Goal: Transaction & Acquisition: Purchase product/service

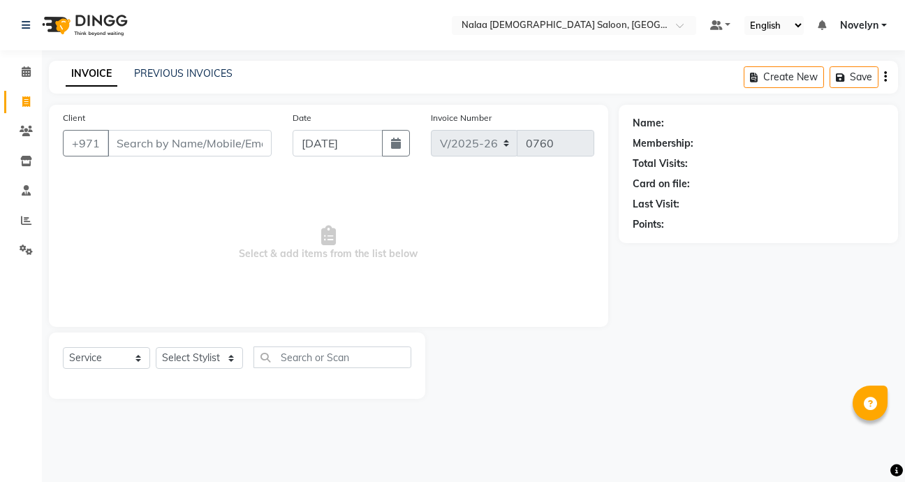
select select "7528"
select select "service"
click at [209, 77] on link "PREVIOUS INVOICES" at bounding box center [183, 73] width 98 height 13
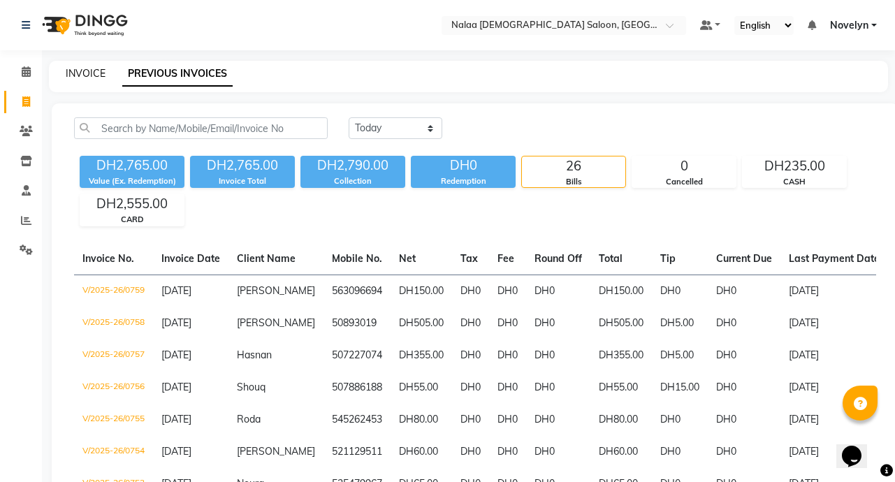
click at [89, 73] on link "INVOICE" at bounding box center [86, 73] width 40 height 13
select select "service"
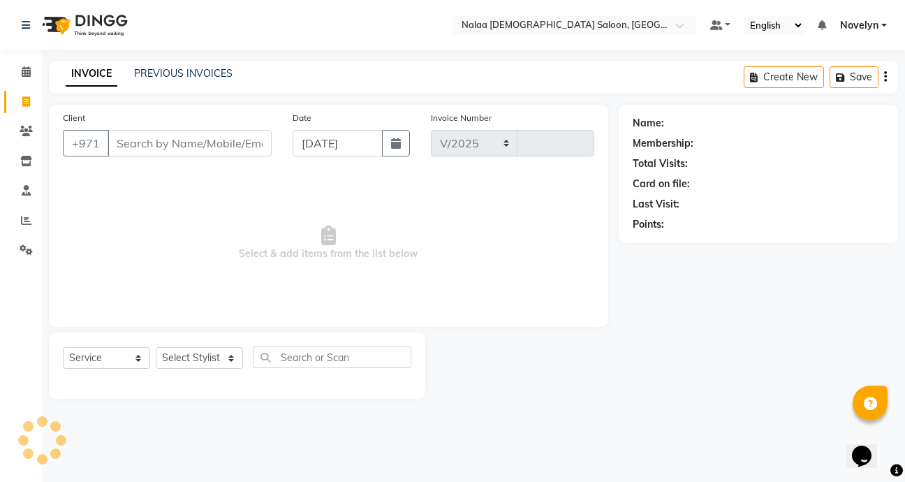
select select "7528"
type input "0760"
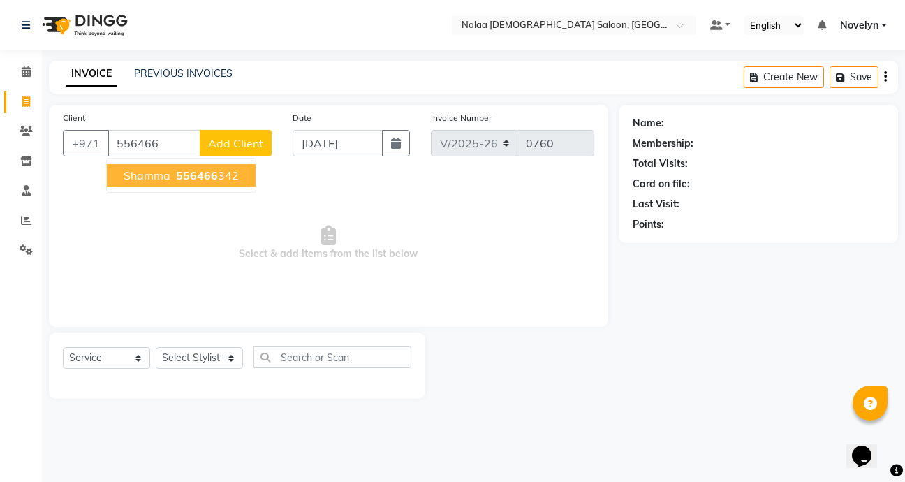
click at [236, 172] on ngb-highlight "556466 342" at bounding box center [206, 175] width 66 height 14
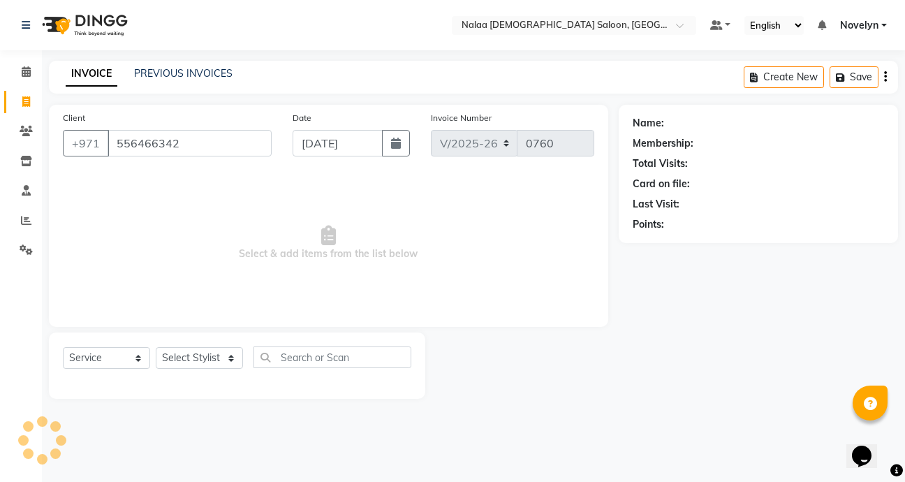
type input "556466342"
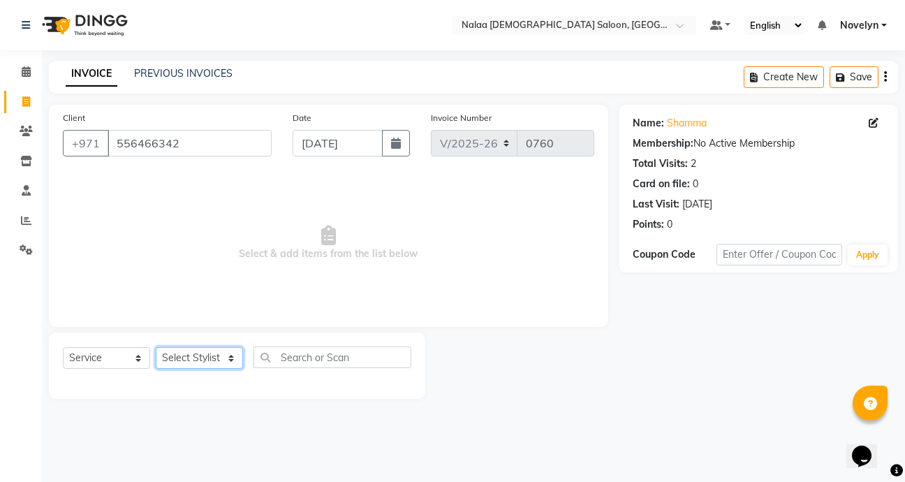
click at [230, 362] on select "Select Stylist Abby Chatty Grace Hina [PERSON_NAME] [PERSON_NAME] Stylist 1" at bounding box center [199, 358] width 87 height 22
select select "90523"
click at [156, 347] on select "Select Stylist Abby Chatty Grace Hina [PERSON_NAME] [PERSON_NAME] Stylist 1" at bounding box center [199, 358] width 87 height 22
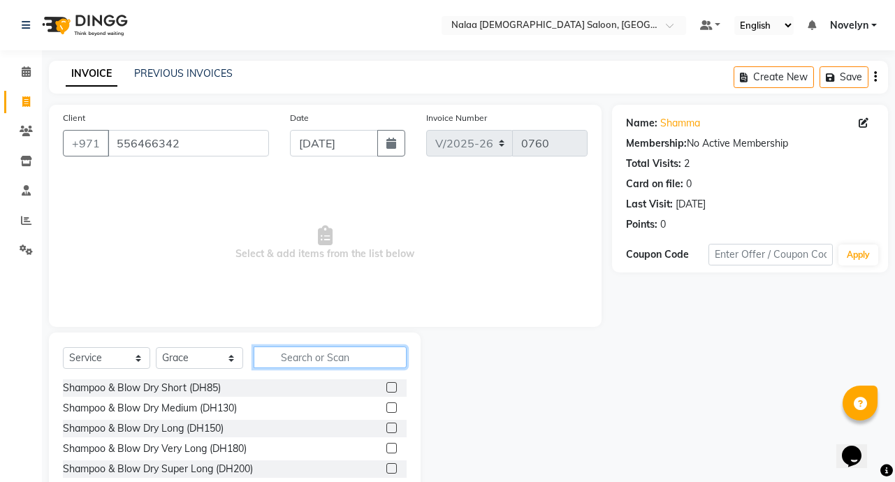
click at [322, 360] on input "text" at bounding box center [330, 357] width 153 height 22
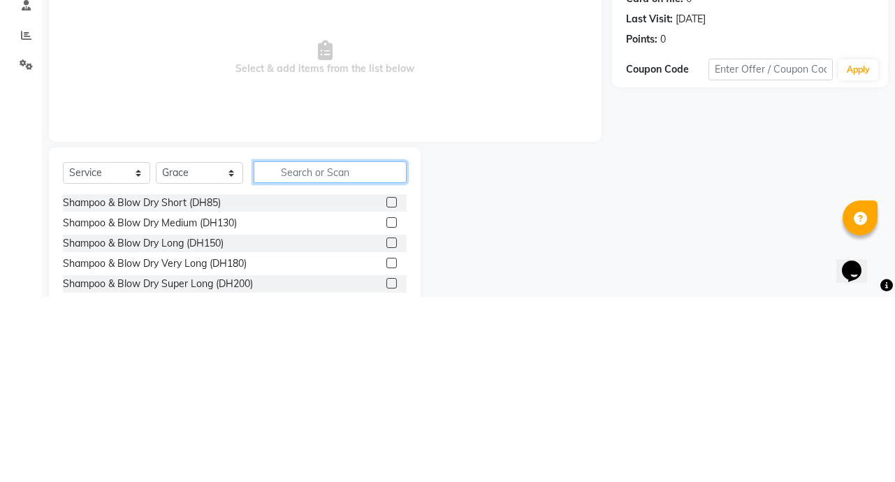
scroll to position [3, 0]
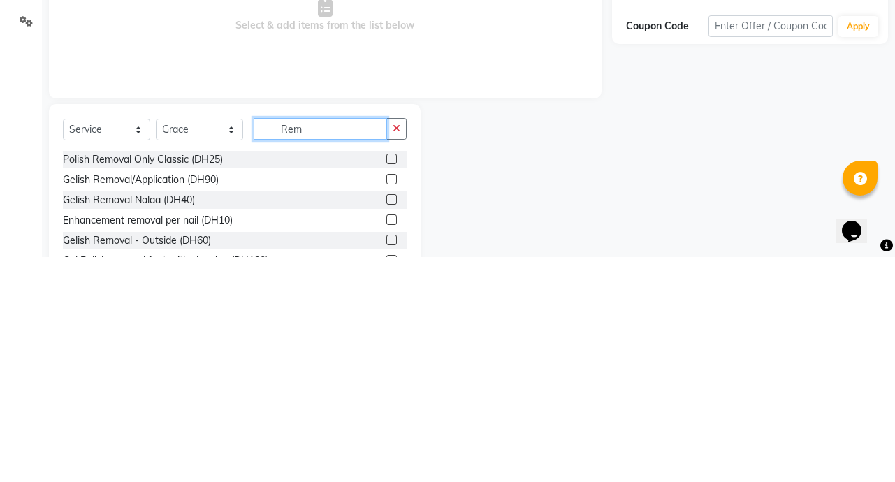
type input "Rem"
click at [386, 384] on label at bounding box center [391, 384] width 10 height 10
click at [386, 384] on input "checkbox" at bounding box center [390, 384] width 9 height 9
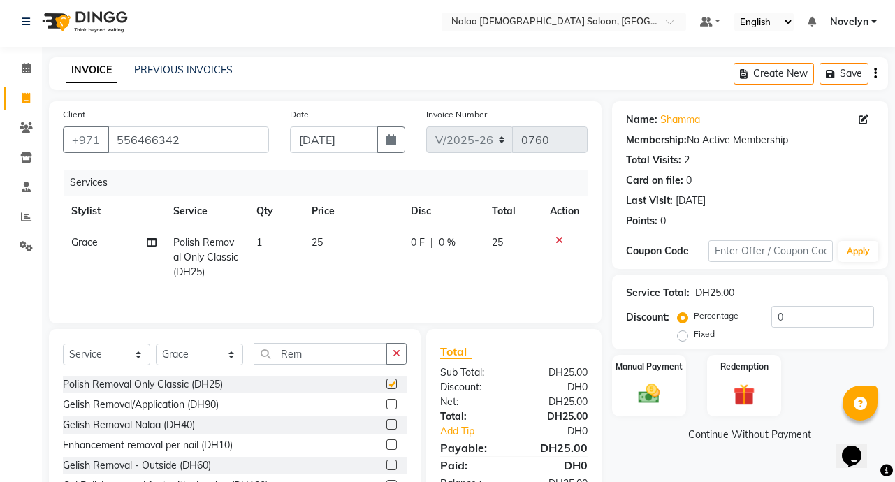
checkbox input "false"
click at [453, 247] on span "0 %" at bounding box center [447, 242] width 17 height 15
select select "90523"
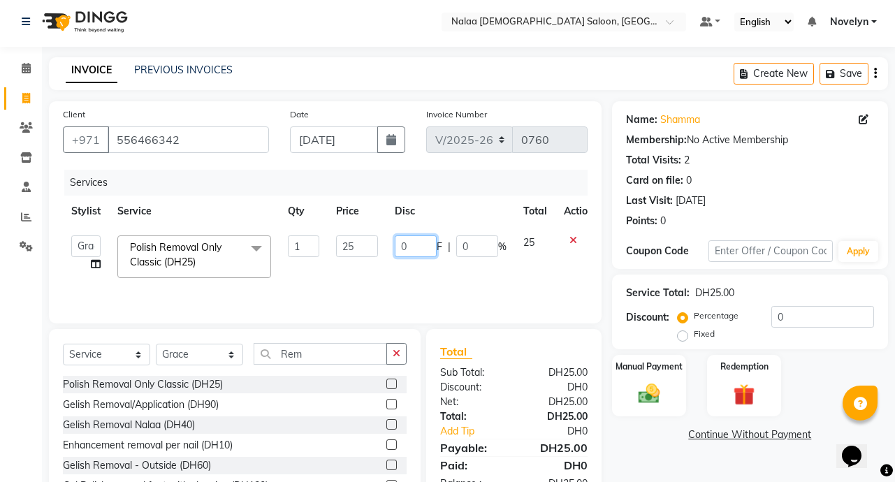
click at [409, 249] on input "0" at bounding box center [416, 246] width 42 height 22
type input "5"
click at [340, 357] on input "Rem" at bounding box center [320, 354] width 133 height 22
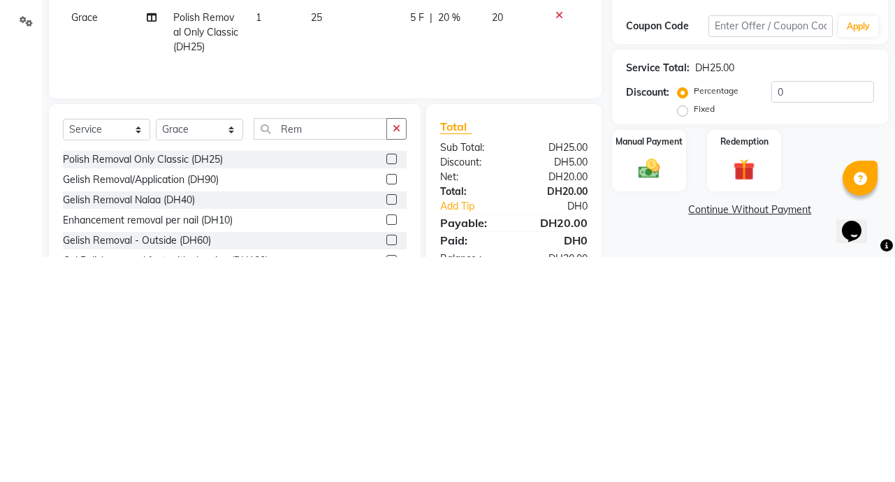
click at [386, 384] on label at bounding box center [391, 384] width 10 height 10
click at [386, 384] on input "checkbox" at bounding box center [390, 384] width 9 height 9
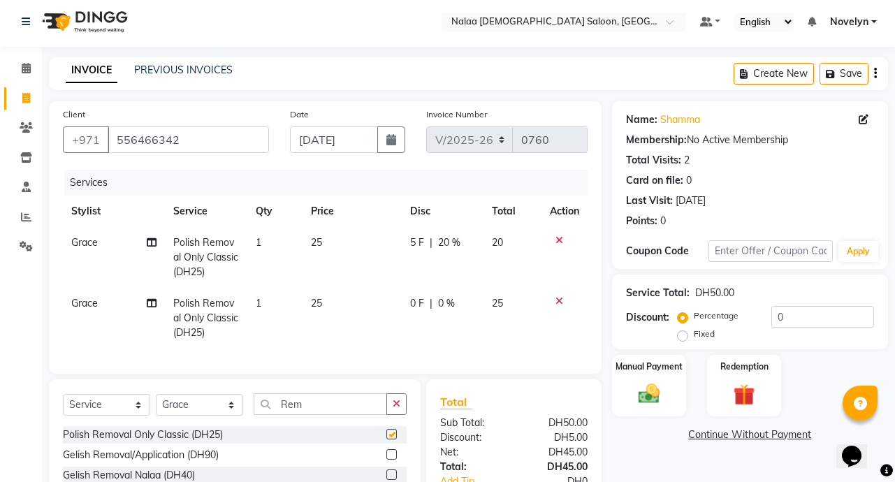
checkbox input "false"
click at [555, 296] on icon at bounding box center [559, 301] width 8 height 10
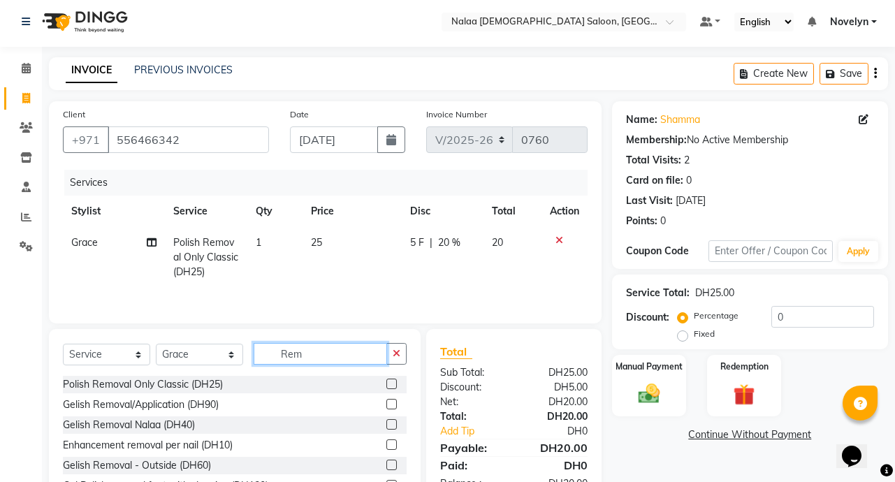
click at [325, 356] on input "Rem" at bounding box center [320, 354] width 133 height 22
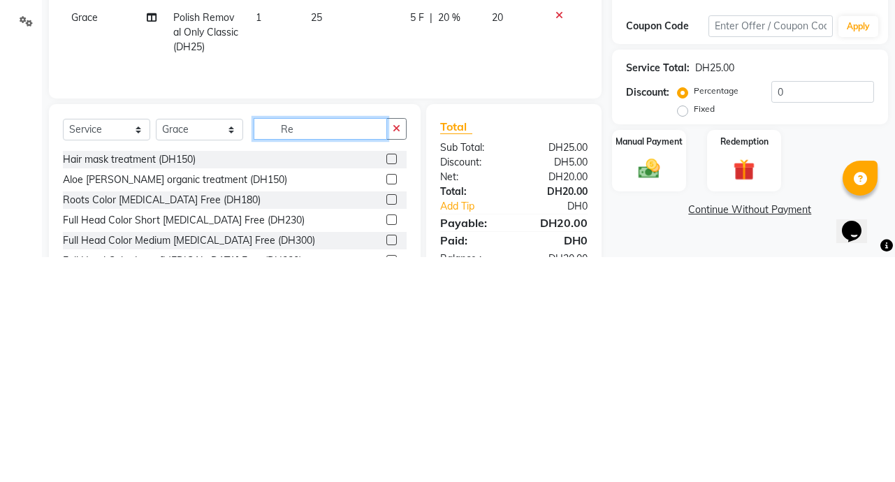
type input "R"
type input "Poli"
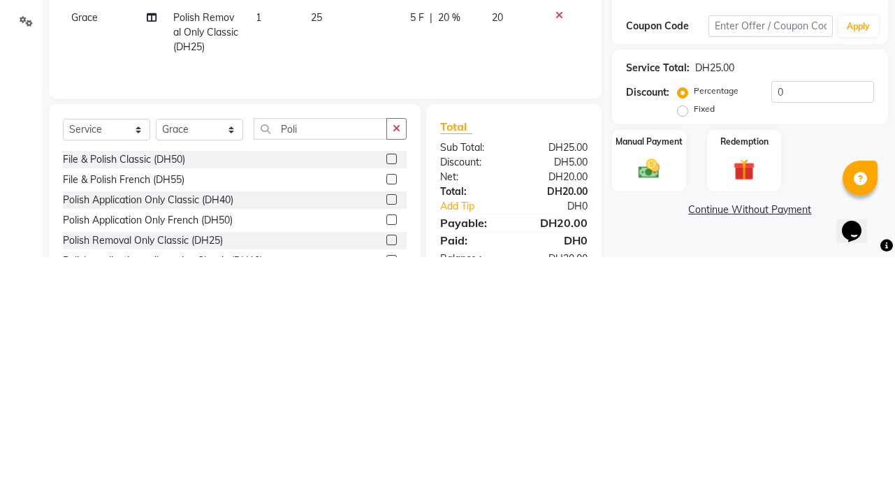
click at [386, 425] on label at bounding box center [391, 424] width 10 height 10
click at [386, 425] on input "checkbox" at bounding box center [390, 424] width 9 height 9
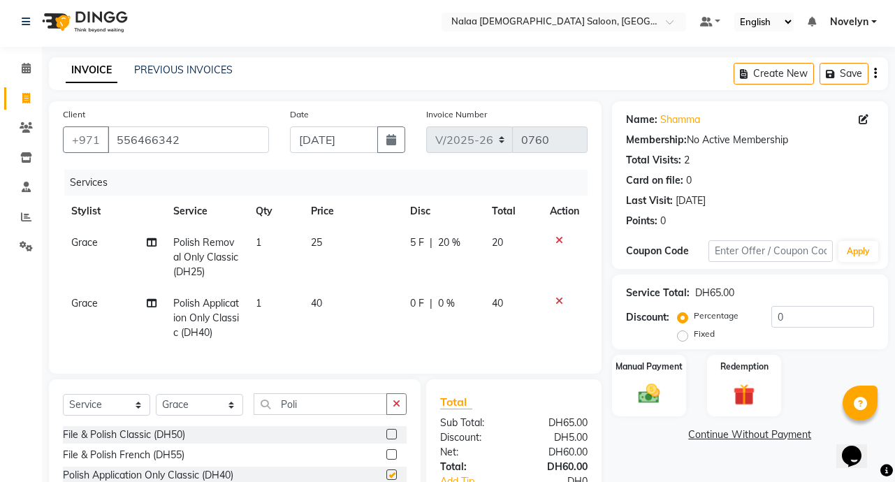
checkbox input "false"
click at [427, 313] on td "0 F | 0 %" at bounding box center [443, 318] width 82 height 61
select select "90523"
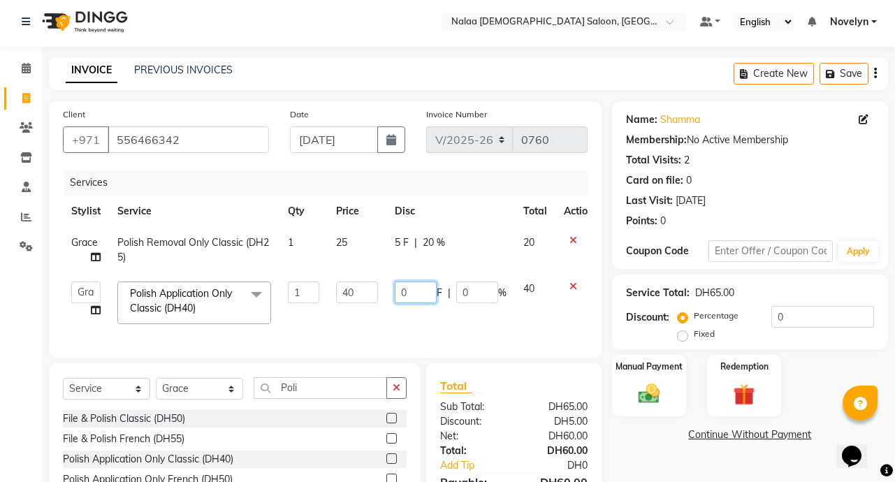
click at [419, 294] on input "0" at bounding box center [416, 292] width 42 height 22
click at [421, 298] on input "05" at bounding box center [416, 292] width 42 height 22
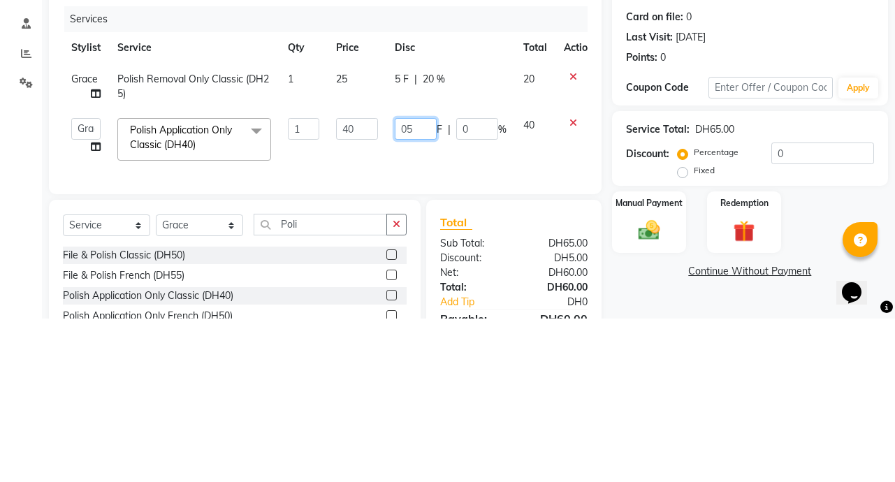
type input "0"
type input "5"
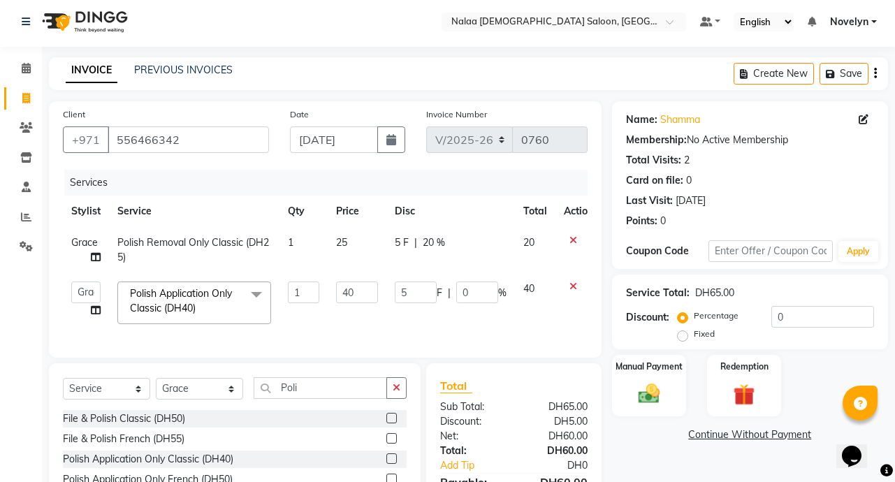
click at [655, 441] on link "Continue Without Payment" at bounding box center [750, 434] width 270 height 15
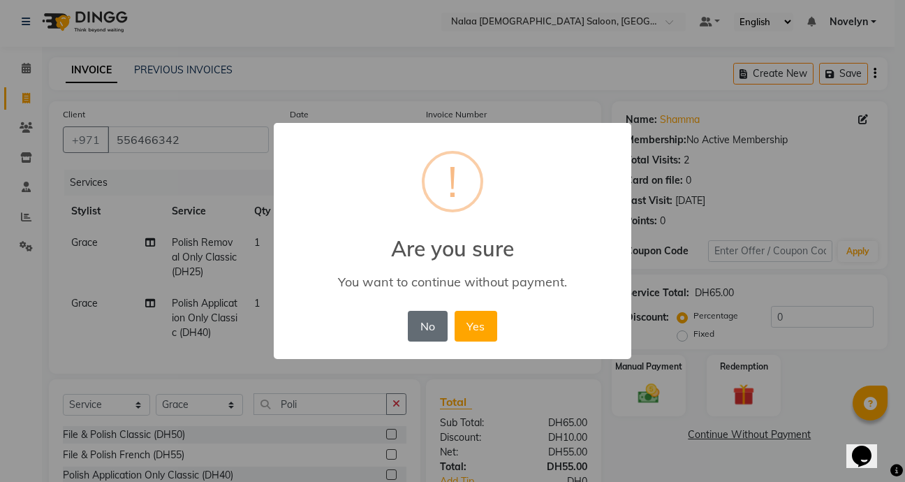
click at [430, 333] on button "No" at bounding box center [427, 326] width 39 height 31
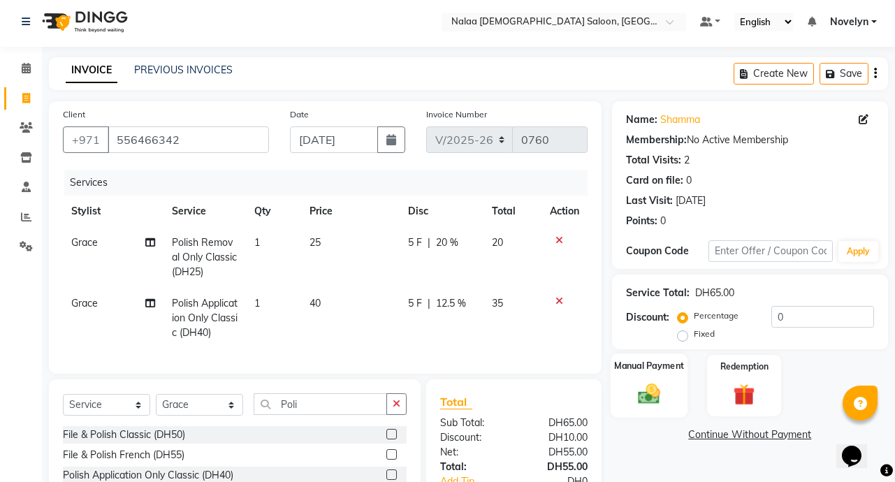
click at [654, 388] on img at bounding box center [649, 394] width 36 height 26
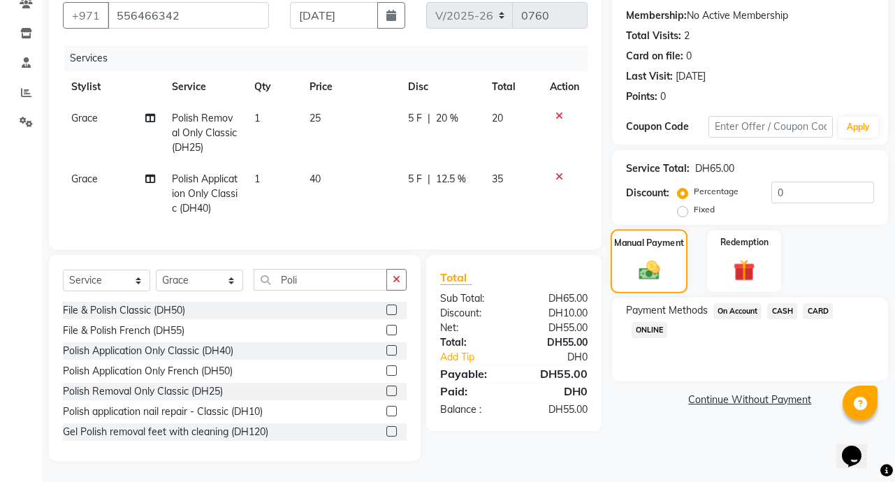
scroll to position [133, 0]
click at [660, 323] on span "ONLINE" at bounding box center [649, 330] width 36 height 16
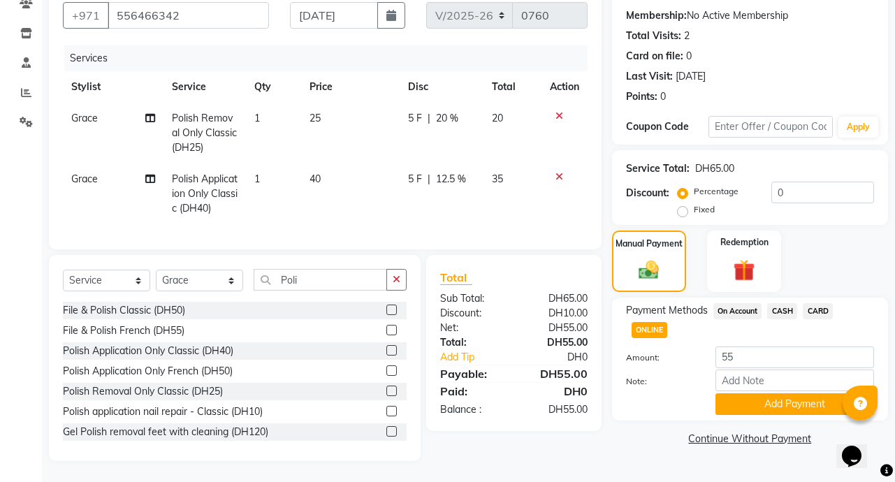
click at [688, 311] on span "Payment Methods" at bounding box center [667, 310] width 82 height 15
click at [663, 322] on span "ONLINE" at bounding box center [649, 330] width 36 height 16
click at [829, 309] on span "CARD" at bounding box center [817, 311] width 30 height 16
click at [817, 406] on button "Add Payment" at bounding box center [794, 404] width 159 height 22
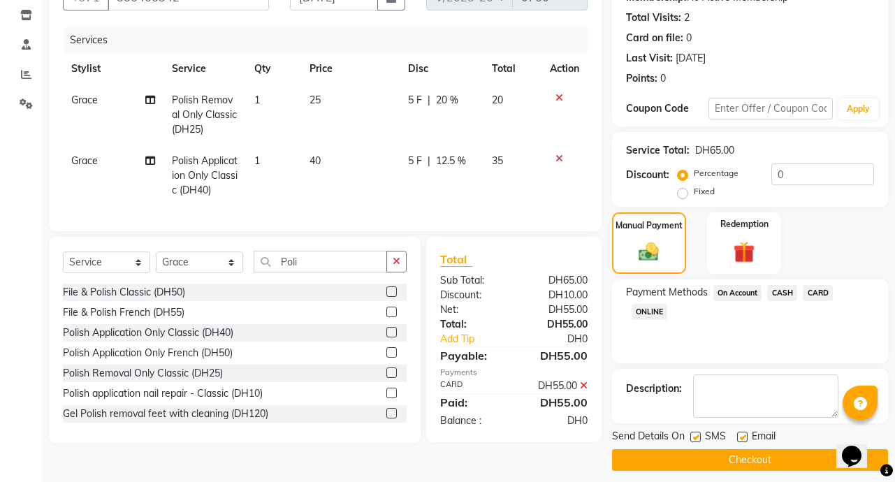
scroll to position [156, 0]
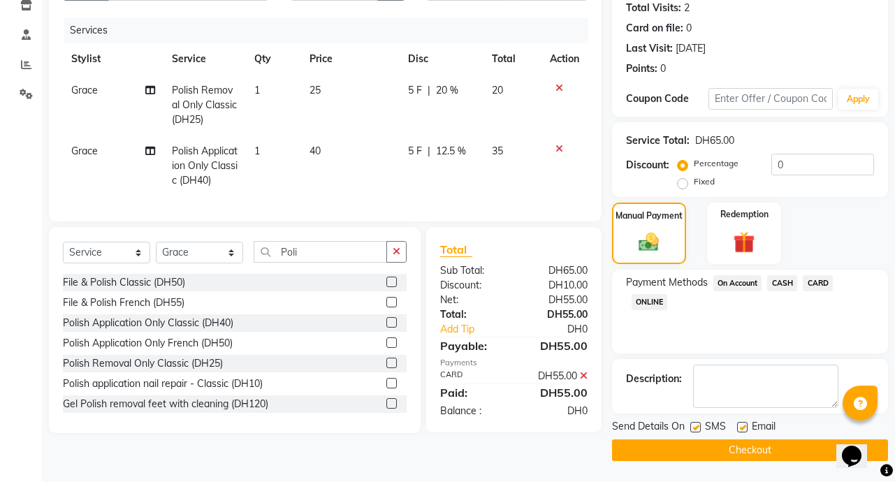
click at [782, 457] on button "Checkout" at bounding box center [750, 450] width 276 height 22
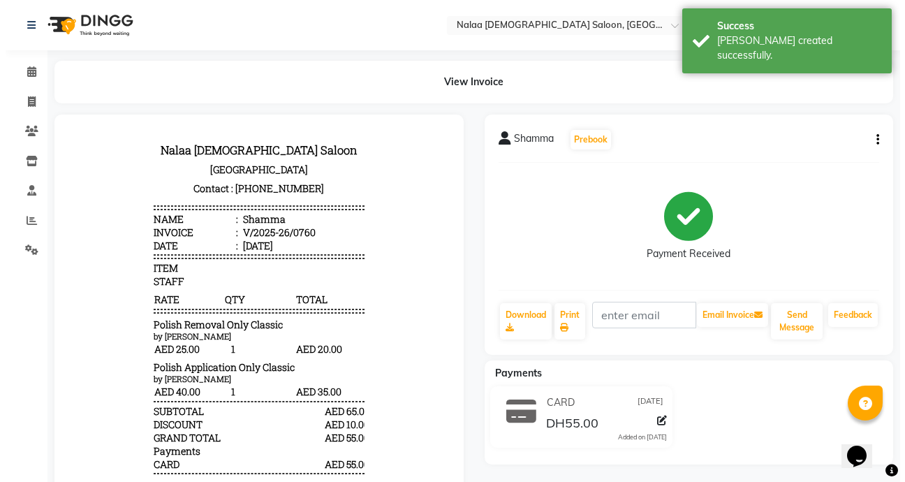
scroll to position [11, 0]
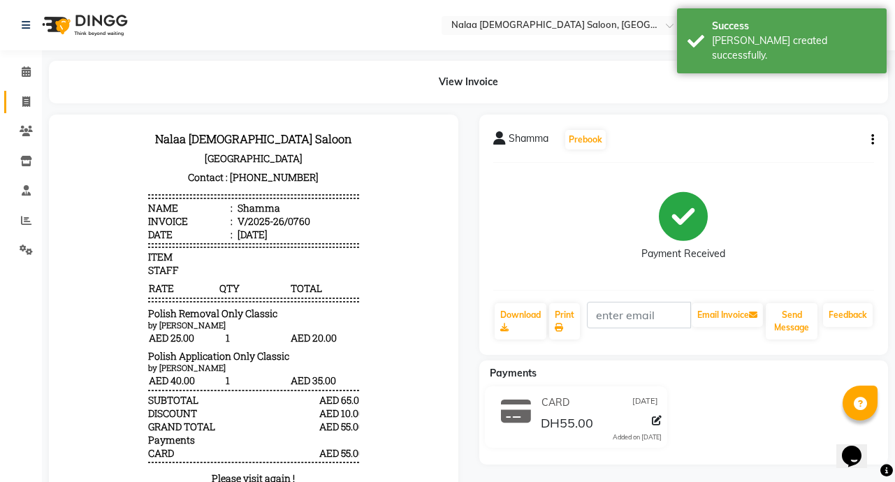
click at [27, 101] on icon at bounding box center [26, 101] width 8 height 10
select select "service"
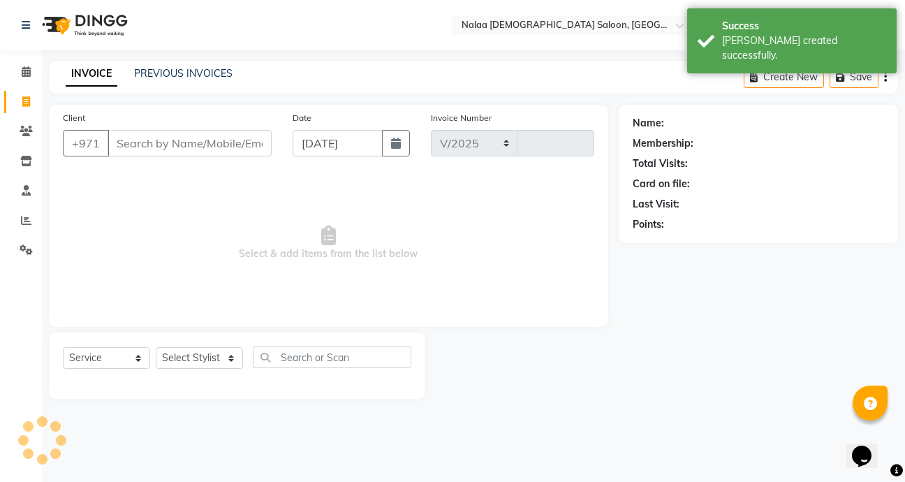
select select "7528"
type input "0761"
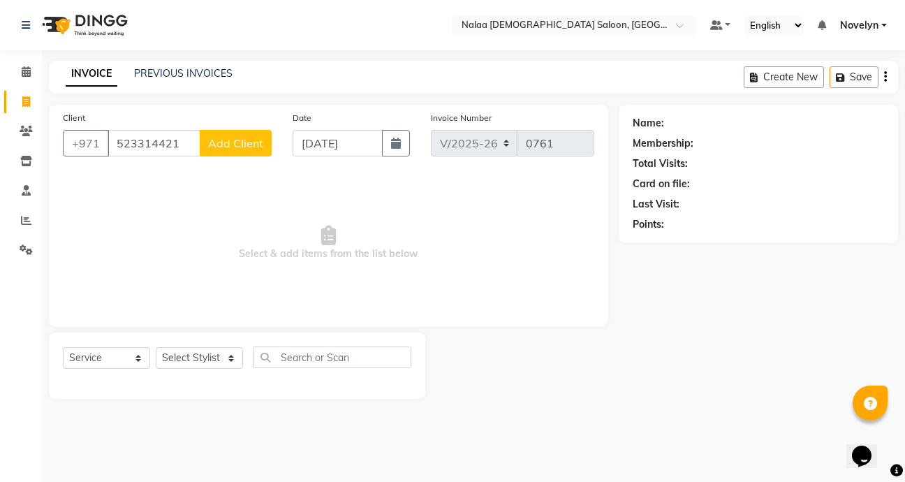
type input "523314421"
click at [244, 147] on span "Add Client" at bounding box center [235, 143] width 55 height 14
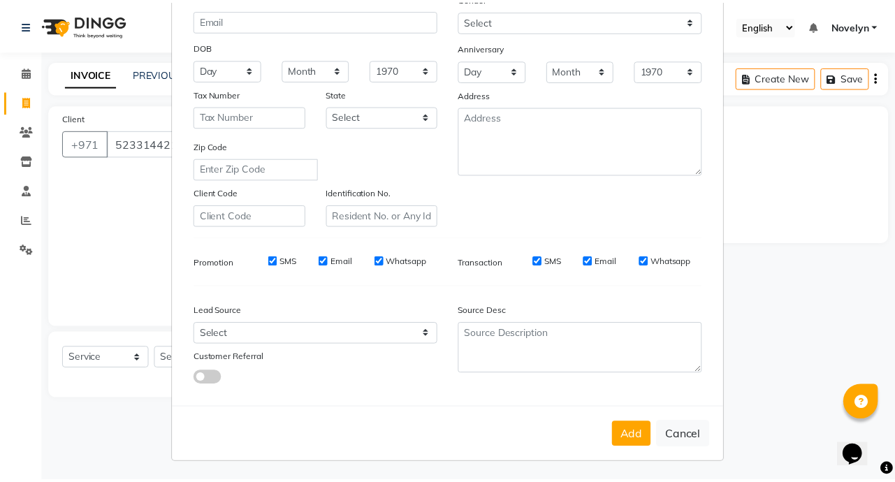
scroll to position [163, 0]
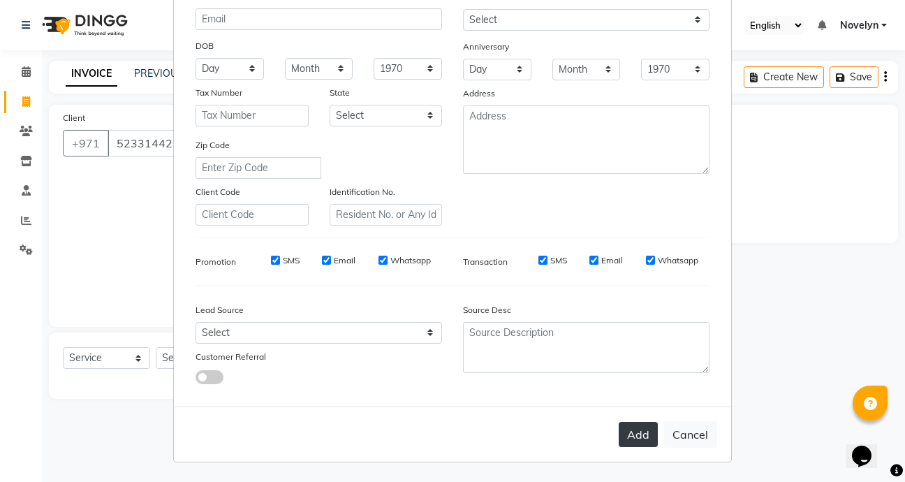
type input "Miya"
click at [630, 429] on button "Add" at bounding box center [638, 434] width 39 height 25
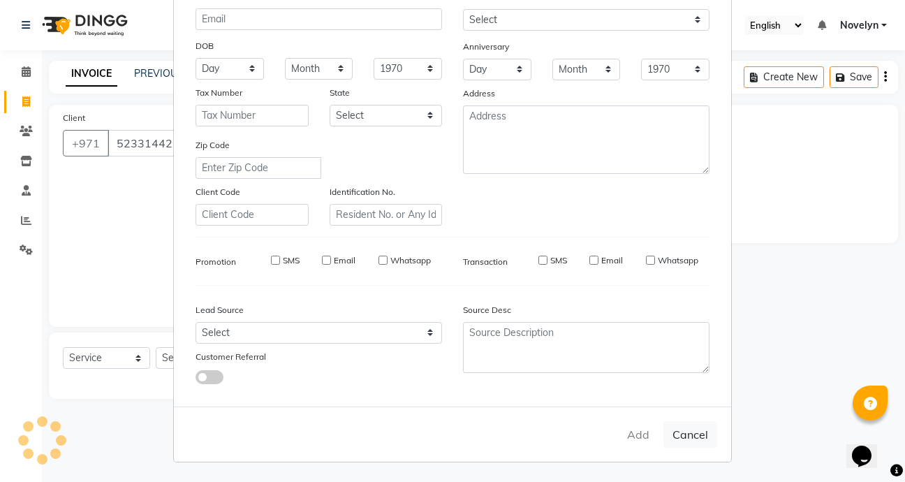
select select
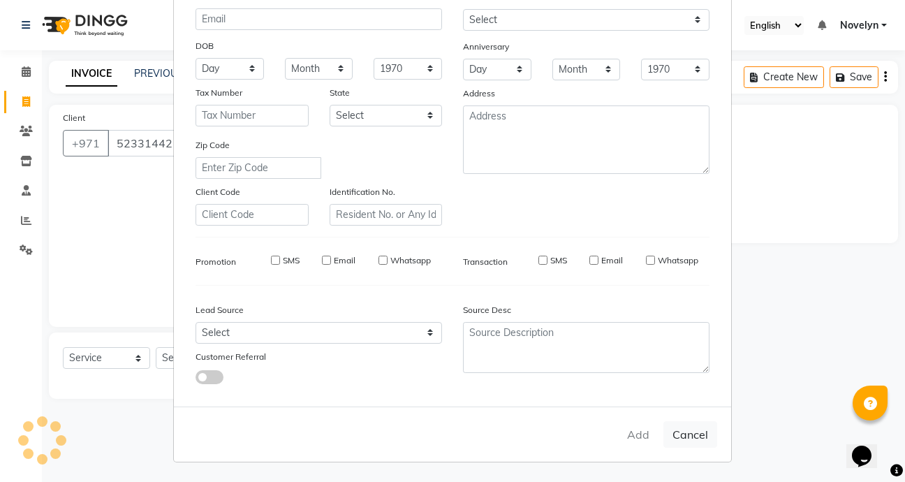
select select
checkbox input "false"
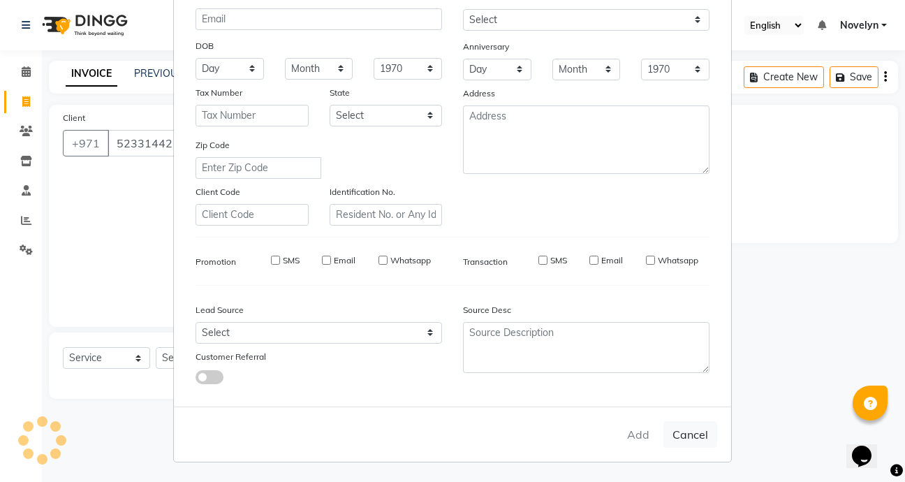
checkbox input "false"
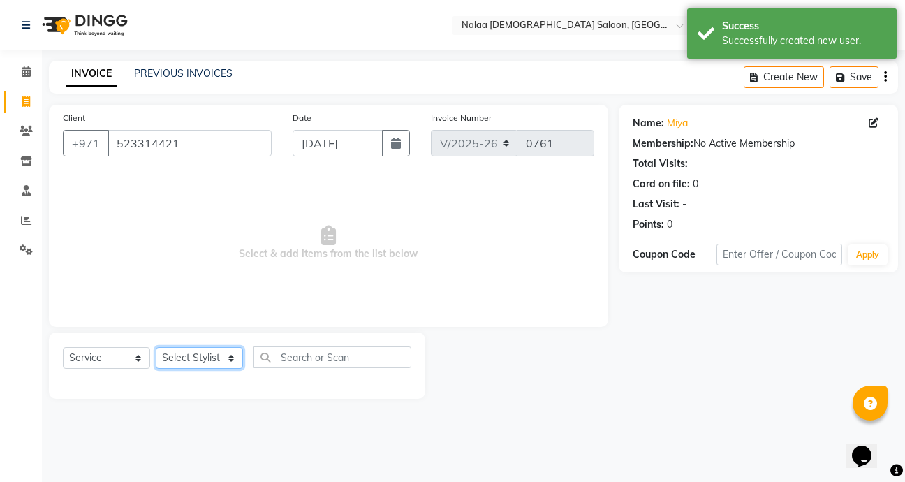
click at [230, 363] on select "Select Stylist Abby Chatty Grace Hina [PERSON_NAME] [PERSON_NAME] Stylist 1" at bounding box center [199, 358] width 87 height 22
select select "90525"
click at [156, 347] on select "Select Stylist Abby Chatty Grace Hina [PERSON_NAME] [PERSON_NAME] Stylist 1" at bounding box center [199, 358] width 87 height 22
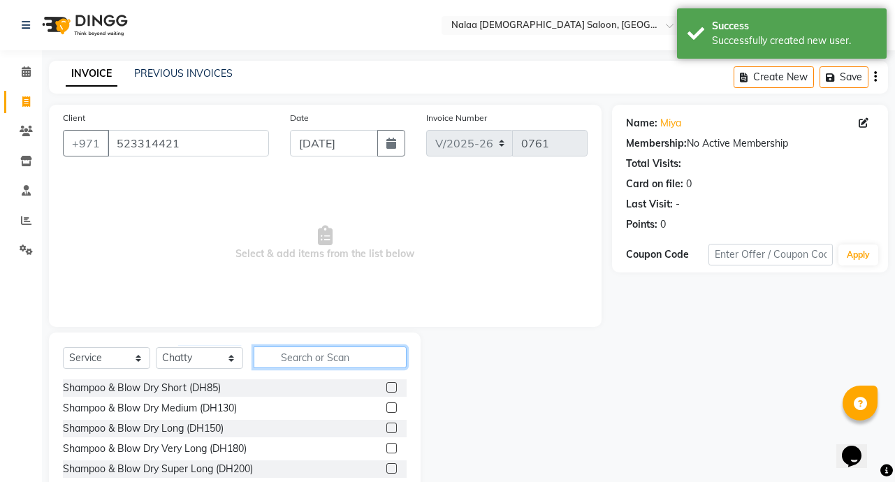
click at [335, 360] on input "text" at bounding box center [330, 357] width 153 height 22
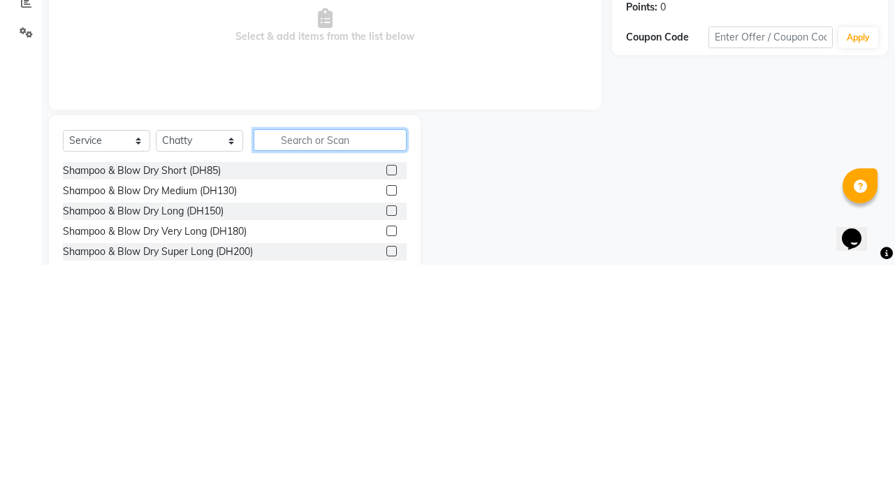
scroll to position [3, 0]
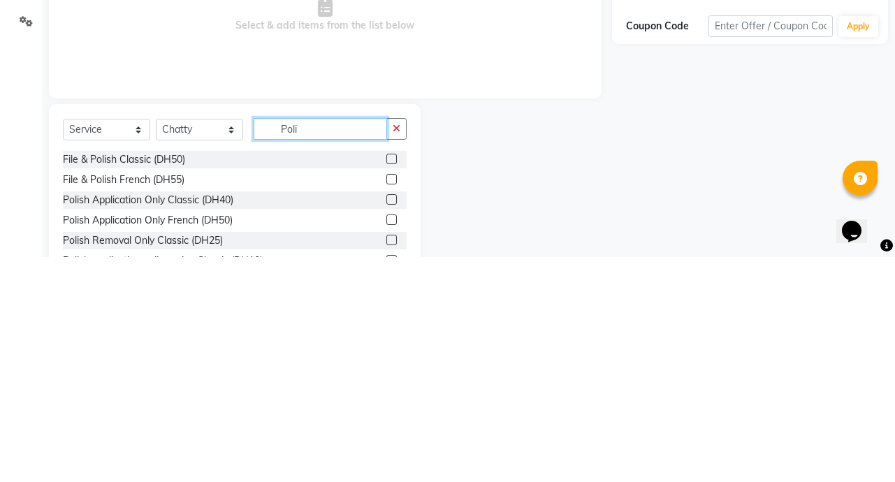
type input "Poli"
click at [386, 425] on label at bounding box center [391, 424] width 10 height 10
click at [386, 425] on input "checkbox" at bounding box center [390, 424] width 9 height 9
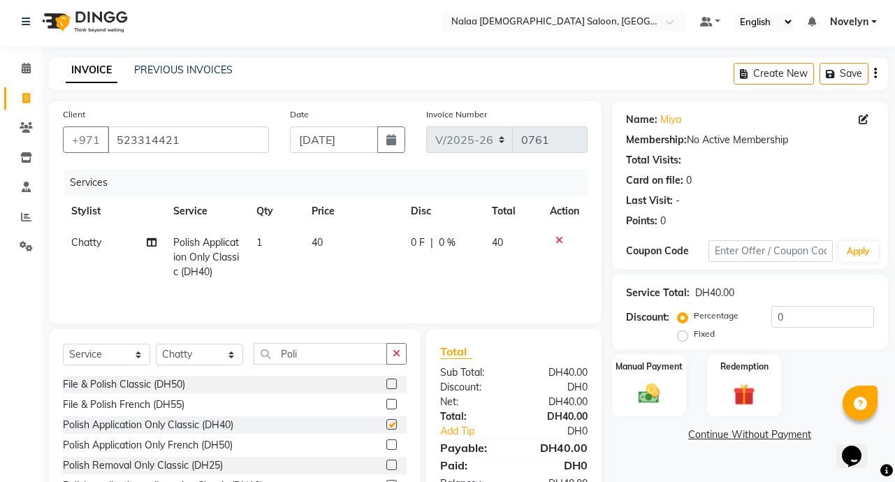
checkbox input "false"
click at [432, 245] on span "|" at bounding box center [431, 242] width 3 height 15
select select "90525"
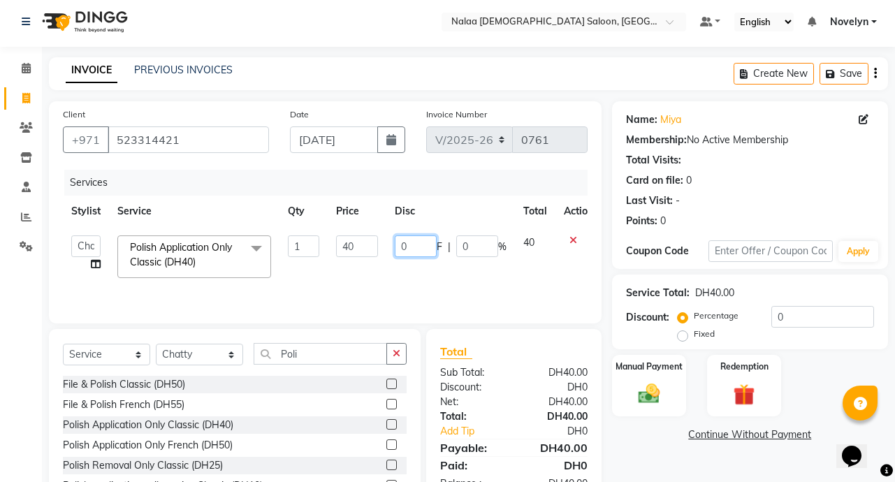
click at [419, 248] on input "0" at bounding box center [416, 246] width 42 height 22
type input "5"
click at [648, 453] on div "Name: [PERSON_NAME] Membership: No Active Membership Total Visits: Card on file…" at bounding box center [755, 318] width 286 height 434
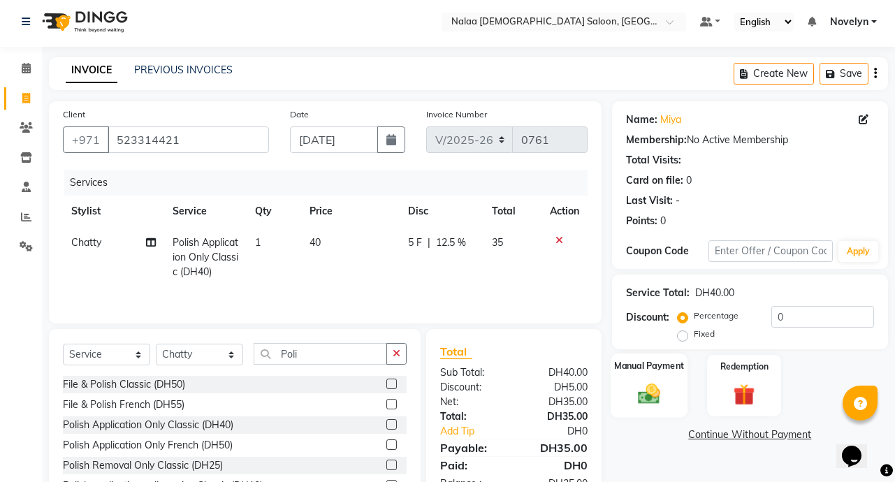
click at [659, 390] on img at bounding box center [649, 394] width 36 height 26
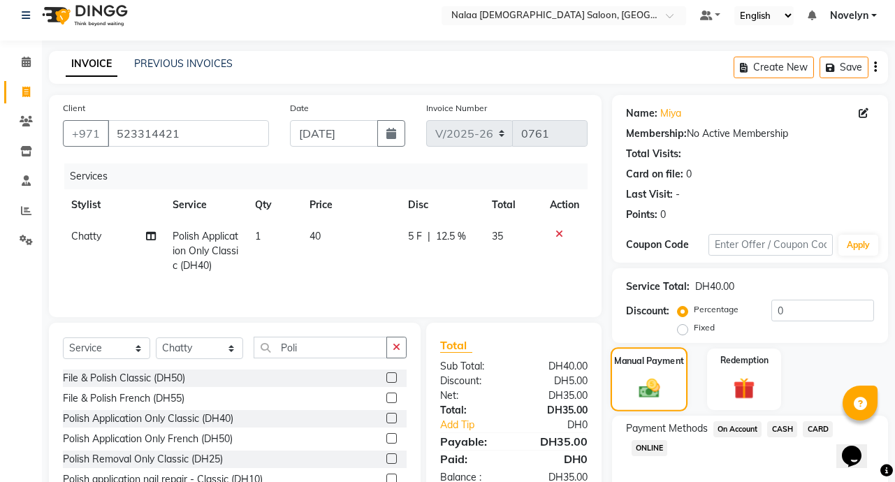
scroll to position [78, 0]
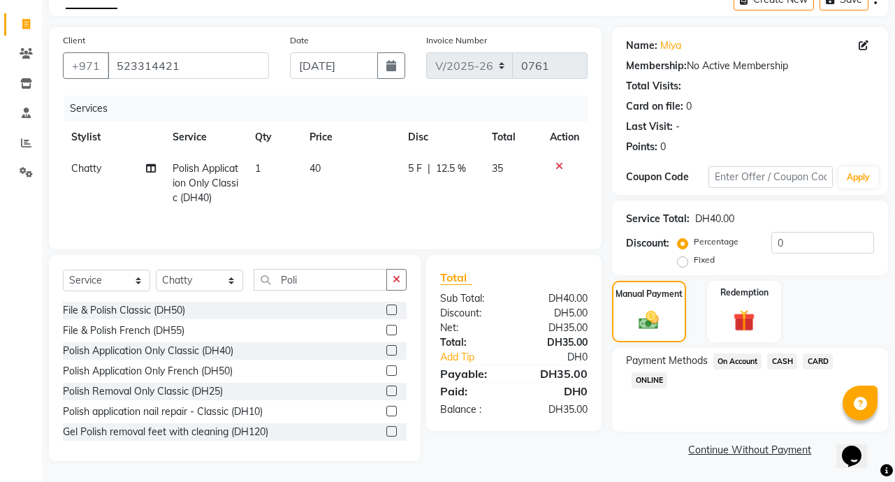
click at [825, 364] on span "CARD" at bounding box center [817, 361] width 30 height 16
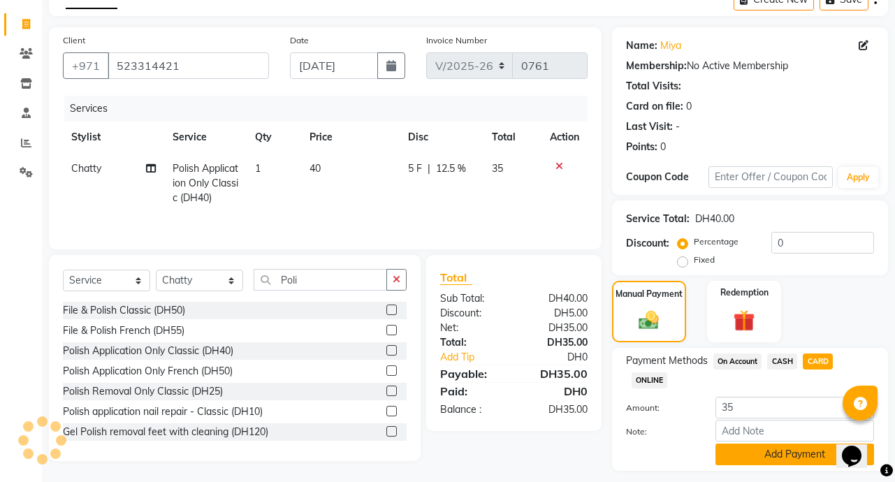
click at [821, 464] on button "Add Payment" at bounding box center [794, 454] width 159 height 22
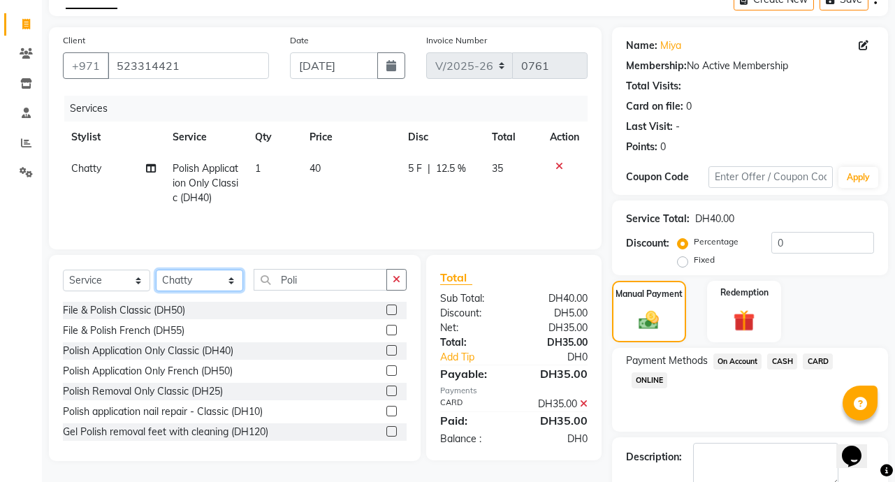
click at [222, 287] on select "Select Stylist Abby Chatty Grace Hina [PERSON_NAME] [PERSON_NAME] Stylist 1" at bounding box center [199, 281] width 87 height 22
click at [467, 208] on td "5 F | 12.5 %" at bounding box center [441, 183] width 84 height 61
select select "90525"
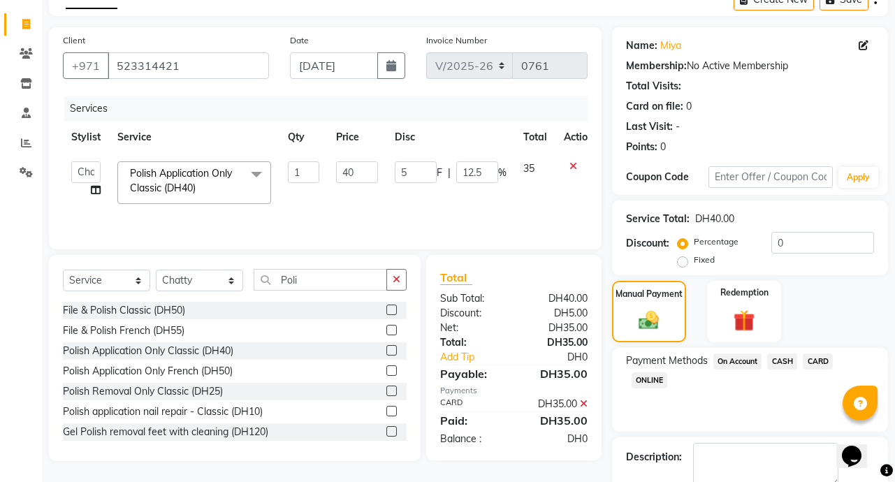
scroll to position [156, 0]
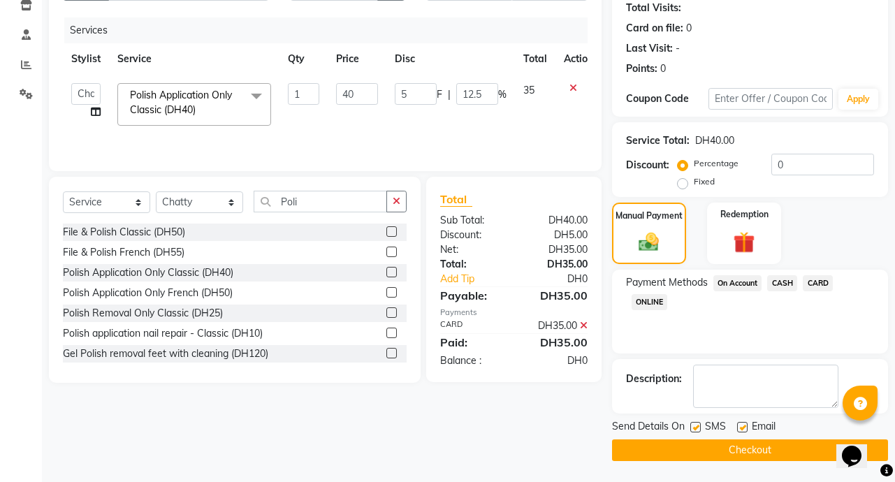
click at [798, 453] on button "Checkout" at bounding box center [750, 450] width 276 height 22
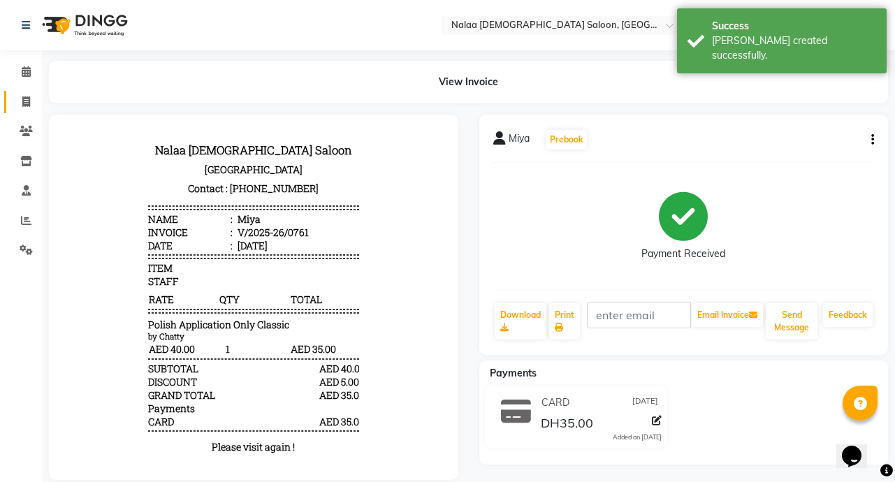
click at [27, 101] on icon at bounding box center [26, 101] width 8 height 10
select select "service"
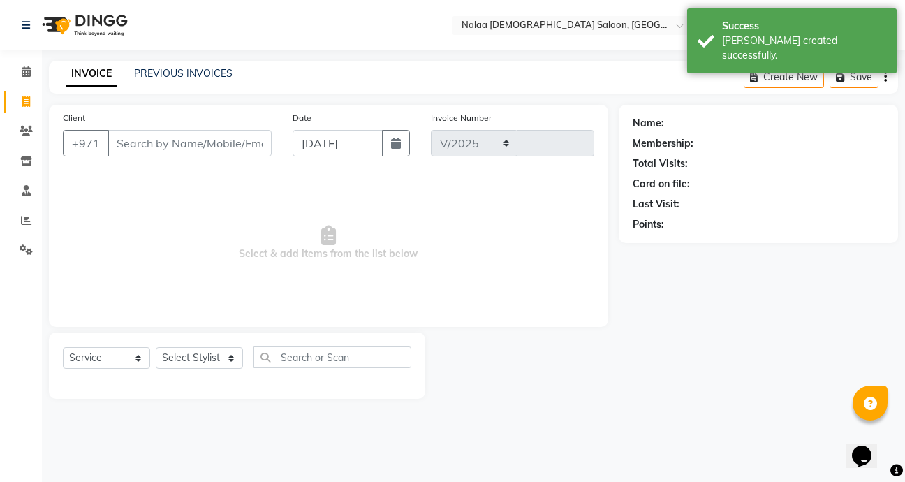
select select "7528"
type input "0762"
type input "507460994"
click at [249, 147] on span "Add Client" at bounding box center [235, 143] width 55 height 14
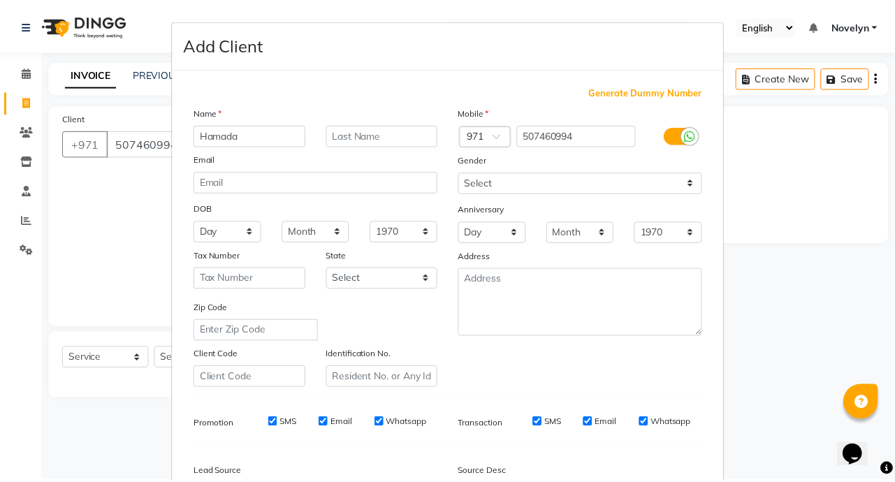
scroll to position [163, 0]
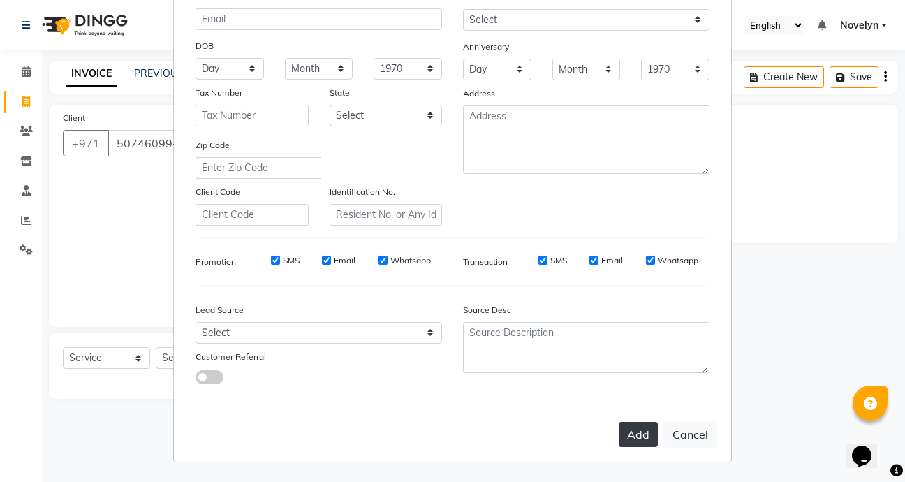
type input "Hamada"
click at [640, 438] on button "Add" at bounding box center [638, 434] width 39 height 25
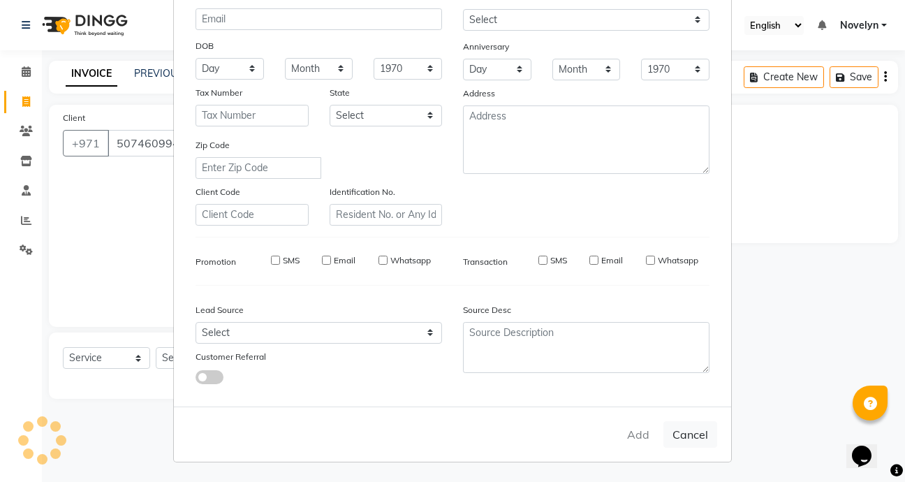
select select
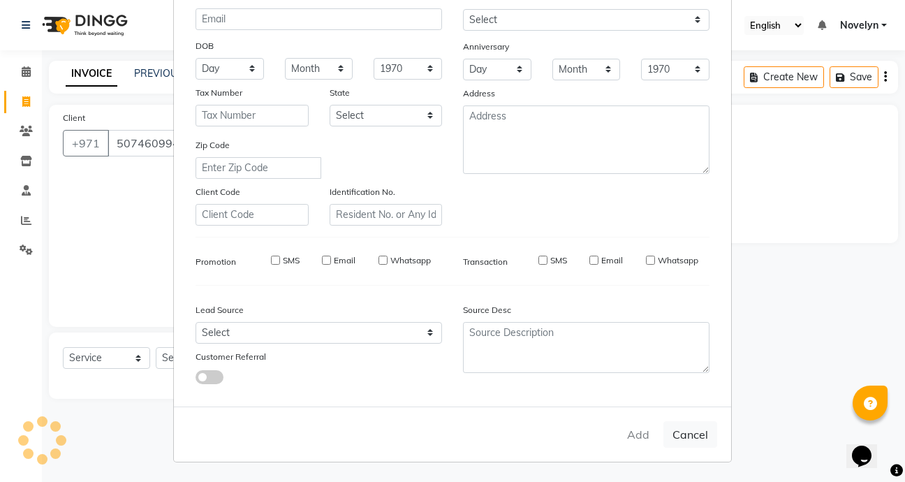
select select
checkbox input "false"
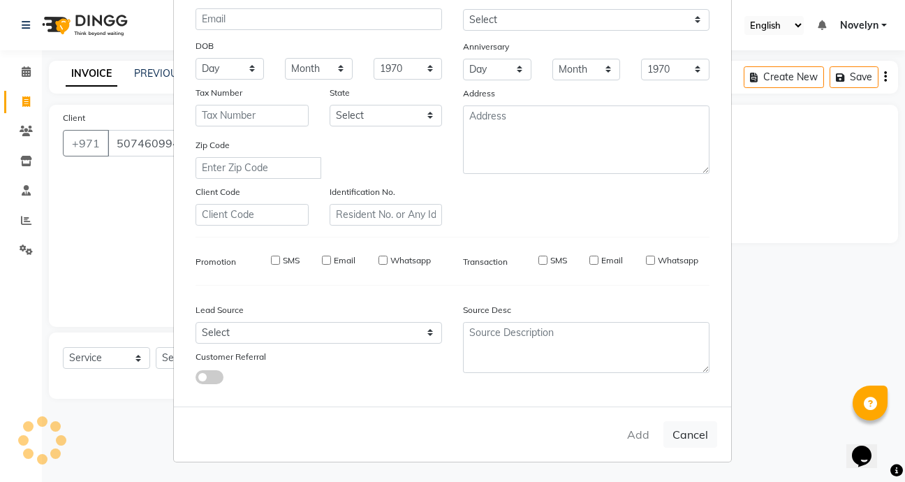
checkbox input "false"
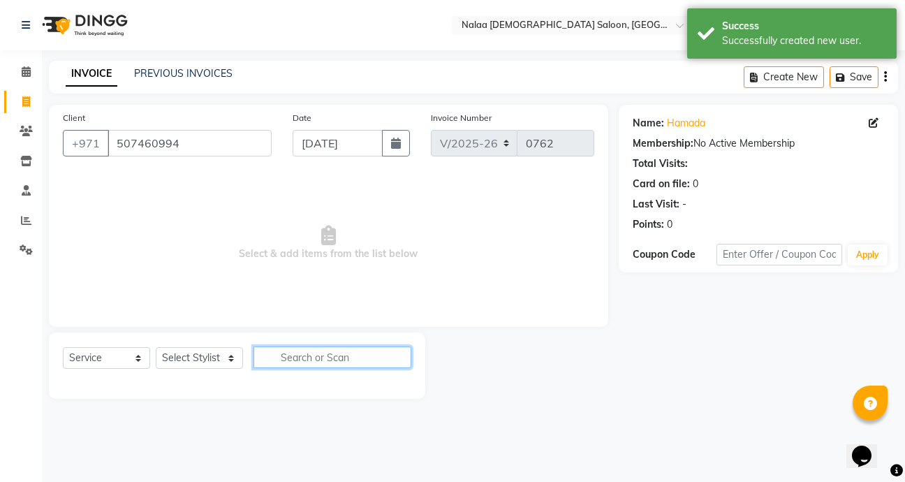
click at [327, 362] on input "text" at bounding box center [333, 357] width 158 height 22
type input "Cut"
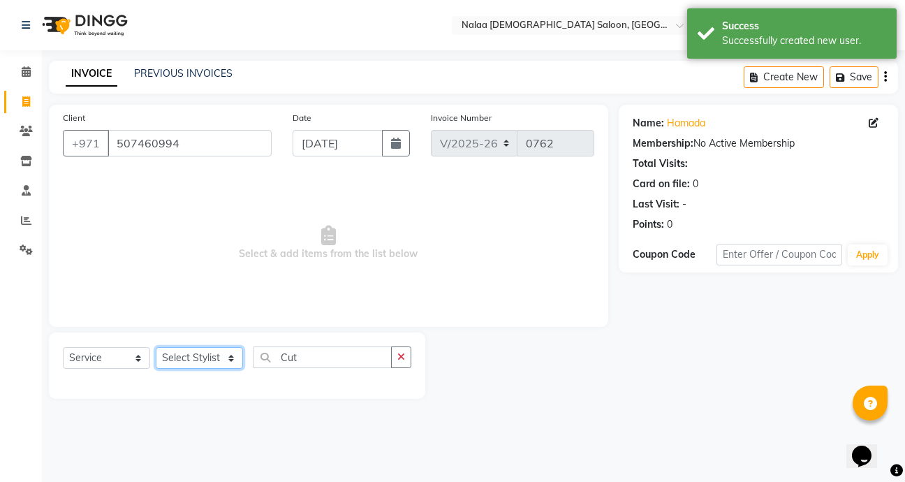
click at [236, 363] on select "Select Stylist Abby Chatty Grace Hina [PERSON_NAME] [PERSON_NAME] Stylist 1" at bounding box center [199, 358] width 87 height 22
select select "90677"
click at [156, 347] on select "Select Stylist Abby Chatty Grace Hina [PERSON_NAME] [PERSON_NAME] Stylist 1" at bounding box center [199, 358] width 87 height 22
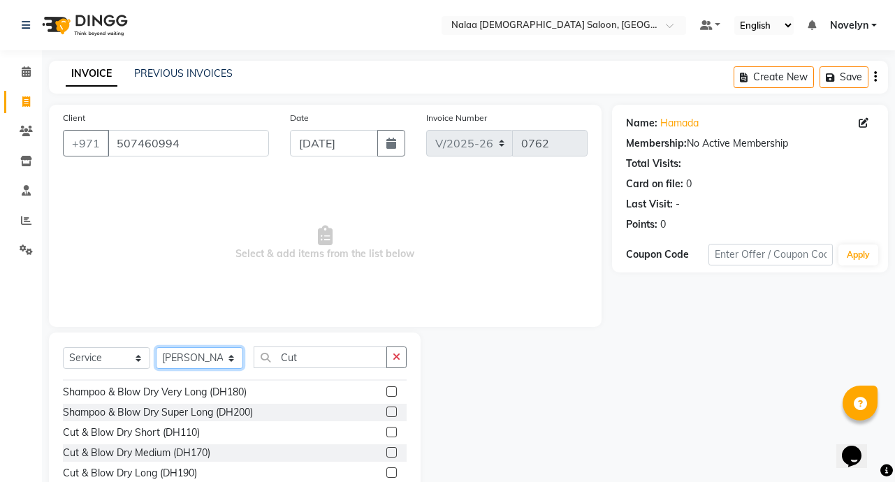
scroll to position [58, 0]
click at [386, 430] on label at bounding box center [391, 430] width 10 height 10
click at [386, 430] on input "checkbox" at bounding box center [390, 431] width 9 height 9
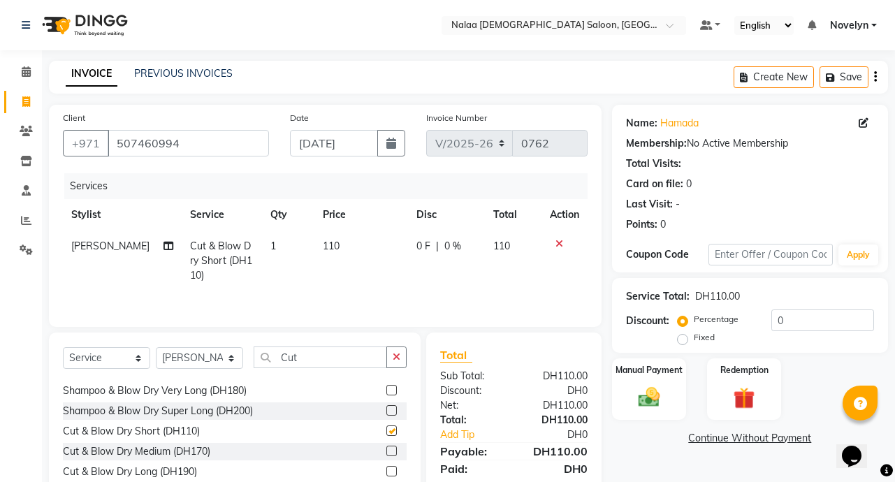
checkbox input "false"
click at [436, 249] on span "|" at bounding box center [437, 246] width 3 height 15
select select "90677"
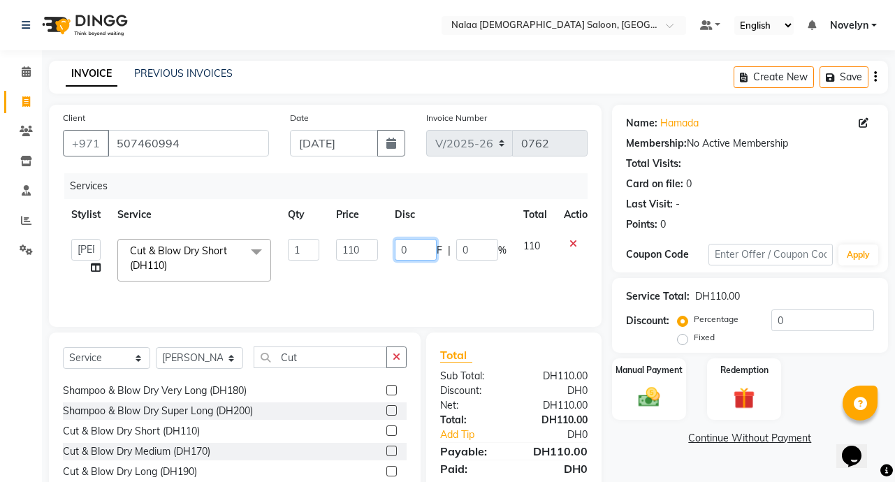
click at [416, 251] on input "0" at bounding box center [416, 250] width 42 height 22
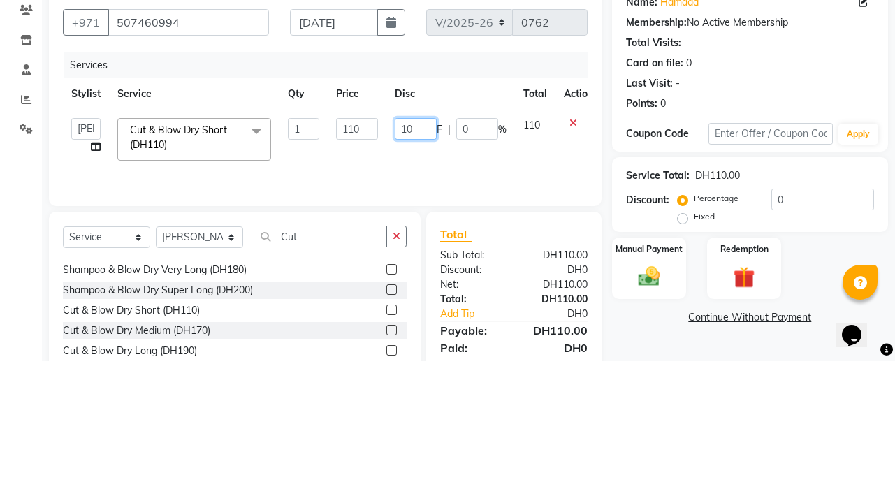
type input "100"
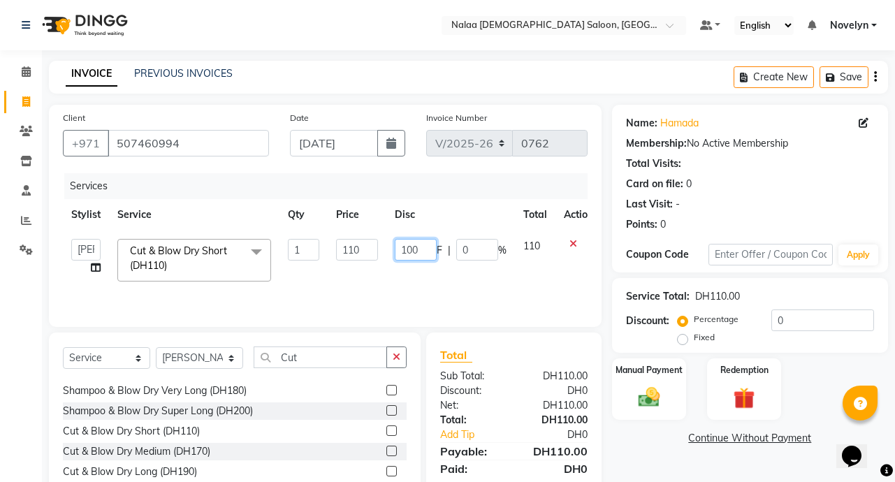
scroll to position [78, 0]
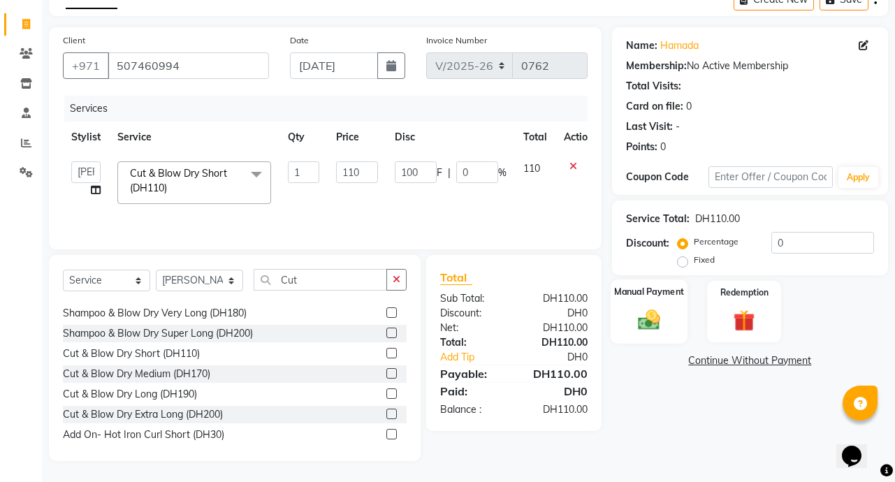
click at [659, 328] on img at bounding box center [649, 320] width 36 height 26
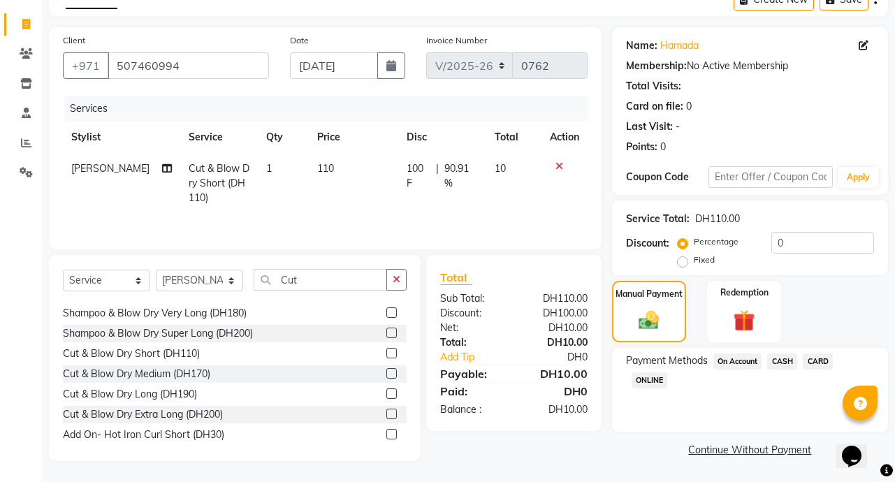
click at [822, 365] on span "CARD" at bounding box center [817, 361] width 30 height 16
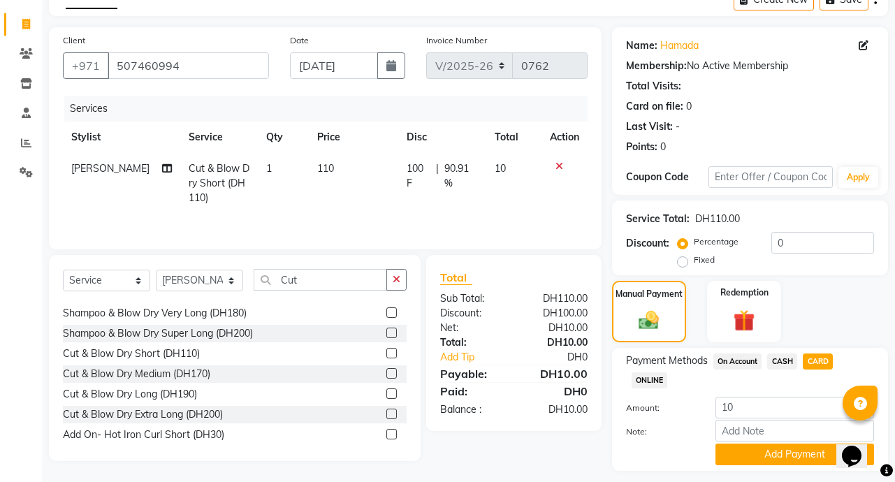
click at [417, 166] on span "100 F" at bounding box center [418, 175] width 24 height 29
select select "90677"
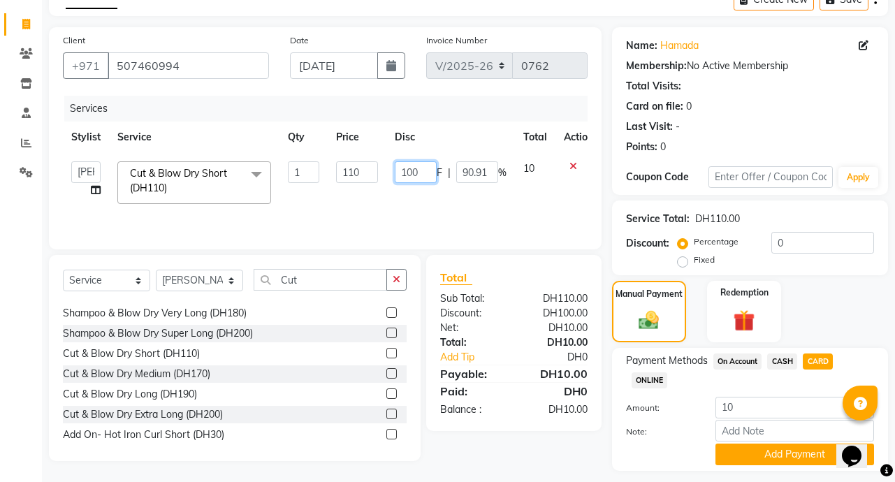
click at [424, 166] on input "100" at bounding box center [416, 172] width 42 height 22
type input "1"
type input "10"
click at [796, 457] on button "Add Payment" at bounding box center [794, 454] width 159 height 22
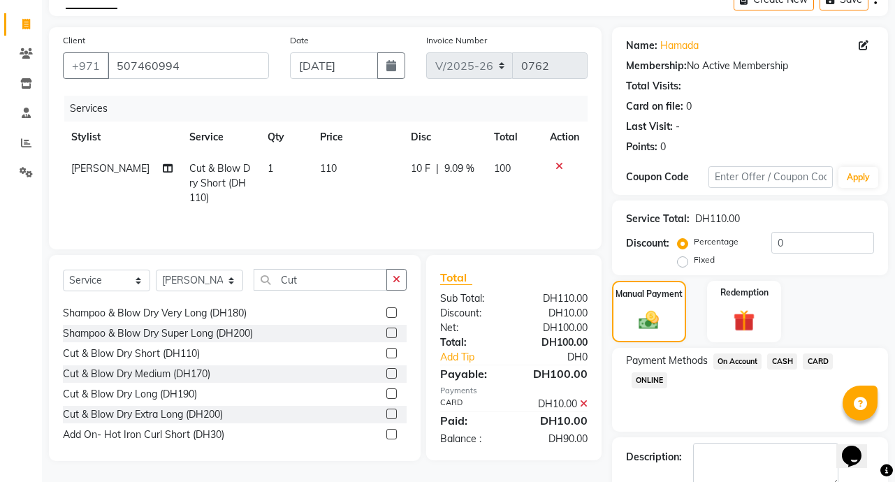
scroll to position [156, 0]
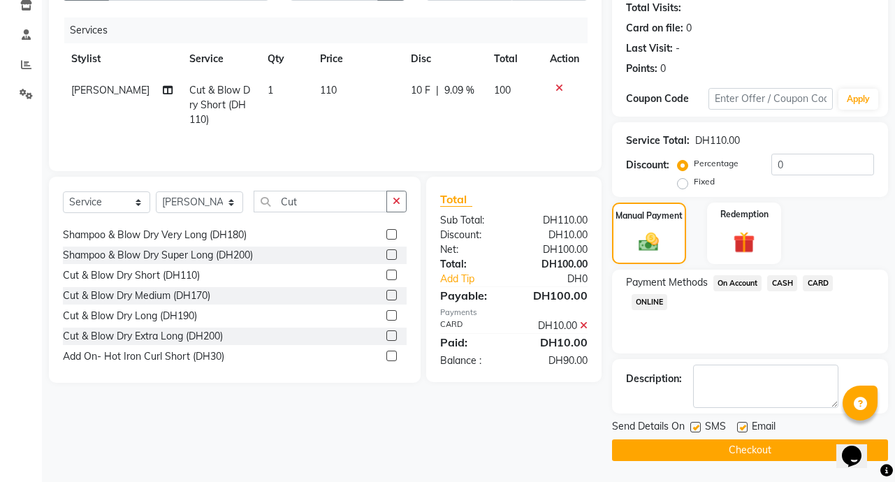
click at [786, 455] on button "Checkout" at bounding box center [750, 450] width 276 height 22
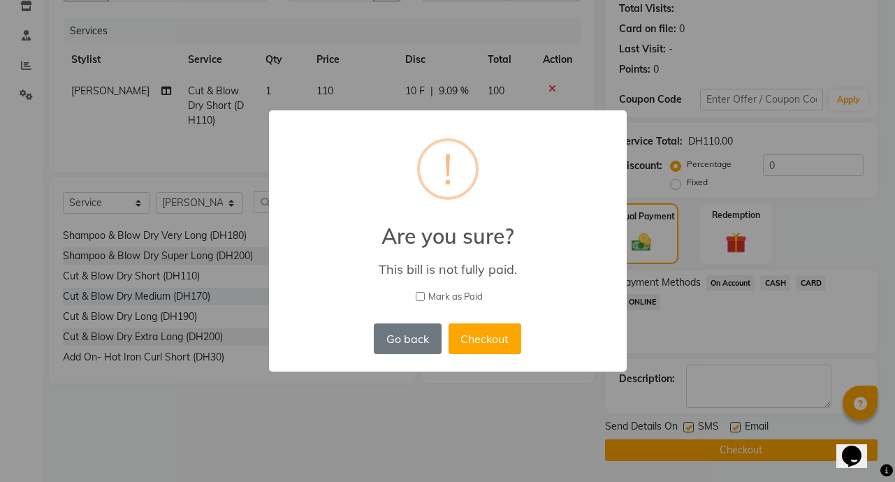
checkbox input "false"
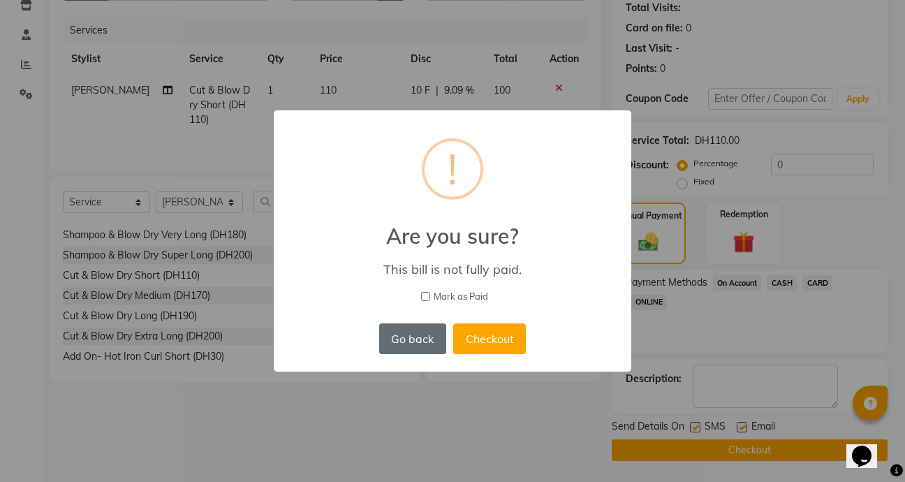
click at [415, 342] on button "Go back" at bounding box center [412, 338] width 67 height 31
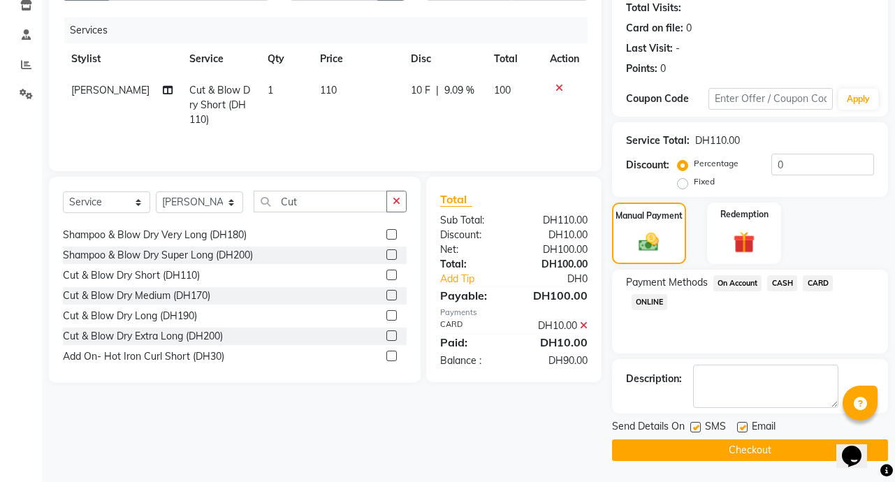
click at [827, 284] on span "CARD" at bounding box center [817, 283] width 30 height 16
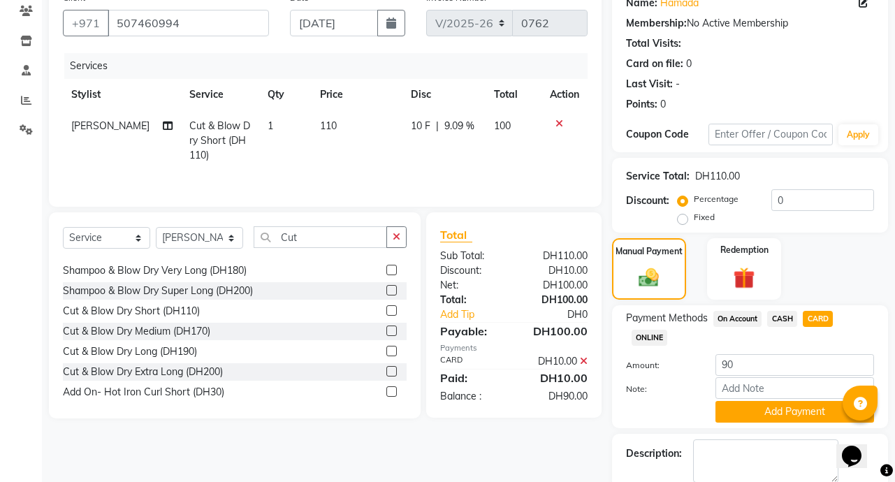
scroll to position [118, 0]
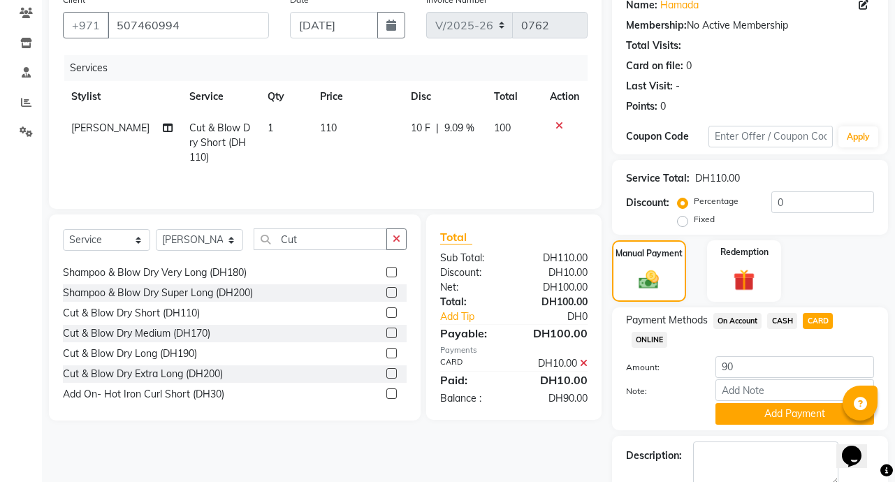
click at [448, 128] on span "9.09 %" at bounding box center [459, 128] width 30 height 15
select select "90677"
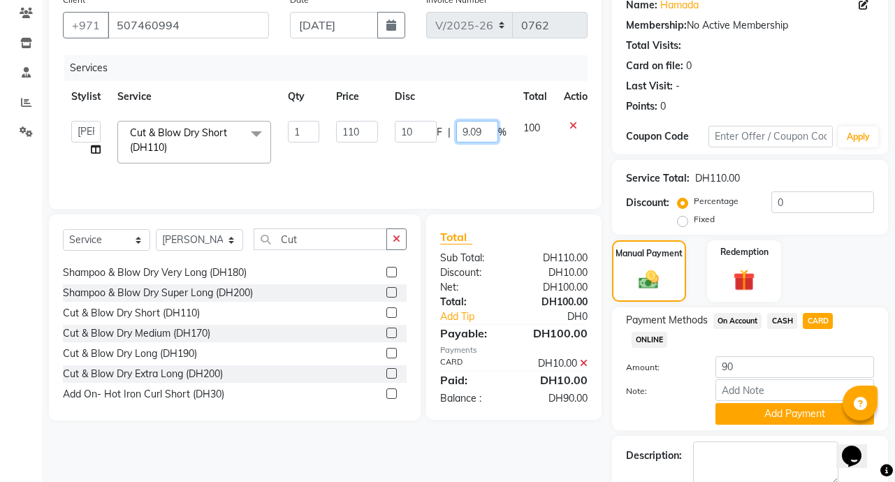
click at [476, 128] on input "9.09" at bounding box center [477, 132] width 42 height 22
click at [475, 129] on input "99" at bounding box center [477, 132] width 42 height 22
type input "9"
type input "0"
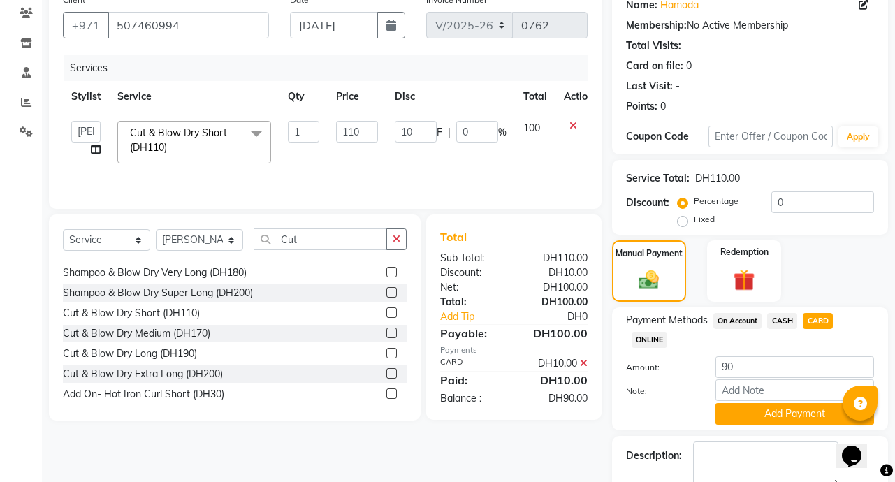
click at [561, 473] on div "Client [PHONE_NUMBER] Date [DATE] Invoice Number V/2025 V/[PHONE_NUMBER] Servic…" at bounding box center [324, 262] width 573 height 551
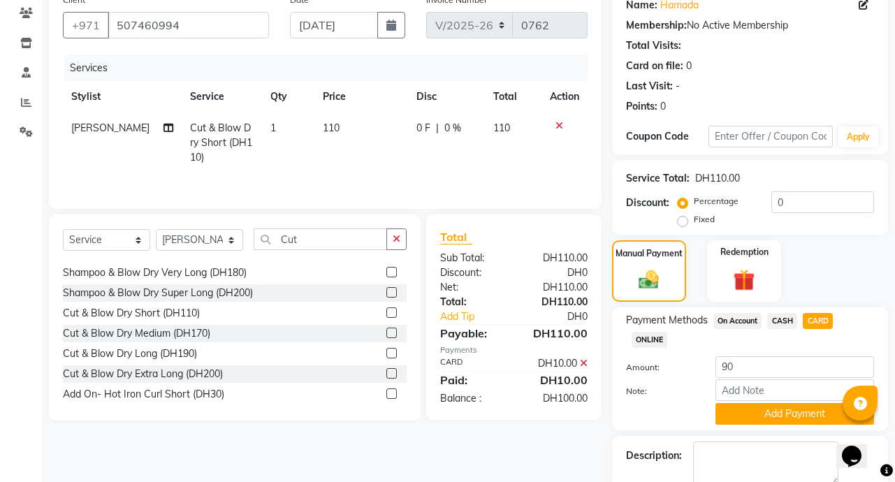
click at [426, 142] on td "0 F | 0 %" at bounding box center [446, 142] width 77 height 61
select select "90677"
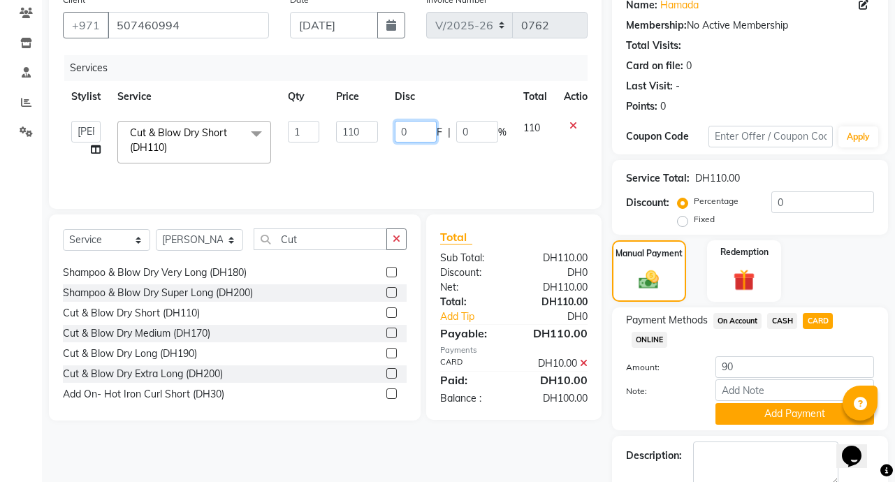
click at [423, 135] on input "0" at bounding box center [416, 132] width 42 height 22
type input "10"
click at [805, 416] on button "Add Payment" at bounding box center [794, 414] width 159 height 22
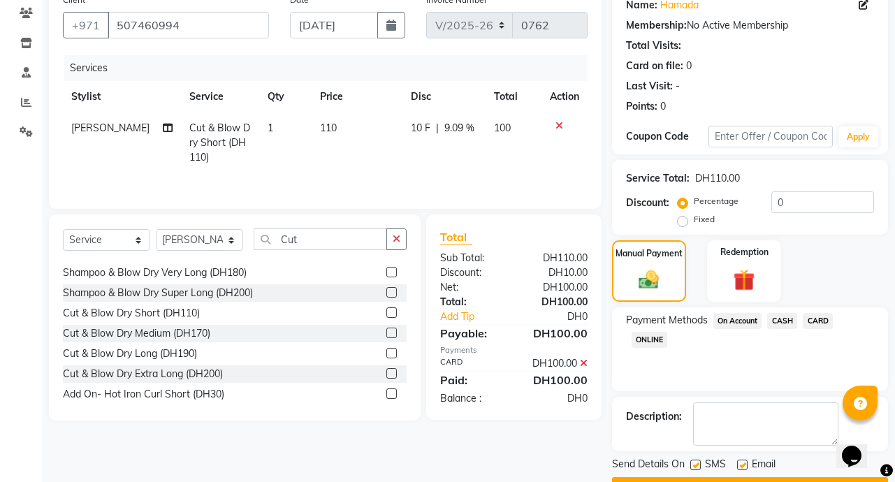
scroll to position [156, 0]
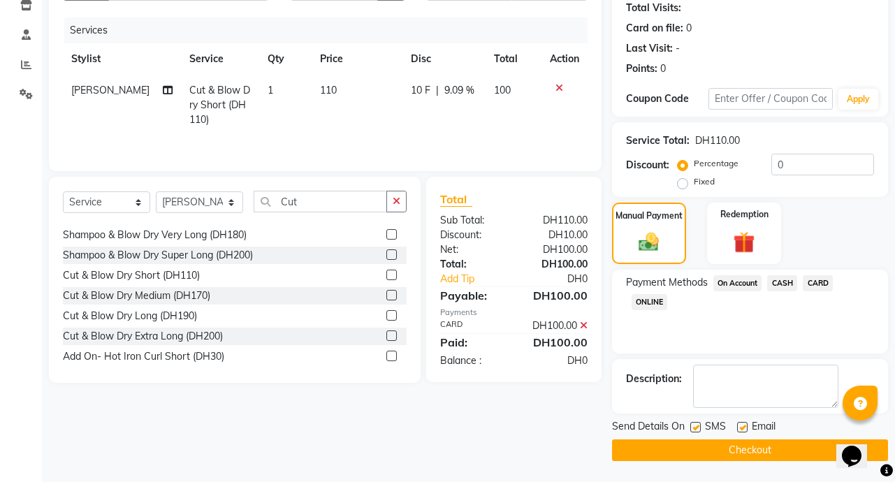
click at [772, 449] on button "Checkout" at bounding box center [750, 450] width 276 height 22
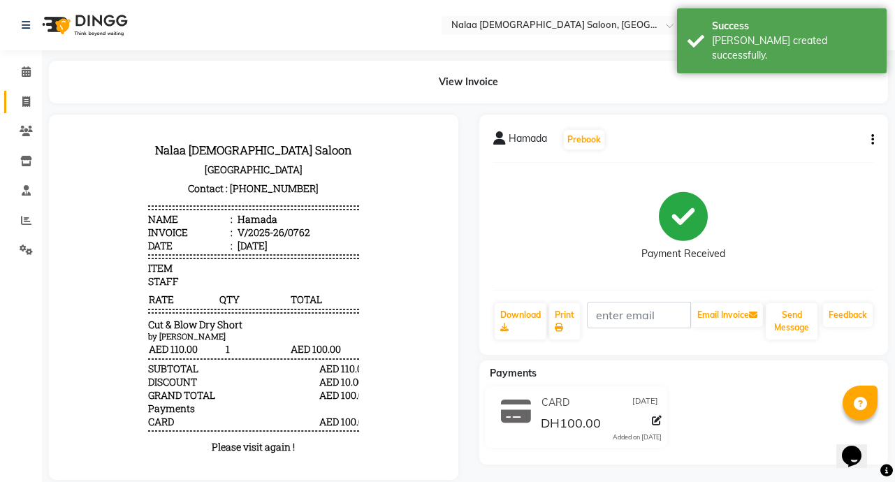
click at [26, 102] on icon at bounding box center [26, 101] width 8 height 10
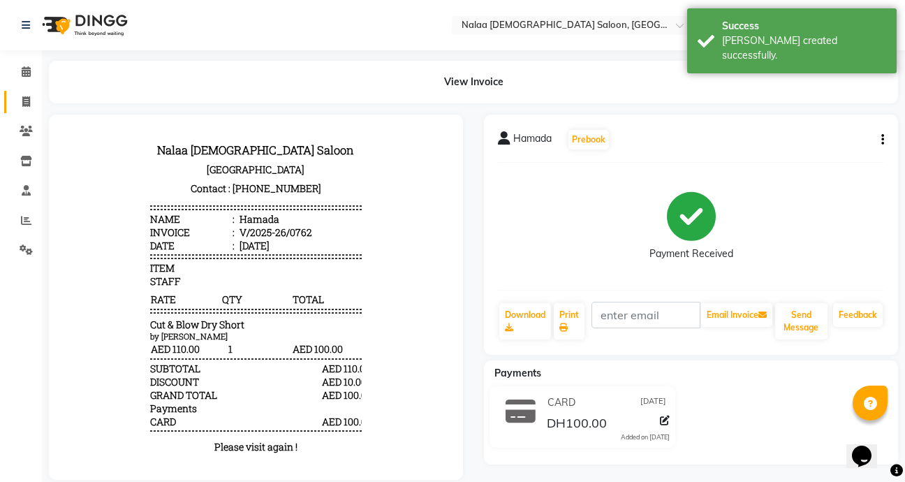
select select "service"
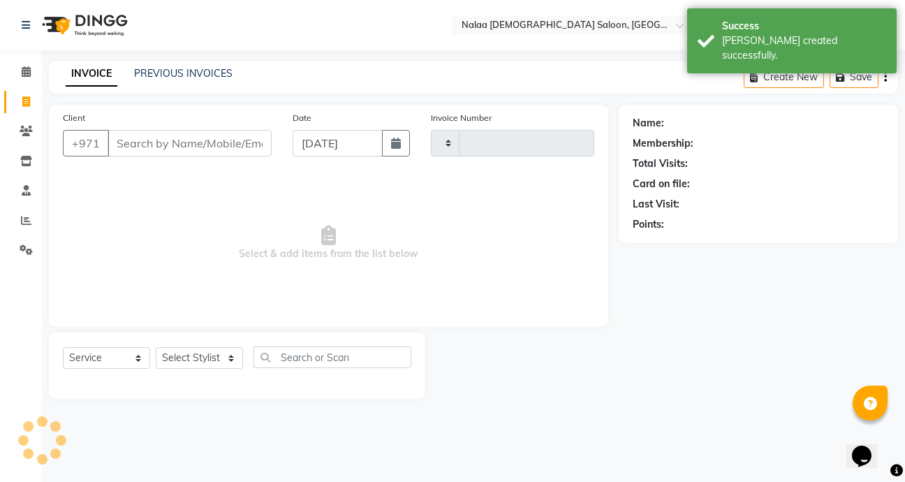
type input "0763"
select select "7528"
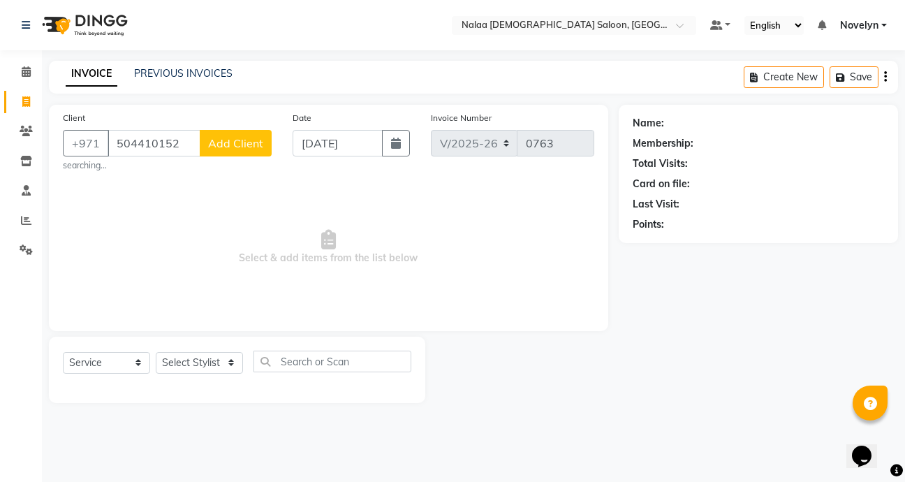
type input "504410152"
click at [242, 145] on span "Add Client" at bounding box center [235, 143] width 55 height 14
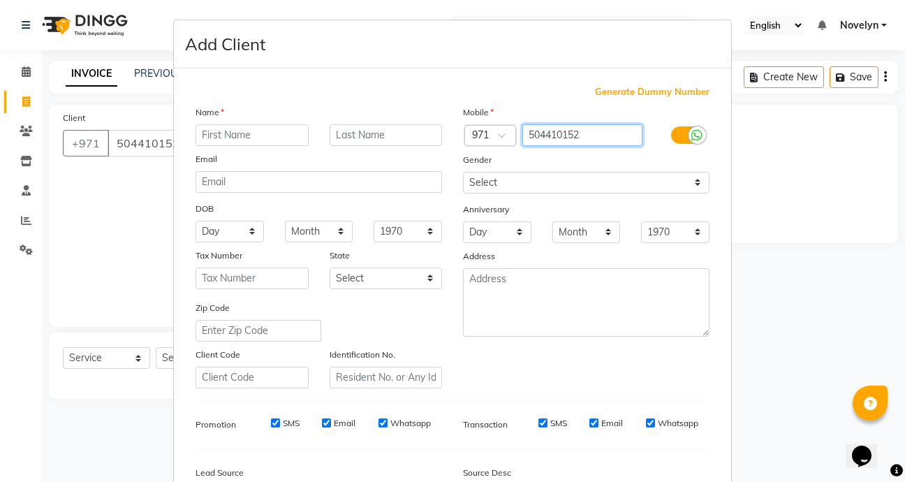
click at [587, 137] on input "504410152" at bounding box center [582, 135] width 121 height 22
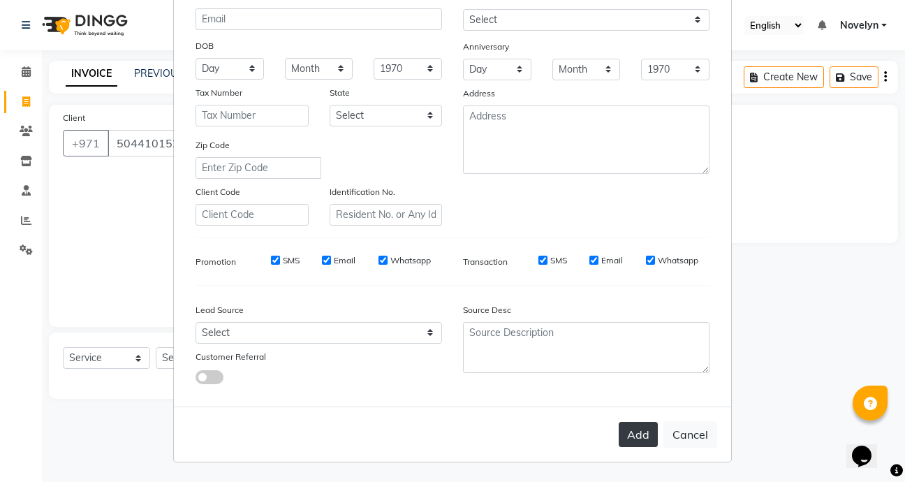
type input "504410122"
click at [630, 441] on button "Add" at bounding box center [638, 434] width 39 height 25
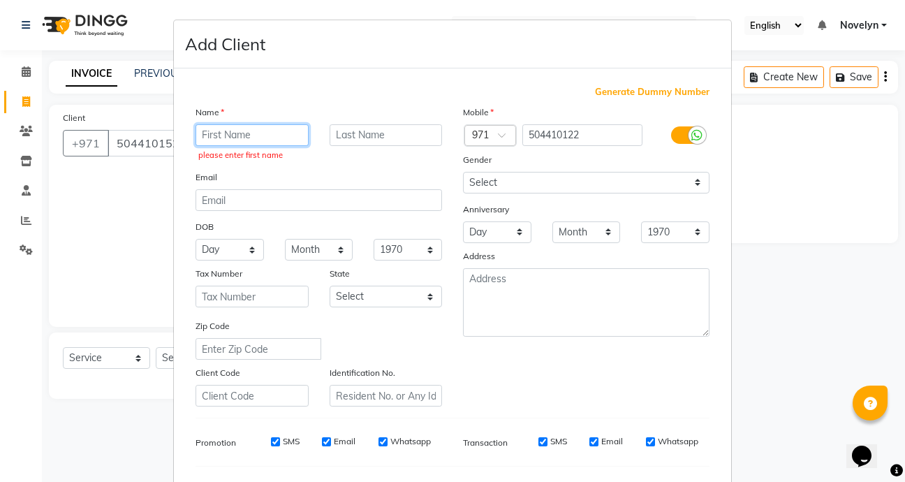
click at [240, 140] on input "text" at bounding box center [252, 135] width 113 height 22
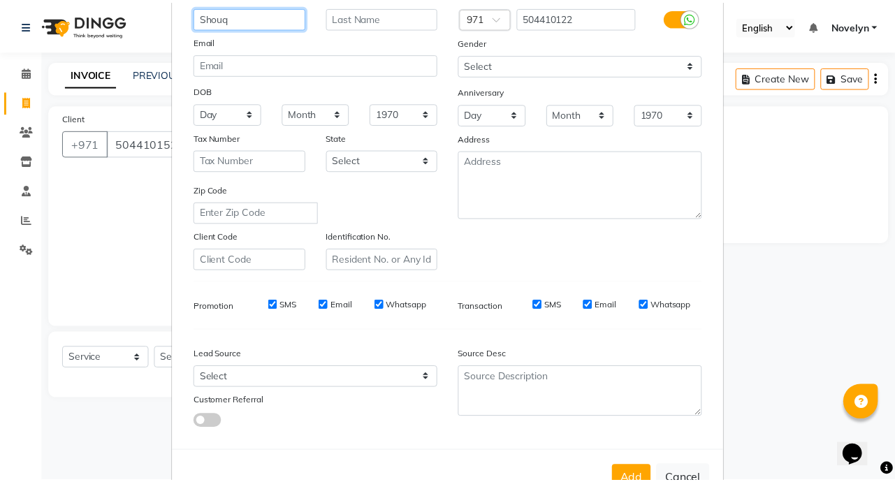
scroll to position [163, 0]
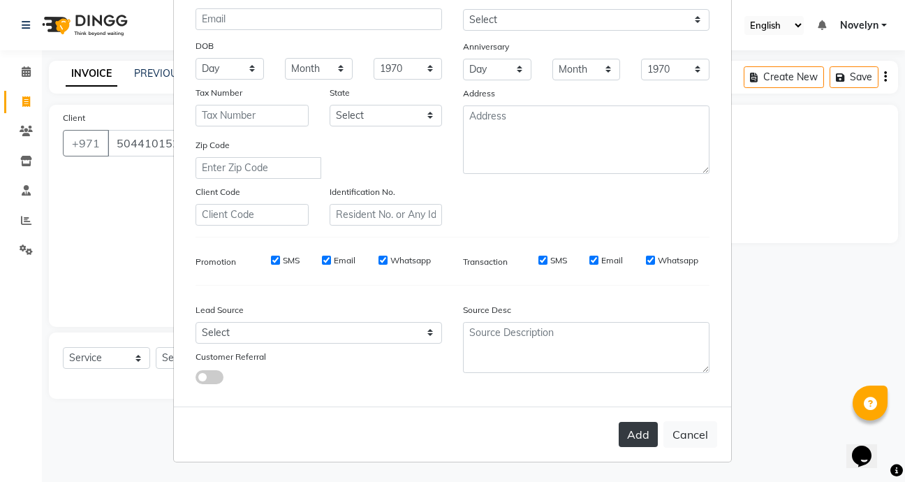
type input "Shouq"
click at [624, 434] on button "Add" at bounding box center [638, 434] width 39 height 25
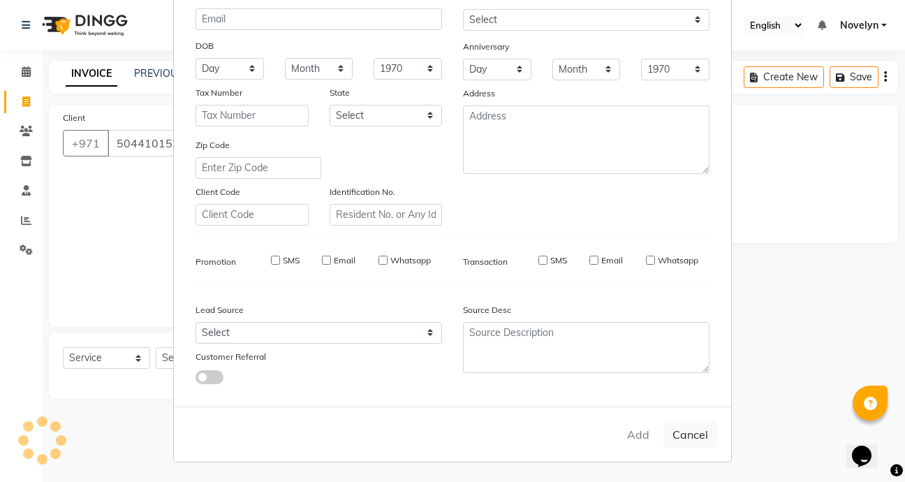
type input "504410122"
select select
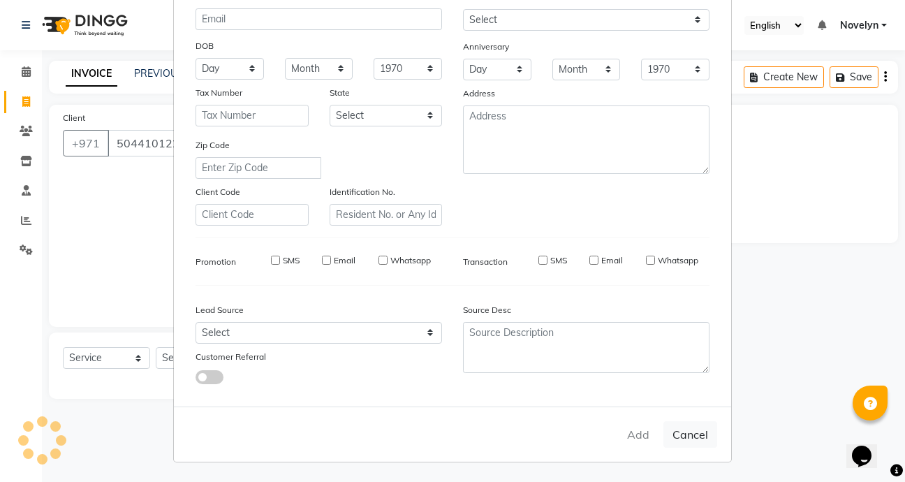
select select
checkbox input "false"
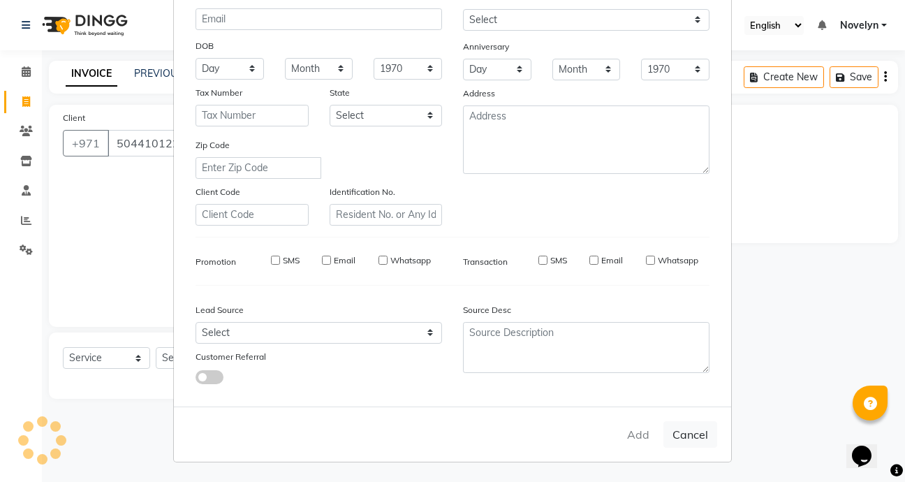
checkbox input "false"
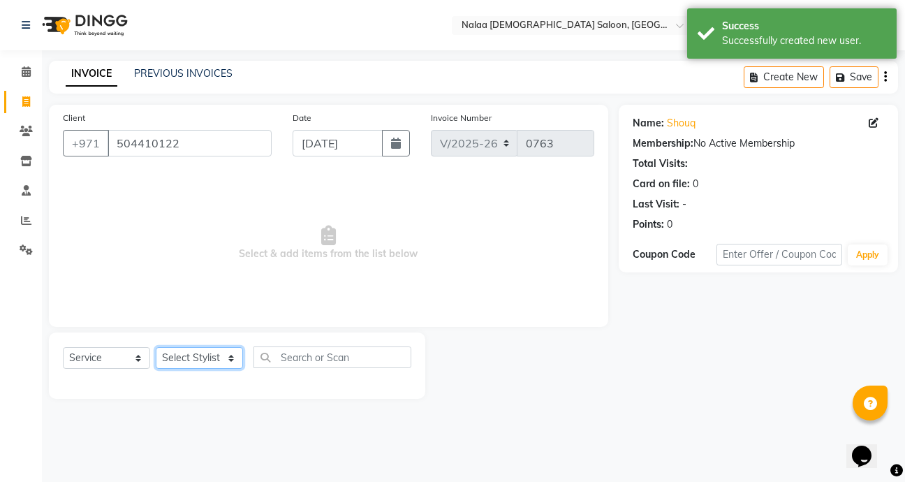
click at [226, 361] on select "Select Stylist Abby Chatty Grace Hina [PERSON_NAME] [PERSON_NAME] Stylist 1" at bounding box center [199, 358] width 87 height 22
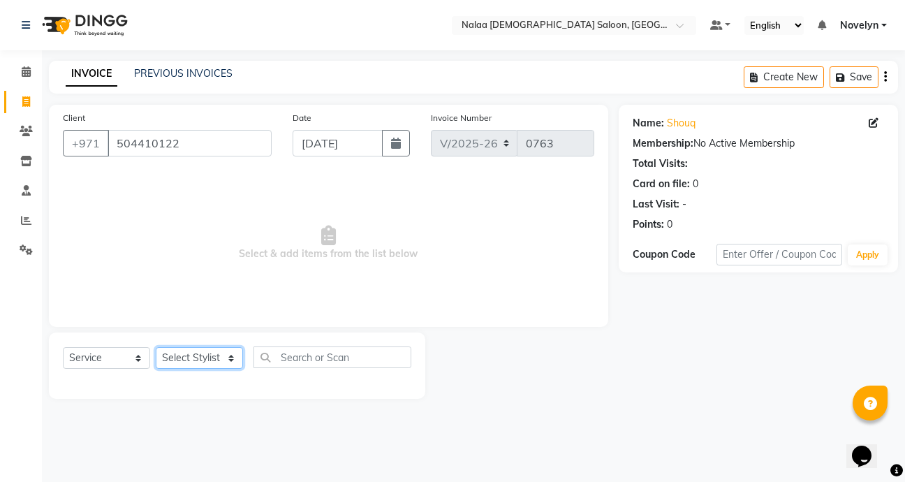
select select "90521"
click at [156, 347] on select "Select Stylist Abby Chatty Grace Hina [PERSON_NAME] [PERSON_NAME] Stylist 1" at bounding box center [199, 358] width 87 height 22
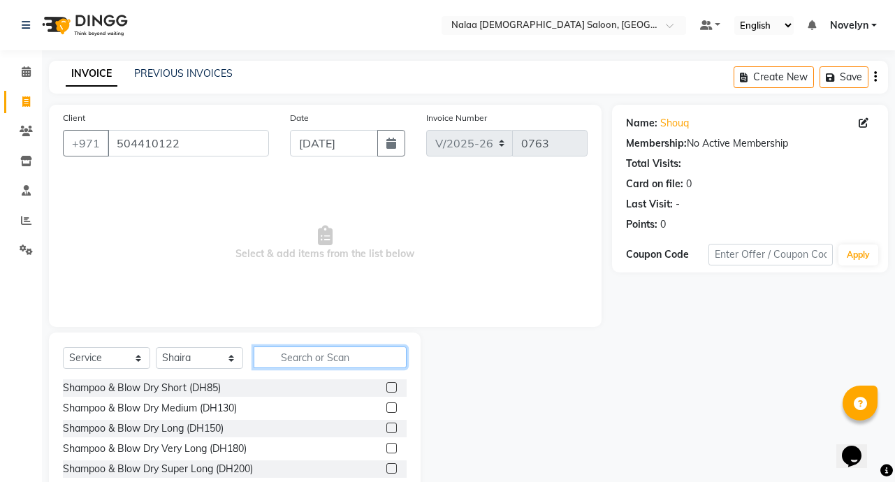
click at [328, 360] on input "text" at bounding box center [330, 357] width 153 height 22
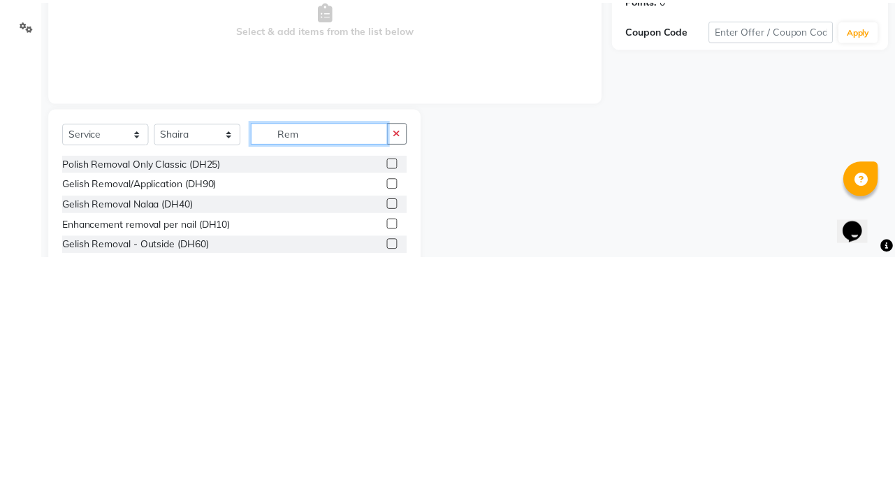
scroll to position [3, 0]
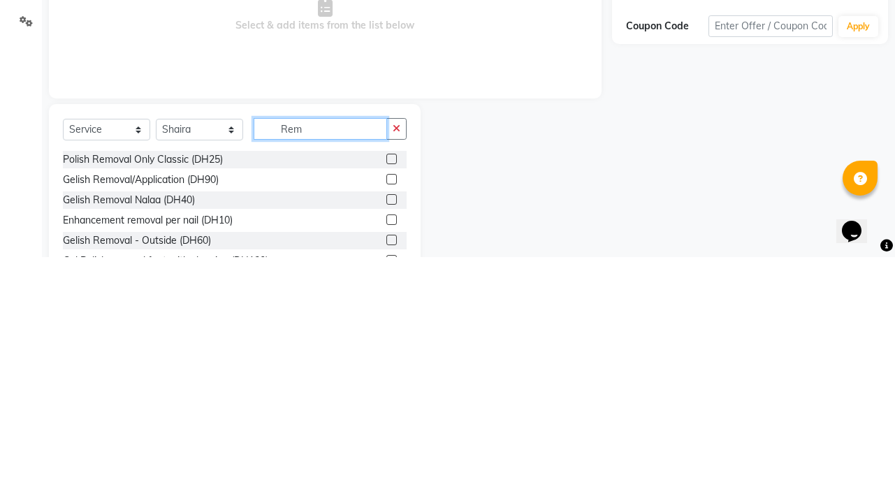
type input "Rem"
click at [386, 384] on label at bounding box center [391, 384] width 10 height 10
click at [386, 384] on input "checkbox" at bounding box center [390, 384] width 9 height 9
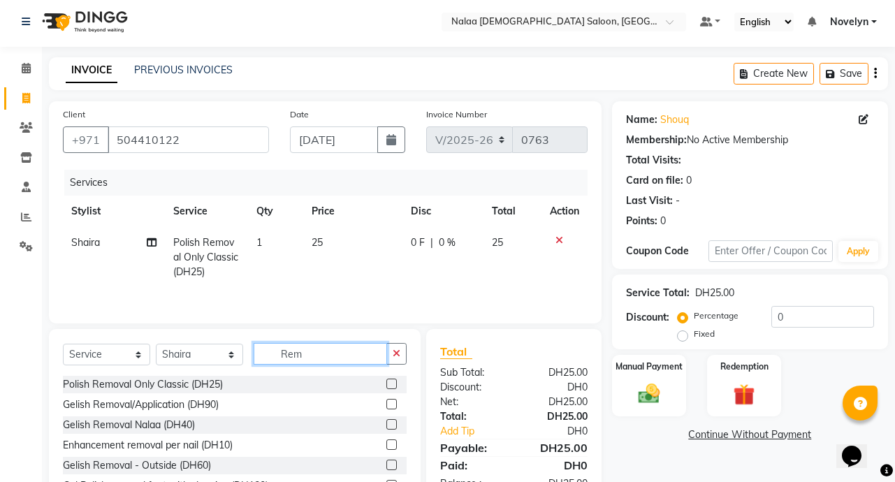
click at [335, 355] on input "Rem" at bounding box center [320, 354] width 133 height 22
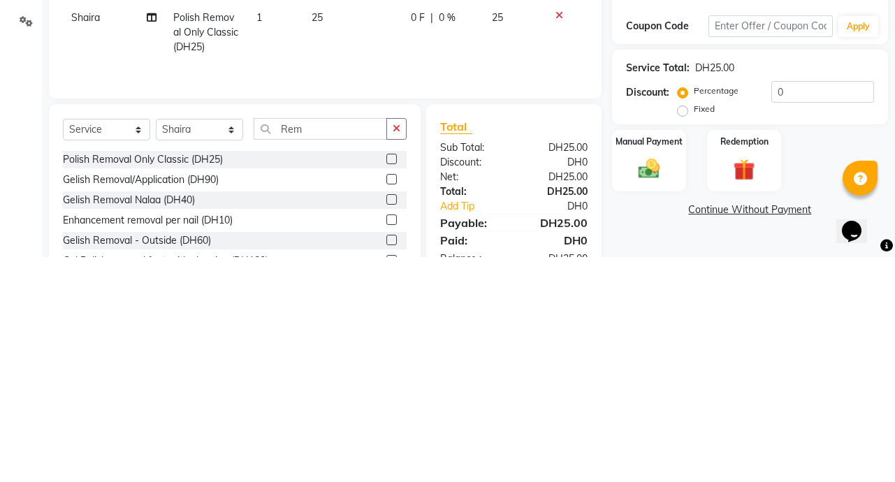
click at [386, 383] on label at bounding box center [391, 384] width 10 height 10
click at [386, 383] on input "checkbox" at bounding box center [390, 384] width 9 height 9
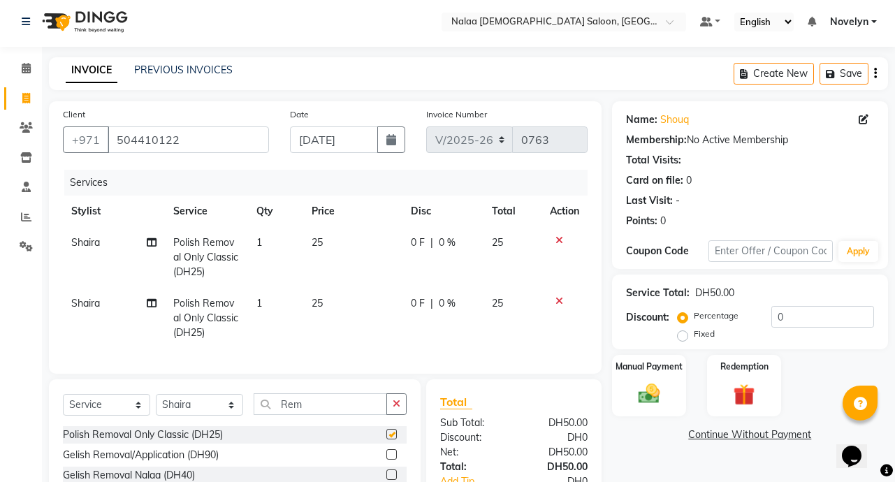
checkbox input "false"
click at [339, 415] on input "Rem" at bounding box center [320, 404] width 133 height 22
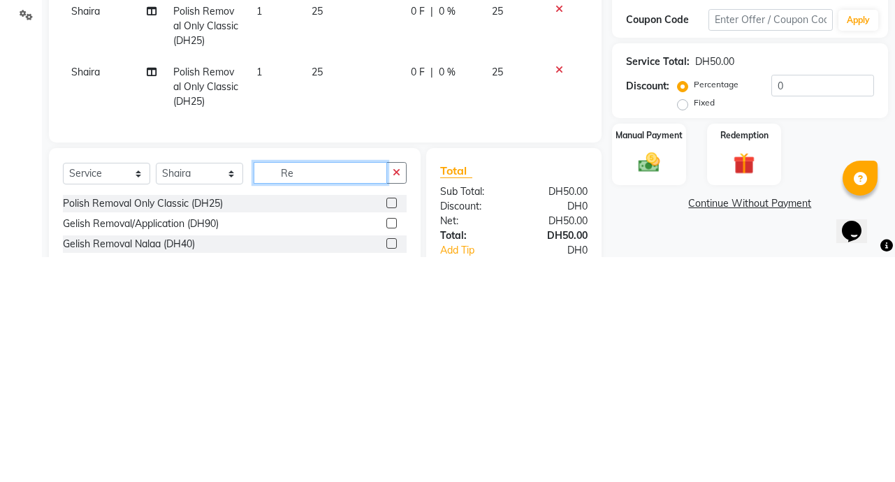
type input "R"
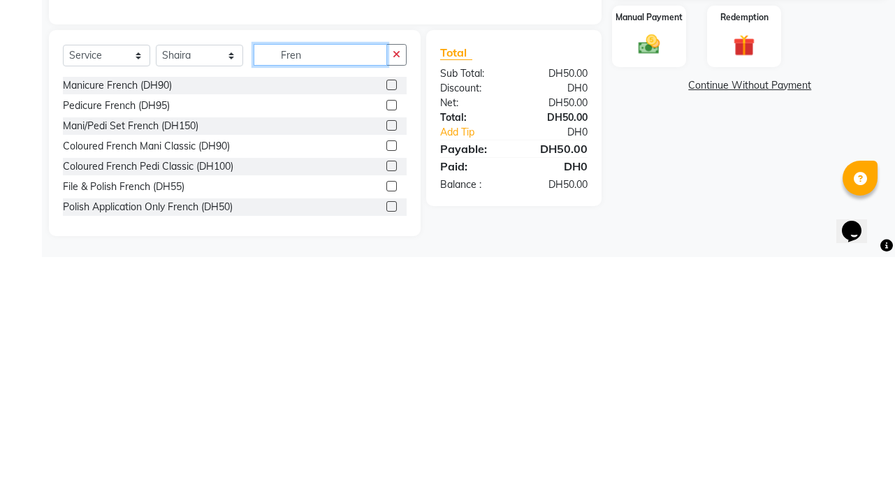
scroll to position [129, 0]
type input "Fren"
click at [386, 416] on label at bounding box center [391, 411] width 10 height 10
click at [386, 416] on input "checkbox" at bounding box center [390, 411] width 9 height 9
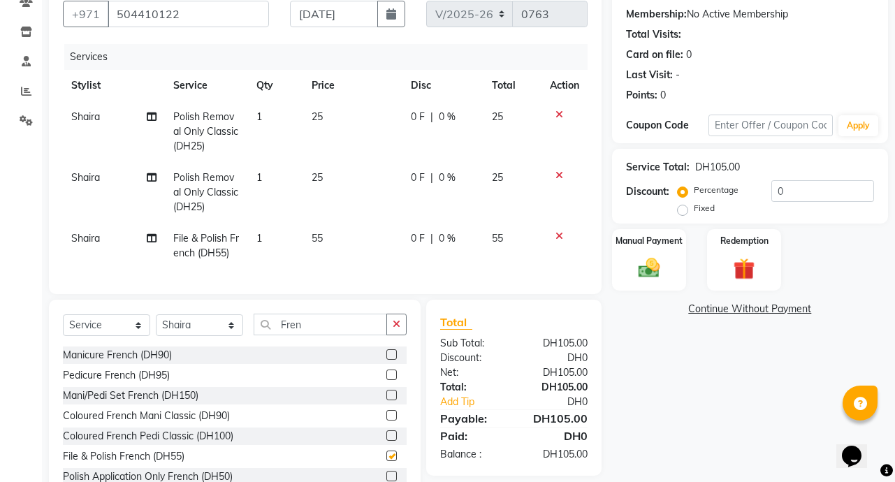
checkbox input "false"
click at [313, 335] on input "Fren" at bounding box center [320, 325] width 133 height 22
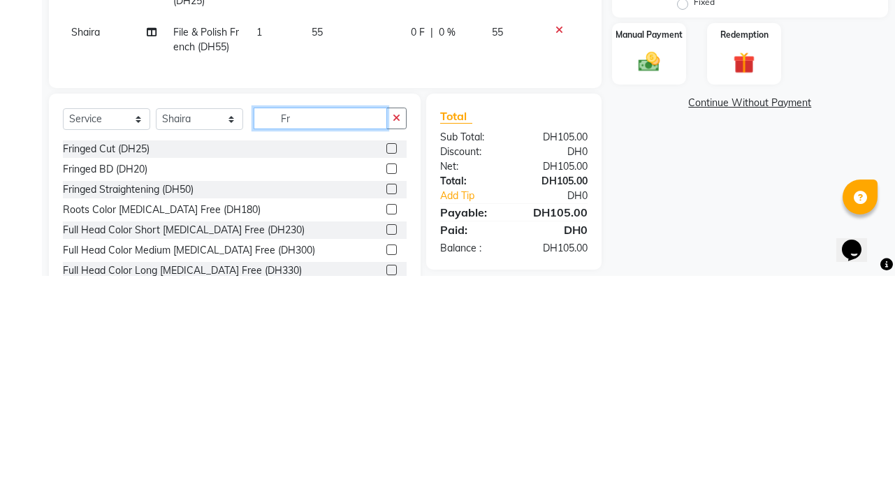
type input "F"
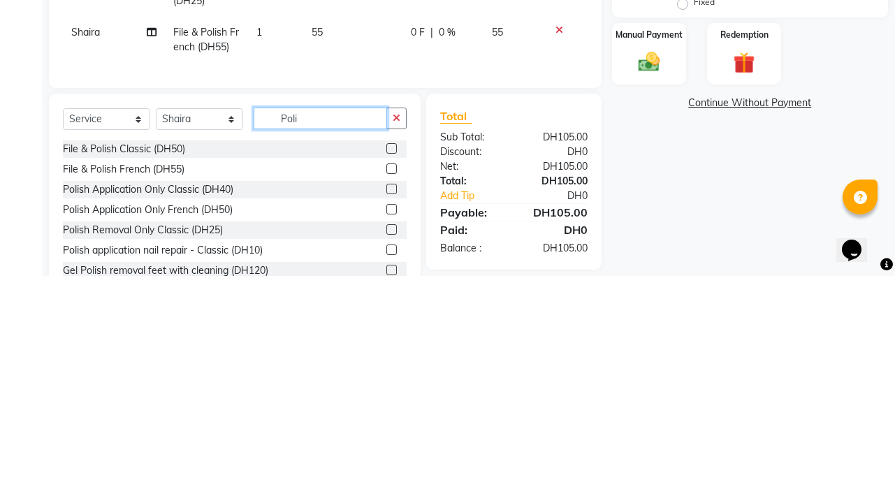
type input "Poli"
click at [386, 400] on label at bounding box center [391, 395] width 10 height 10
click at [386, 400] on input "checkbox" at bounding box center [390, 395] width 9 height 9
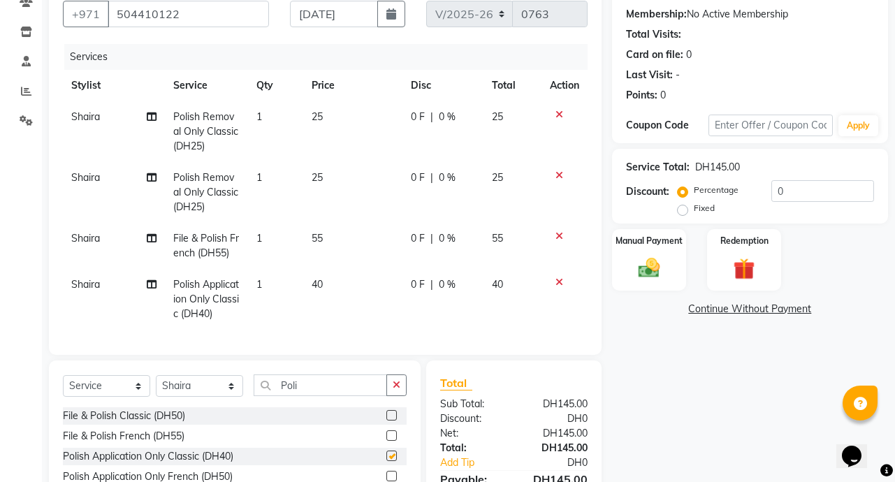
checkbox input "false"
click at [436, 291] on div "0 F | 0 %" at bounding box center [443, 284] width 64 height 15
select select "90521"
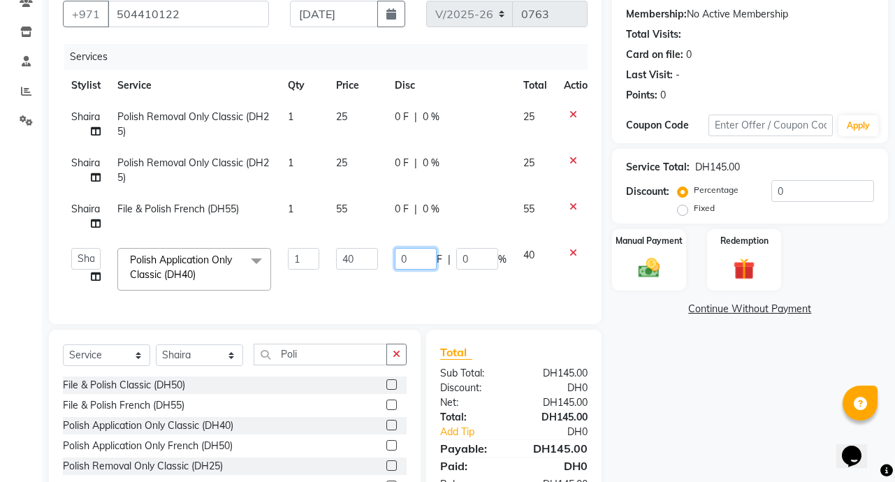
click at [413, 259] on input "0" at bounding box center [416, 259] width 42 height 22
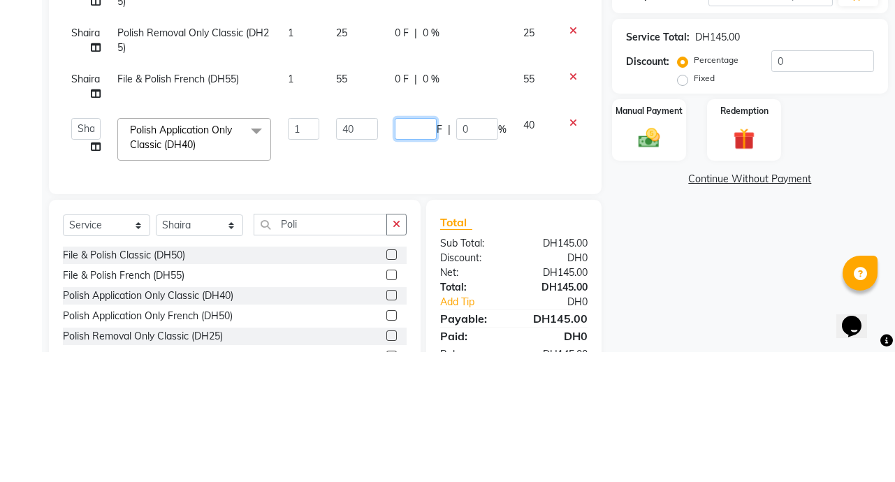
type input "5"
click at [667, 363] on div "Name: Shouq Membership: No Active Membership Total Visits: Card on file: 0 Last…" at bounding box center [755, 256] width 286 height 560
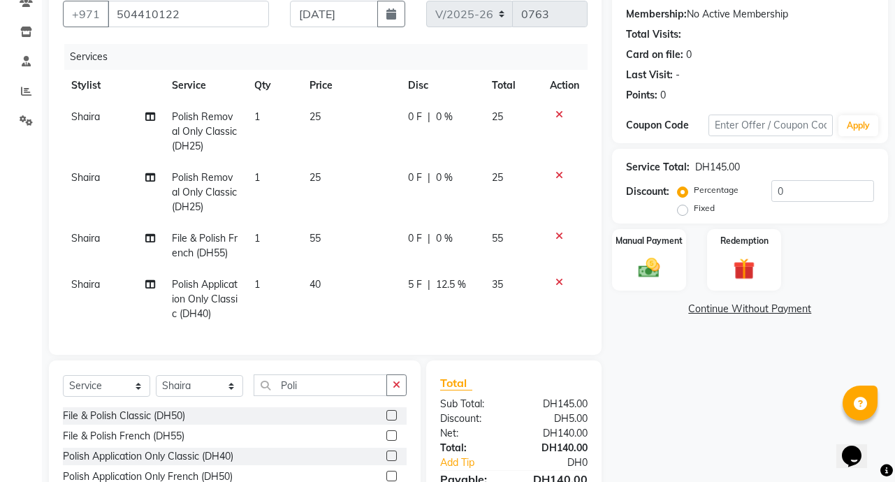
click at [413, 173] on span "0 F" at bounding box center [415, 177] width 14 height 15
select select "90521"
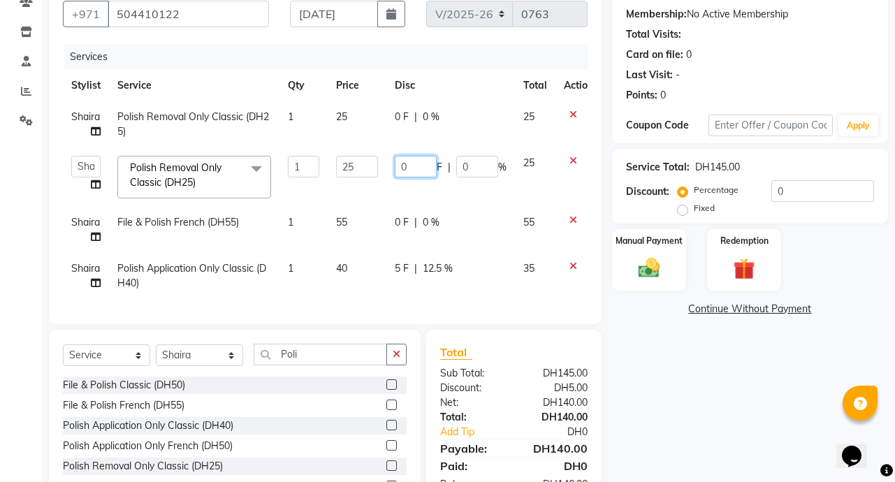
click at [407, 167] on input "0" at bounding box center [416, 167] width 42 height 22
type input "5"
click at [400, 110] on td "0 F | 0 %" at bounding box center [450, 124] width 129 height 46
select select "90521"
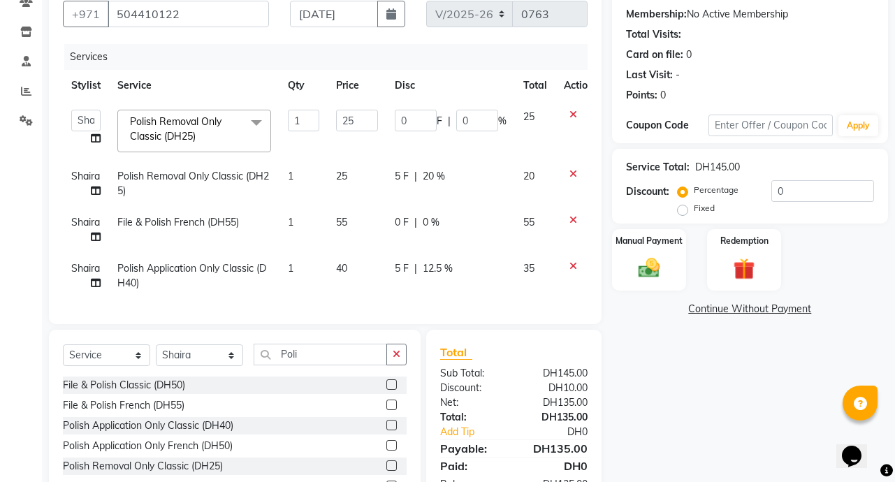
click at [406, 182] on span "5 F" at bounding box center [402, 176] width 14 height 15
select select "90521"
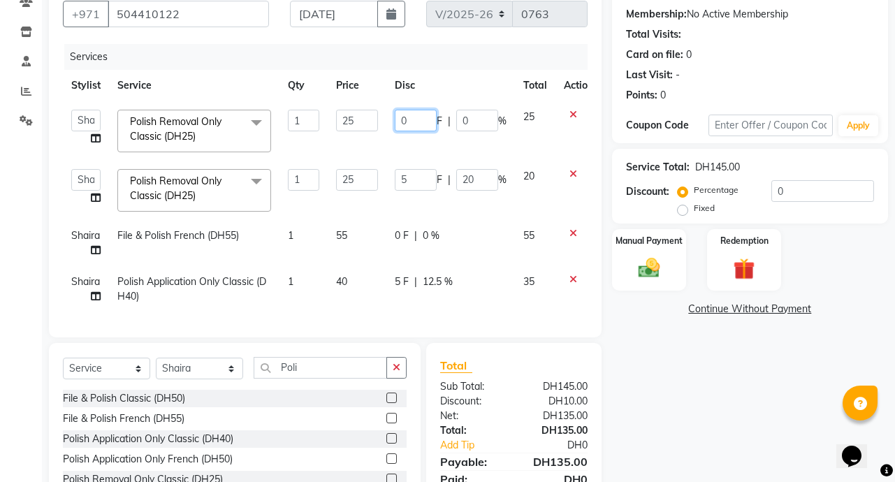
click at [412, 119] on input "0" at bounding box center [416, 121] width 42 height 22
type input "5"
click at [655, 376] on div "Name: Shouq Membership: No Active Membership Total Visits: Card on file: 0 Last…" at bounding box center [755, 262] width 286 height 573
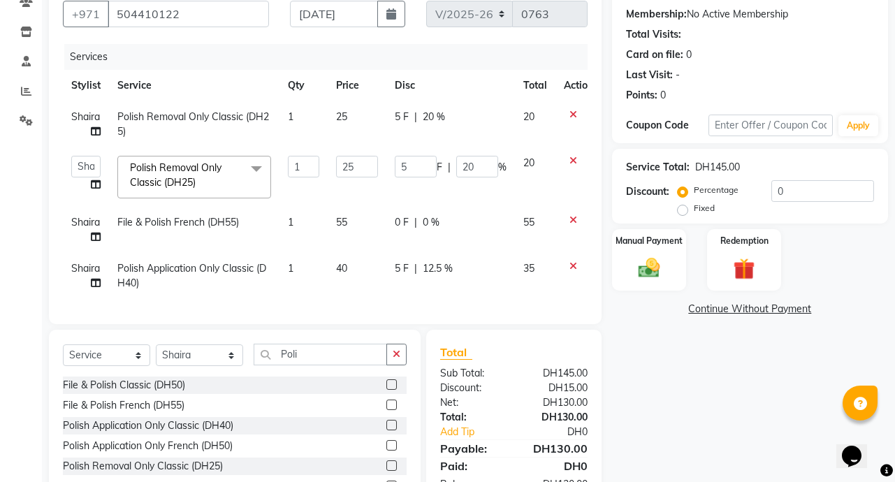
click at [686, 401] on div "Name: Shouq Membership: No Active Membership Total Visits: Card on file: 0 Last…" at bounding box center [755, 256] width 286 height 560
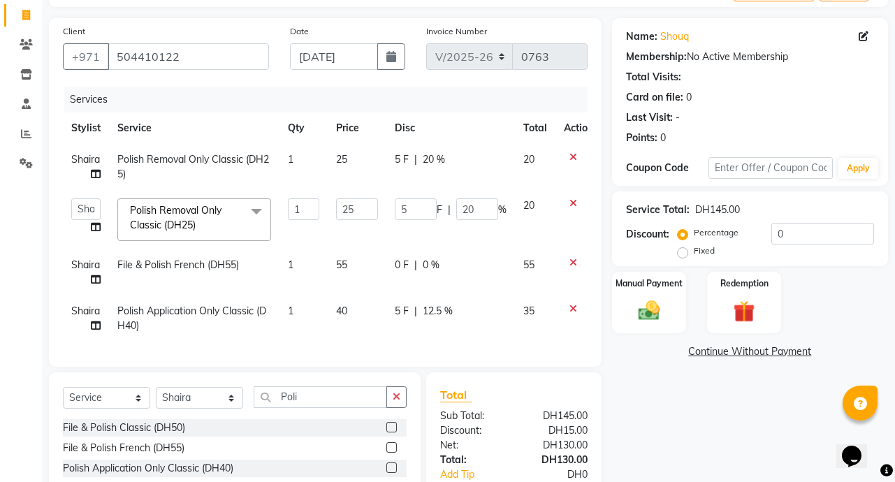
scroll to position [79, 0]
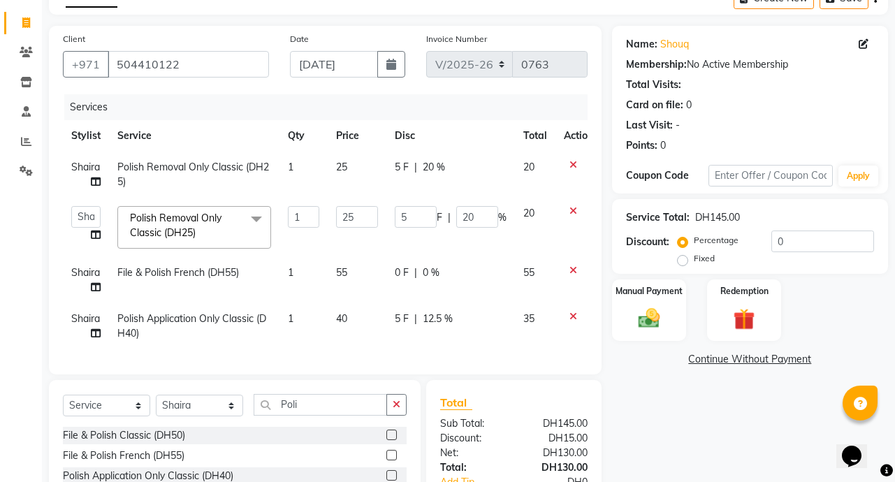
click at [705, 432] on div "Name: Shouq Membership: No Active Membership Total Visits: Card on file: 0 Last…" at bounding box center [755, 306] width 286 height 560
click at [91, 217] on select "Abby Chatty [PERSON_NAME] [PERSON_NAME] [PERSON_NAME] Stylist 1" at bounding box center [85, 217] width 29 height 22
select select "90525"
click at [172, 317] on span "Polish Application Only Classic (DH40)" at bounding box center [191, 325] width 149 height 27
select select "90521"
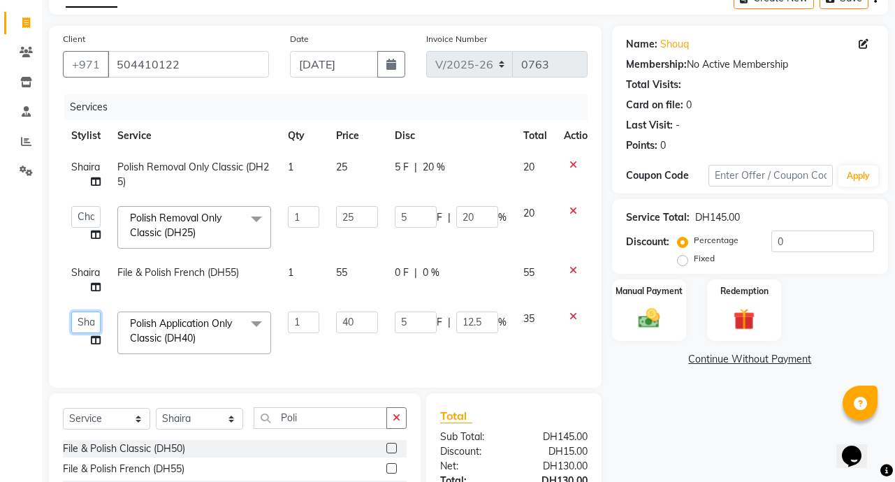
click at [93, 328] on select "Abby Chatty [PERSON_NAME] [PERSON_NAME] [PERSON_NAME] Stylist 1" at bounding box center [85, 322] width 29 height 22
select select "90525"
click at [650, 311] on img at bounding box center [649, 318] width 36 height 26
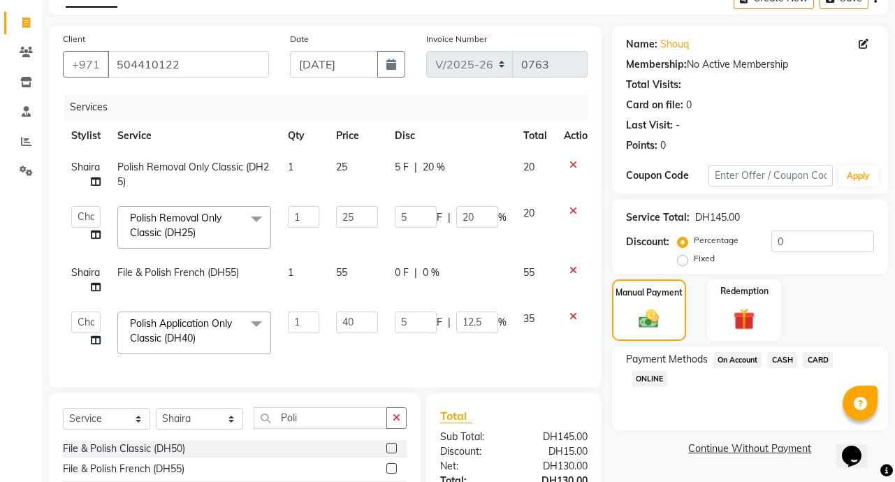
click at [825, 362] on span "CARD" at bounding box center [817, 360] width 30 height 16
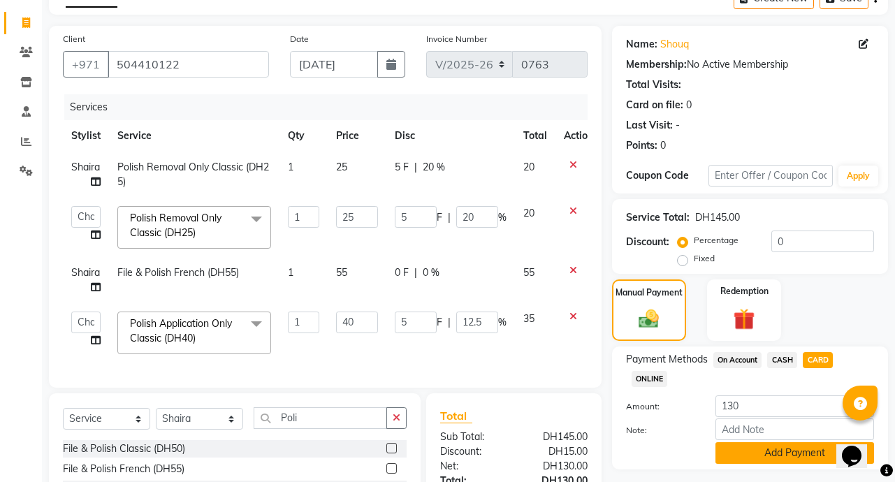
click at [799, 456] on button "Add Payment" at bounding box center [794, 453] width 159 height 22
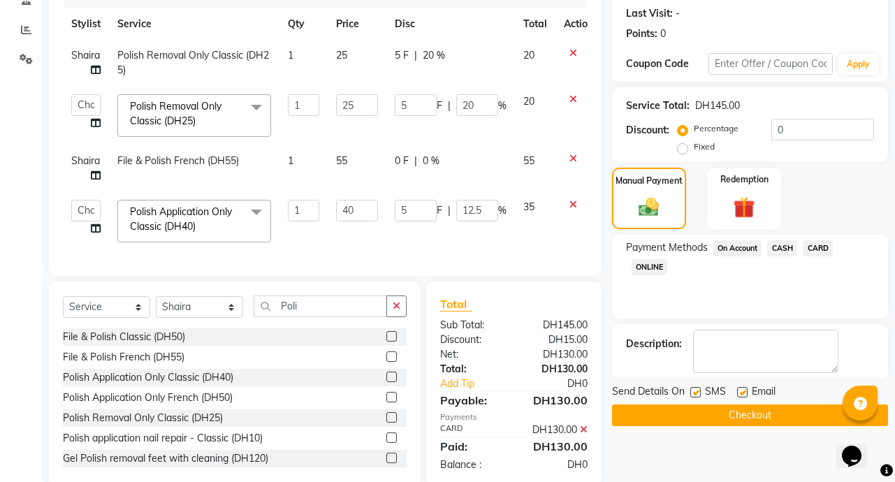
scroll to position [228, 0]
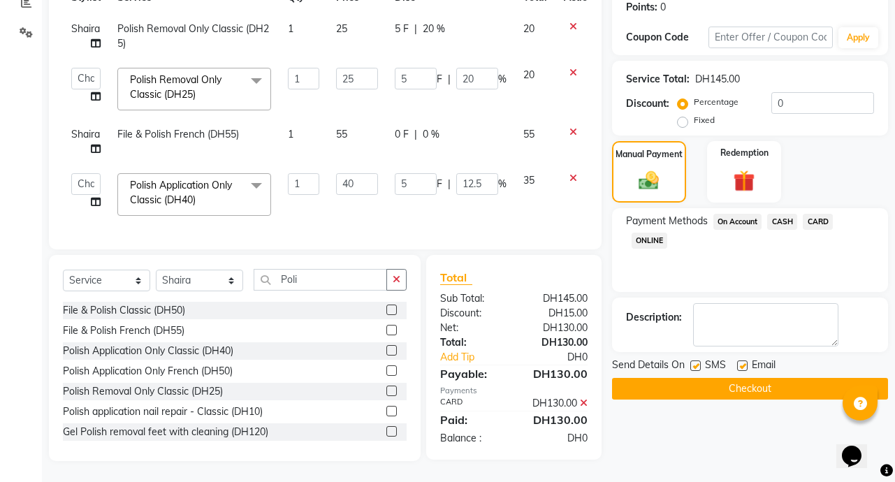
click at [786, 383] on button "Checkout" at bounding box center [750, 389] width 276 height 22
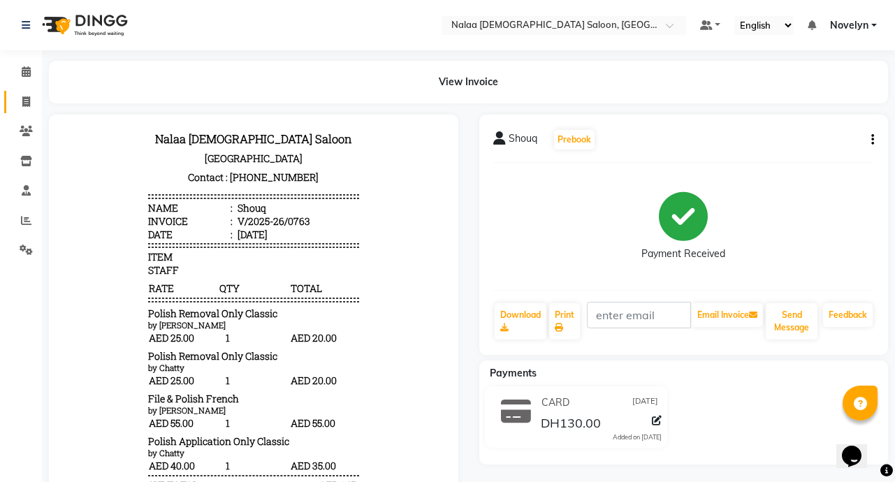
click at [22, 106] on icon at bounding box center [26, 101] width 8 height 10
select select "service"
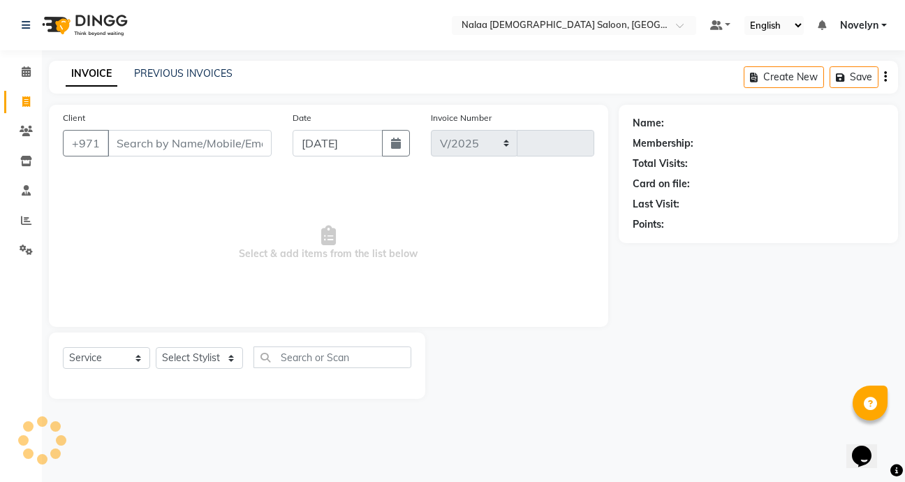
select select "7528"
type input "0764"
type input "0"
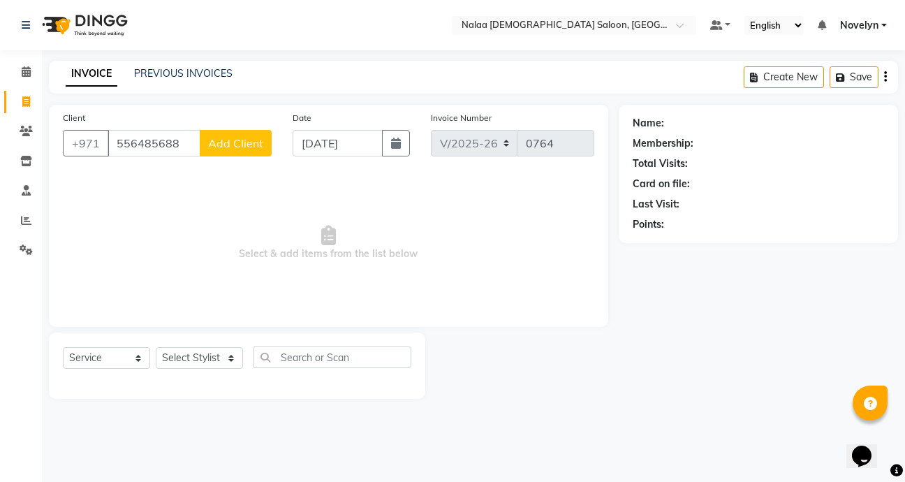
type input "556485688"
click at [236, 149] on span "Add Client" at bounding box center [235, 143] width 55 height 14
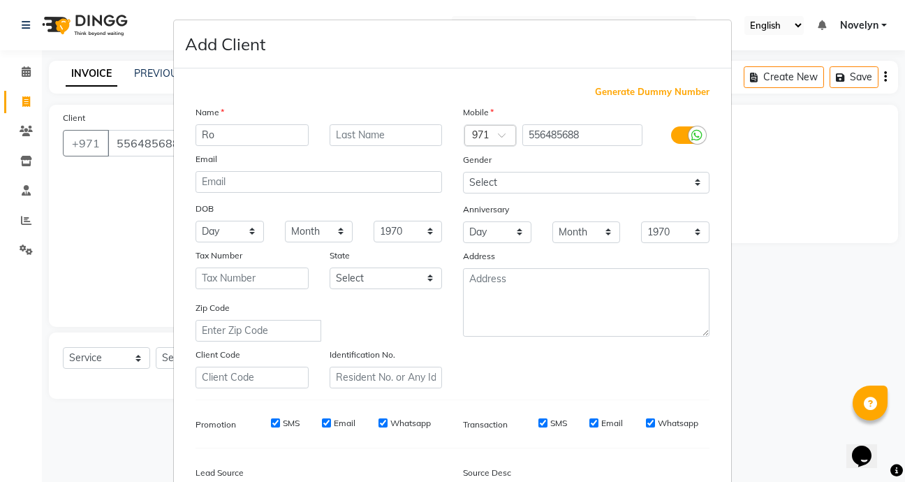
type input "R"
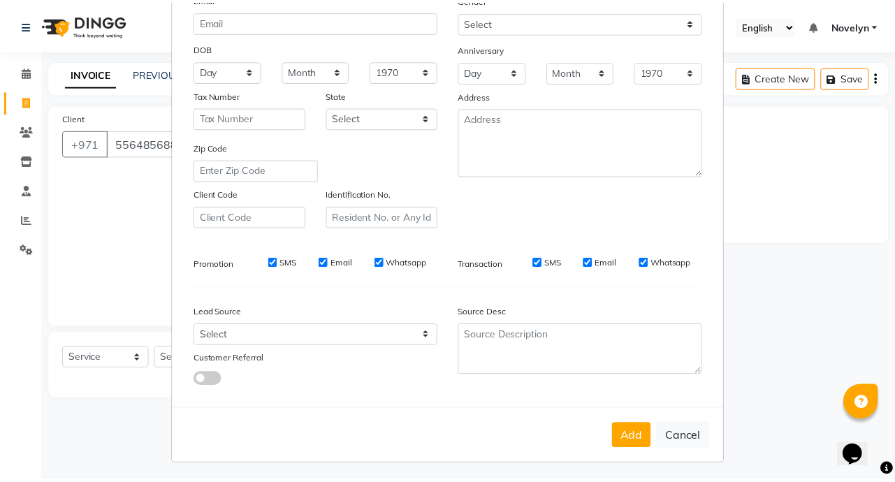
scroll to position [163, 0]
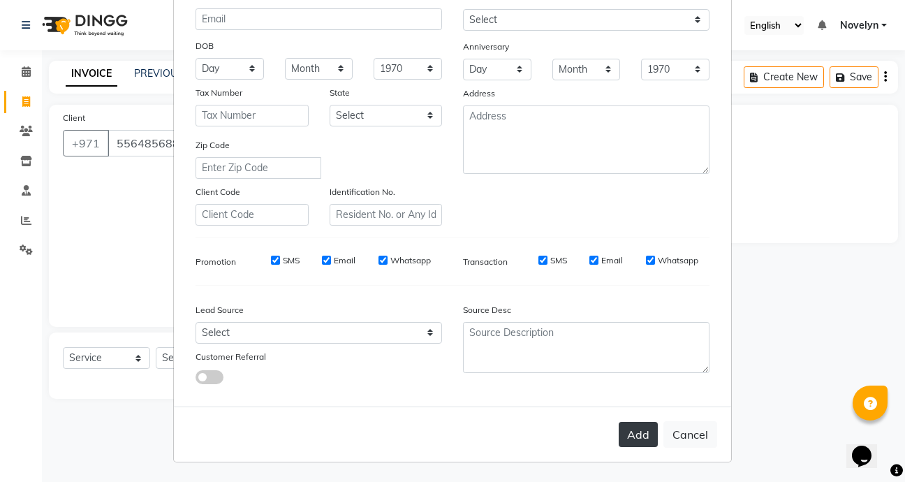
type input "[PERSON_NAME]"
click at [631, 443] on button "Add" at bounding box center [638, 434] width 39 height 25
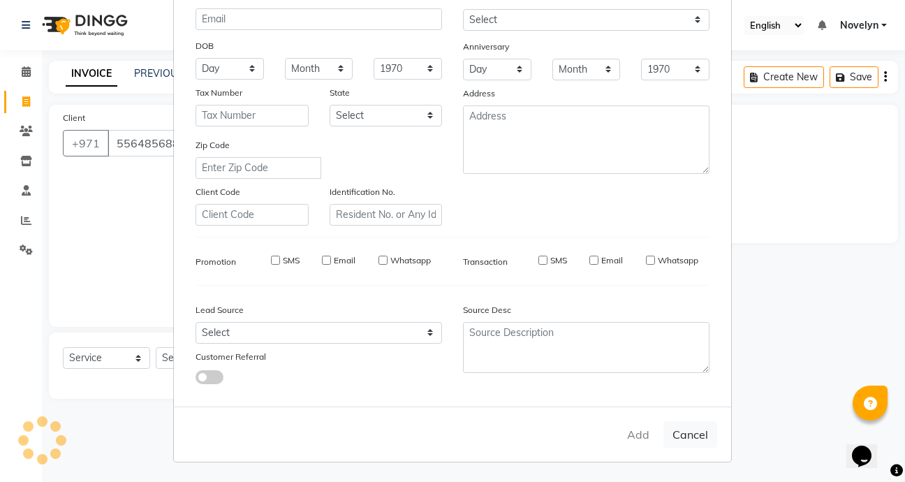
select select
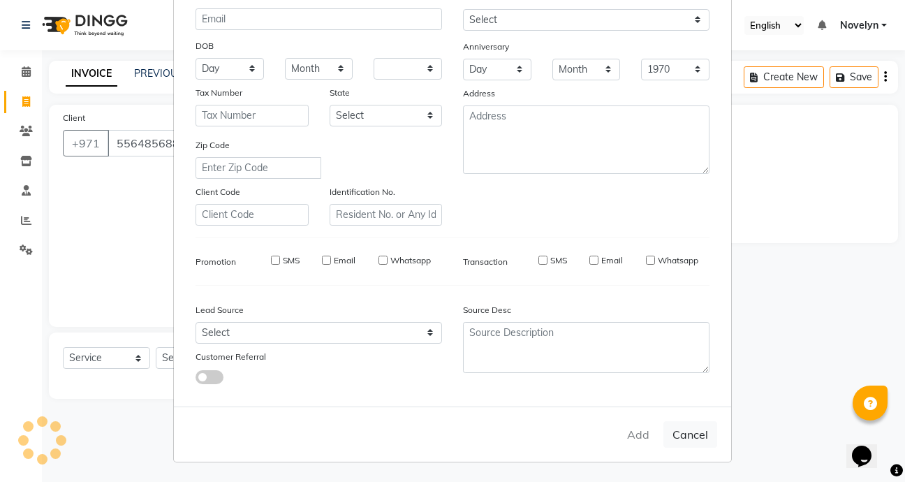
select select
checkbox input "false"
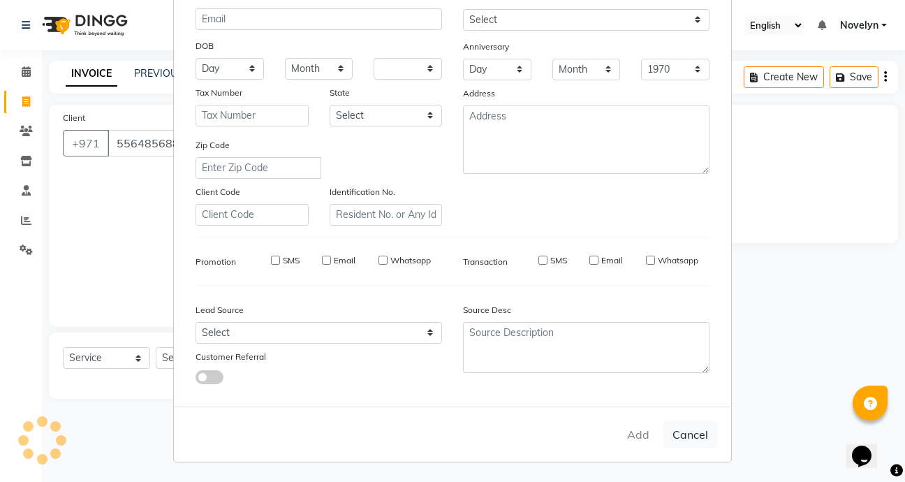
checkbox input "false"
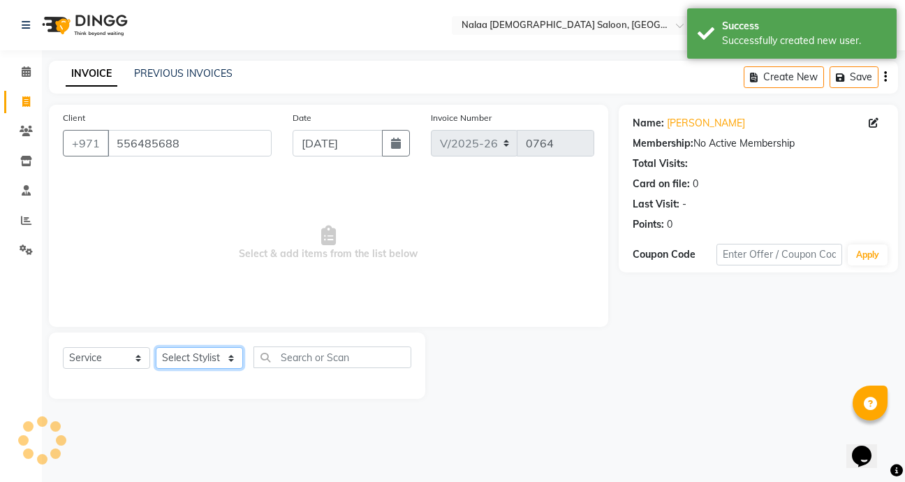
click at [221, 362] on select "Select Stylist Abby Chatty Grace Hina [PERSON_NAME] [PERSON_NAME] Stylist 1" at bounding box center [199, 358] width 87 height 22
select select "90785"
click at [156, 347] on select "Select Stylist Abby Chatty Grace Hina [PERSON_NAME] [PERSON_NAME] Stylist 1" at bounding box center [199, 358] width 87 height 22
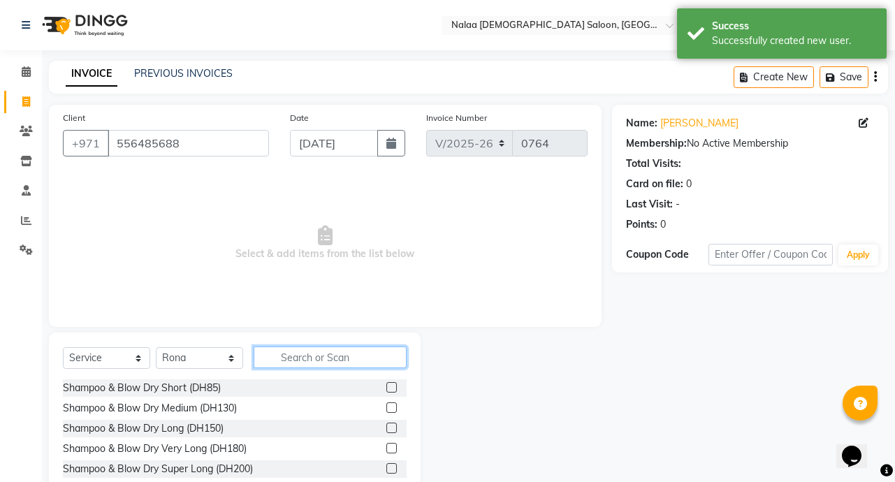
click at [318, 362] on input "text" at bounding box center [330, 357] width 153 height 22
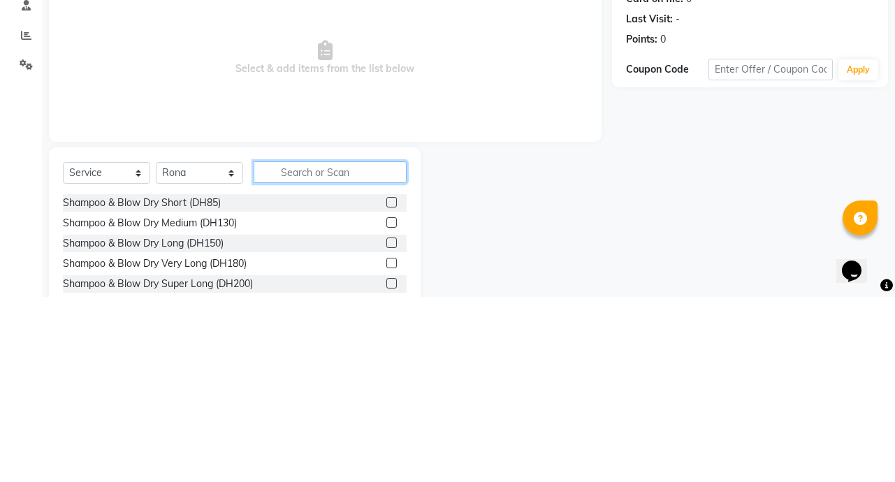
scroll to position [3, 0]
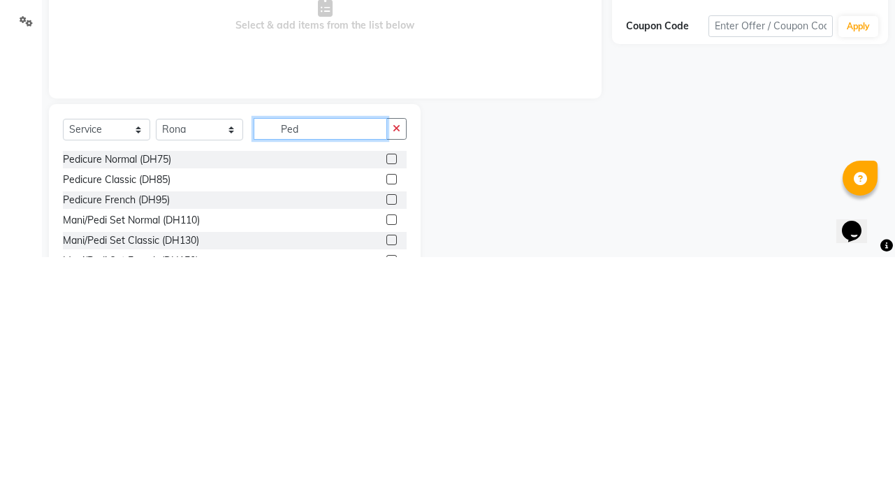
type input "Ped"
click at [386, 404] on label at bounding box center [391, 404] width 10 height 10
click at [386, 404] on input "checkbox" at bounding box center [390, 404] width 9 height 9
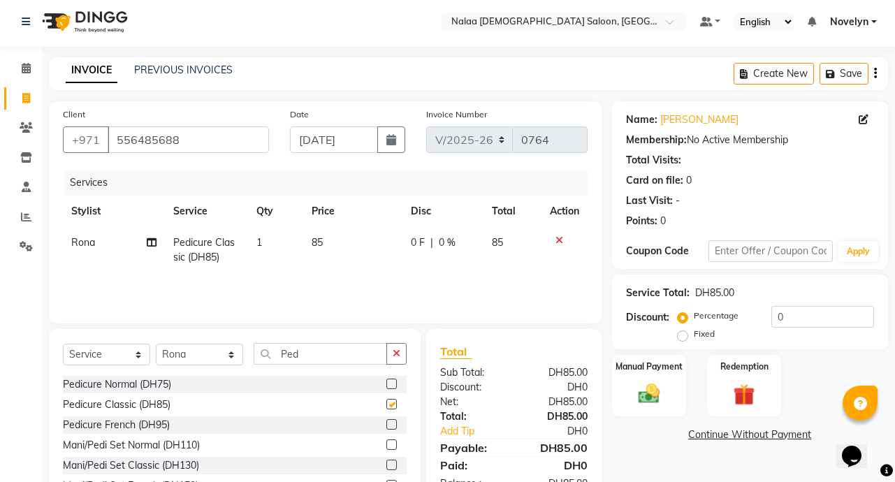
checkbox input "false"
click at [478, 237] on td "0 F | 0 %" at bounding box center [442, 250] width 80 height 46
select select "90785"
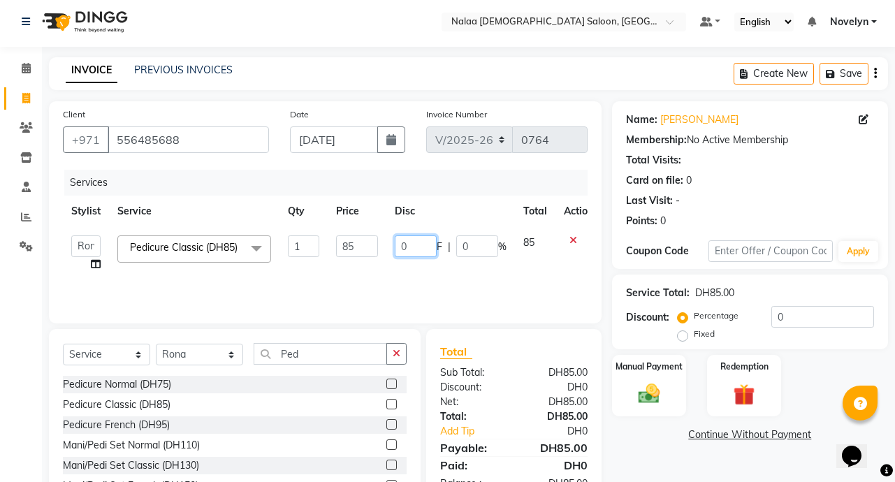
click at [413, 245] on input "0" at bounding box center [416, 246] width 42 height 22
type input "0"
type input "5"
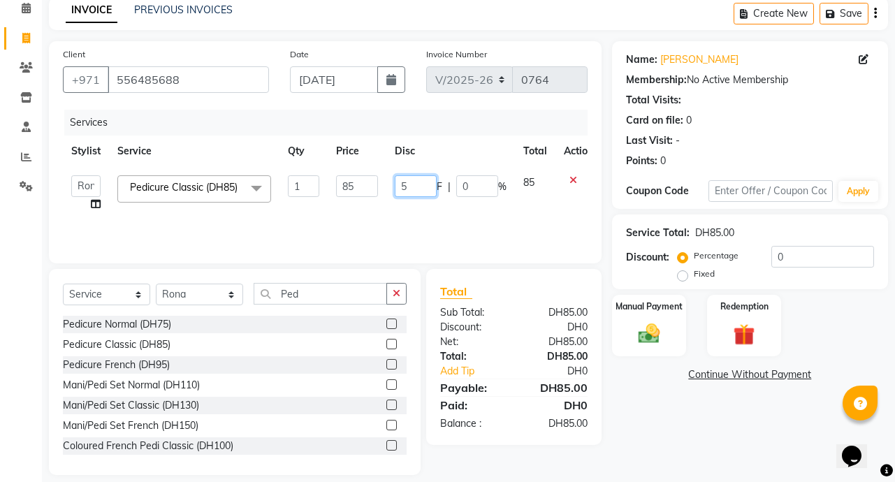
scroll to position [78, 0]
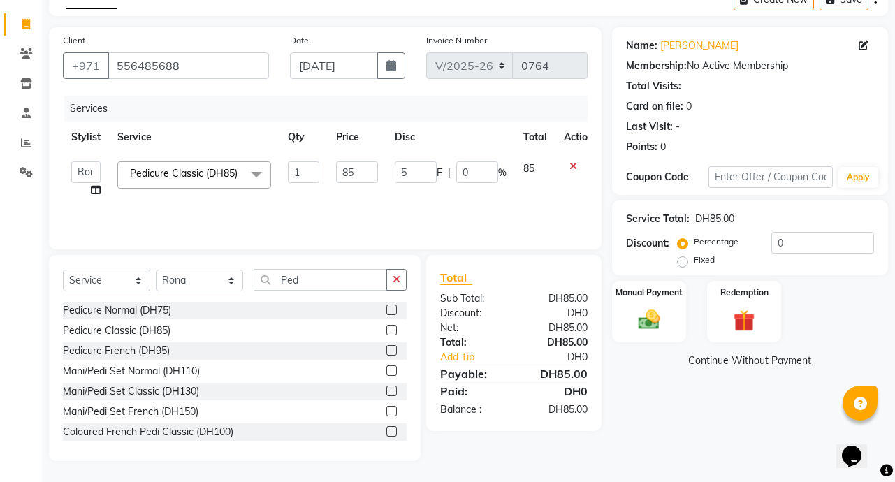
click at [666, 417] on div "Name: [PERSON_NAME] Membership: No Active Membership Total Visits: Card on file…" at bounding box center [755, 244] width 286 height 434
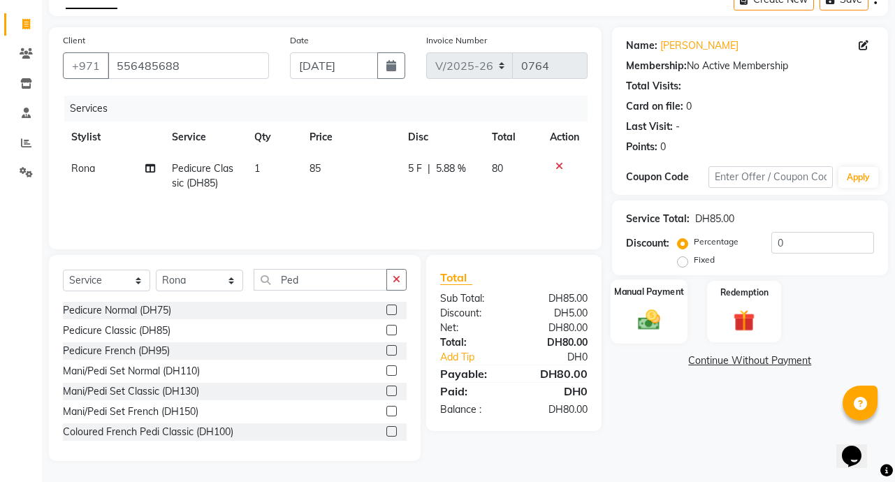
click at [632, 334] on div "Manual Payment" at bounding box center [649, 311] width 78 height 64
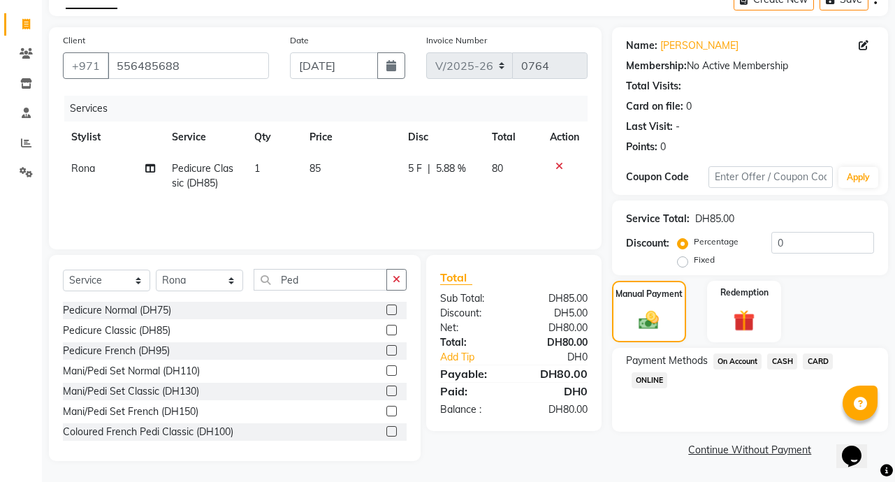
click at [825, 369] on span "CARD" at bounding box center [817, 361] width 30 height 16
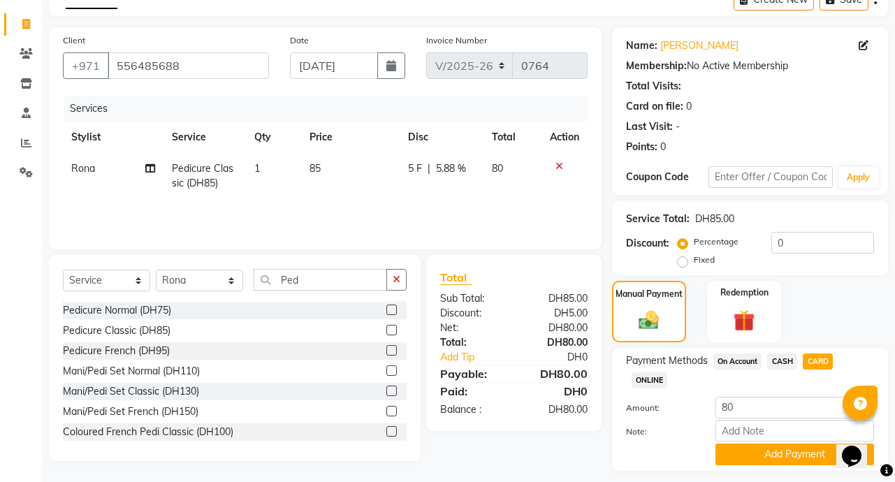
scroll to position [116, 0]
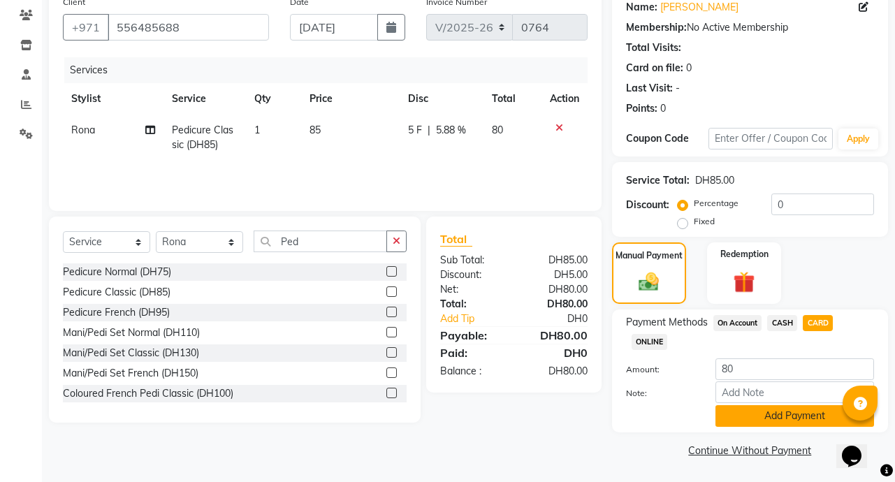
click at [814, 421] on button "Add Payment" at bounding box center [794, 416] width 159 height 22
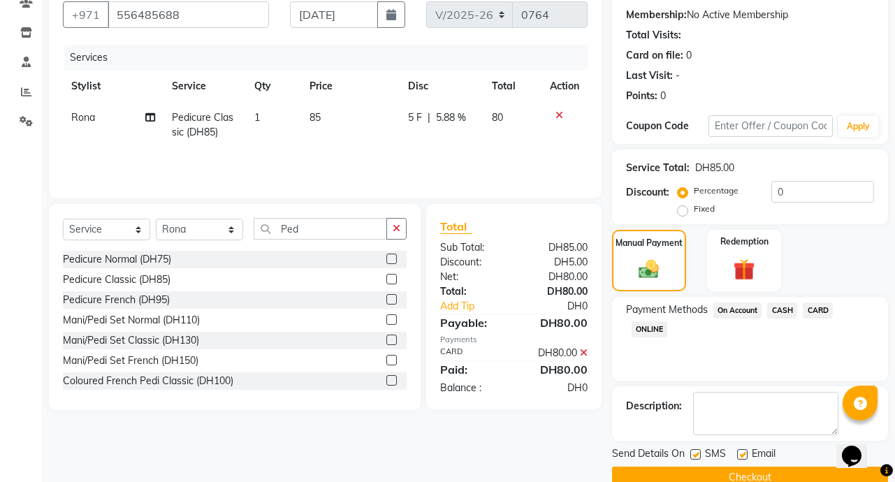
scroll to position [156, 0]
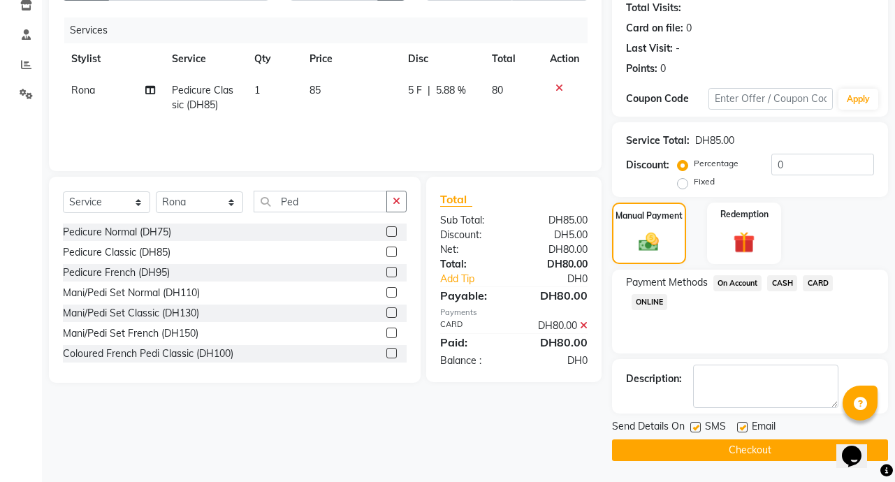
click at [801, 447] on button "Checkout" at bounding box center [750, 450] width 276 height 22
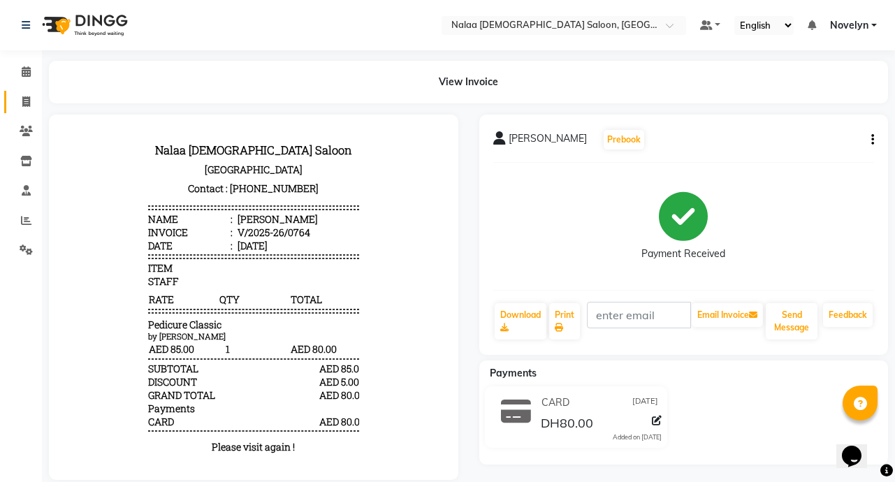
click at [24, 104] on icon at bounding box center [26, 101] width 8 height 10
select select "service"
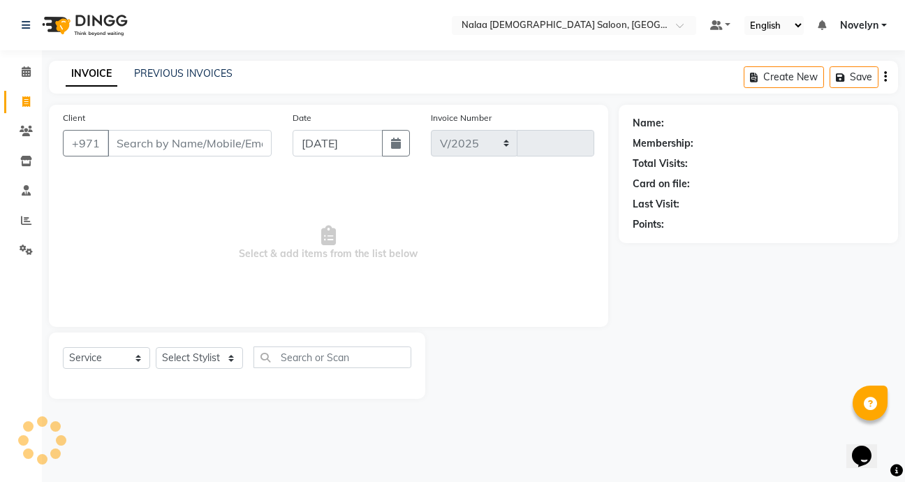
select select "7528"
type input "0765"
type input "506838205"
click at [229, 147] on span "Add Client" at bounding box center [235, 143] width 55 height 14
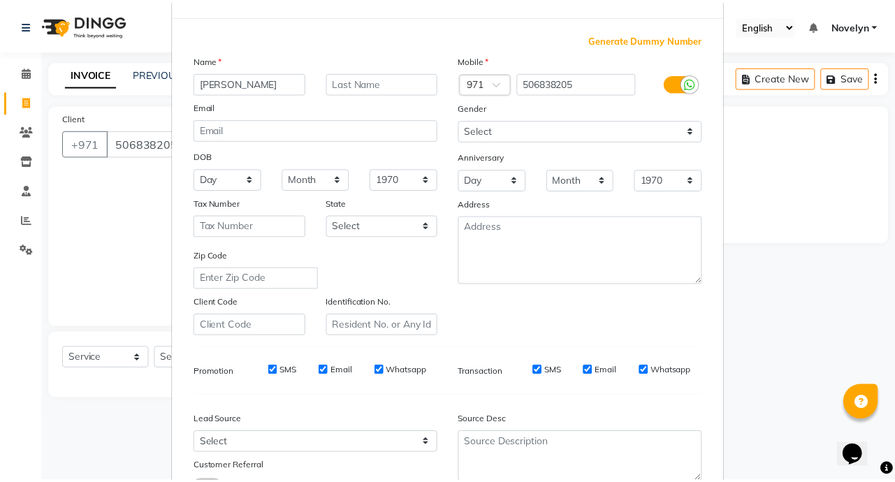
scroll to position [163, 0]
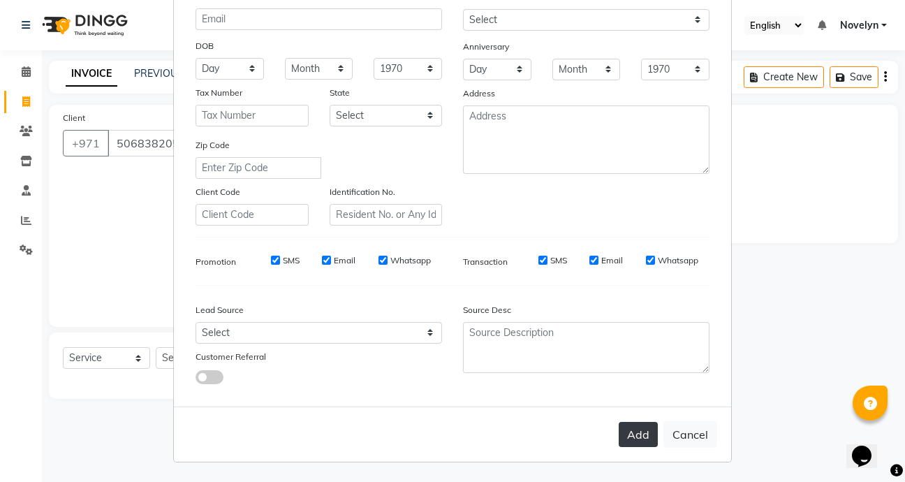
type input "[PERSON_NAME]"
click at [632, 436] on button "Add" at bounding box center [638, 434] width 39 height 25
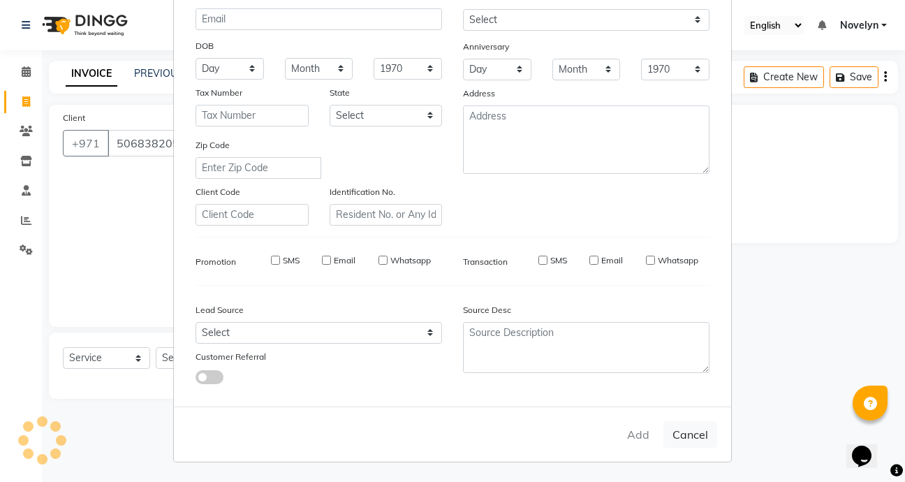
select select
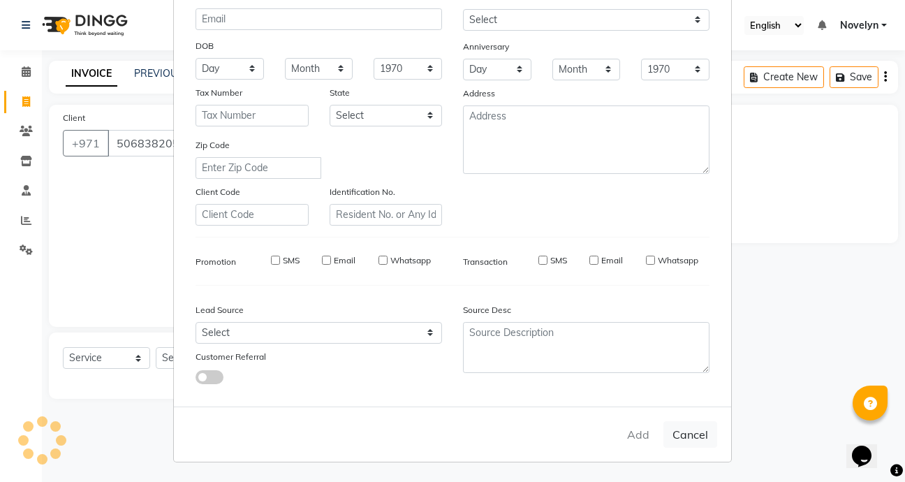
select select
checkbox input "false"
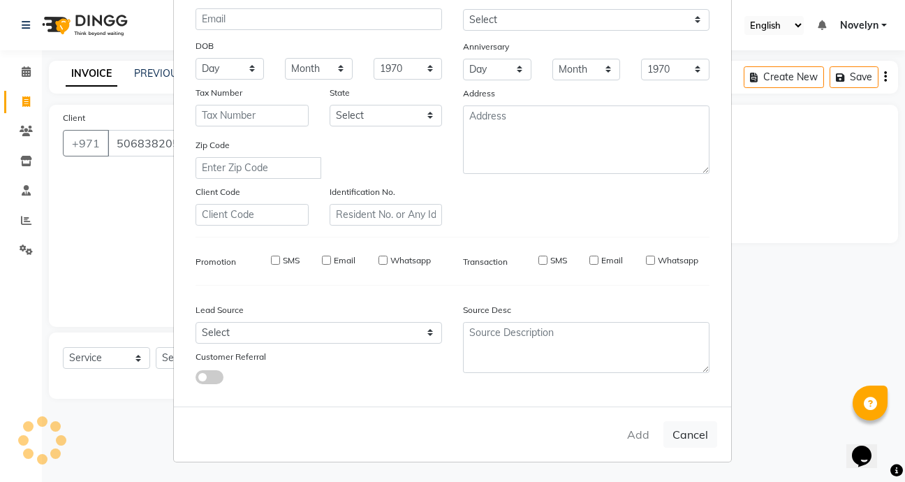
checkbox input "false"
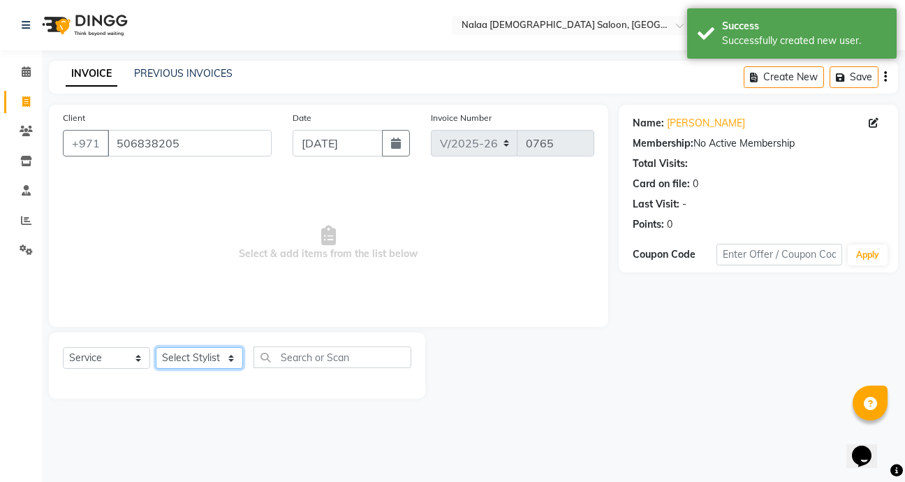
click at [215, 369] on select "Select Stylist Abby Chatty Grace Hina [PERSON_NAME] [PERSON_NAME] Stylist 1" at bounding box center [199, 358] width 87 height 22
select select "90550"
click at [156, 347] on select "Select Stylist Abby Chatty Grace Hina [PERSON_NAME] [PERSON_NAME] Stylist 1" at bounding box center [199, 358] width 87 height 22
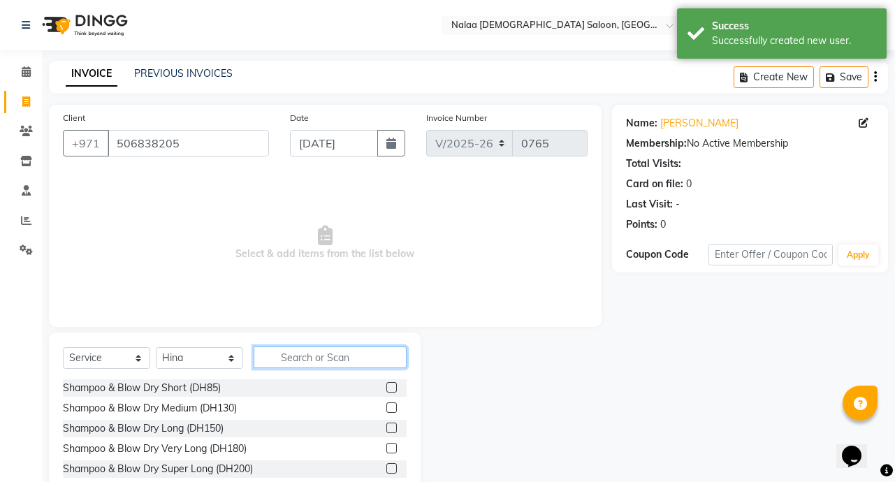
click at [339, 362] on input "text" at bounding box center [330, 357] width 153 height 22
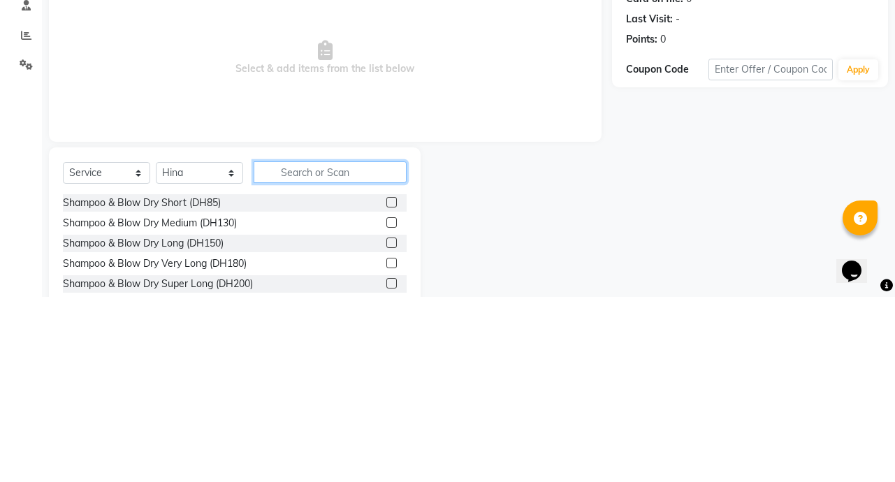
scroll to position [3, 0]
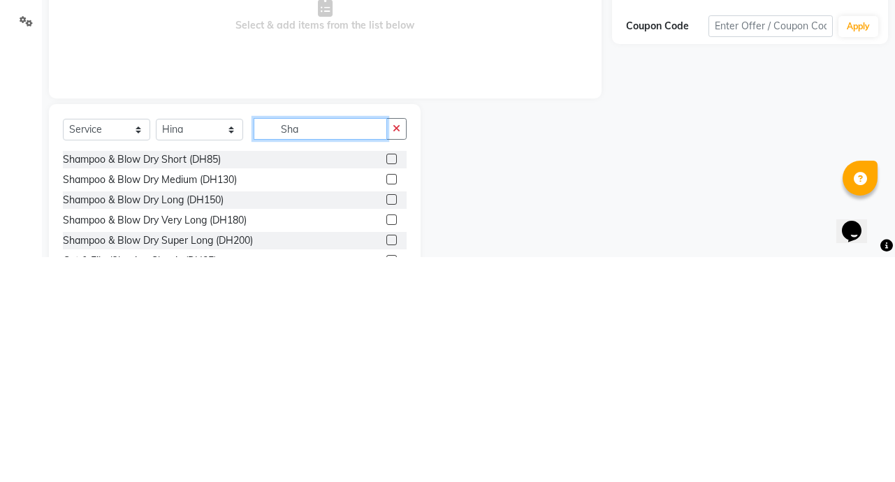
type input "Sha"
click at [386, 425] on label at bounding box center [391, 424] width 10 height 10
click at [386, 425] on input "checkbox" at bounding box center [390, 424] width 9 height 9
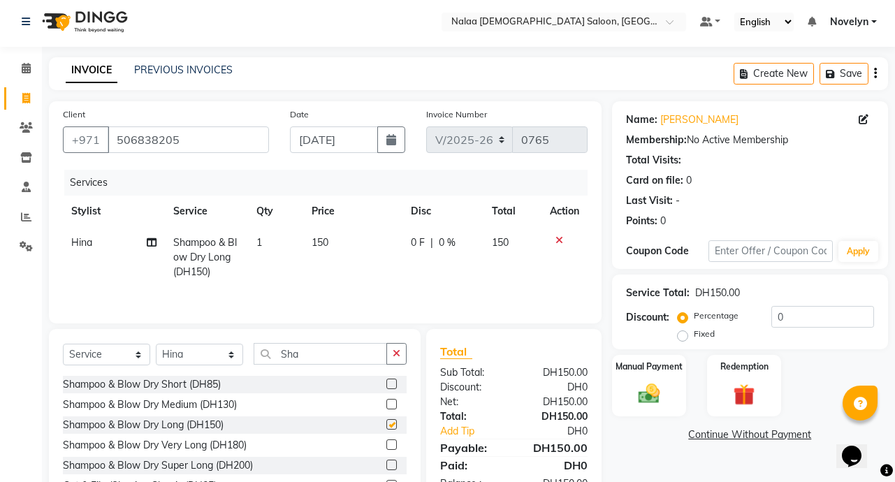
checkbox input "false"
click at [335, 355] on input "Sha" at bounding box center [320, 354] width 133 height 22
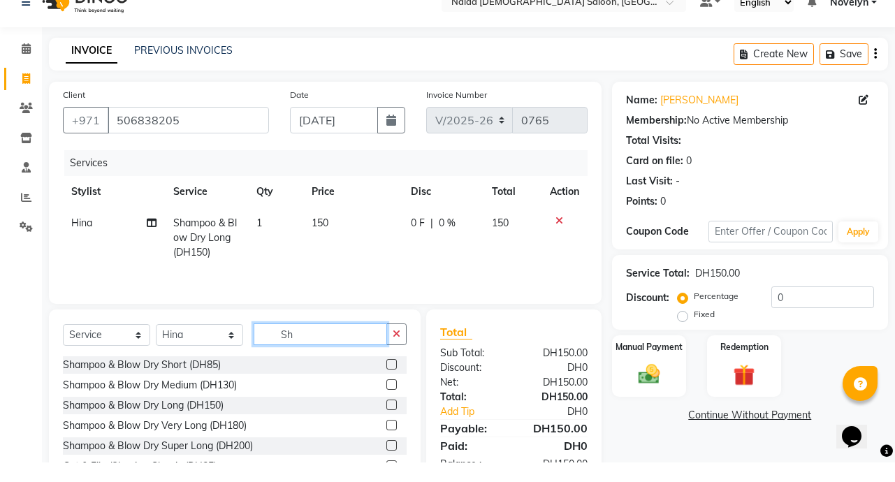
type input "S"
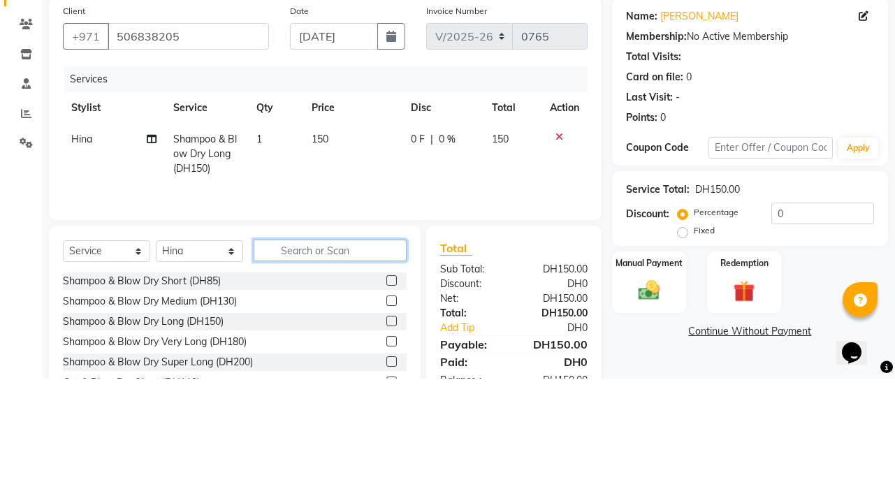
type input "C"
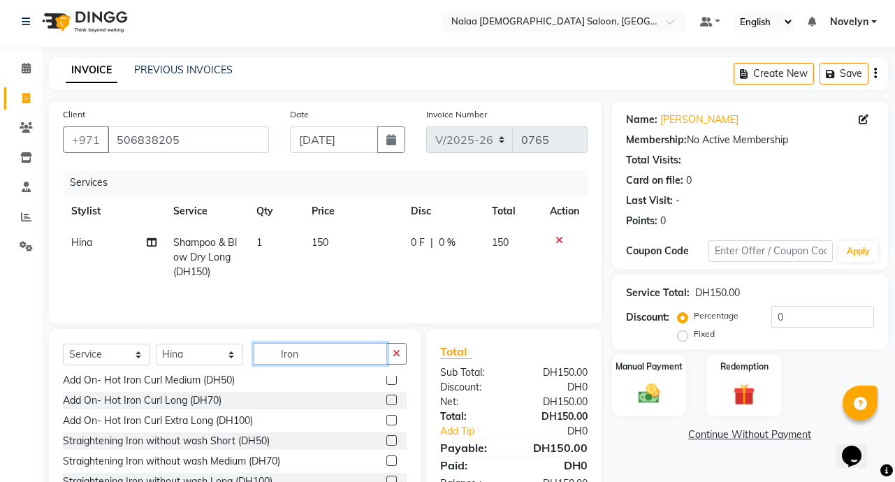
scroll to position [25, 0]
type input "Iron"
click at [386, 399] on label at bounding box center [391, 399] width 10 height 10
click at [386, 399] on input "checkbox" at bounding box center [390, 399] width 9 height 9
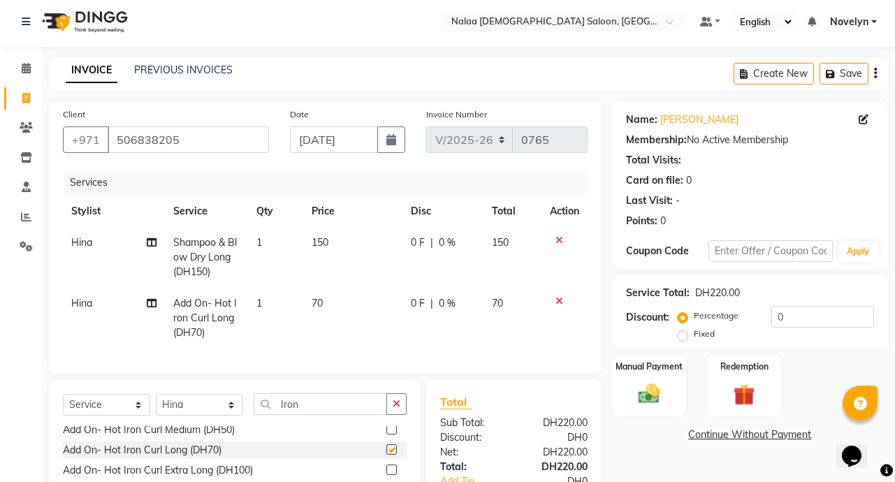
checkbox input "false"
click at [429, 313] on td "0 F | 0 %" at bounding box center [442, 318] width 80 height 61
select select "90550"
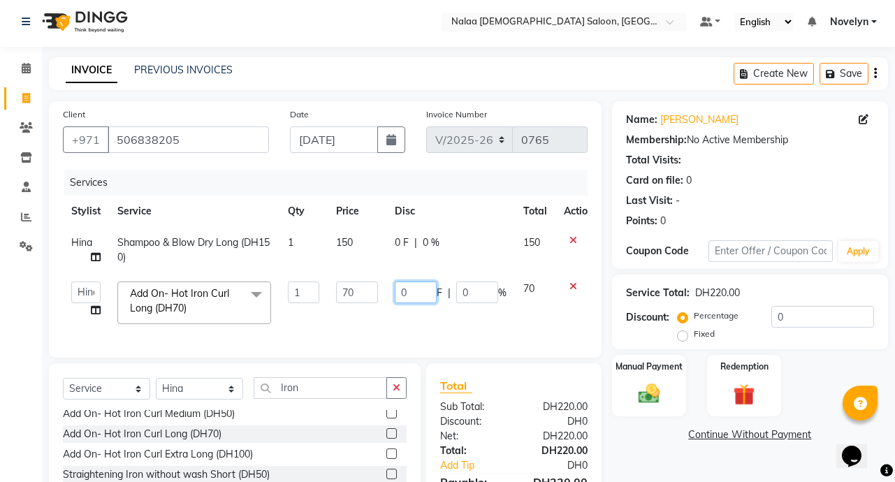
click at [404, 297] on input "0" at bounding box center [416, 292] width 42 height 22
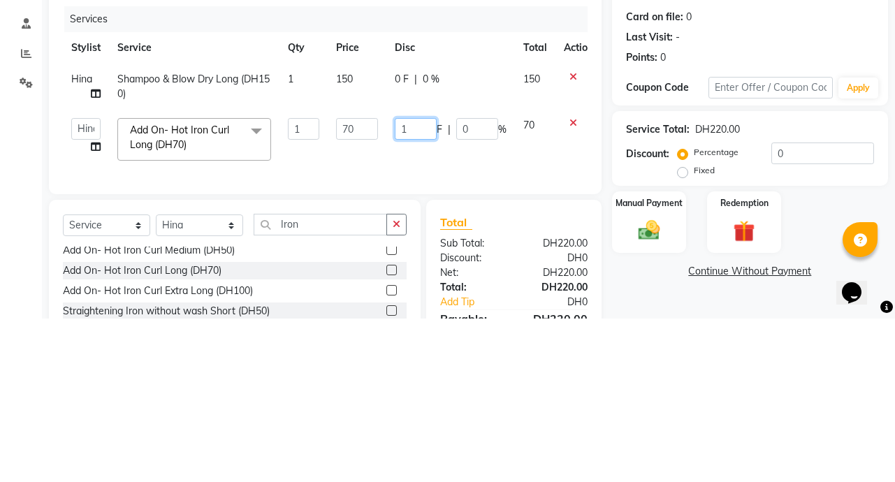
type input "10"
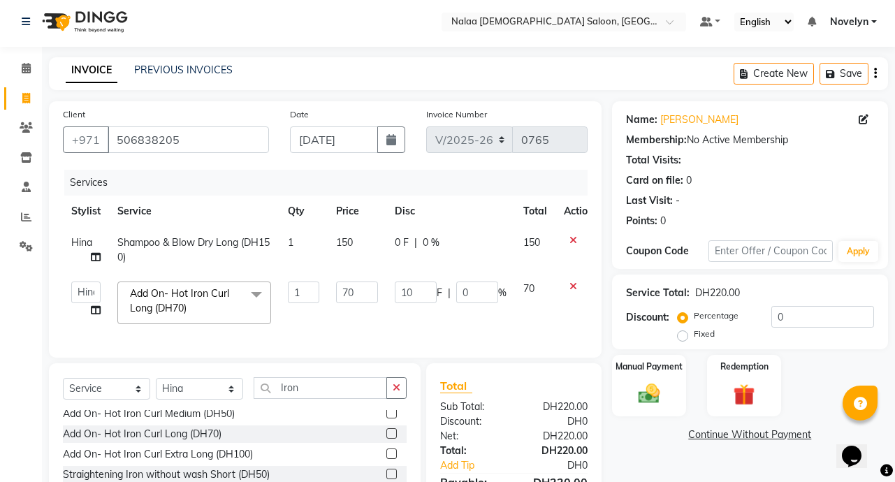
click at [672, 459] on div "Name: [PERSON_NAME] Membership: No Active Membership Total Visits: Card on file…" at bounding box center [755, 335] width 286 height 468
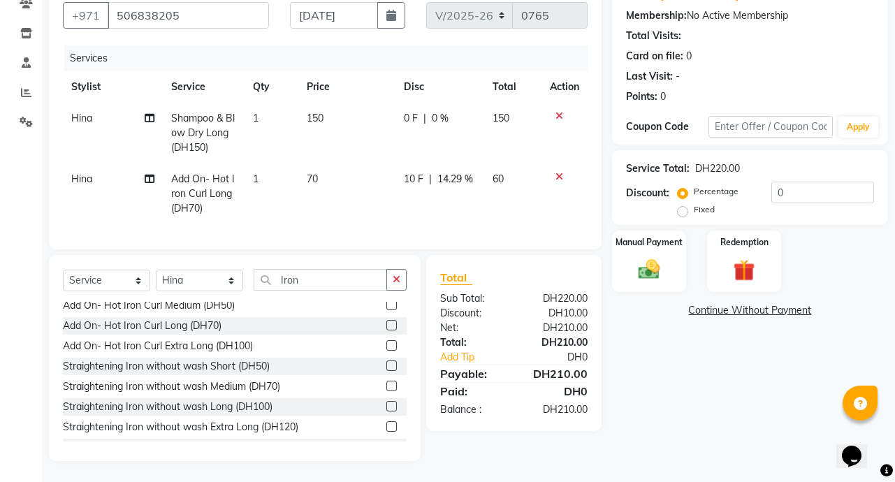
scroll to position [135, 0]
click at [643, 263] on img at bounding box center [649, 269] width 36 height 26
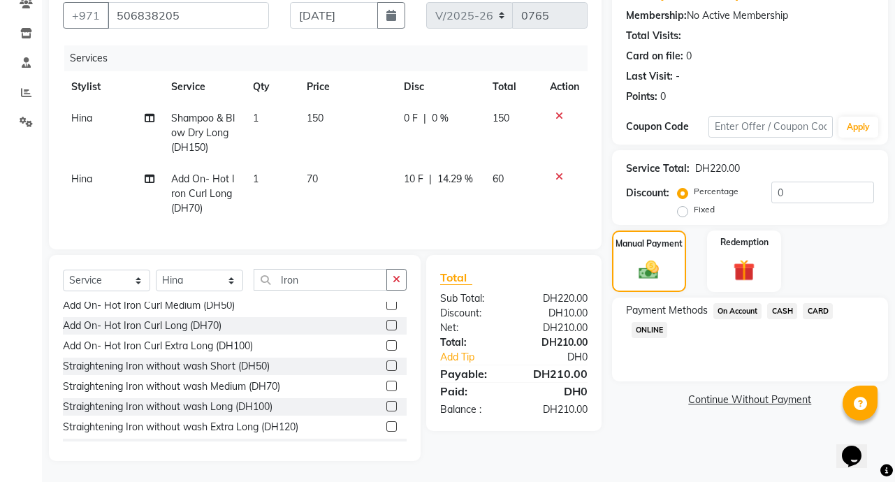
click at [784, 304] on span "CASH" at bounding box center [782, 311] width 30 height 16
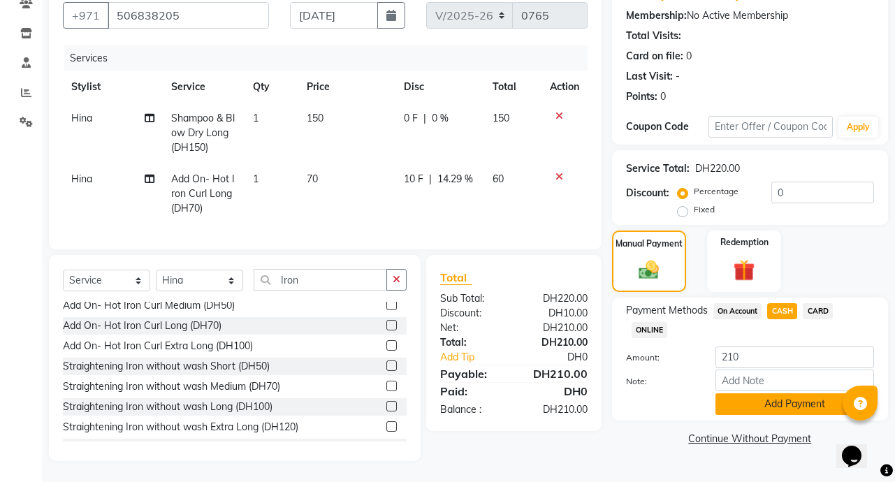
click at [809, 398] on button "Add Payment" at bounding box center [794, 404] width 159 height 22
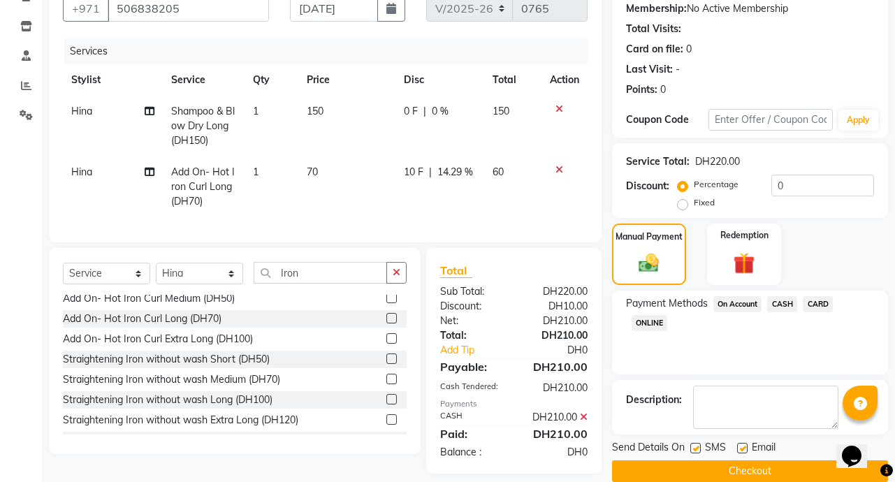
scroll to position [158, 0]
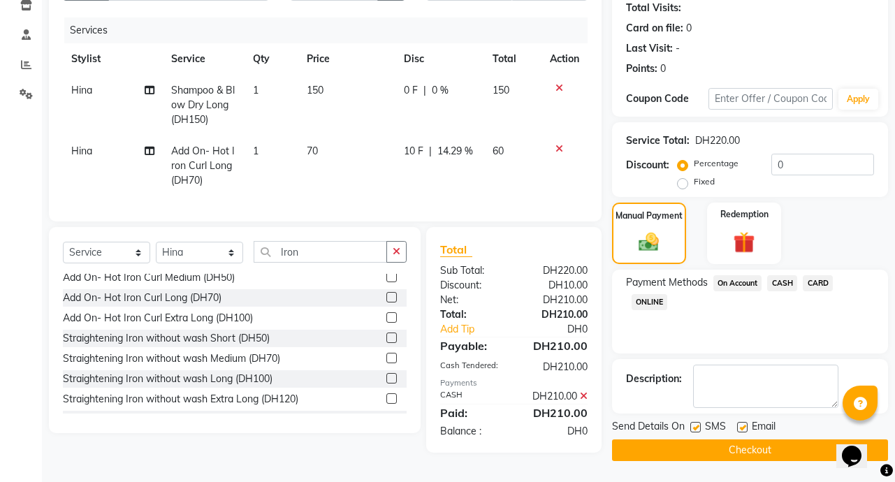
click at [793, 450] on button "Checkout" at bounding box center [750, 450] width 276 height 22
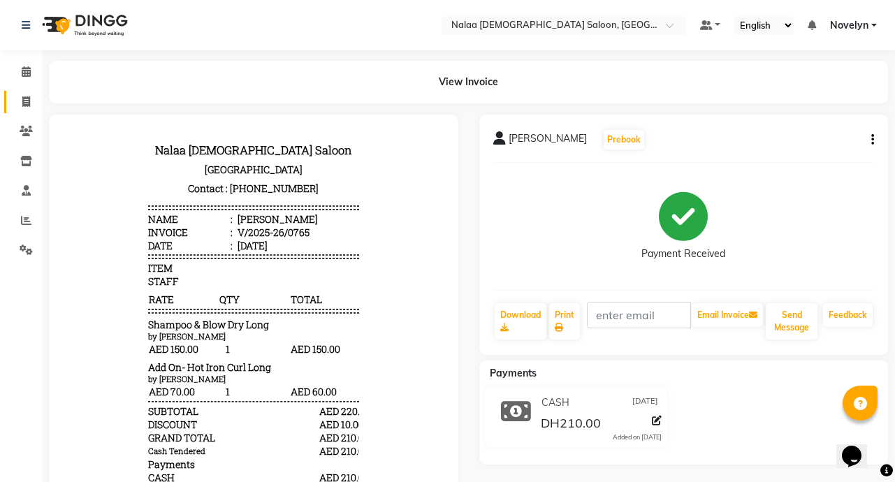
click at [29, 103] on icon at bounding box center [26, 101] width 8 height 10
select select "service"
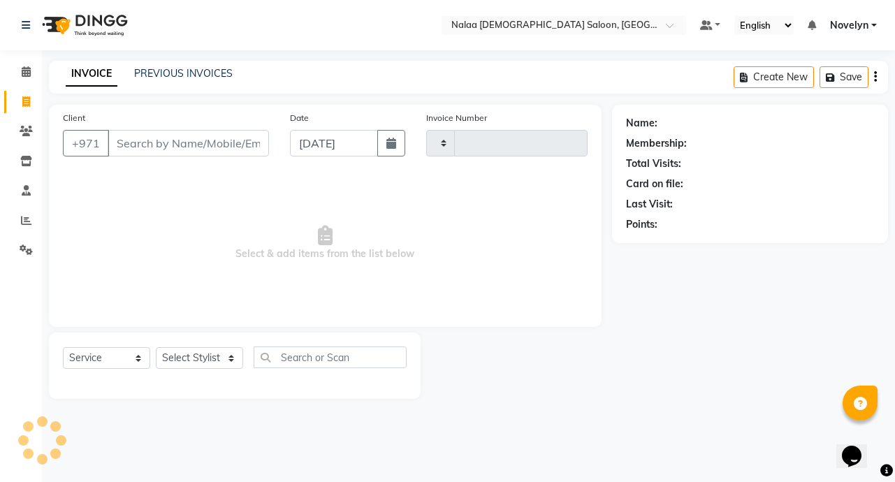
type input "0766"
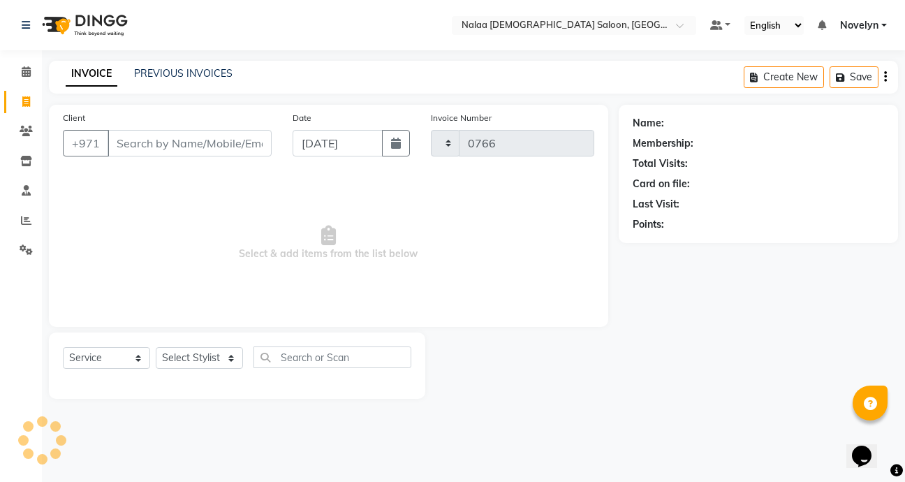
select select "7528"
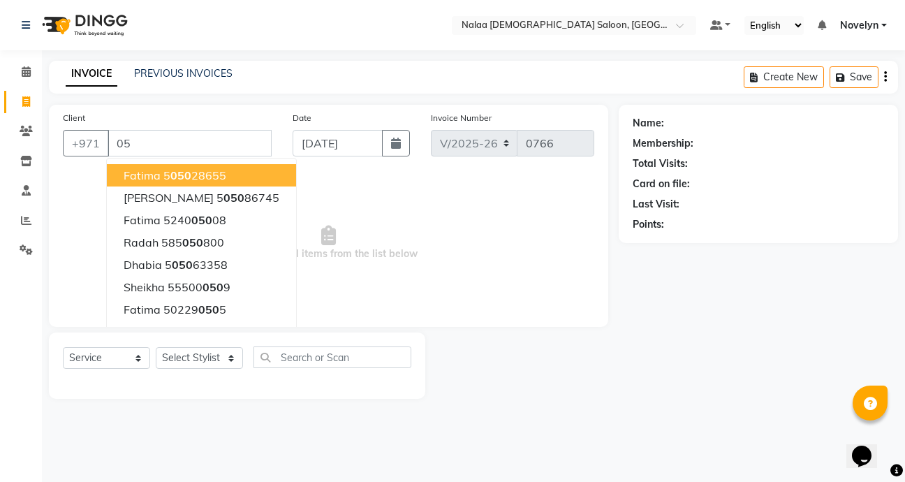
type input "0"
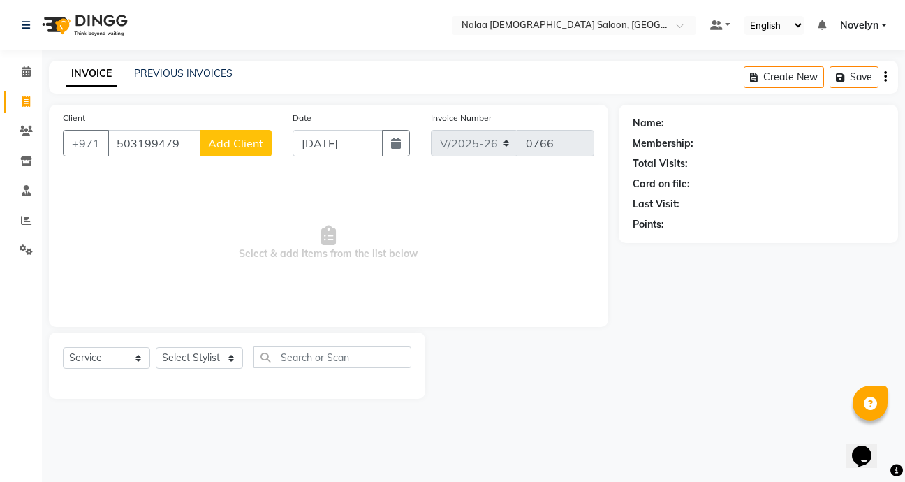
type input "503199479"
click at [242, 145] on span "Add Client" at bounding box center [235, 143] width 55 height 14
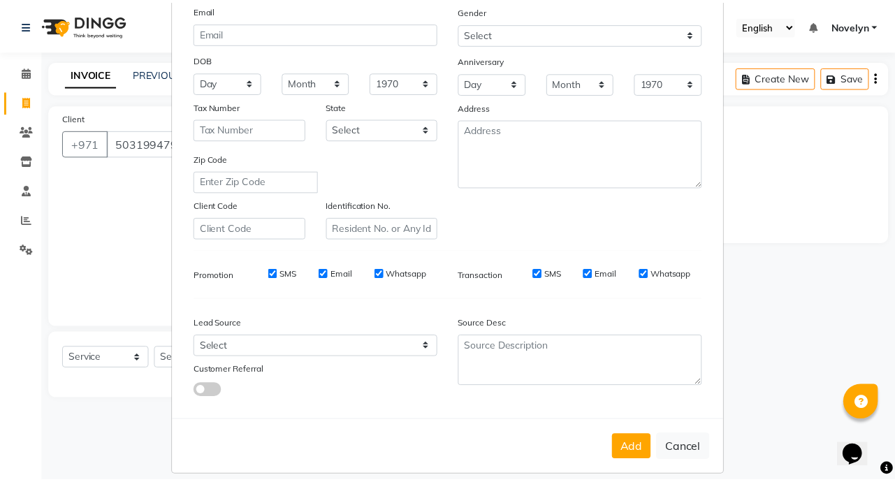
scroll to position [163, 0]
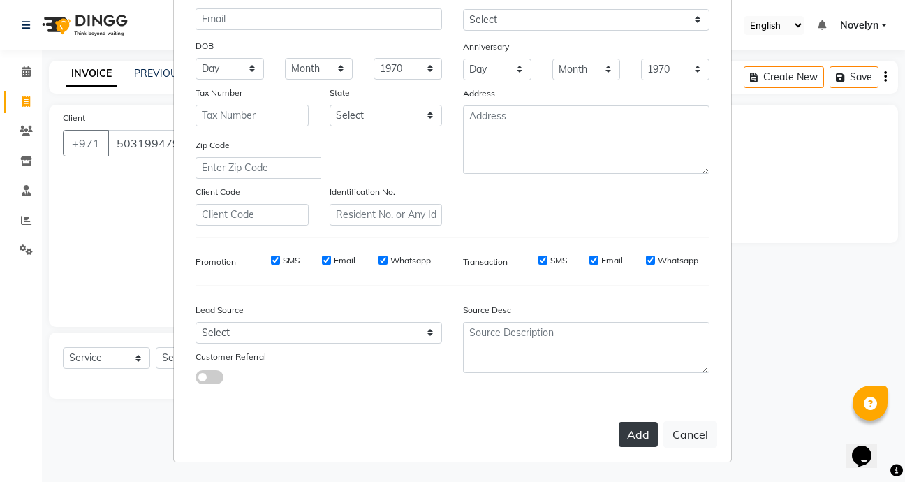
type input "Jawahad"
click at [636, 431] on button "Add" at bounding box center [638, 434] width 39 height 25
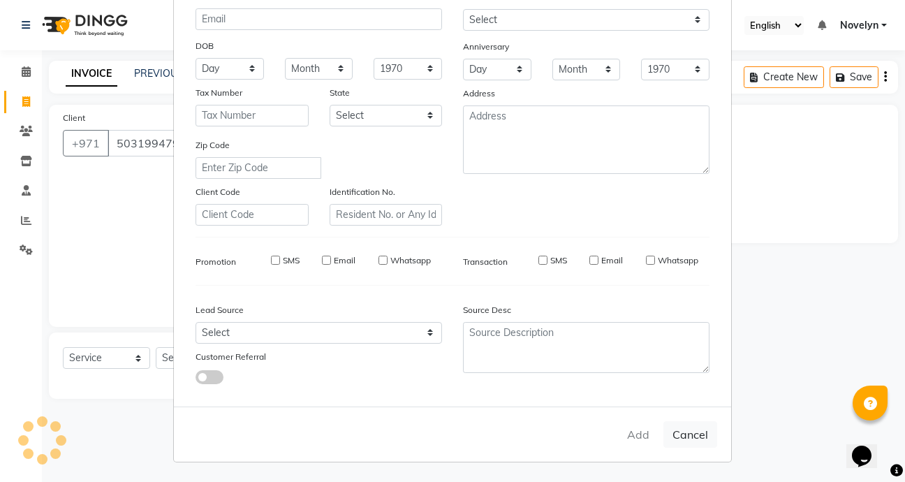
select select
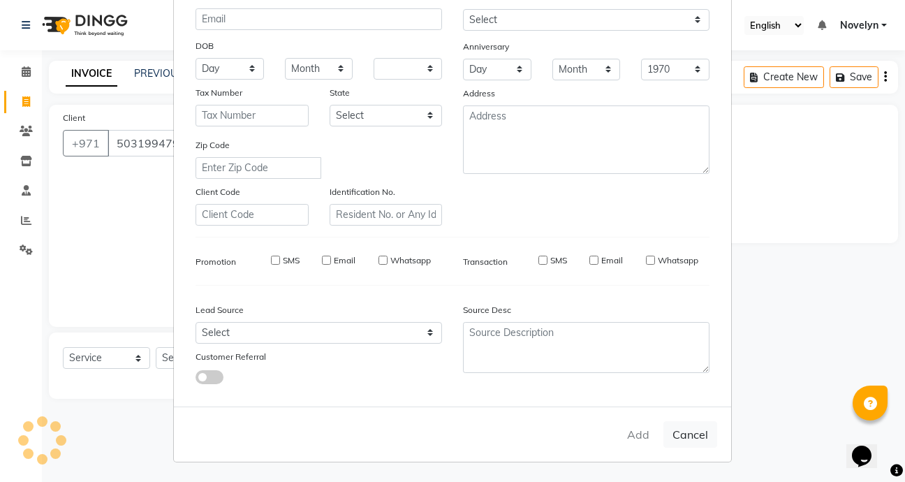
select select
checkbox input "false"
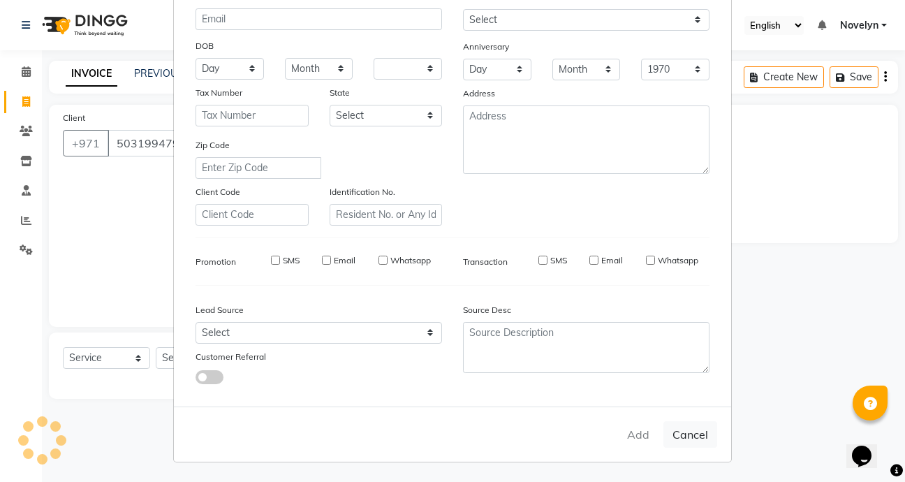
checkbox input "false"
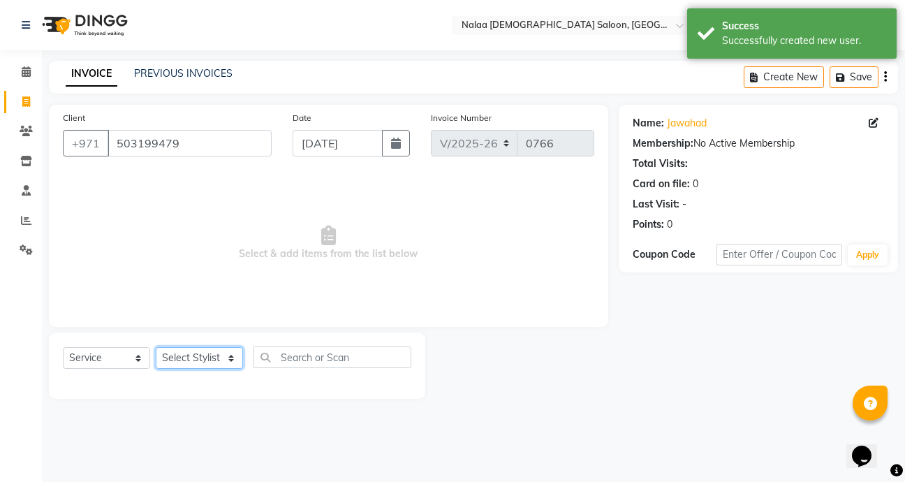
click at [224, 362] on select "Select Stylist Abby Chatty Grace Hina [PERSON_NAME] [PERSON_NAME] Stylist 1" at bounding box center [199, 358] width 87 height 22
select select "90525"
click at [156, 347] on select "Select Stylist Abby Chatty Grace Hina [PERSON_NAME] [PERSON_NAME] Stylist 1" at bounding box center [199, 358] width 87 height 22
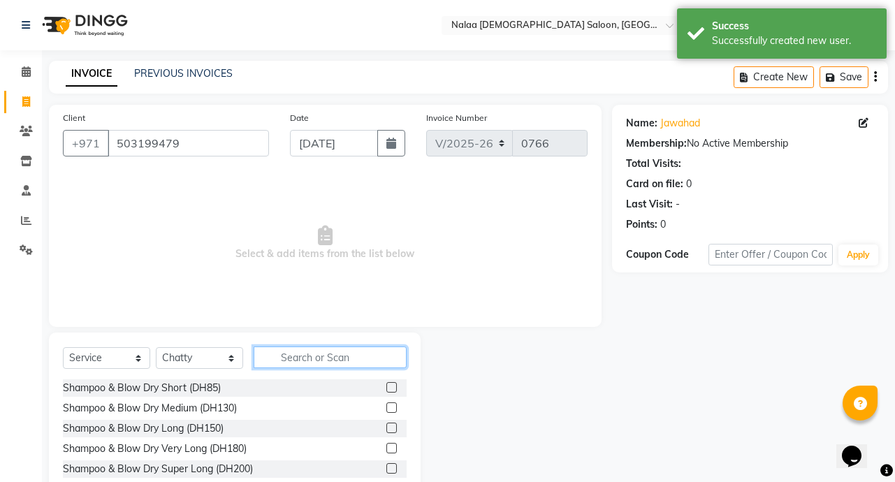
click at [333, 358] on input "text" at bounding box center [330, 357] width 153 height 22
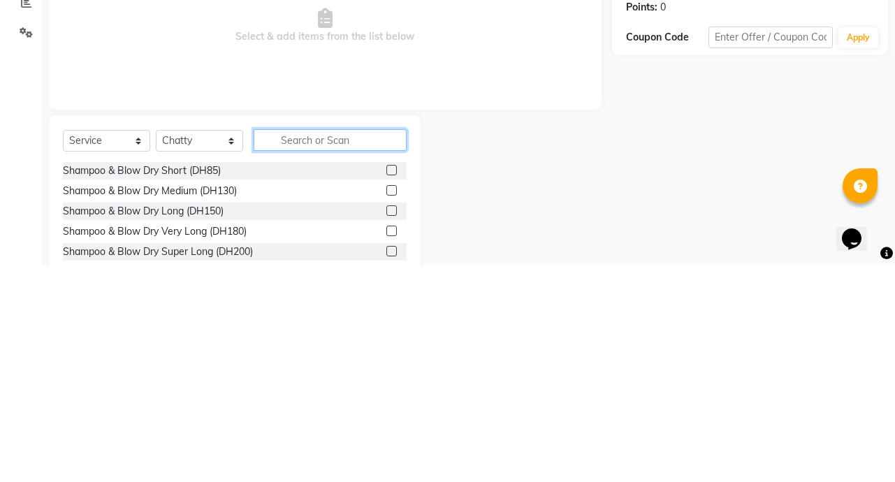
scroll to position [3, 0]
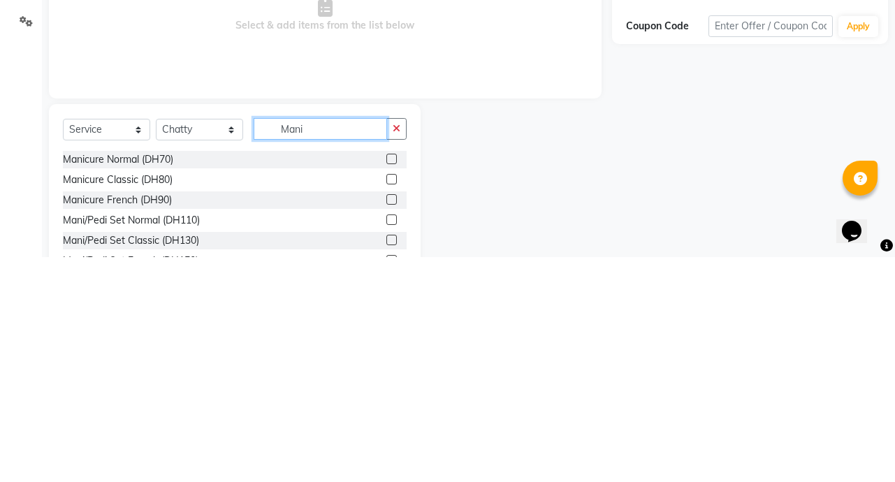
type input "Mani"
click at [386, 404] on label at bounding box center [391, 404] width 10 height 10
click at [386, 404] on input "checkbox" at bounding box center [390, 404] width 9 height 9
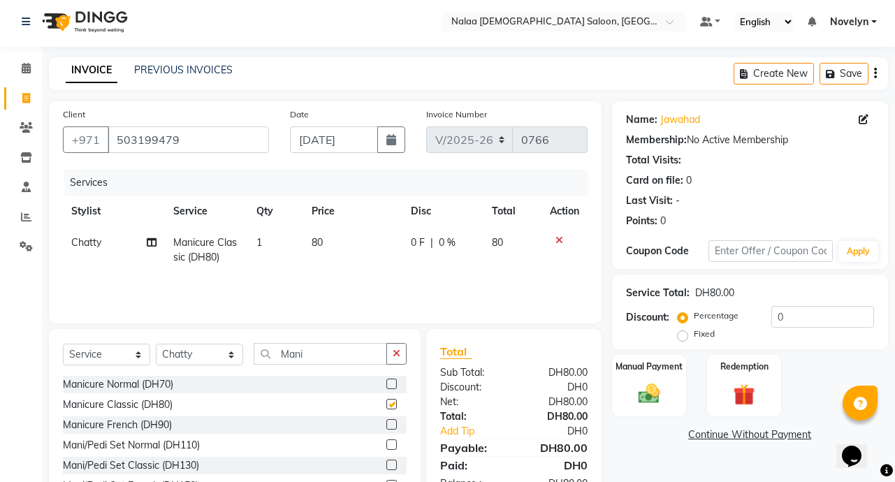
checkbox input "false"
click at [445, 242] on span "0 %" at bounding box center [447, 242] width 17 height 15
select select "90525"
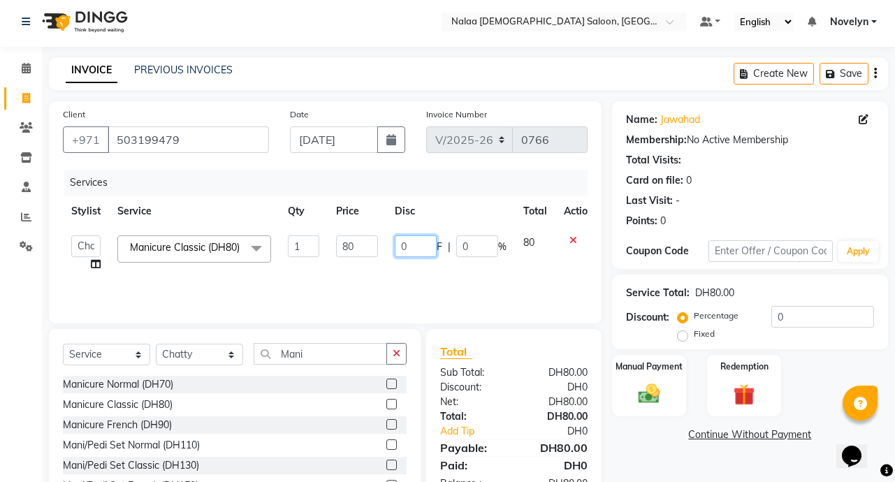
click at [418, 248] on input "0" at bounding box center [416, 246] width 42 height 22
type input "10"
click at [647, 456] on div "Name: [PERSON_NAME] Membership: No Active Membership Total Visits: Card on file…" at bounding box center [755, 318] width 286 height 434
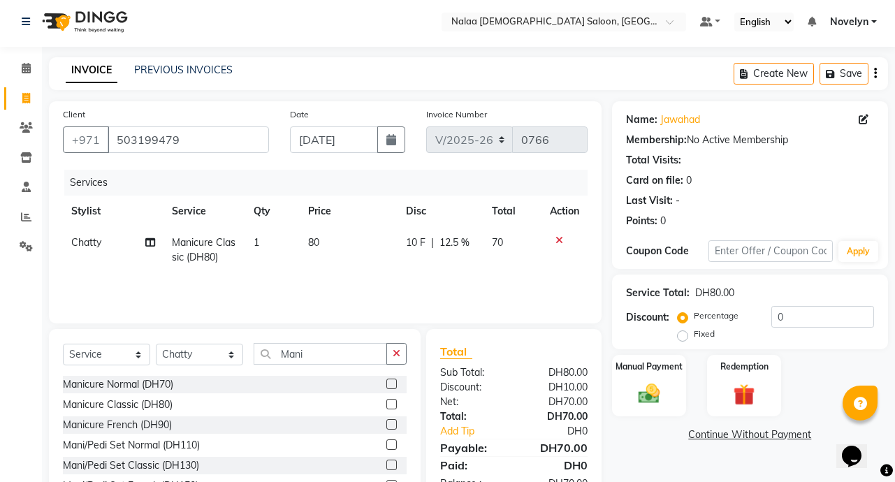
scroll to position [78, 0]
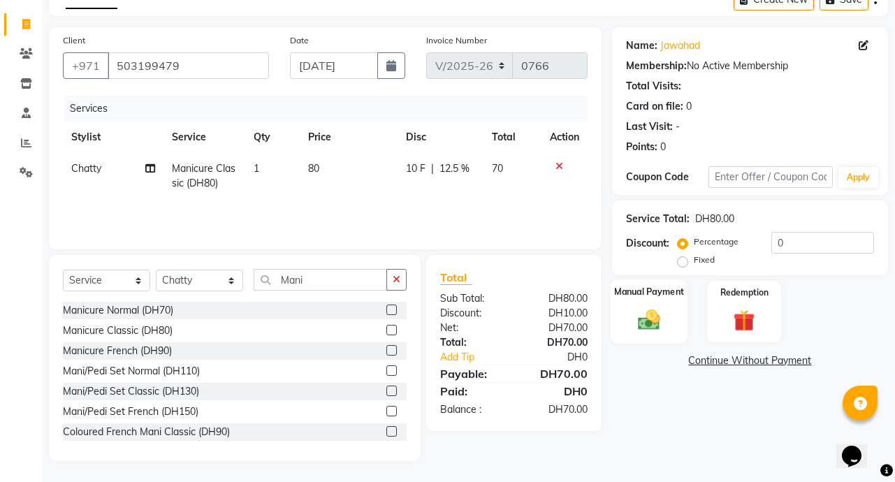
click at [661, 316] on img at bounding box center [649, 320] width 36 height 26
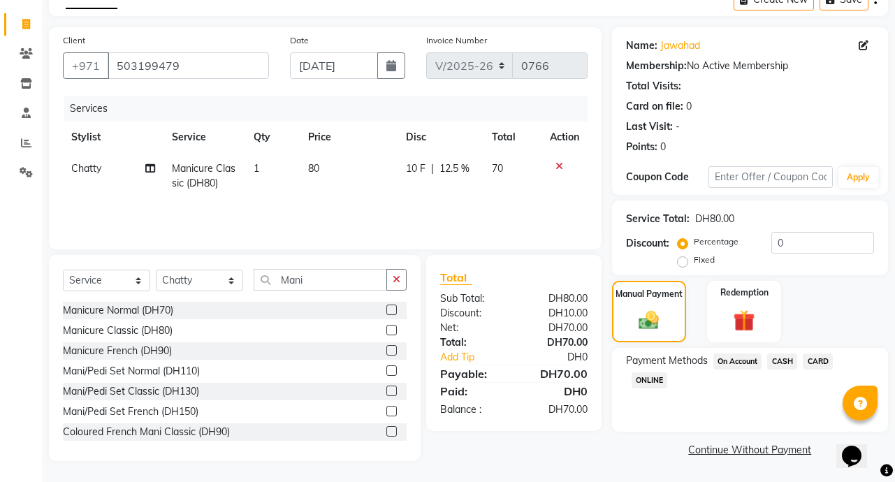
click at [826, 361] on span "CARD" at bounding box center [817, 361] width 30 height 16
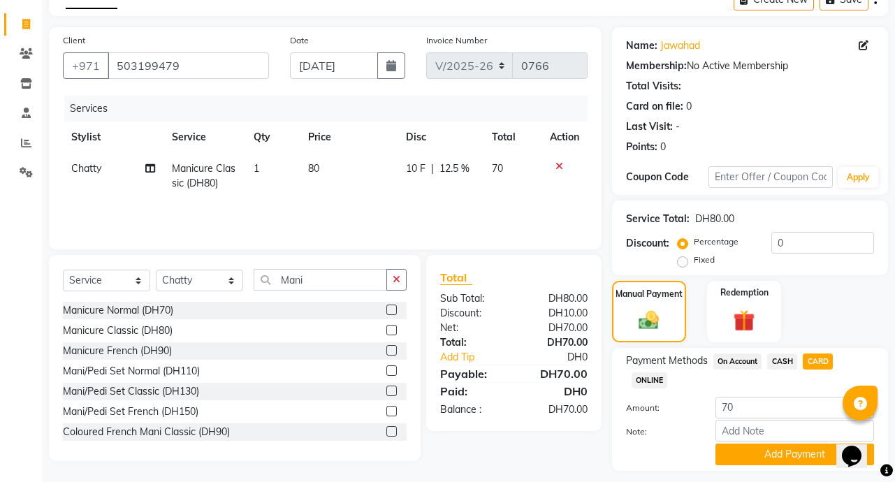
scroll to position [116, 0]
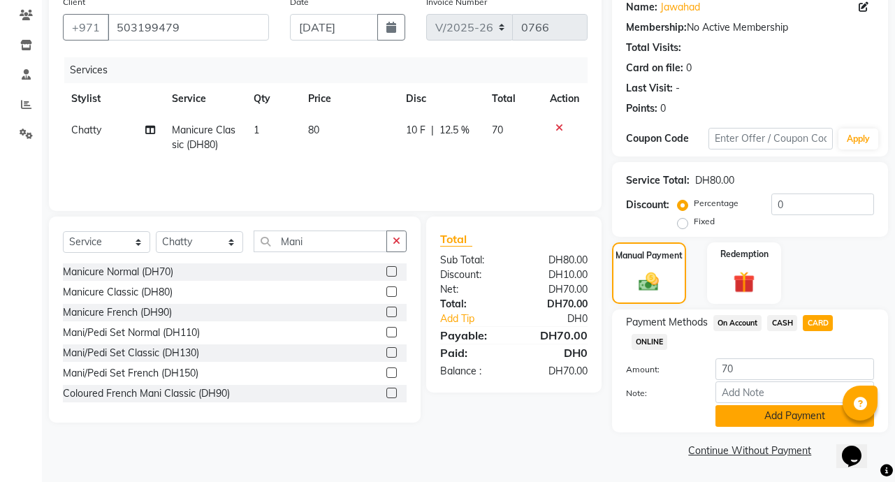
click at [815, 425] on button "Add Payment" at bounding box center [794, 416] width 159 height 22
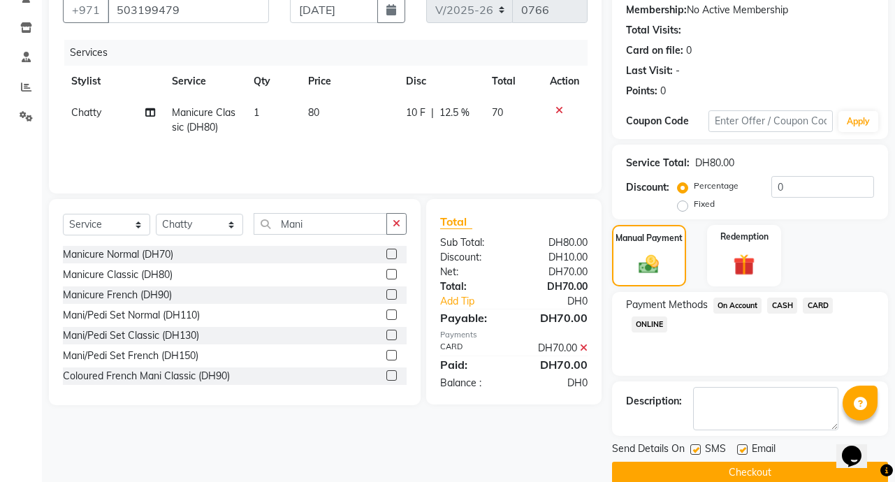
scroll to position [156, 0]
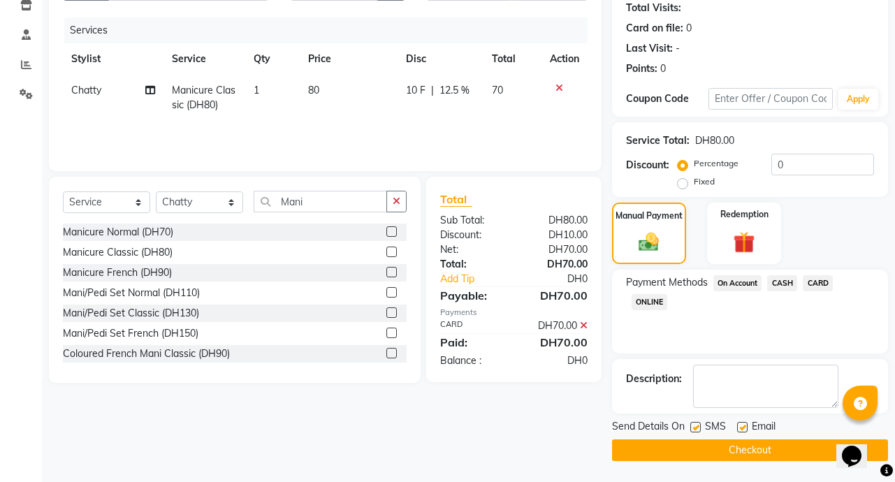
click at [795, 453] on button "Checkout" at bounding box center [750, 450] width 276 height 22
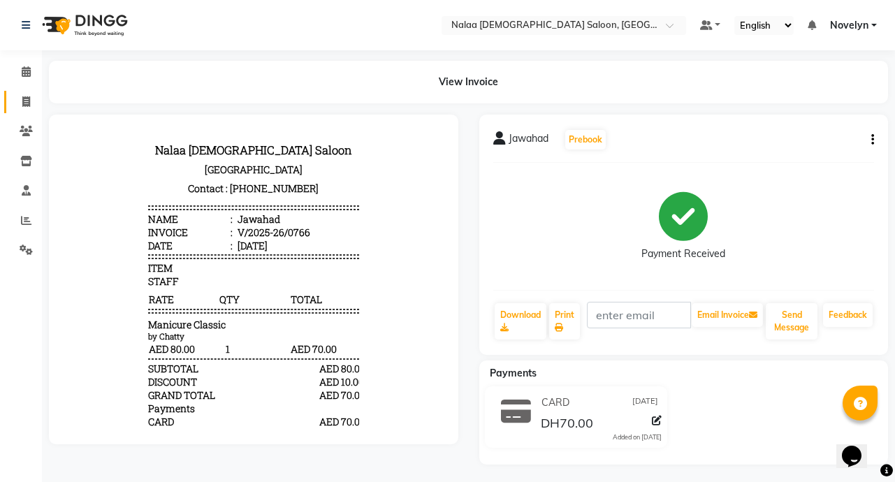
click at [26, 105] on icon at bounding box center [26, 101] width 8 height 10
select select "service"
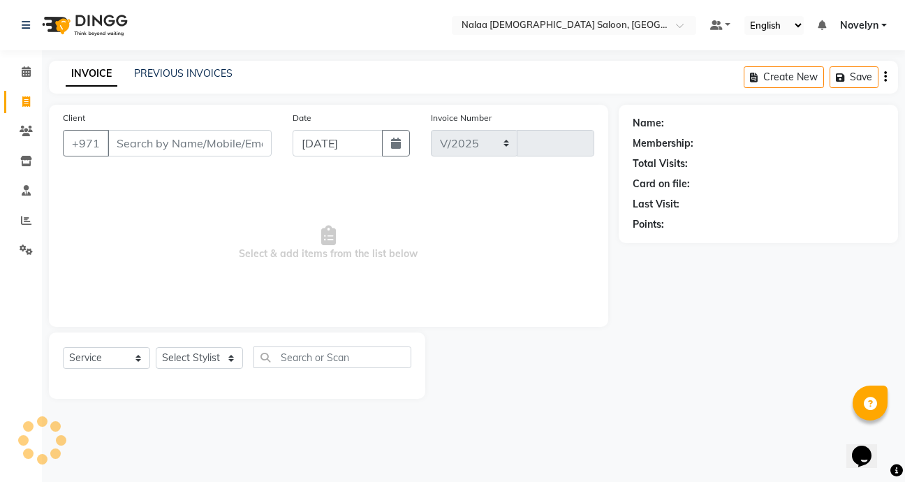
select select "7528"
type input "0767"
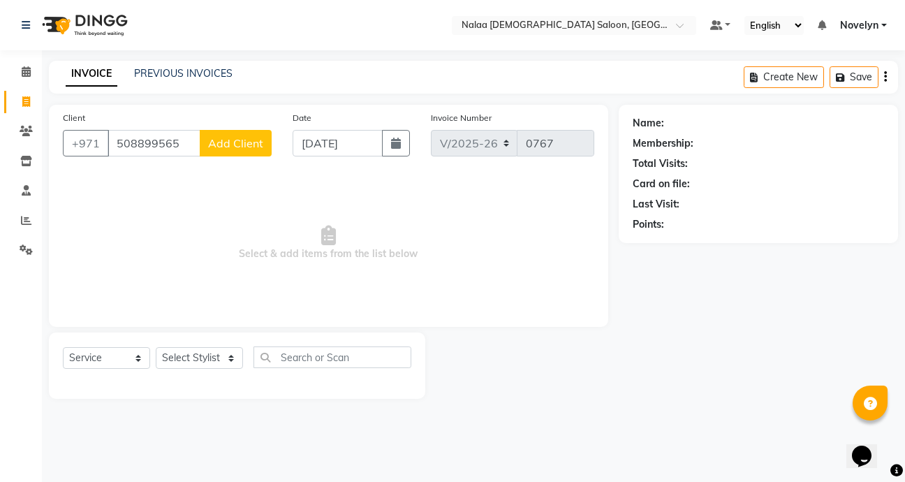
type input "508899565"
click at [244, 147] on span "Add Client" at bounding box center [235, 143] width 55 height 14
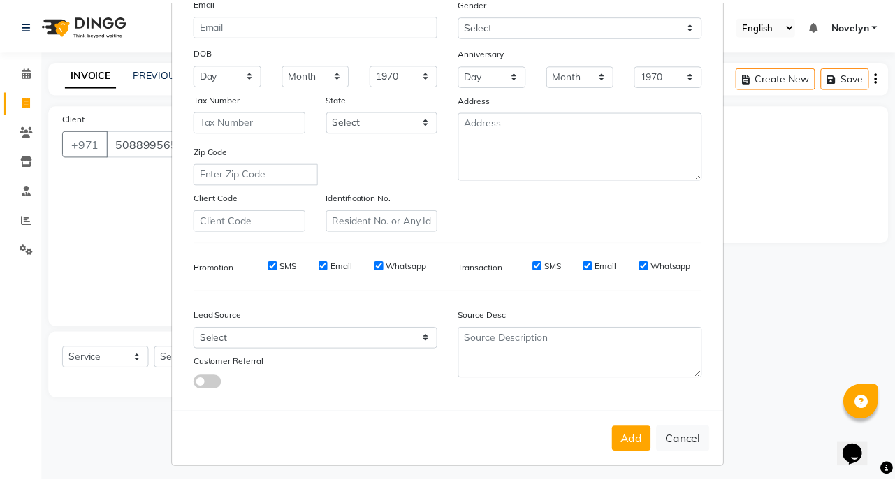
scroll to position [163, 0]
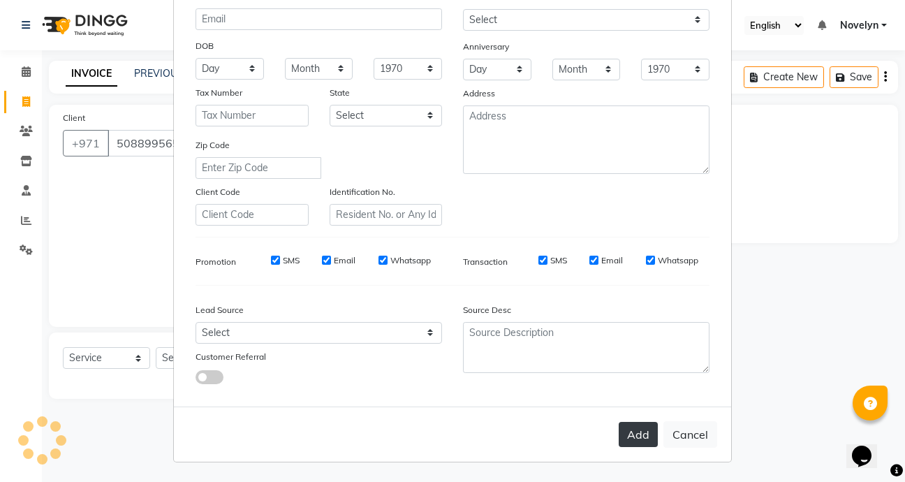
type input "Roda"
click at [645, 436] on button "Add" at bounding box center [638, 434] width 39 height 25
select select
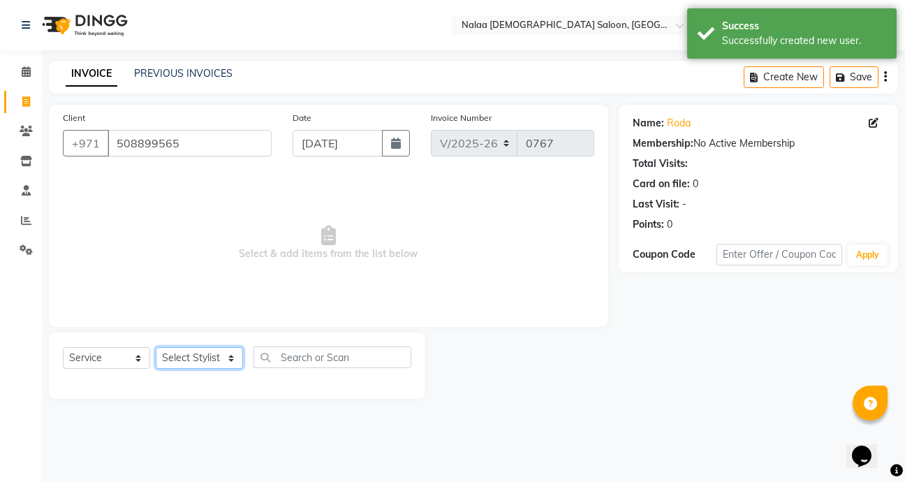
click at [233, 365] on select "Select Stylist Abby Chatty Grace Hina [PERSON_NAME] [PERSON_NAME] Stylist 1" at bounding box center [199, 358] width 87 height 22
click at [156, 347] on select "Select Stylist Abby Chatty Grace Hina [PERSON_NAME] [PERSON_NAME] Stylist 1" at bounding box center [199, 358] width 87 height 22
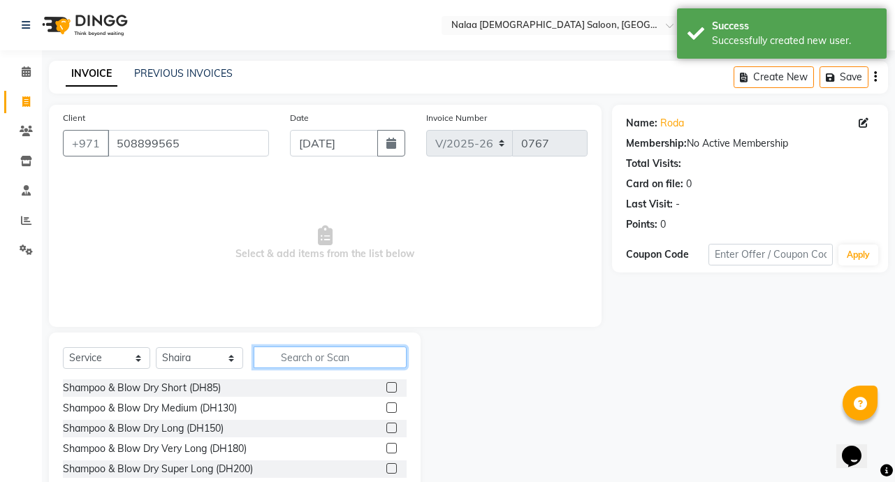
click at [337, 358] on input "text" at bounding box center [330, 357] width 153 height 22
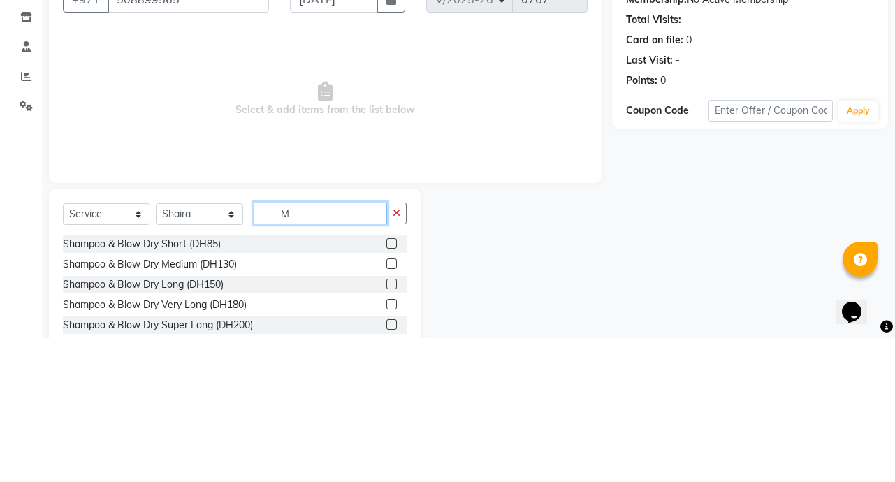
scroll to position [3, 0]
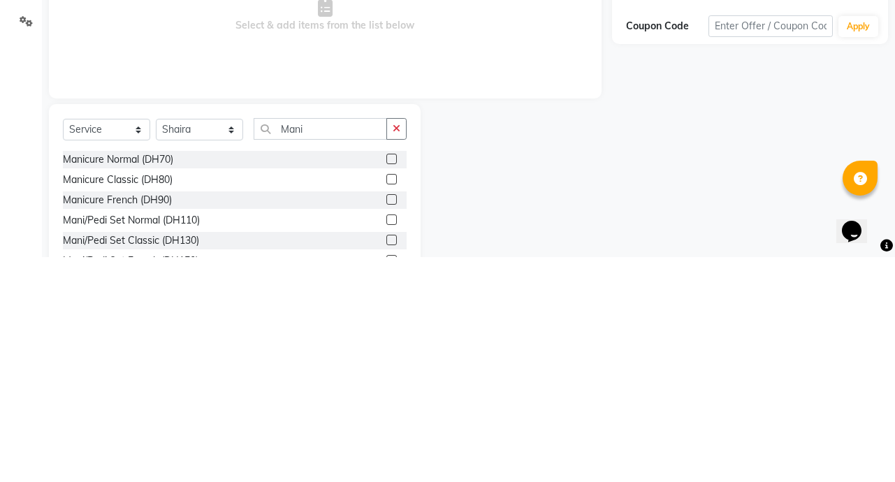
click at [386, 383] on label at bounding box center [391, 384] width 10 height 10
click at [386, 383] on input "checkbox" at bounding box center [390, 384] width 9 height 9
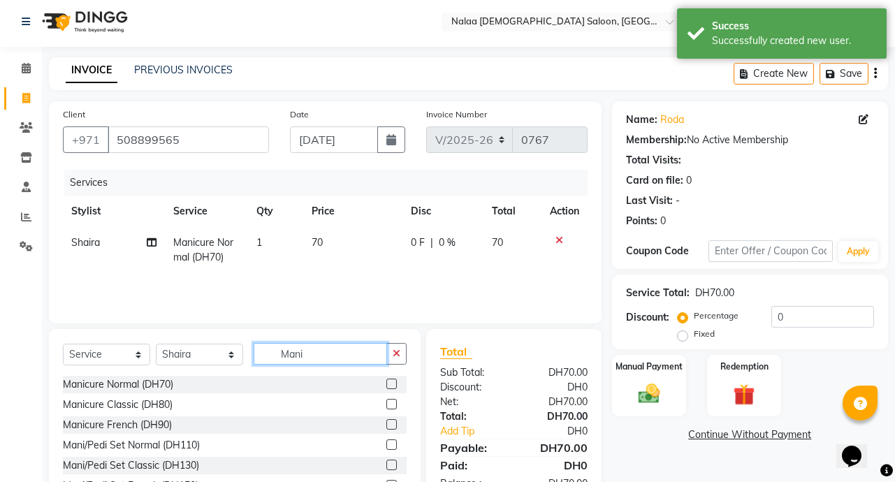
click at [330, 355] on input "Mani" at bounding box center [320, 354] width 133 height 22
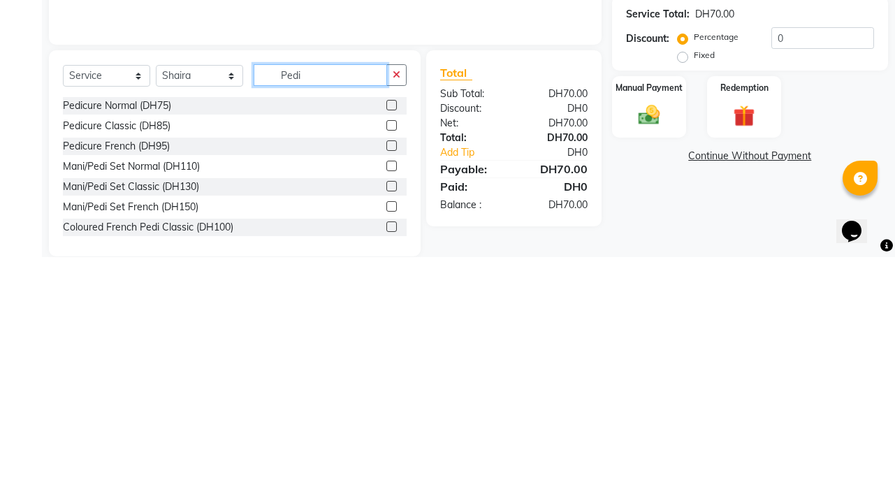
scroll to position [59, 0]
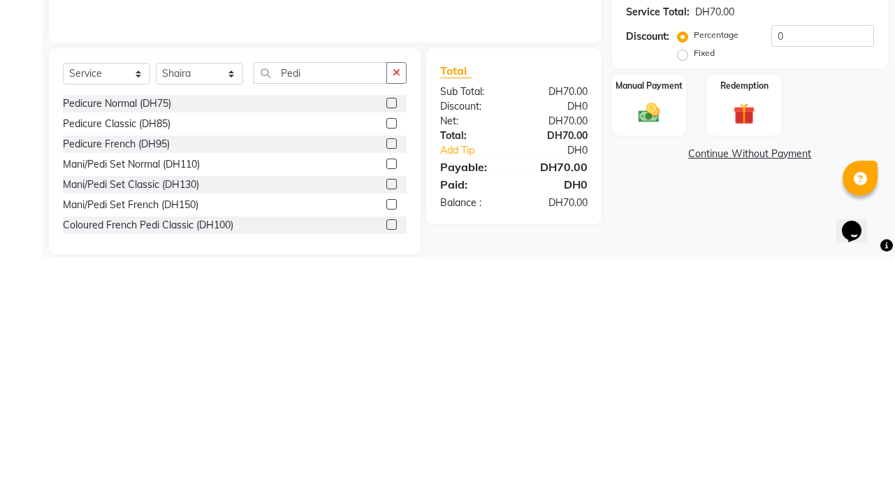
click at [386, 348] on label at bounding box center [391, 348] width 10 height 10
click at [386, 348] on input "checkbox" at bounding box center [390, 348] width 9 height 9
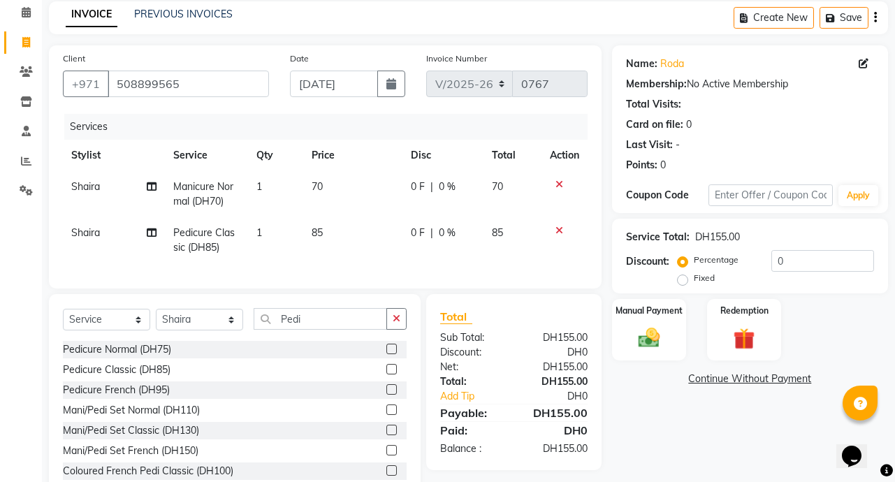
click at [434, 184] on div "0 F | 0 %" at bounding box center [443, 186] width 64 height 15
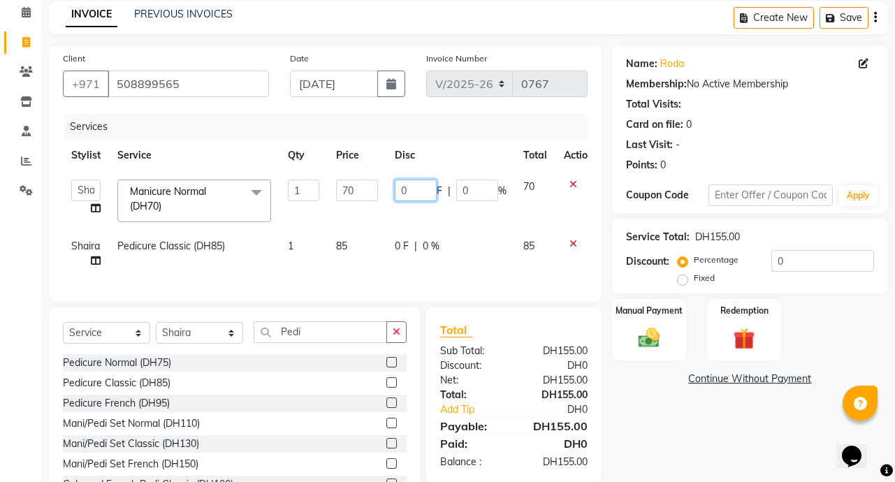
click at [415, 195] on input "0" at bounding box center [416, 190] width 42 height 22
click at [572, 184] on div at bounding box center [578, 184] width 29 height 10
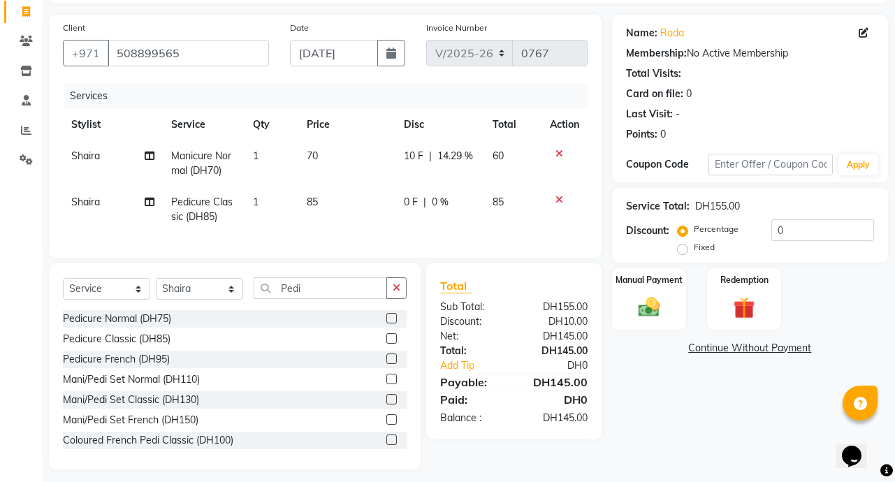
scroll to position [97, 0]
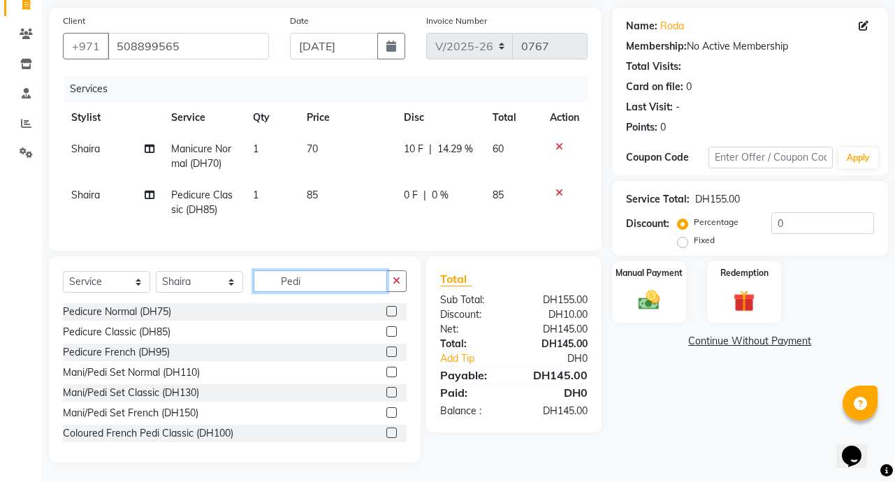
click at [311, 292] on input "Pedi" at bounding box center [320, 281] width 133 height 22
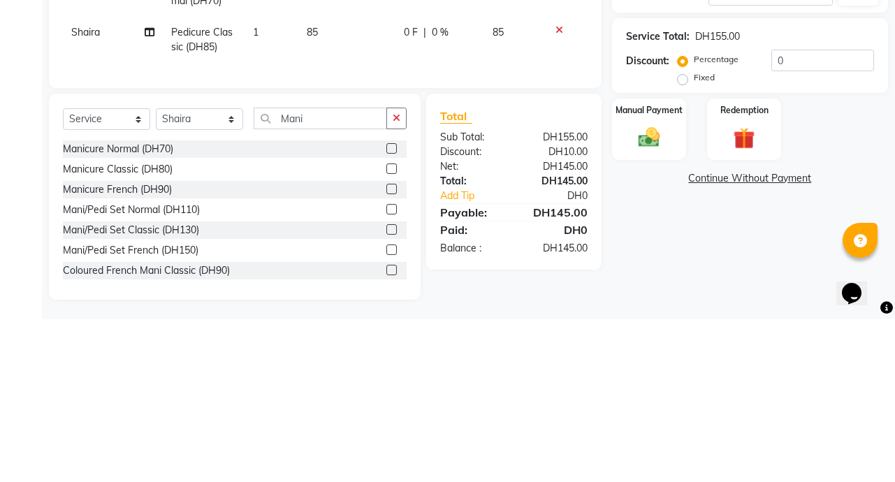
click at [386, 337] on label at bounding box center [391, 331] width 10 height 10
click at [386, 337] on input "checkbox" at bounding box center [390, 332] width 9 height 9
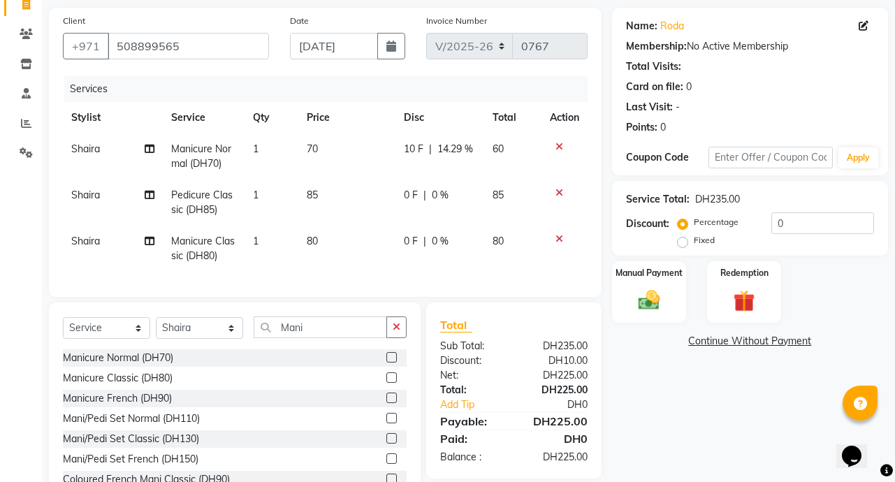
click at [557, 146] on icon at bounding box center [559, 147] width 8 height 10
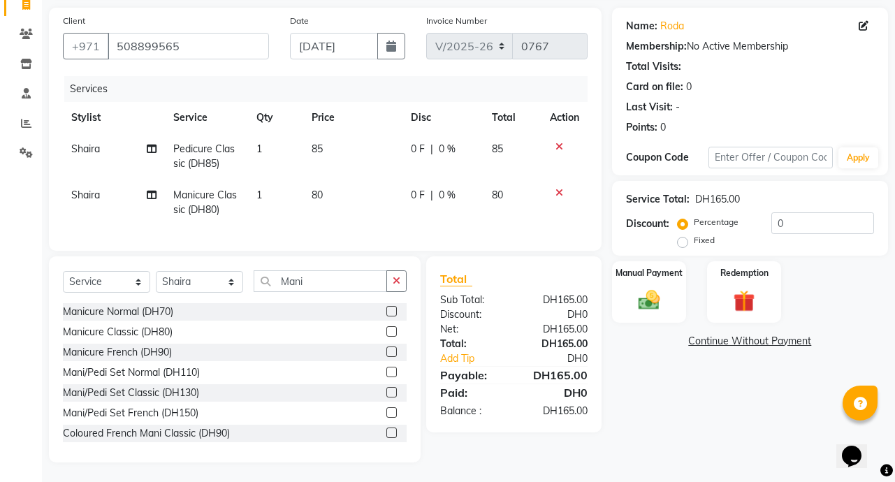
click at [436, 203] on td "0 F | 0 %" at bounding box center [442, 202] width 80 height 46
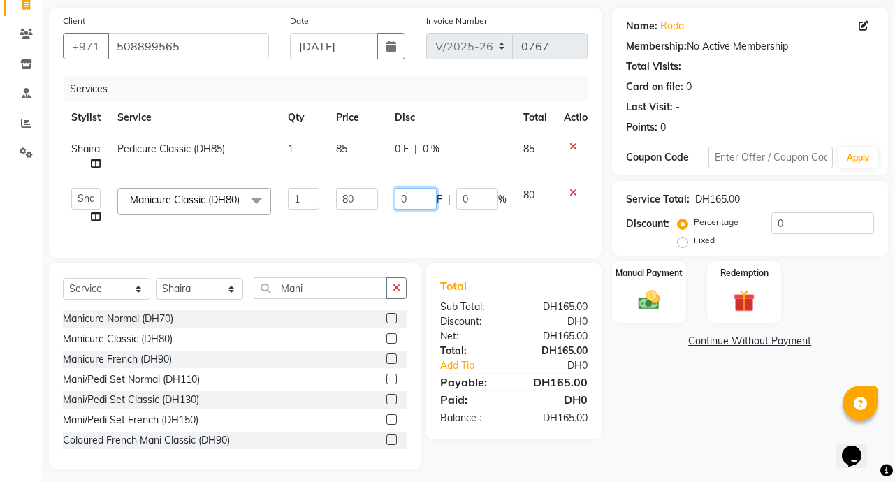
click at [418, 201] on input "0" at bounding box center [416, 199] width 42 height 22
click at [432, 147] on span "0 %" at bounding box center [431, 149] width 17 height 15
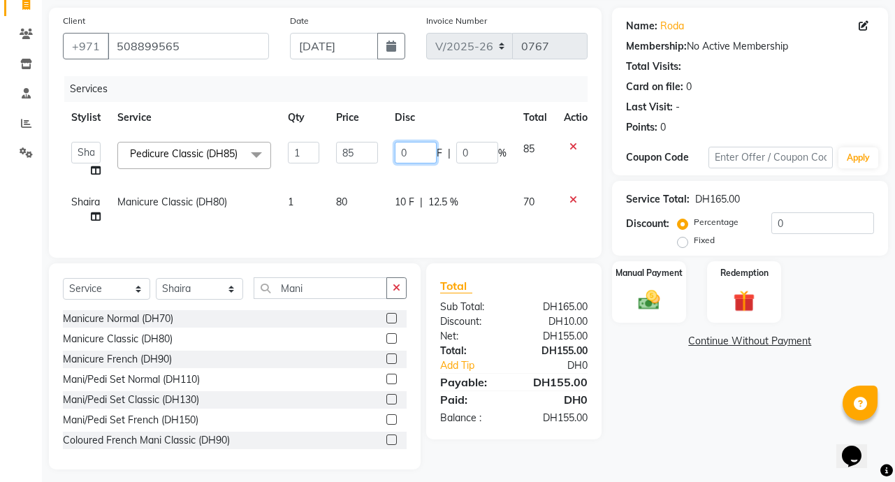
click at [417, 154] on input "0" at bounding box center [416, 153] width 42 height 22
click at [668, 422] on div "Name: Roda Membership: No Active Membership Total Visits: Card on file: 0 Last …" at bounding box center [755, 239] width 286 height 462
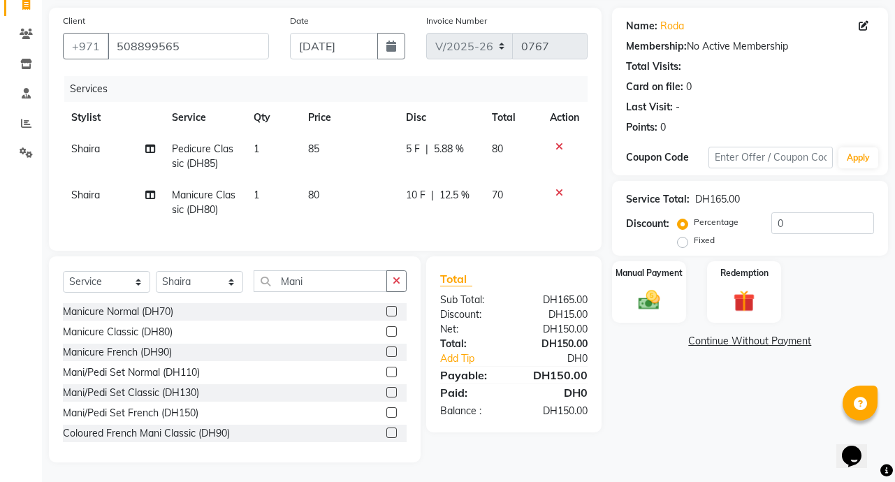
scroll to position [109, 0]
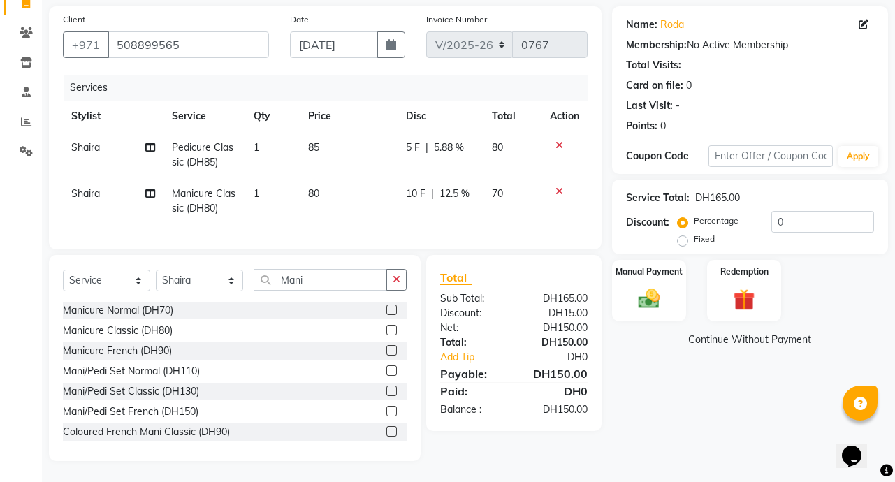
click at [149, 189] on icon at bounding box center [150, 194] width 10 height 10
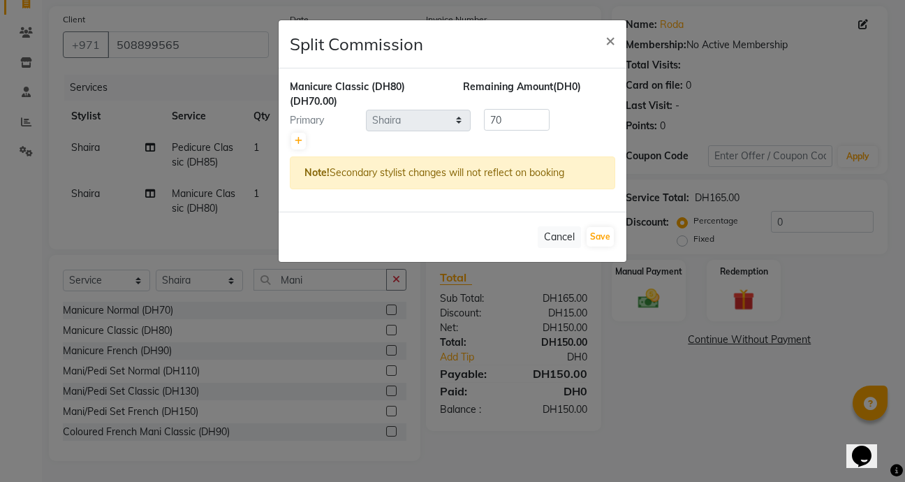
click at [656, 411] on ngb-modal-window "Split Commission × Manicure Classic (DH80) (DH70.00) Remaining Amount (DH0) Pri…" at bounding box center [452, 241] width 905 height 482
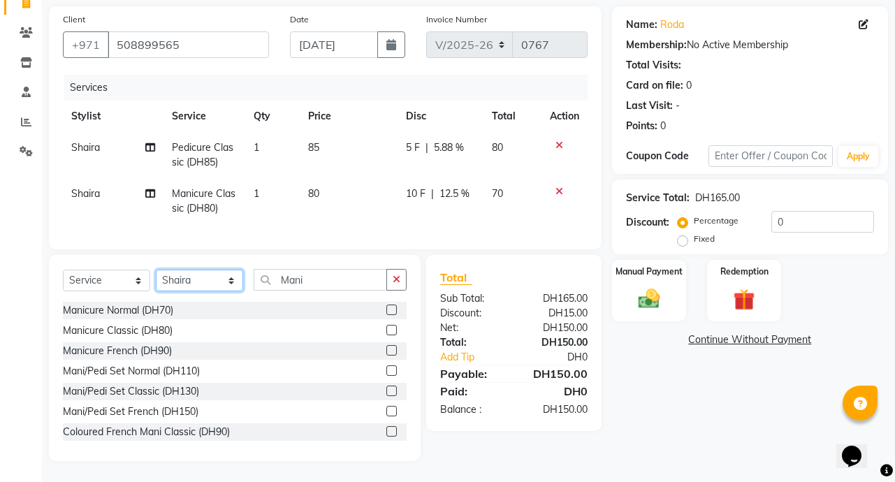
click at [223, 286] on select "Select Stylist Abby Chatty Grace Hina [PERSON_NAME] [PERSON_NAME] Stylist 1" at bounding box center [199, 281] width 87 height 22
click at [156, 270] on select "Select Stylist Abby Chatty Grace Hina [PERSON_NAME] [PERSON_NAME] Stylist 1" at bounding box center [199, 281] width 87 height 22
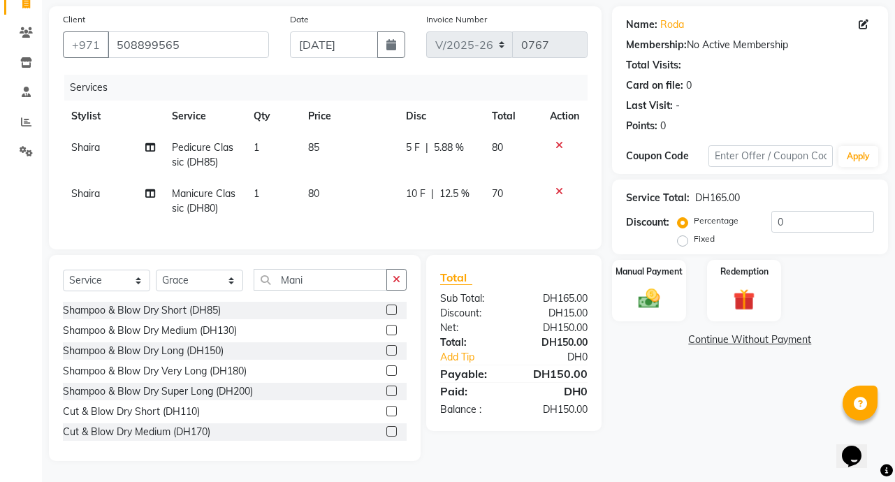
click at [200, 143] on td "Pedicure Classic (DH85)" at bounding box center [204, 155] width 82 height 46
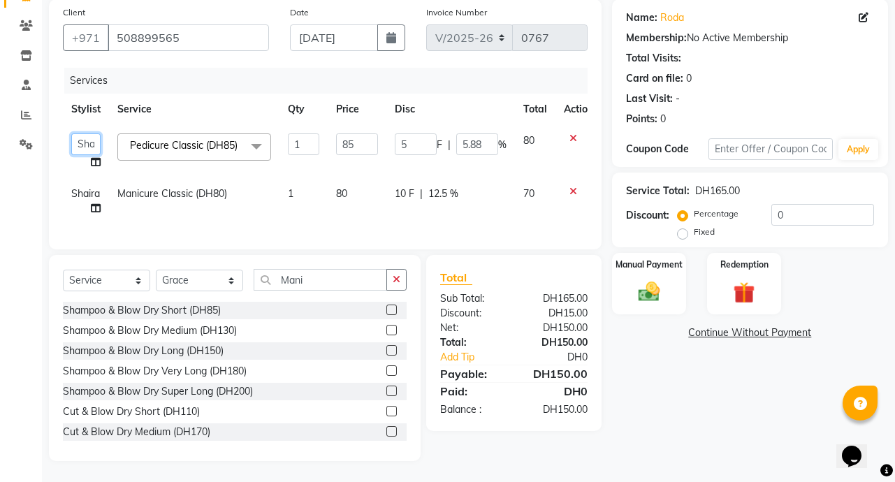
click at [85, 138] on select "Abby Chatty [PERSON_NAME] [PERSON_NAME] [PERSON_NAME] Stylist 1" at bounding box center [85, 144] width 29 height 22
click at [664, 375] on div "Name: Roda Membership: No Active Membership Total Visits: Card on file: 0 Last …" at bounding box center [755, 230] width 286 height 462
click at [664, 281] on img at bounding box center [649, 292] width 36 height 26
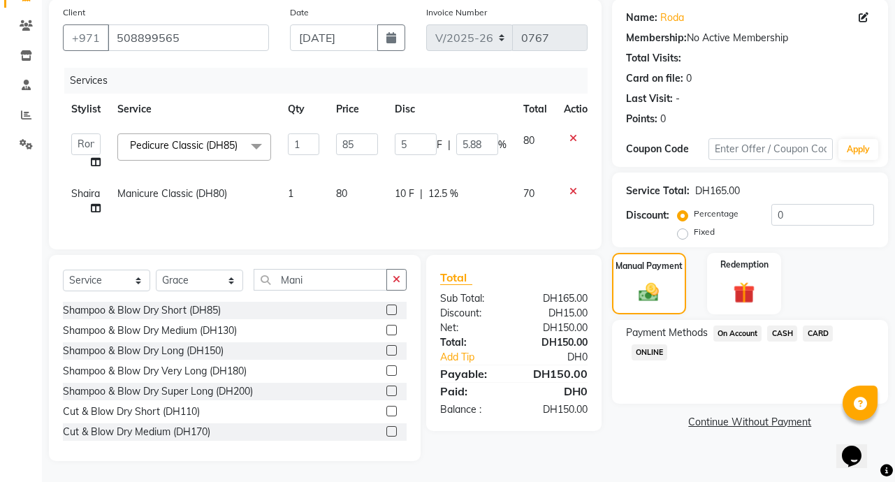
click at [827, 325] on span "CARD" at bounding box center [817, 333] width 30 height 16
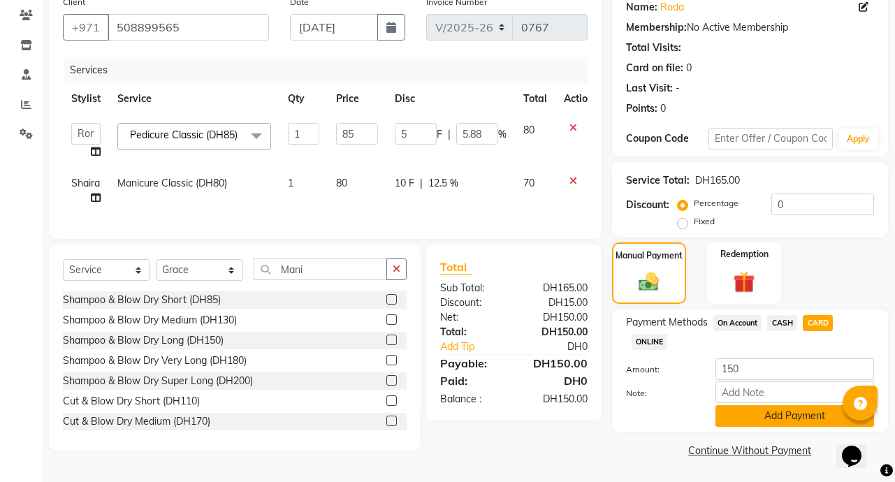
click at [816, 410] on button "Add Payment" at bounding box center [794, 416] width 159 height 22
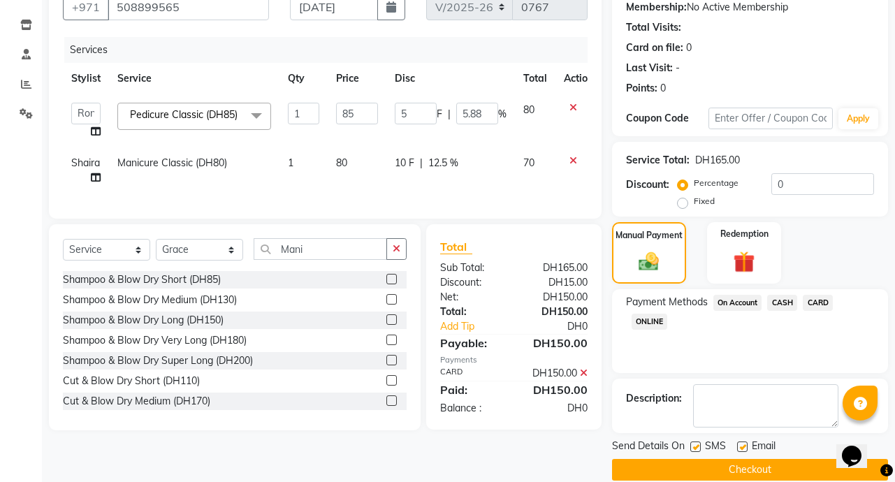
scroll to position [156, 0]
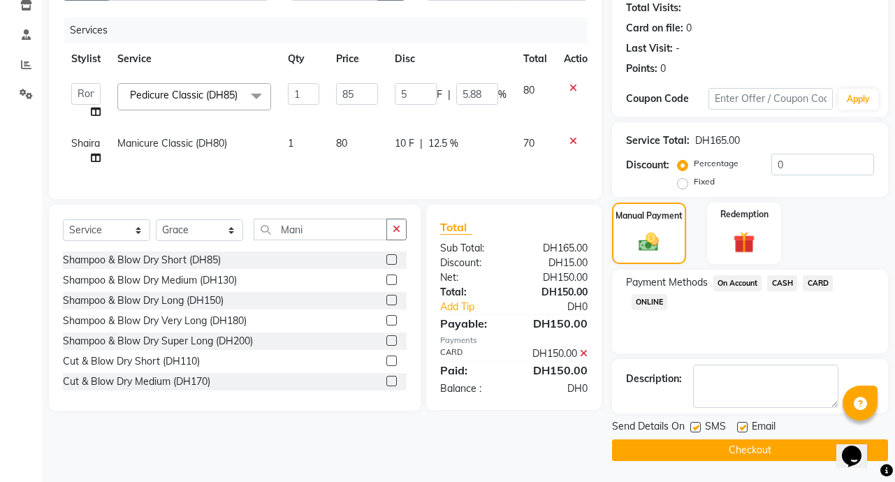
click at [802, 454] on button "Checkout" at bounding box center [750, 450] width 276 height 22
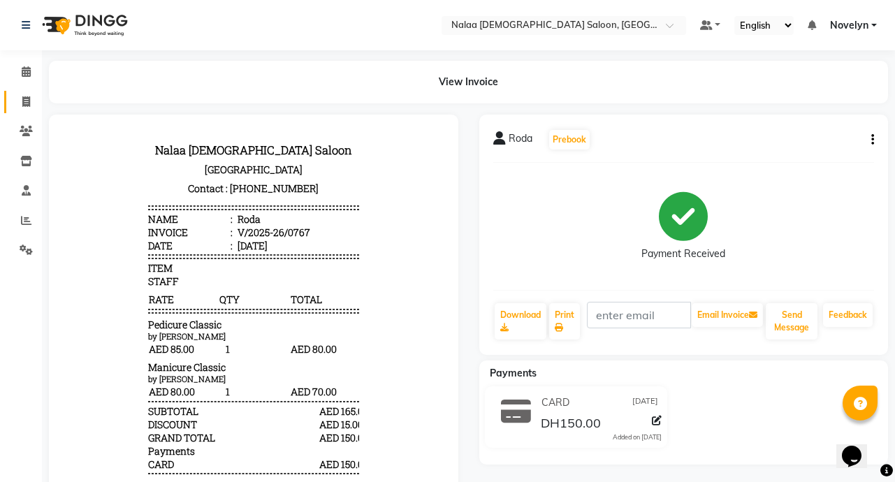
click at [28, 108] on span at bounding box center [26, 102] width 24 height 16
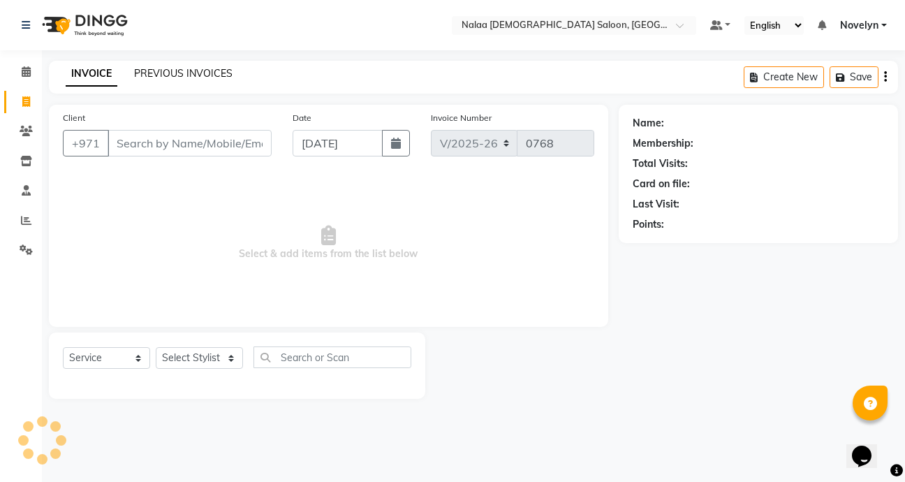
click at [222, 68] on link "PREVIOUS INVOICES" at bounding box center [183, 73] width 98 height 13
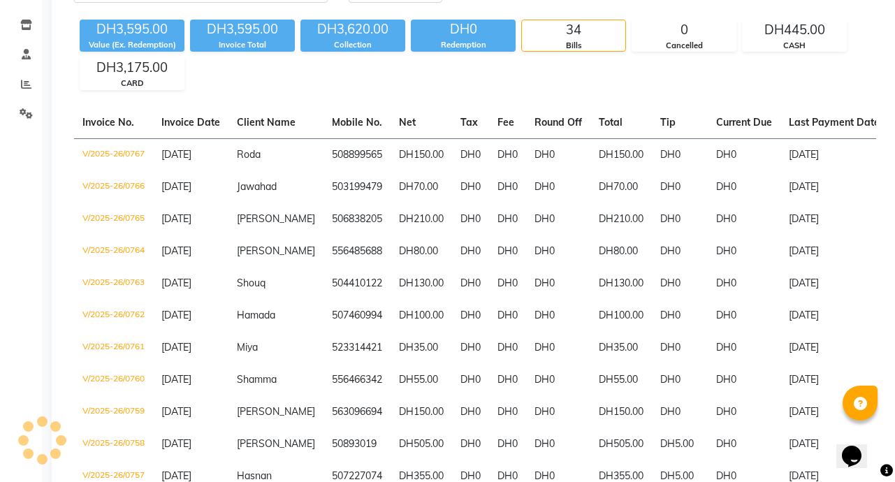
scroll to position [42, 0]
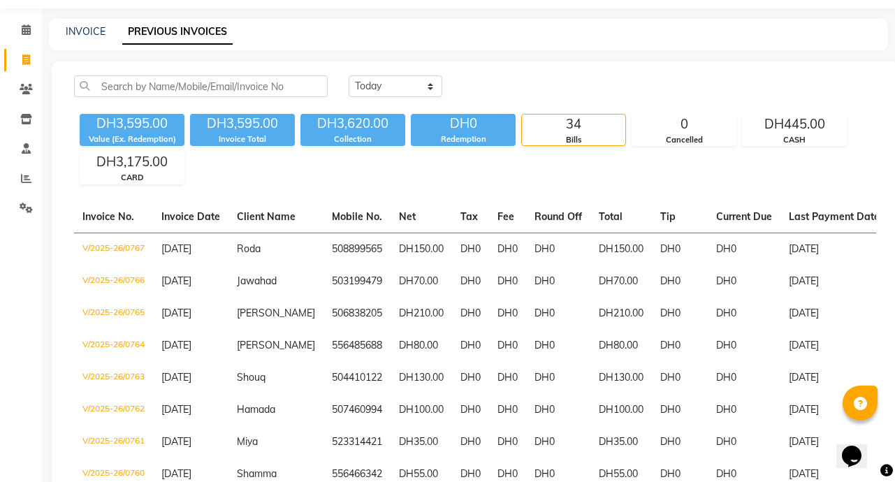
click at [29, 63] on icon at bounding box center [26, 59] width 8 height 10
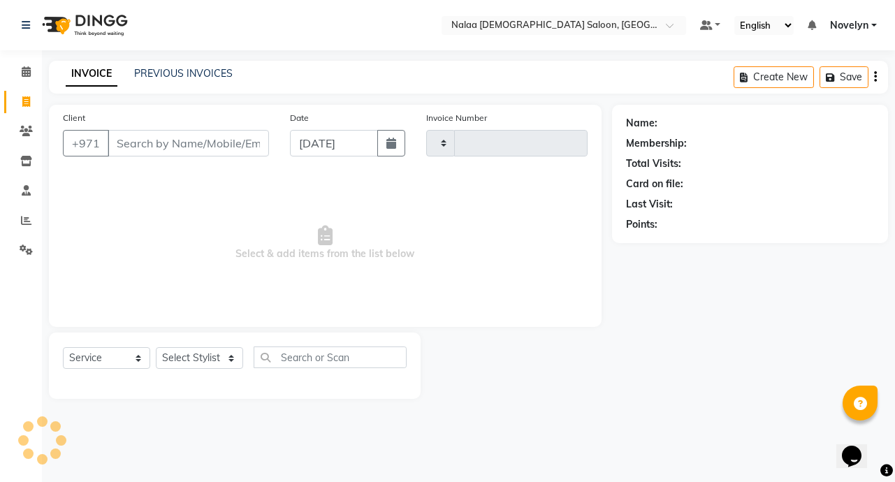
click at [94, 27] on img at bounding box center [84, 25] width 96 height 39
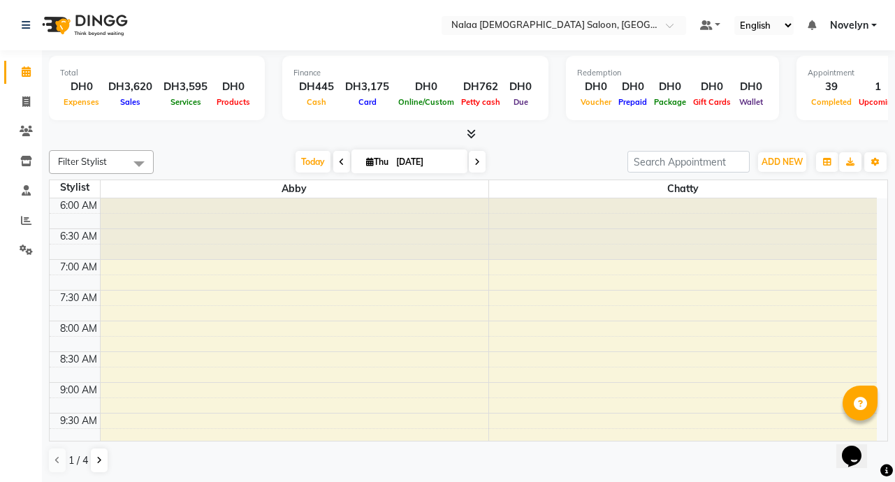
click at [30, 68] on icon at bounding box center [26, 71] width 9 height 10
click at [30, 105] on icon at bounding box center [26, 101] width 8 height 10
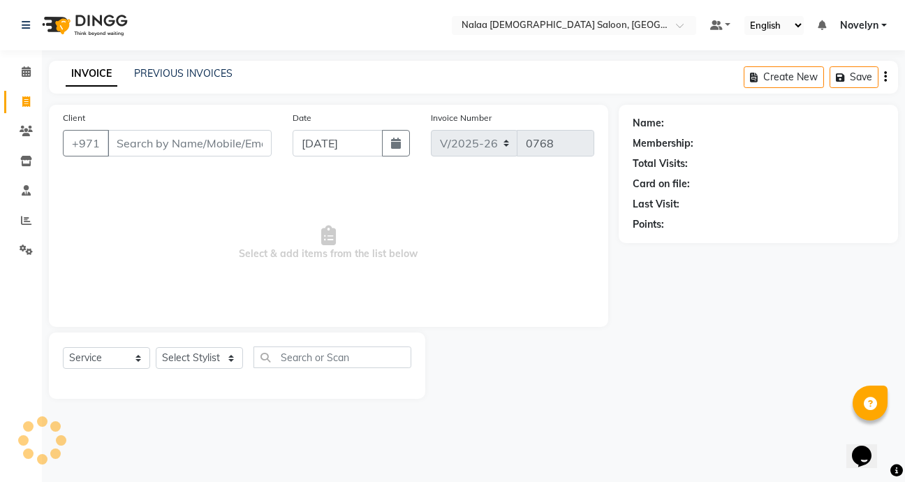
click at [190, 144] on input "Client" at bounding box center [190, 143] width 164 height 27
click at [247, 141] on span "Add Client" at bounding box center [235, 143] width 55 height 14
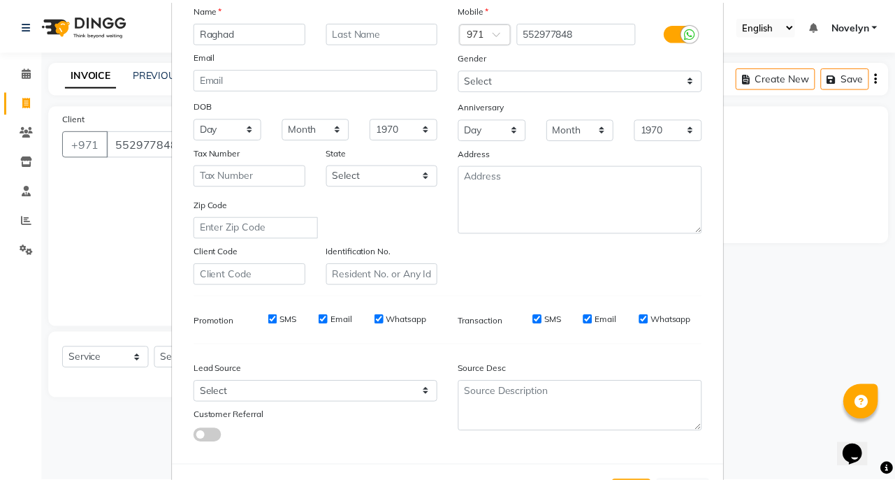
scroll to position [163, 0]
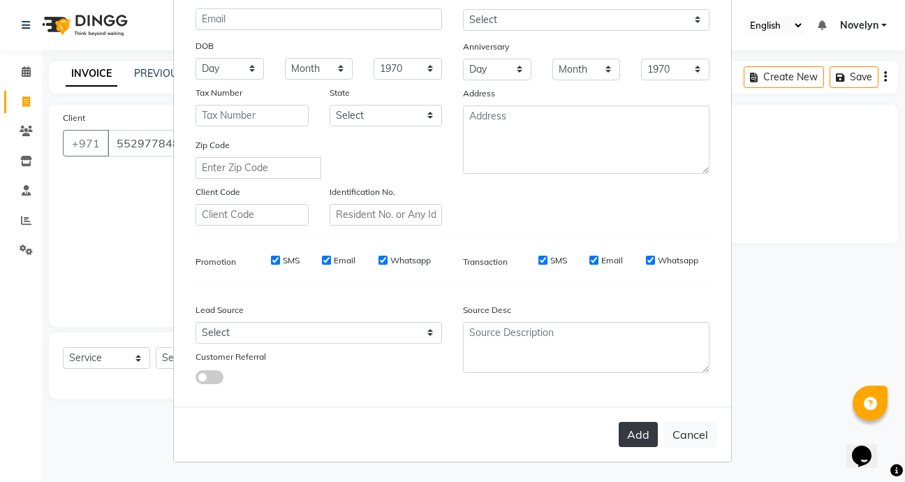
click at [645, 434] on button "Add" at bounding box center [638, 434] width 39 height 25
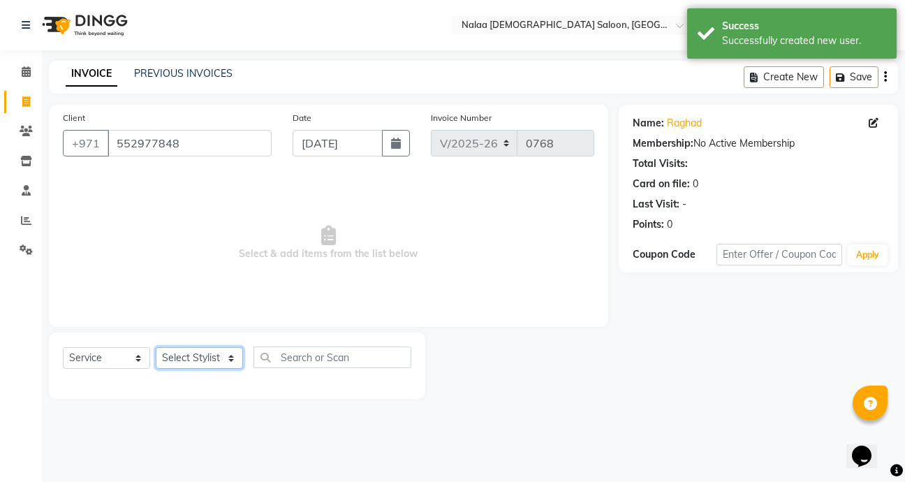
click at [233, 362] on select "Select Stylist Abby Chatty Grace Hina [PERSON_NAME] [PERSON_NAME] Stylist 1" at bounding box center [199, 358] width 87 height 22
click at [156, 347] on select "Select Stylist Abby Chatty Grace Hina [PERSON_NAME] [PERSON_NAME] Stylist 1" at bounding box center [199, 358] width 87 height 22
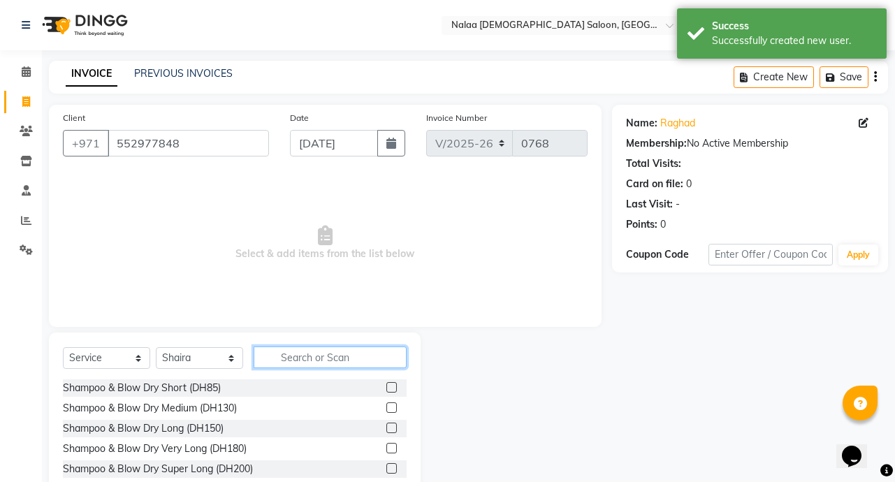
click at [326, 362] on input "text" at bounding box center [330, 357] width 153 height 22
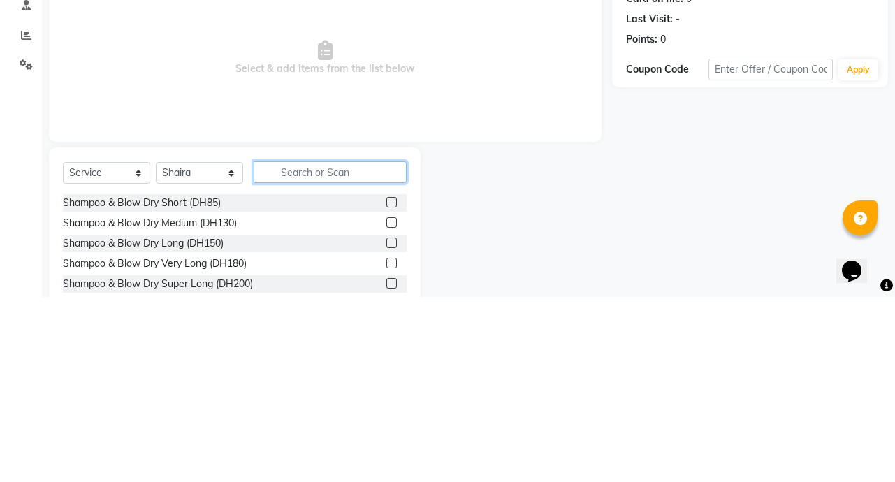
scroll to position [3, 0]
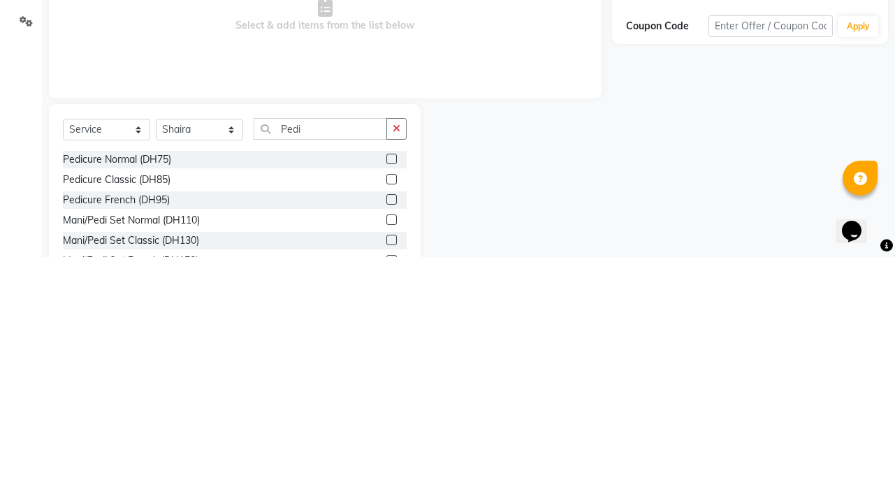
click at [386, 465] on label at bounding box center [391, 465] width 10 height 10
click at [386, 465] on input "checkbox" at bounding box center [390, 465] width 9 height 9
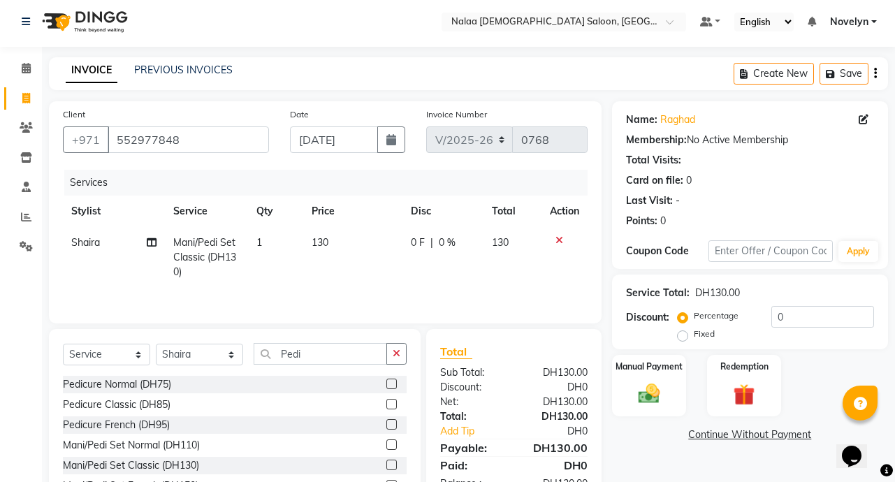
scroll to position [78, 0]
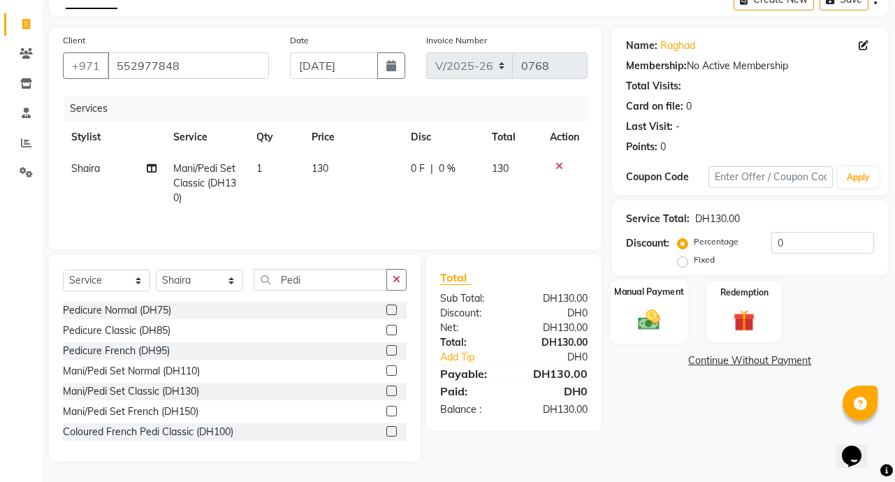
click at [658, 314] on img at bounding box center [649, 320] width 36 height 26
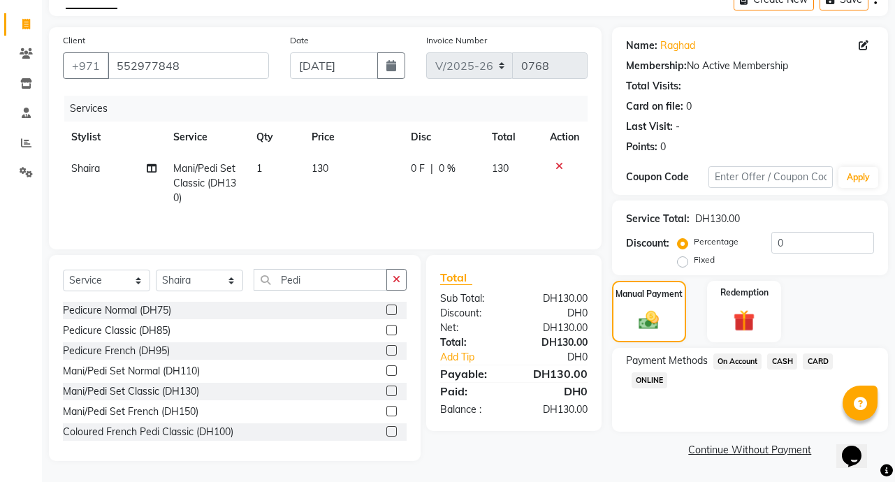
click at [821, 362] on span "CARD" at bounding box center [817, 361] width 30 height 16
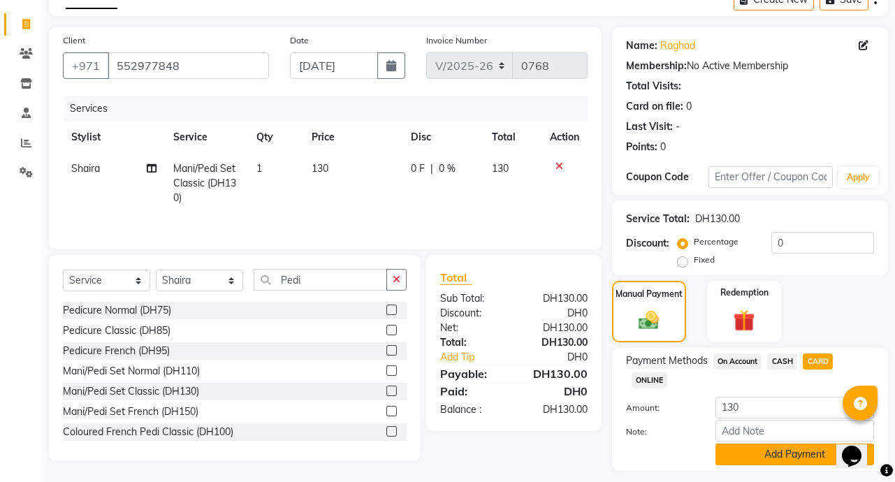
click at [809, 460] on button "Add Payment" at bounding box center [794, 454] width 159 height 22
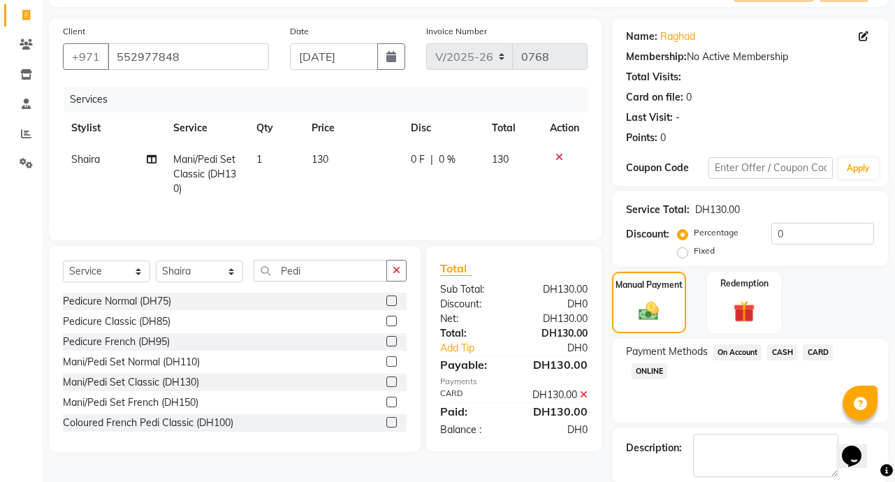
scroll to position [156, 0]
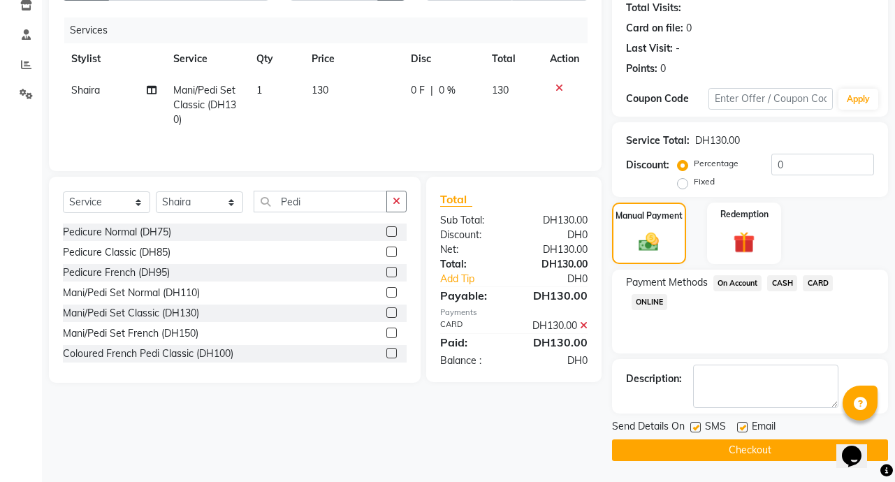
click at [788, 457] on button "Checkout" at bounding box center [750, 450] width 276 height 22
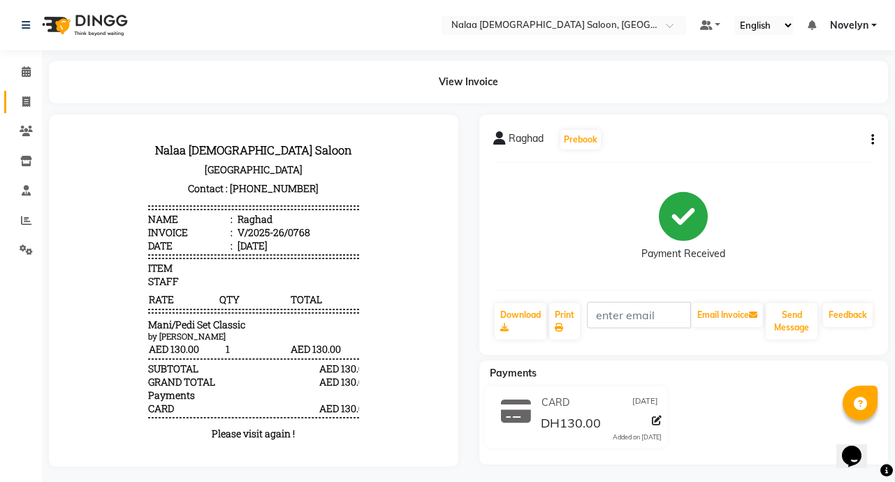
click at [26, 101] on icon at bounding box center [26, 101] width 8 height 10
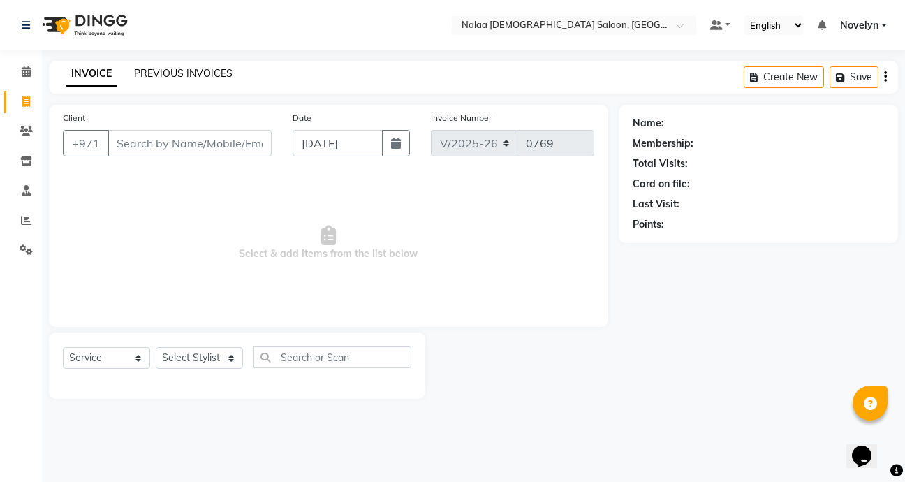
click at [202, 67] on link "PREVIOUS INVOICES" at bounding box center [183, 73] width 98 height 13
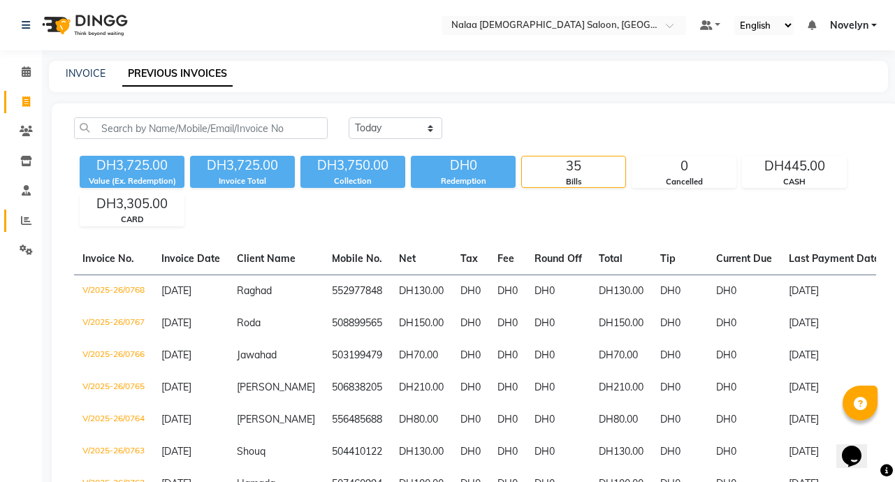
click at [26, 221] on icon at bounding box center [26, 220] width 10 height 10
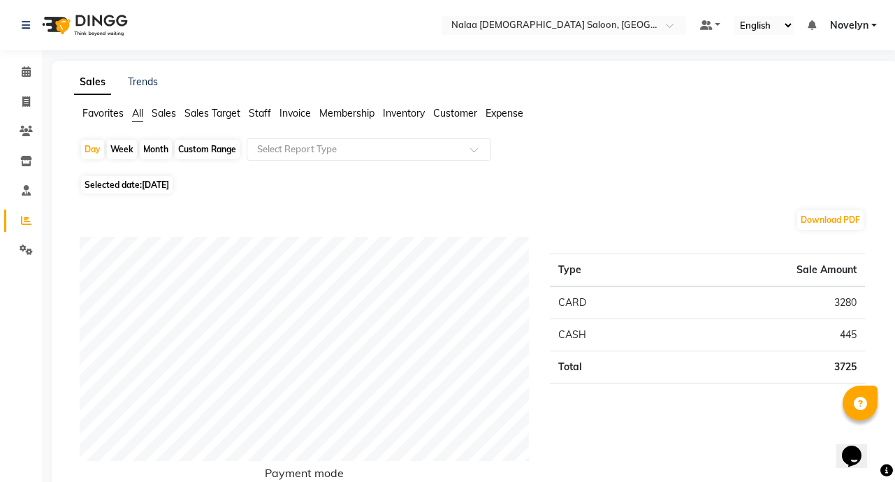
click at [168, 114] on span "Sales" at bounding box center [164, 113] width 24 height 13
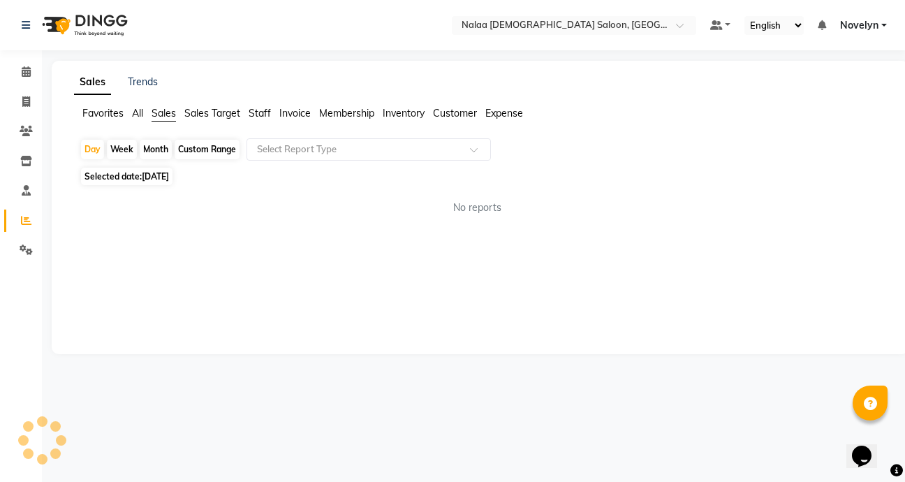
click at [258, 118] on span "Staff" at bounding box center [260, 113] width 22 height 13
click at [26, 101] on icon at bounding box center [26, 101] width 8 height 10
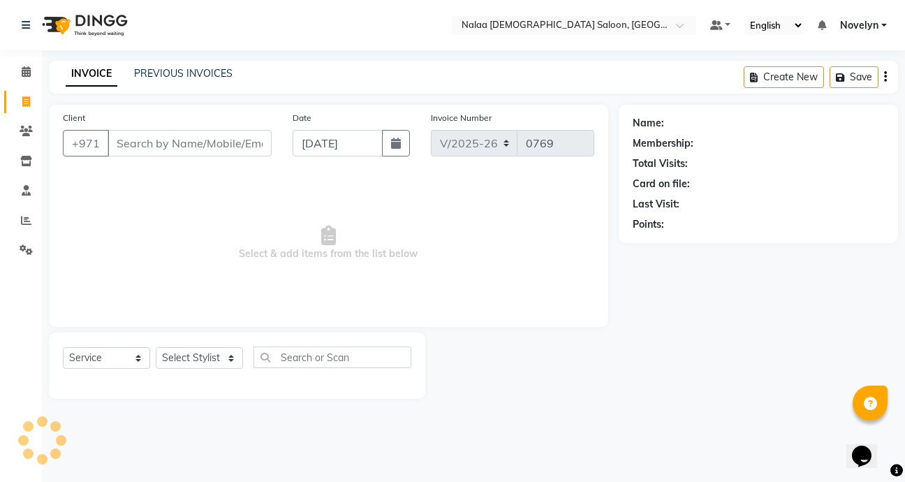
click at [26, 101] on icon at bounding box center [26, 101] width 8 height 10
click at [157, 76] on link "PREVIOUS INVOICES" at bounding box center [183, 73] width 98 height 13
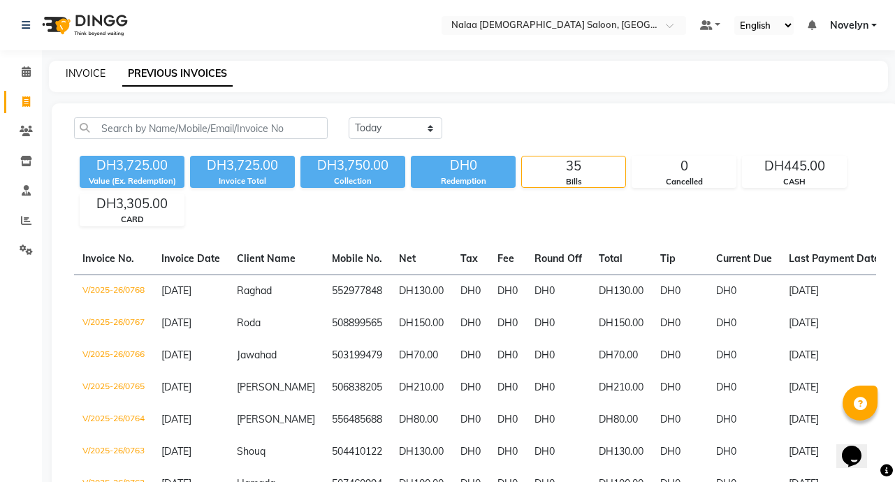
click at [99, 75] on link "INVOICE" at bounding box center [86, 73] width 40 height 13
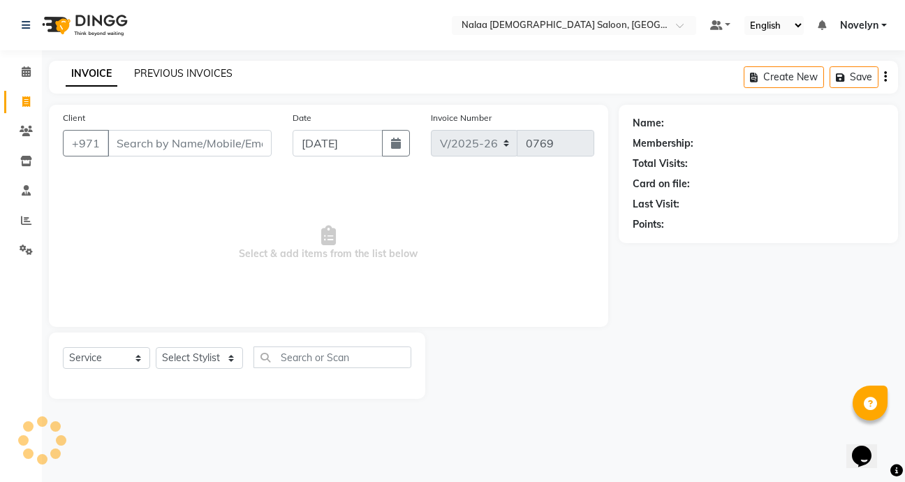
click at [168, 75] on link "PREVIOUS INVOICES" at bounding box center [183, 73] width 98 height 13
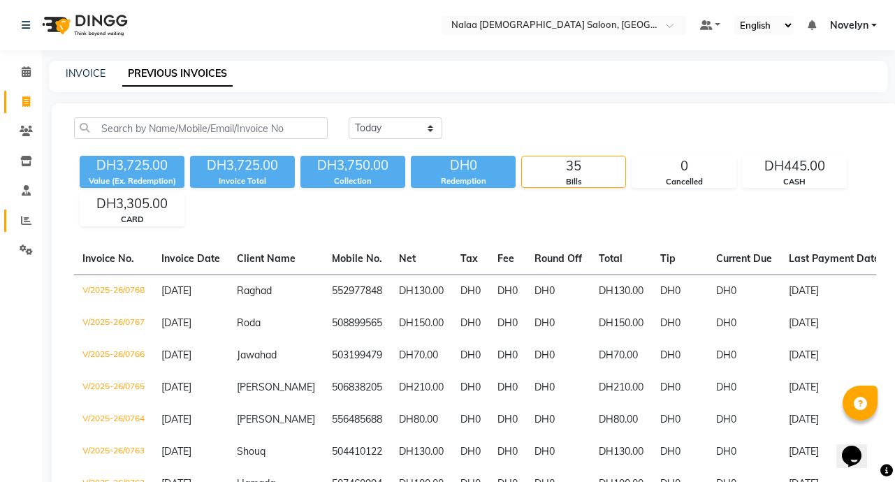
click at [24, 224] on icon at bounding box center [26, 220] width 10 height 10
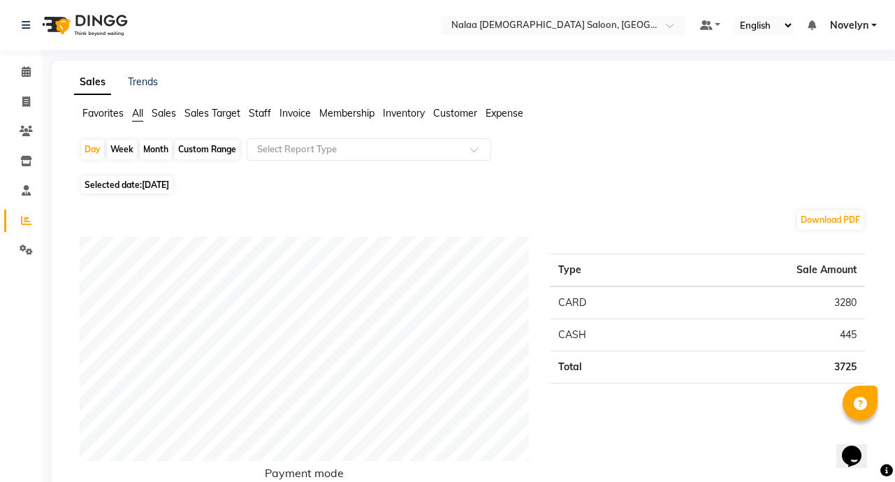
click at [266, 115] on span "Staff" at bounding box center [260, 113] width 22 height 13
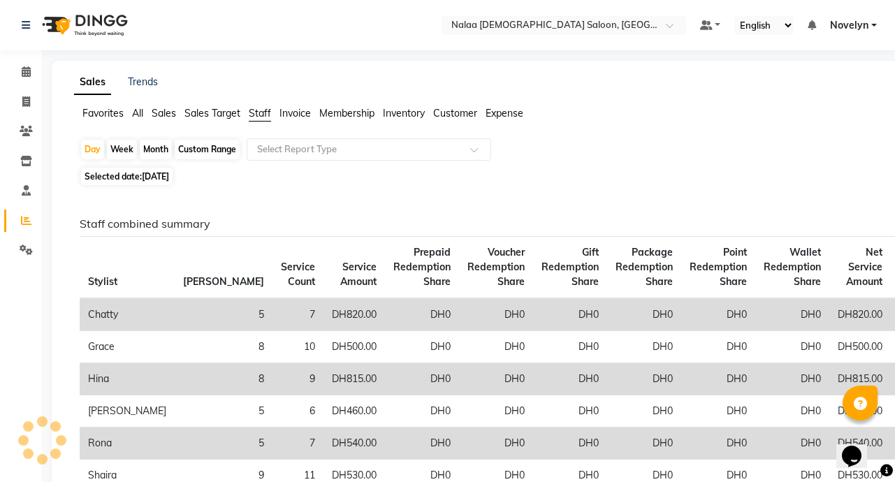
click at [150, 182] on span "Selected date: [DATE]" at bounding box center [126, 176] width 91 height 17
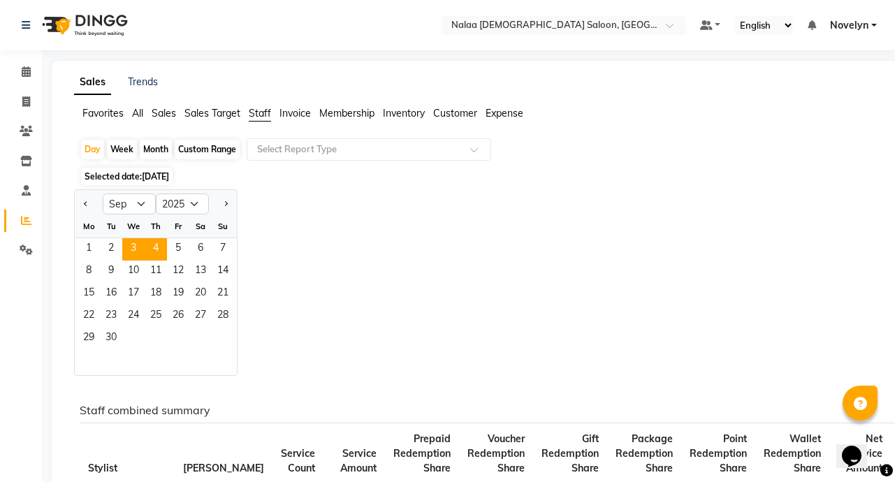
click at [134, 247] on span "3" at bounding box center [133, 249] width 22 height 22
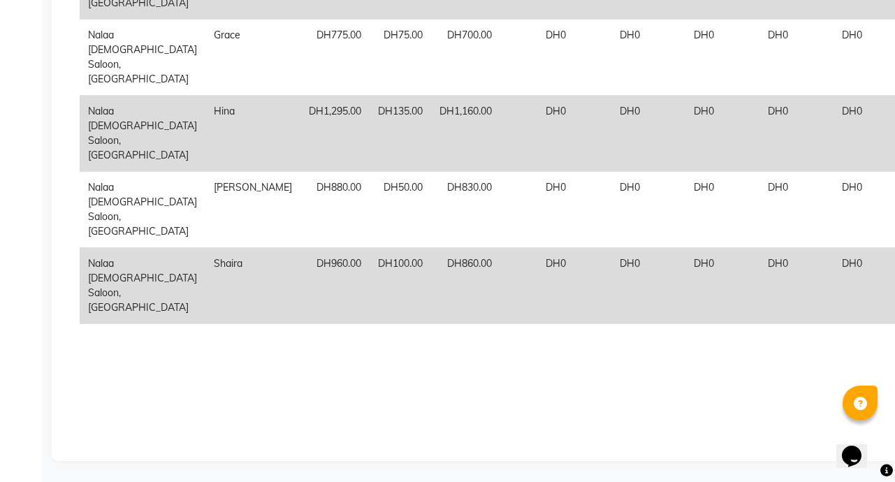
scroll to position [700, 0]
click at [719, 413] on div "Staff combined summary Stylist Bill Count Service Count Service Amount Prepaid …" at bounding box center [472, 5] width 785 height 828
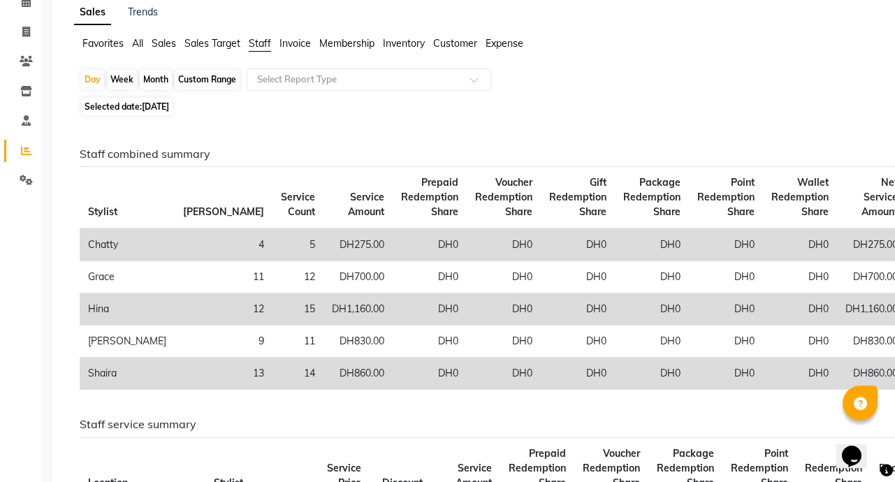
scroll to position [68, 0]
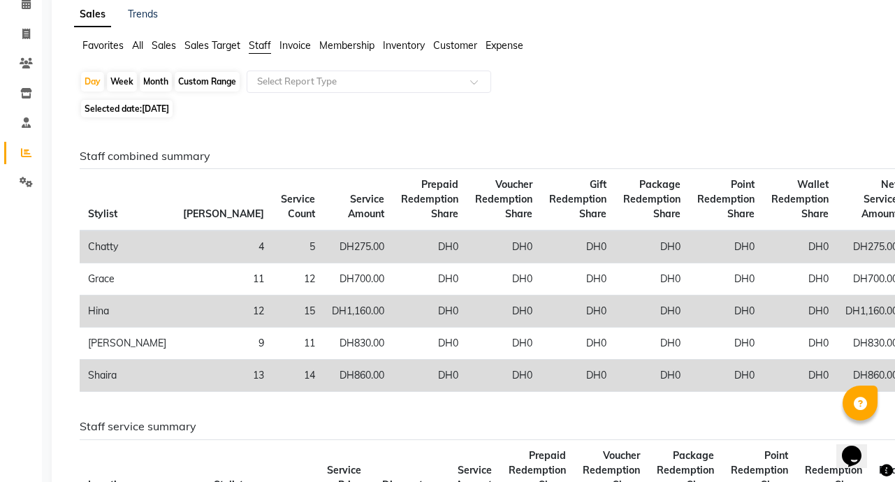
click at [169, 107] on span "[DATE]" at bounding box center [155, 108] width 27 height 10
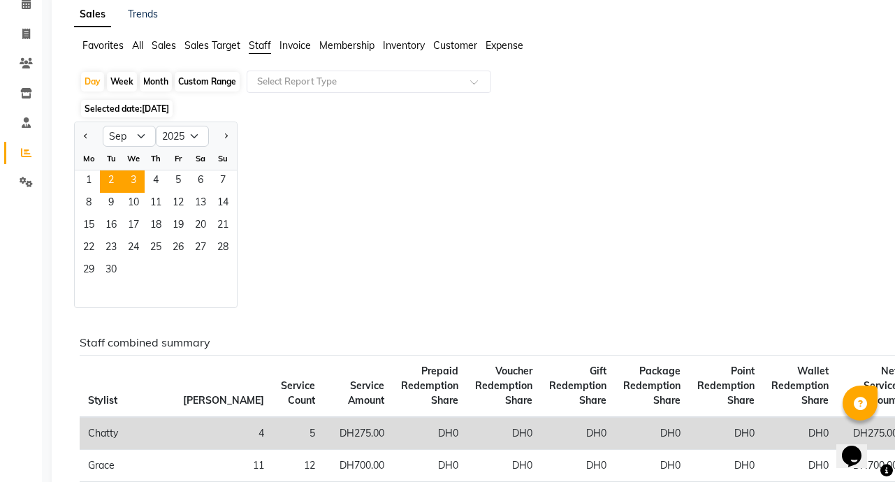
click at [110, 175] on span "2" at bounding box center [111, 181] width 22 height 22
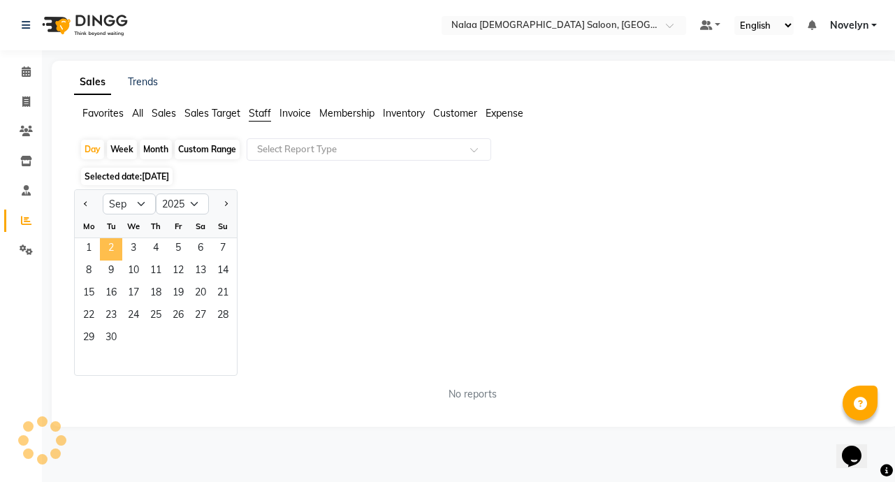
scroll to position [0, 0]
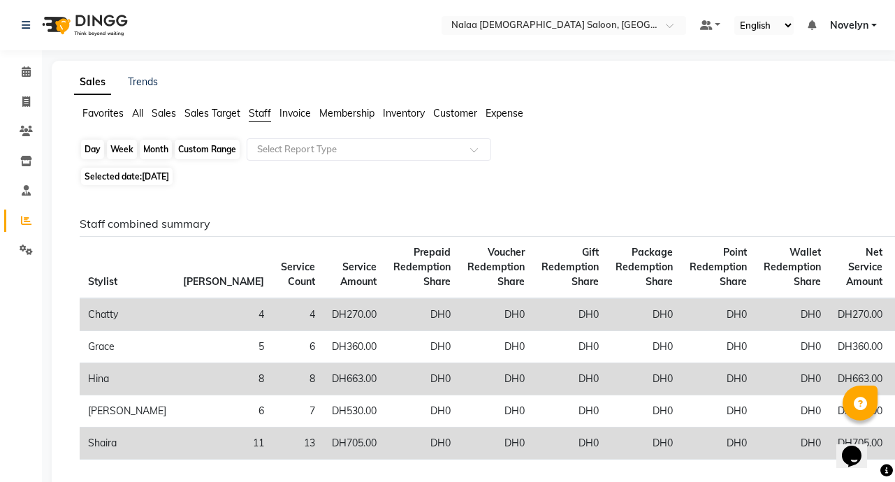
click at [85, 146] on div "Day" at bounding box center [92, 150] width 23 height 20
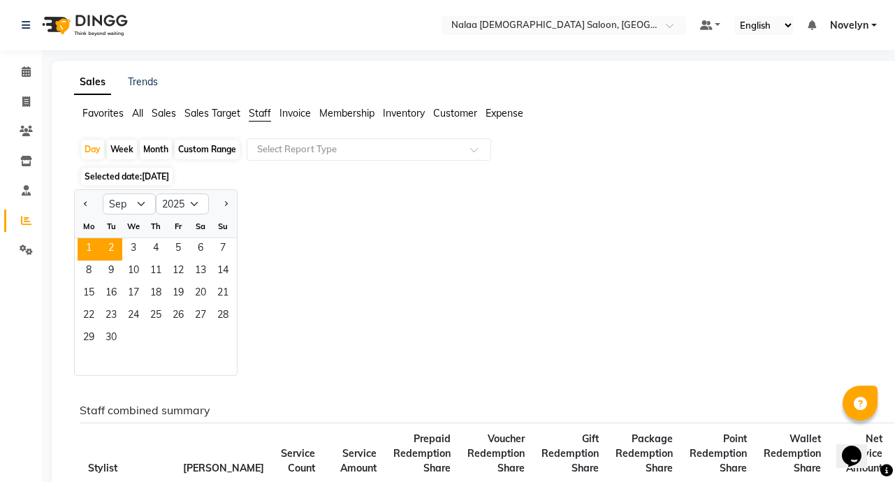
click at [86, 242] on span "1" at bounding box center [89, 249] width 22 height 22
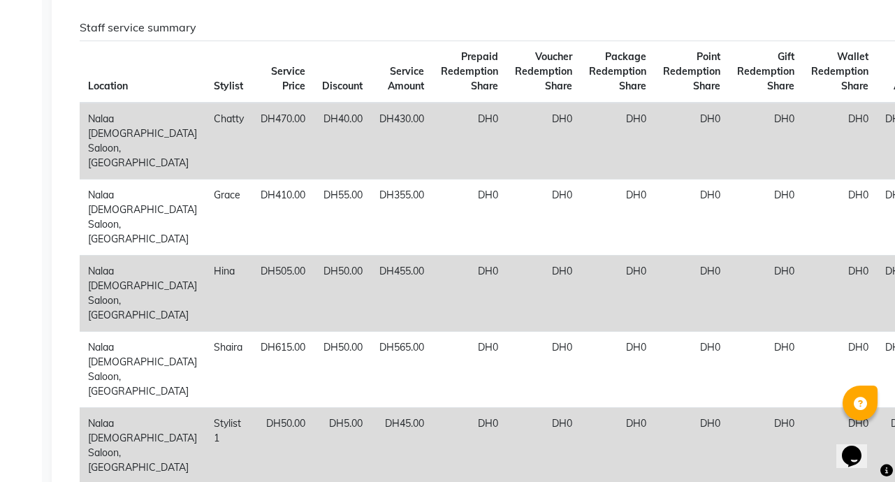
scroll to position [485, 0]
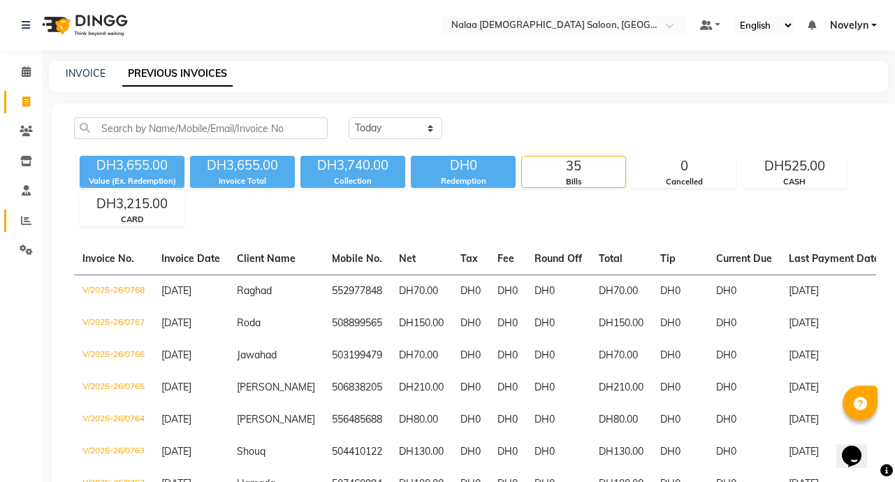
click at [27, 224] on icon at bounding box center [26, 220] width 10 height 10
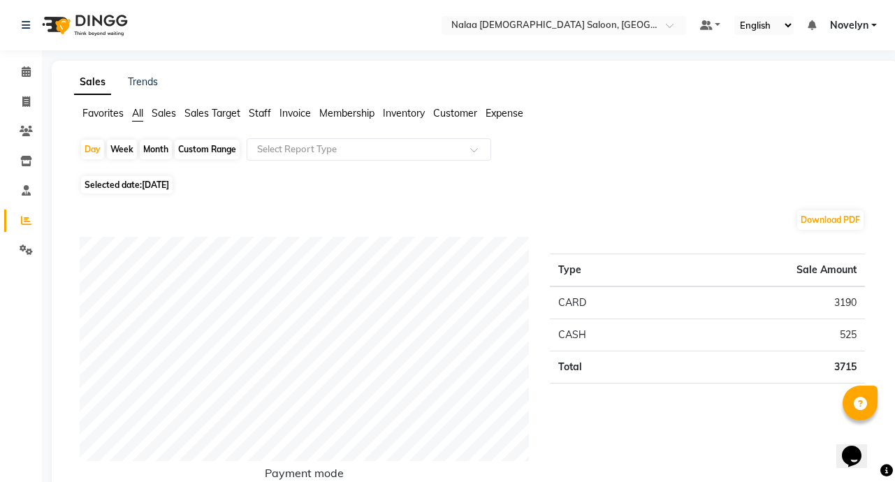
click at [648, 379] on td "Total" at bounding box center [608, 367] width 116 height 32
click at [472, 150] on span at bounding box center [478, 154] width 17 height 14
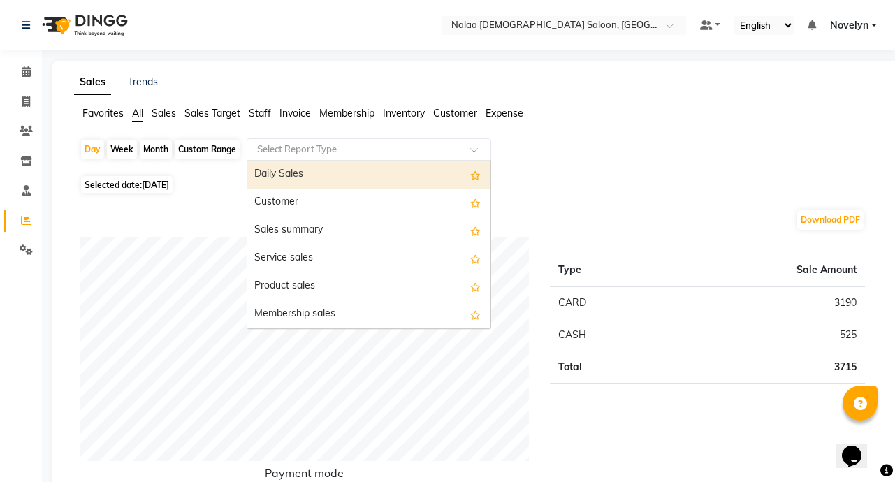
click at [566, 178] on div "Selected date: [DATE]" at bounding box center [478, 184] width 796 height 15
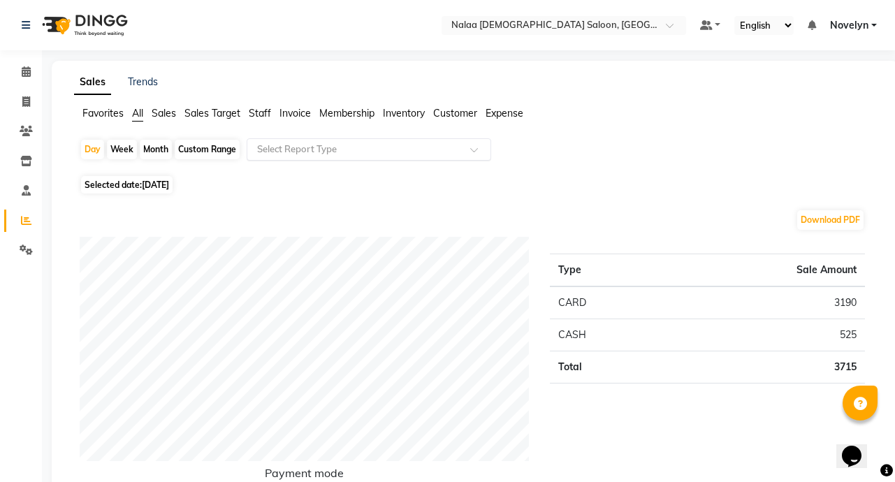
click at [479, 150] on span at bounding box center [478, 154] width 17 height 14
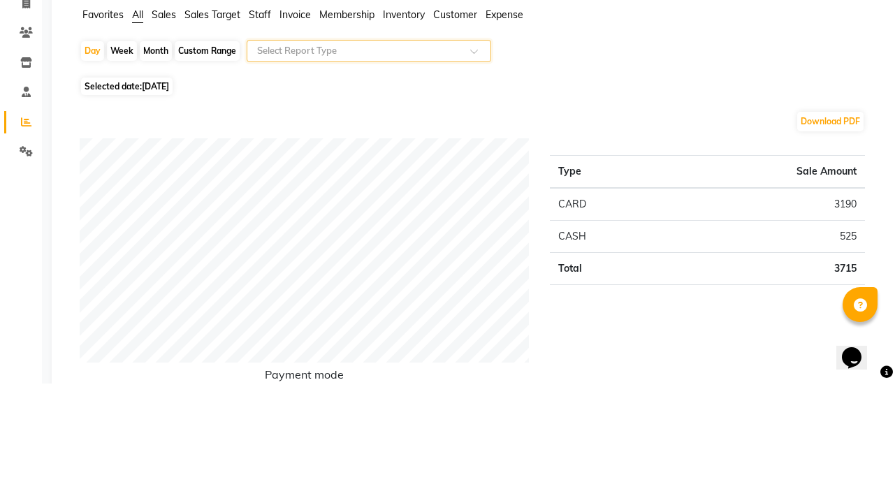
click at [473, 149] on span at bounding box center [478, 154] width 17 height 14
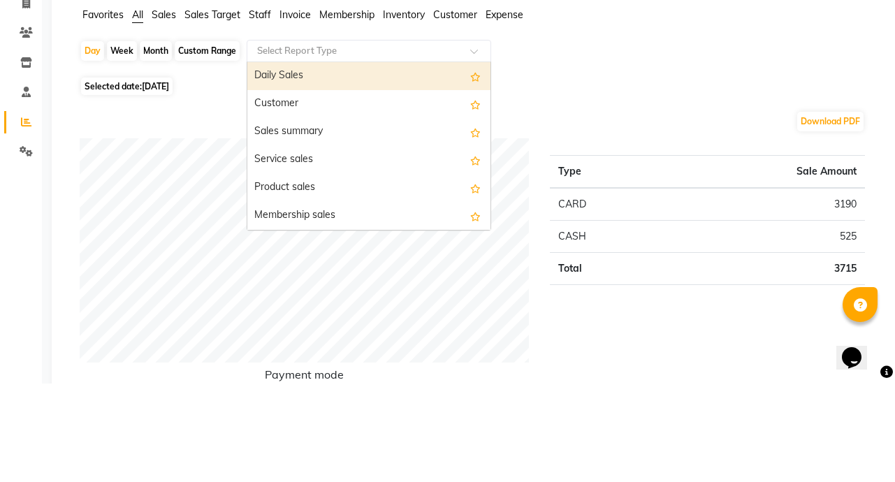
click at [617, 190] on div "Selected date: [DATE]" at bounding box center [478, 184] width 796 height 15
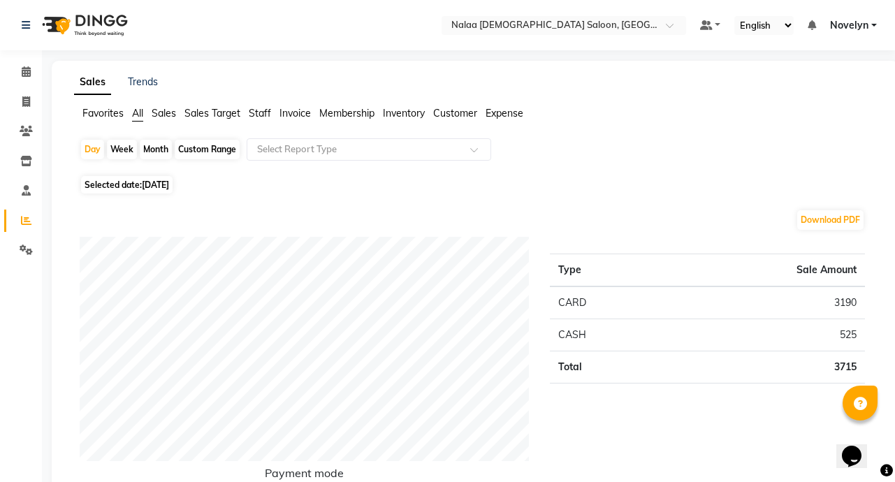
click at [257, 118] on span "Staff" at bounding box center [260, 113] width 22 height 13
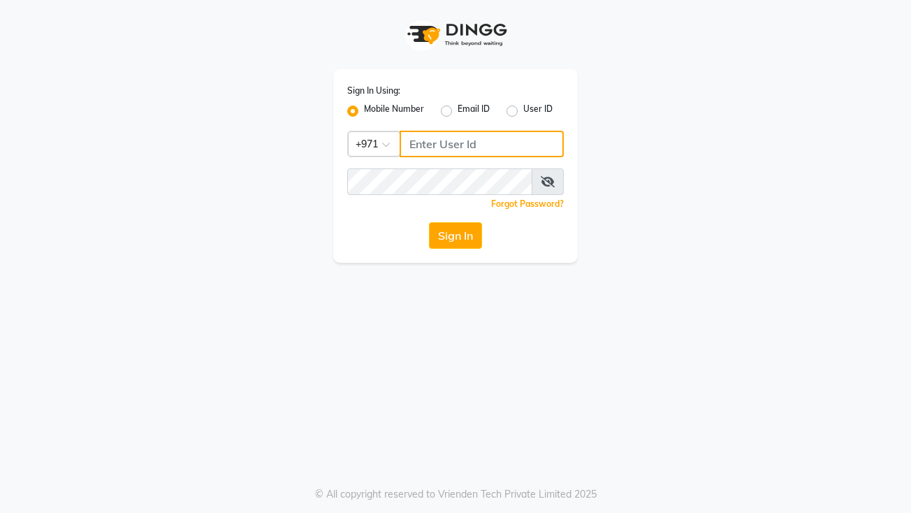
type input "522449802"
click at [467, 247] on button "Sign In" at bounding box center [455, 235] width 53 height 27
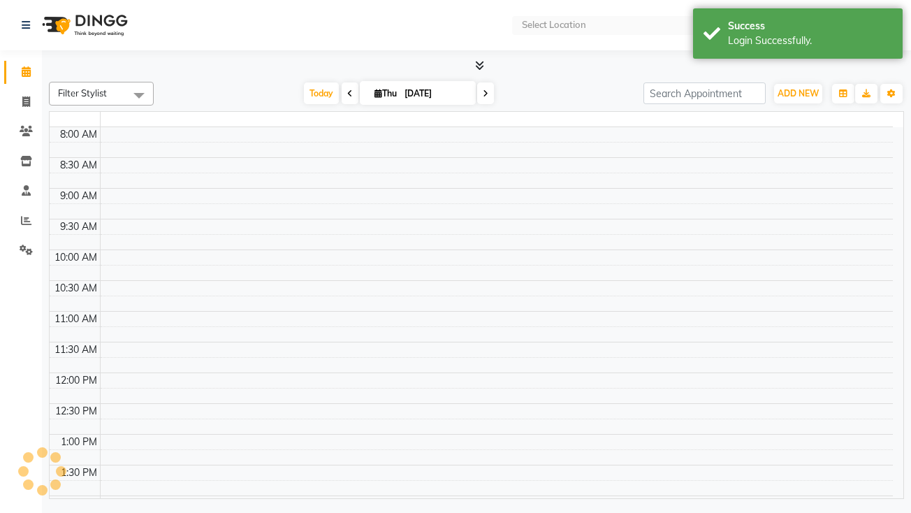
select select "en"
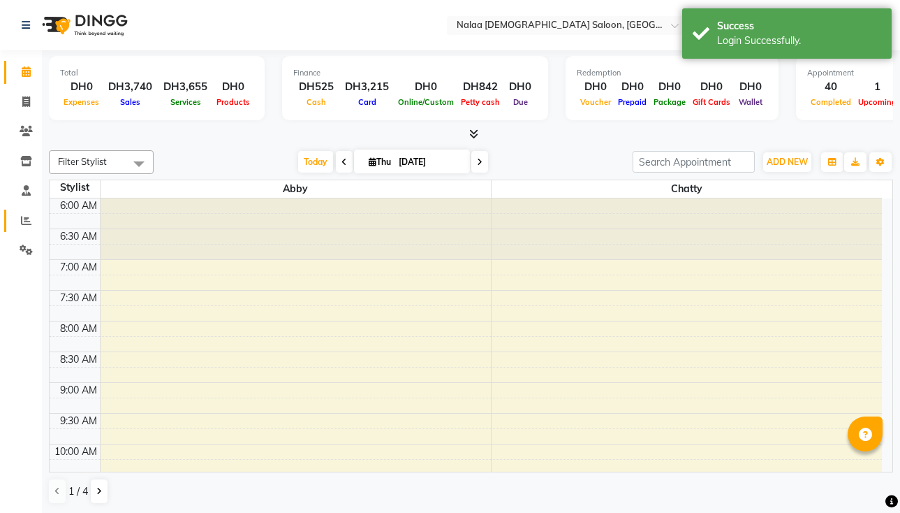
click at [26, 220] on icon at bounding box center [26, 220] width 10 height 10
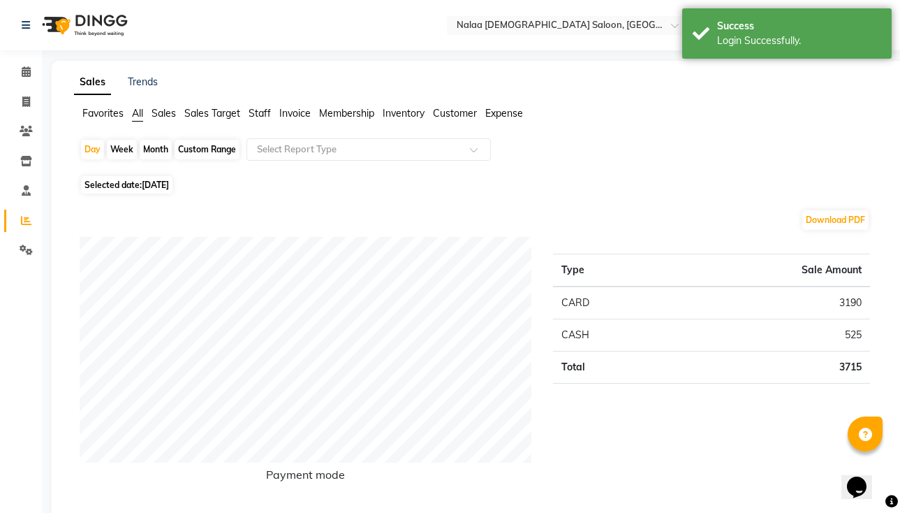
click at [142, 179] on span "Selected date: [DATE]" at bounding box center [126, 184] width 91 height 17
select select "9"
select select "2025"
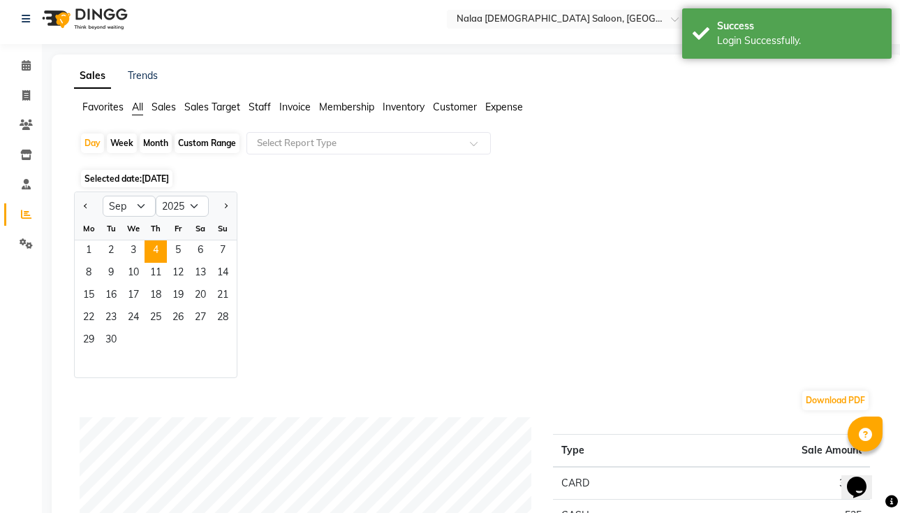
scroll to position [8, 0]
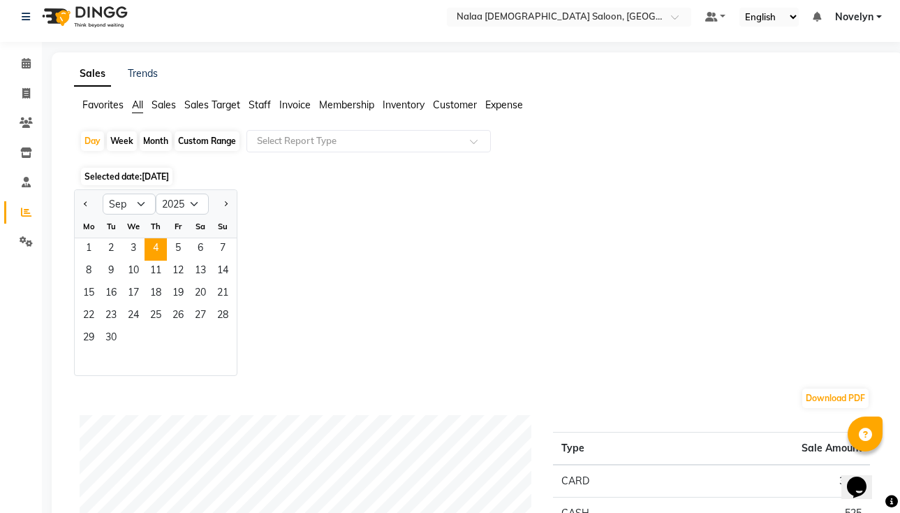
click at [261, 103] on span "Staff" at bounding box center [260, 104] width 22 height 13
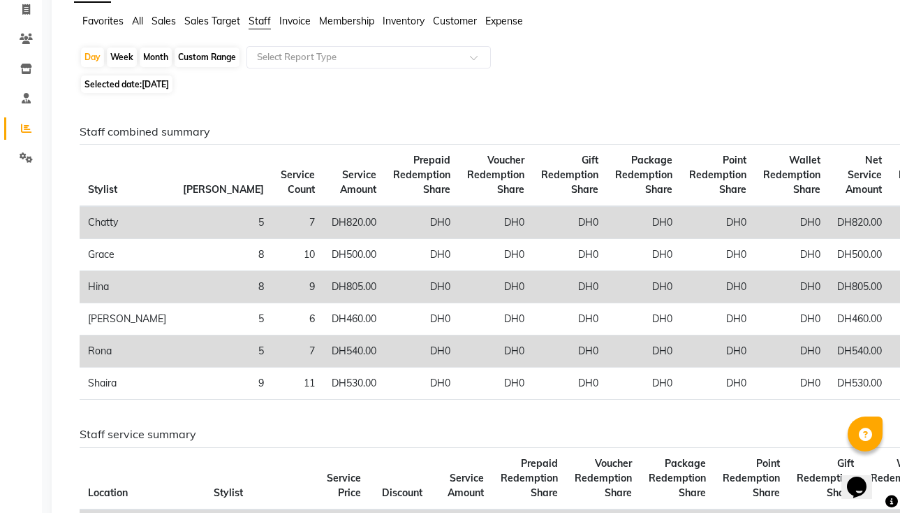
scroll to position [94, 0]
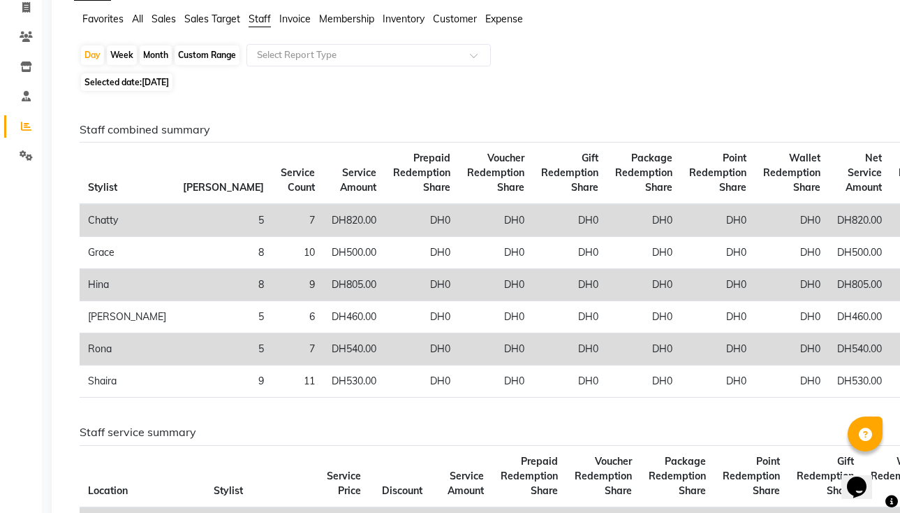
click at [143, 85] on span "[DATE]" at bounding box center [155, 82] width 27 height 10
select select "9"
select select "2025"
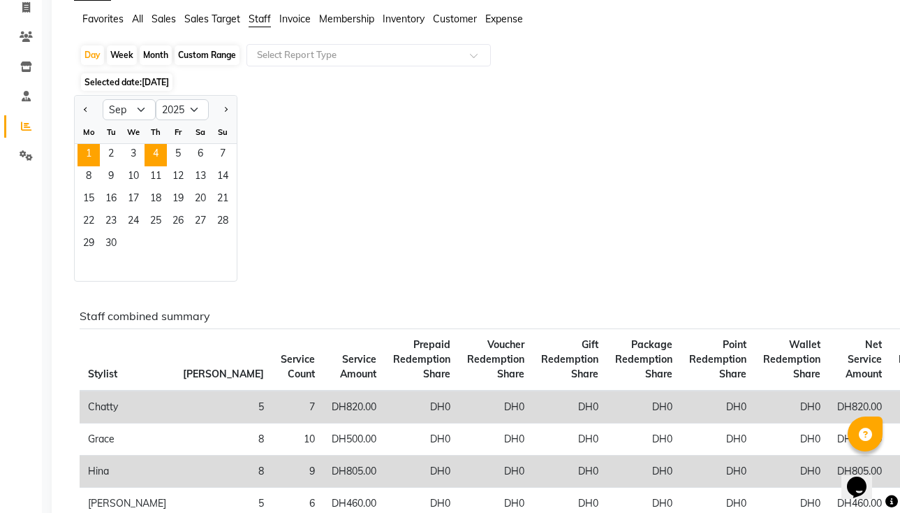
click at [89, 152] on span "1" at bounding box center [89, 155] width 22 height 22
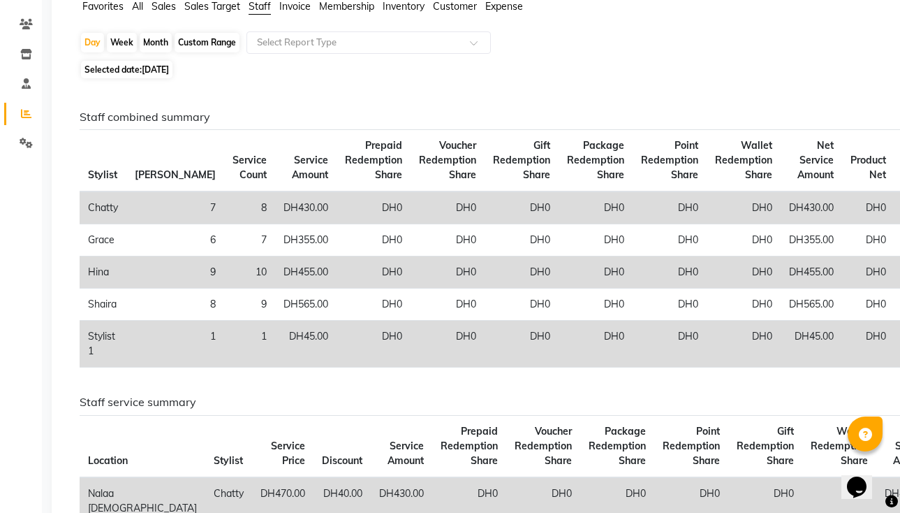
scroll to position [0, 0]
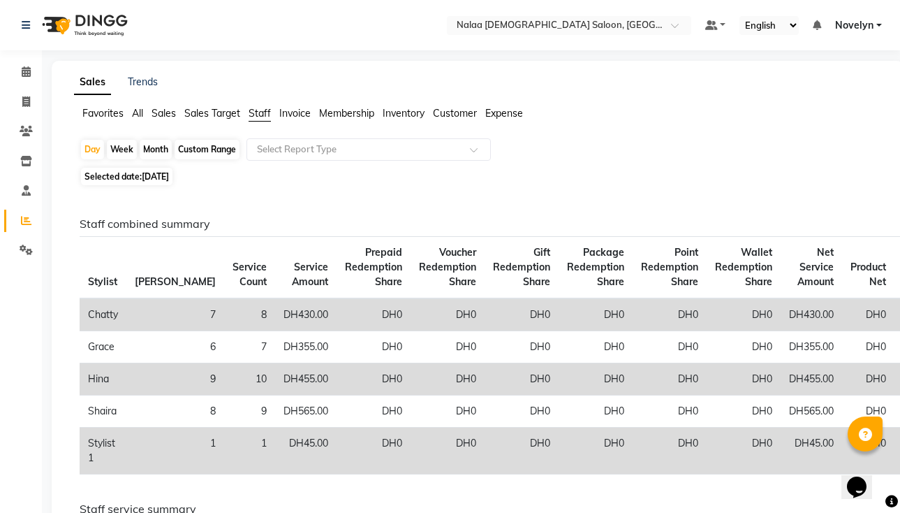
click at [169, 177] on span "[DATE]" at bounding box center [155, 176] width 27 height 10
select select "9"
select select "2025"
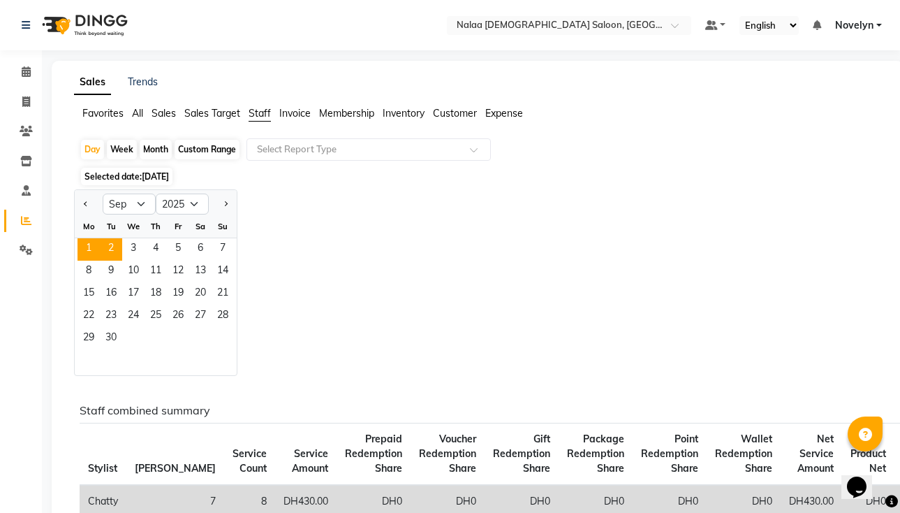
click at [111, 247] on span "2" at bounding box center [111, 249] width 22 height 22
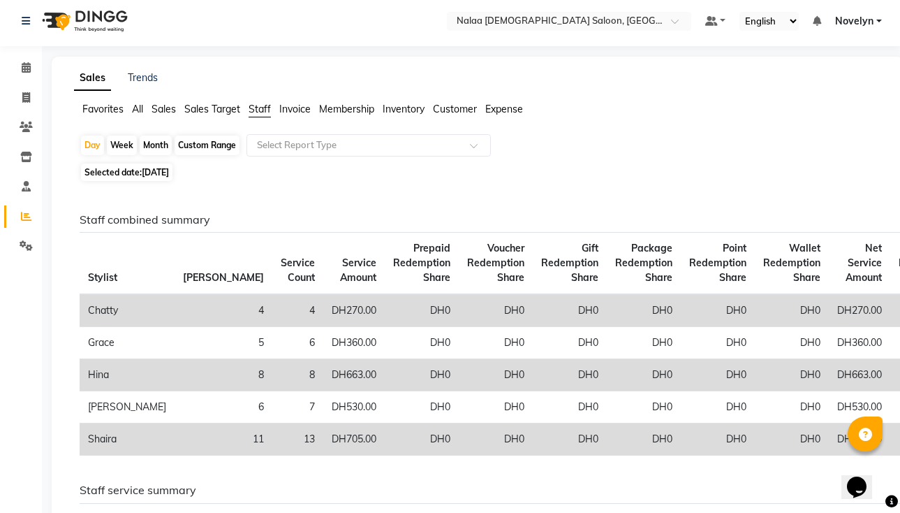
scroll to position [5, 0]
click at [160, 174] on span "[DATE]" at bounding box center [155, 171] width 27 height 10
select select "9"
select select "2025"
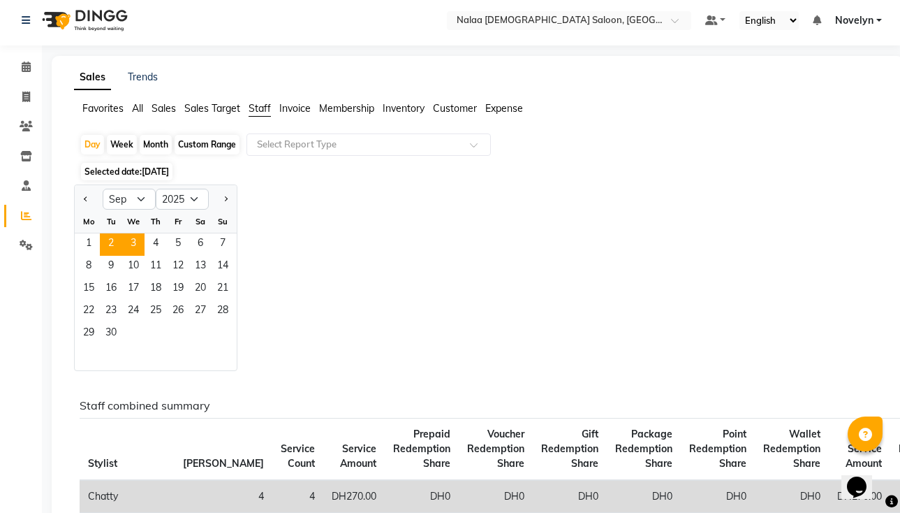
click at [134, 244] on span "3" at bounding box center [133, 244] width 22 height 22
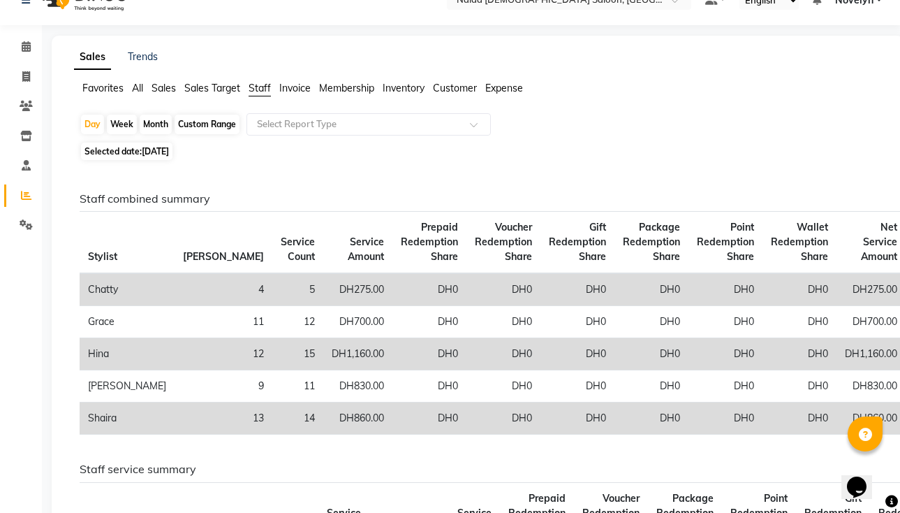
scroll to position [24, 0]
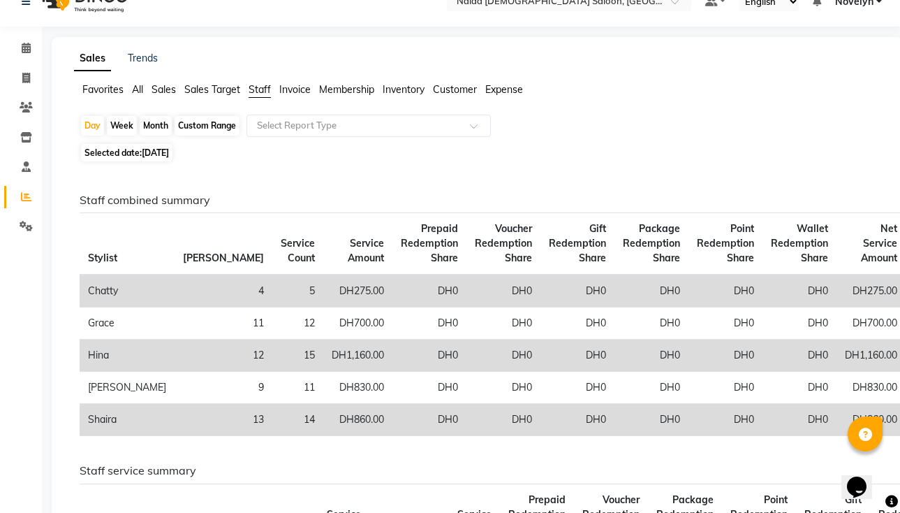
click at [163, 152] on span "[DATE]" at bounding box center [155, 152] width 27 height 10
select select "9"
select select "2025"
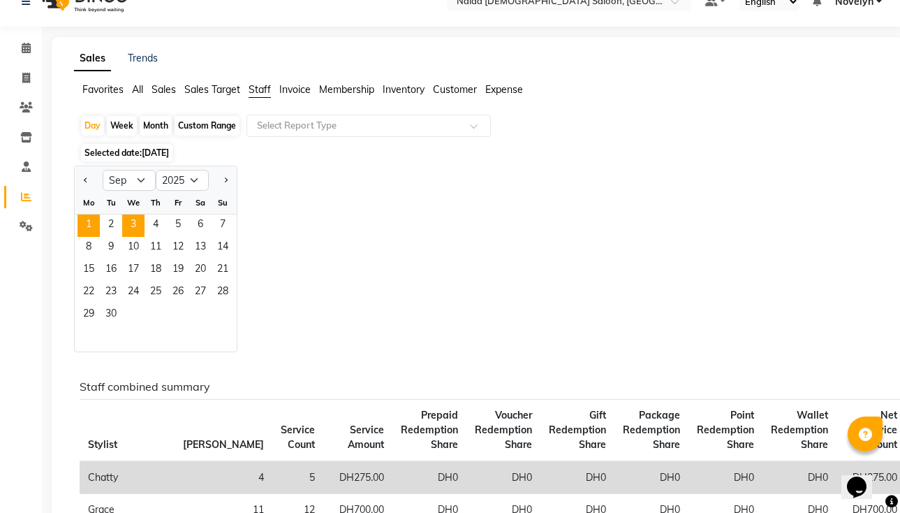
click at [89, 225] on span "1" at bounding box center [89, 225] width 22 height 22
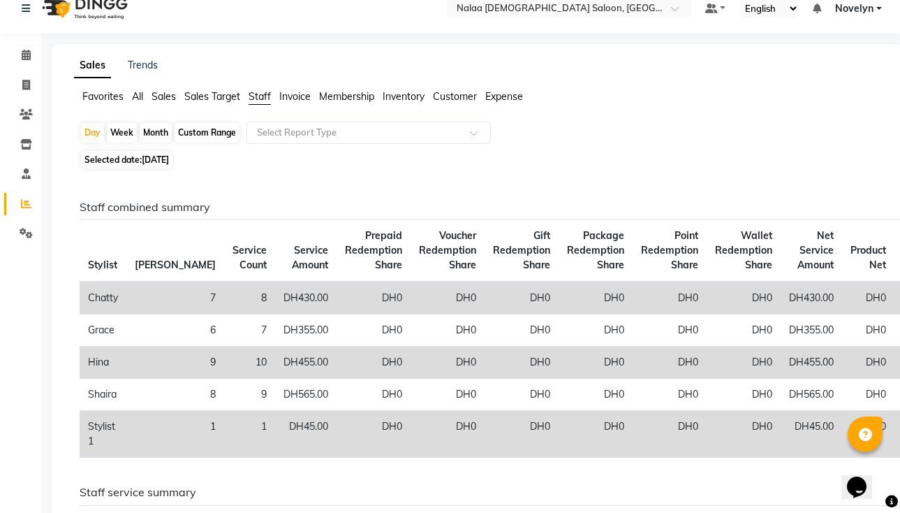
scroll to position [2, 0]
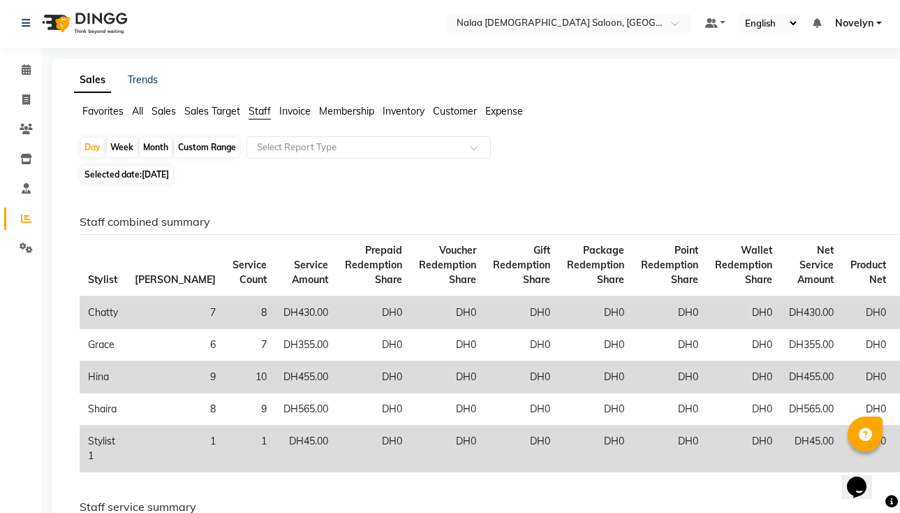
click at [147, 177] on span "[DATE]" at bounding box center [155, 174] width 27 height 10
select select "9"
select select "2025"
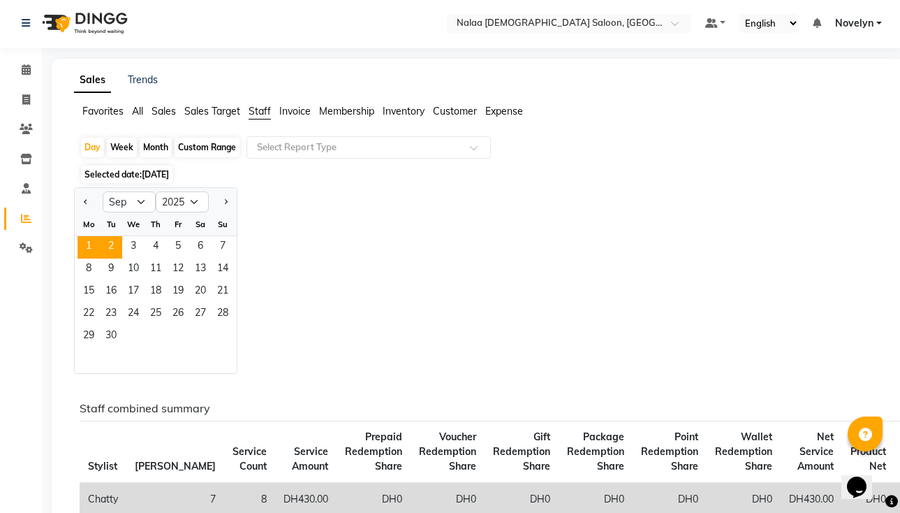
click at [110, 248] on span "2" at bounding box center [111, 247] width 22 height 22
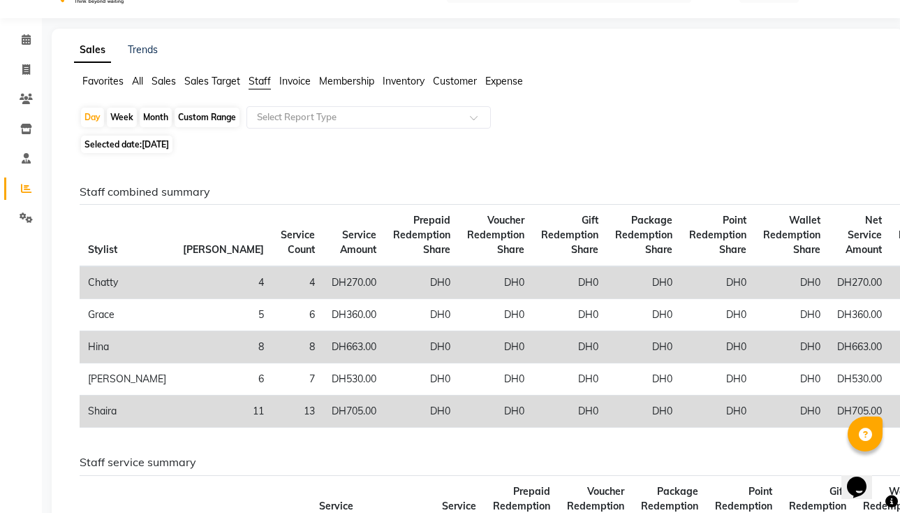
scroll to position [0, 0]
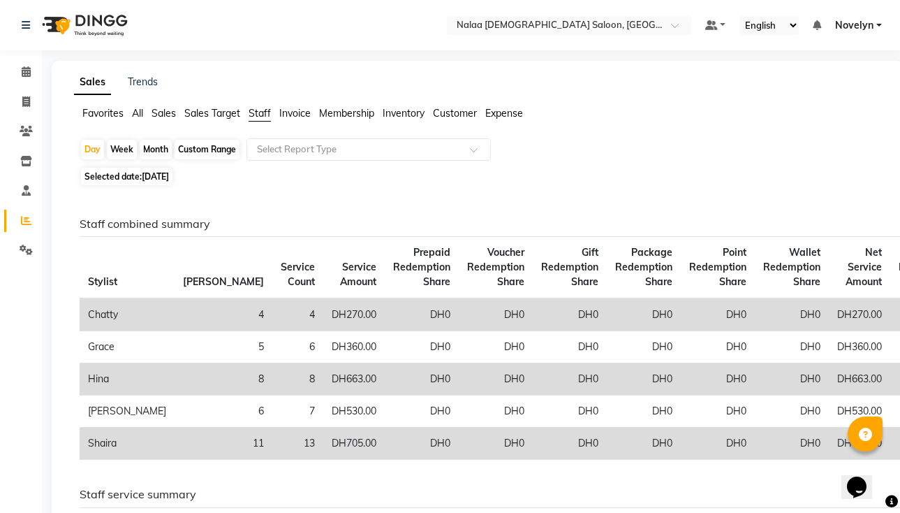
click at [169, 175] on span "[DATE]" at bounding box center [155, 176] width 27 height 10
select select "9"
select select "2025"
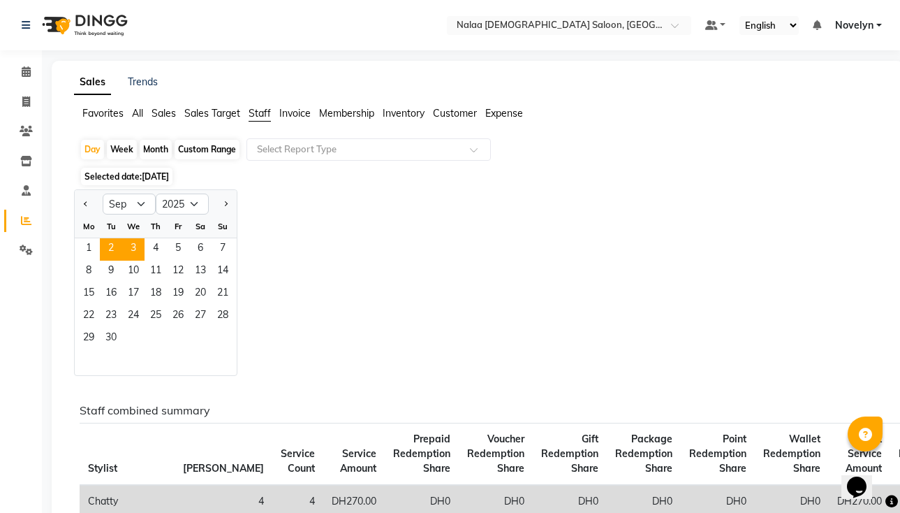
click at [130, 247] on span "3" at bounding box center [133, 249] width 22 height 22
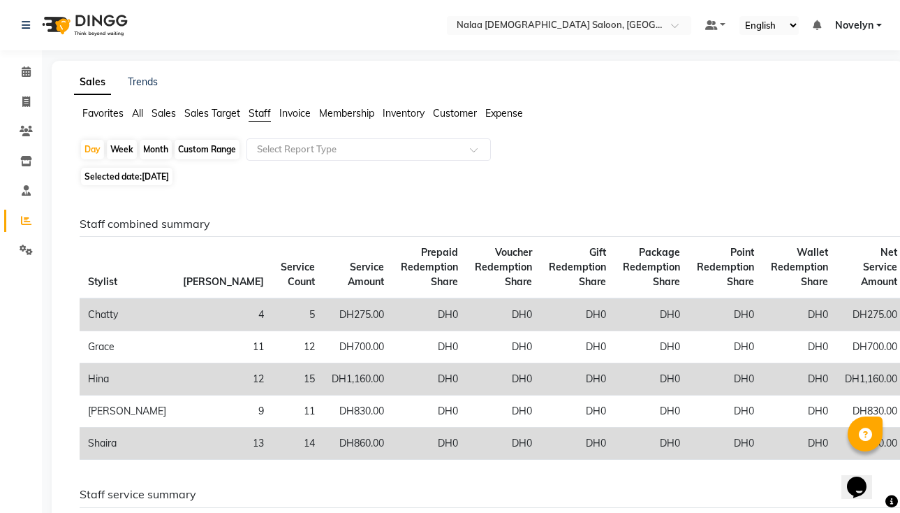
click at [169, 177] on span "[DATE]" at bounding box center [155, 176] width 27 height 10
select select "9"
select select "2025"
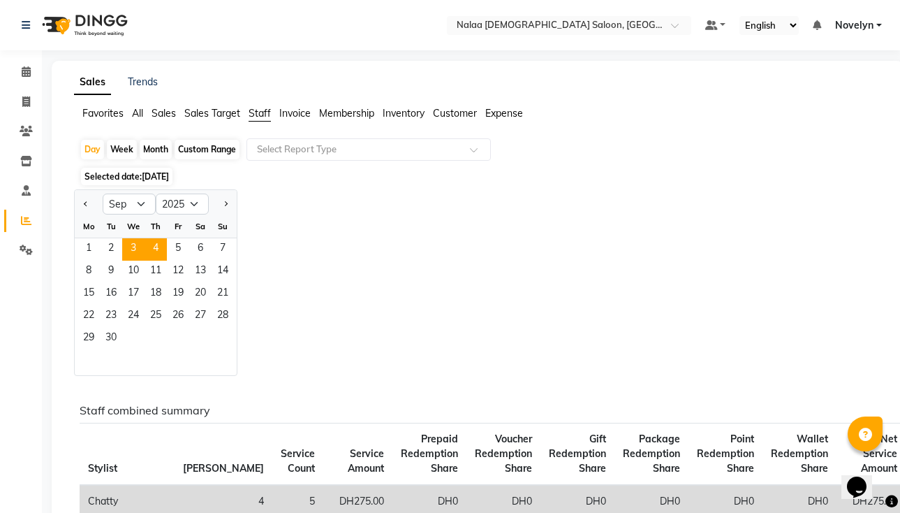
click at [159, 251] on span "4" at bounding box center [156, 249] width 22 height 22
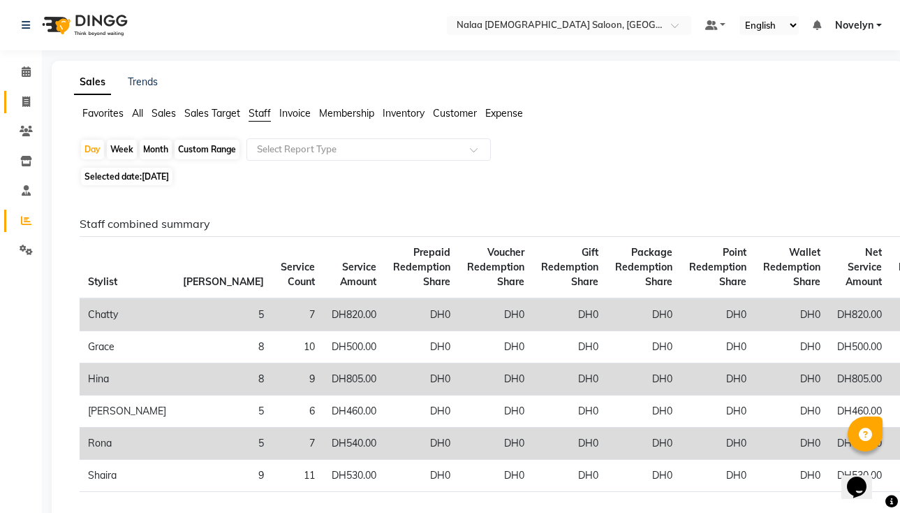
click at [26, 101] on icon at bounding box center [26, 101] width 8 height 10
select select "service"
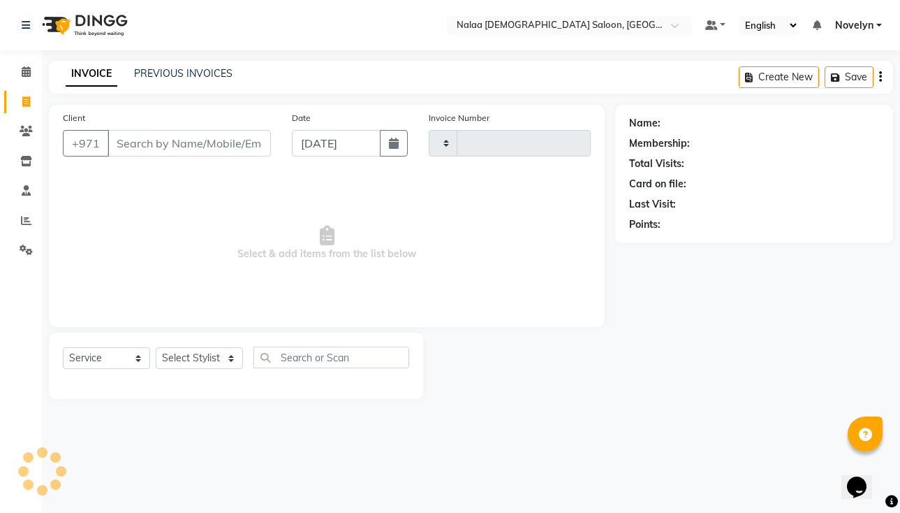
type input "0769"
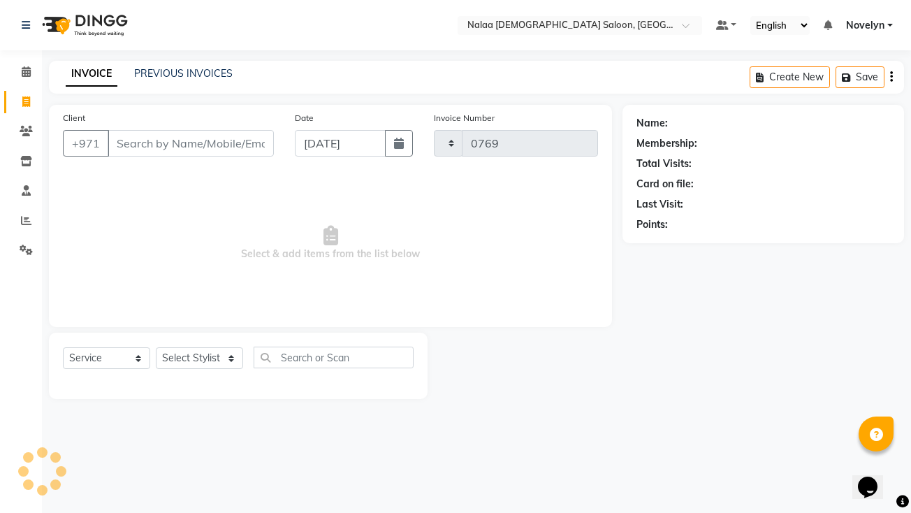
select select "7528"
click at [170, 149] on input "Client" at bounding box center [191, 143] width 166 height 27
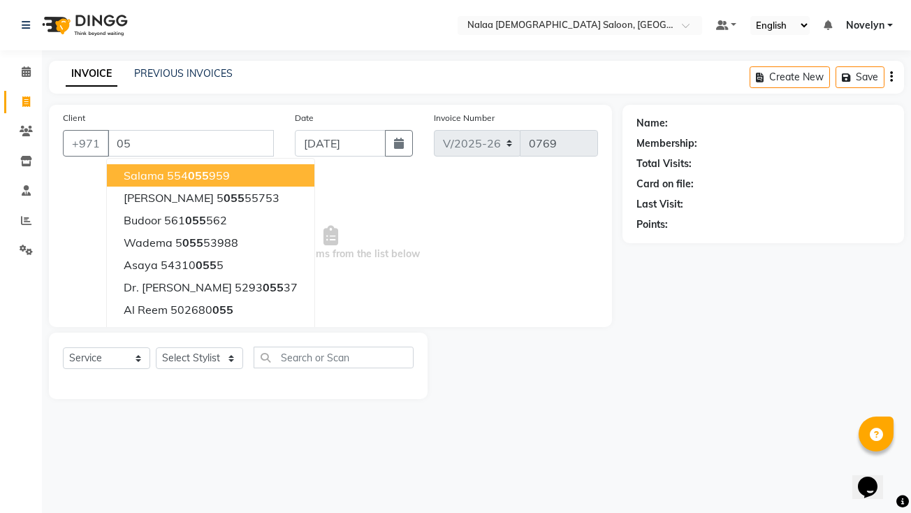
type input "0"
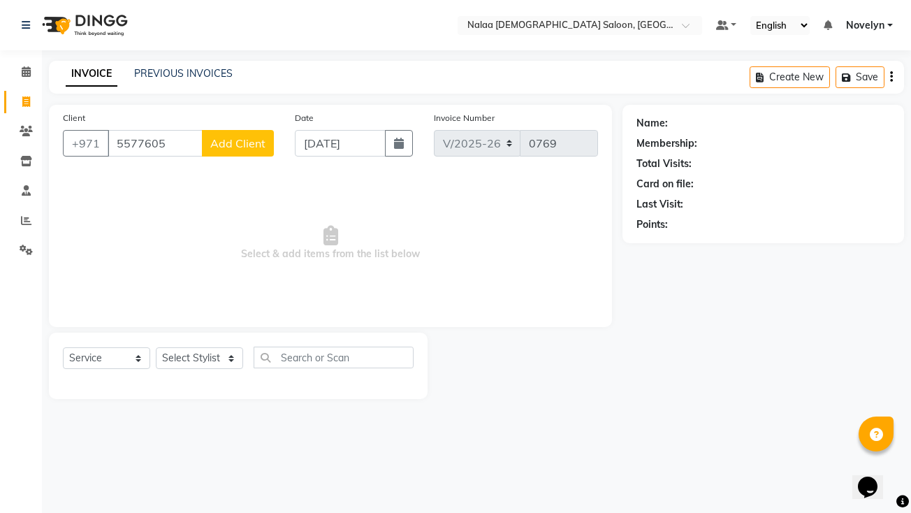
type input "5577605"
click at [240, 149] on span "Add Client" at bounding box center [237, 143] width 55 height 14
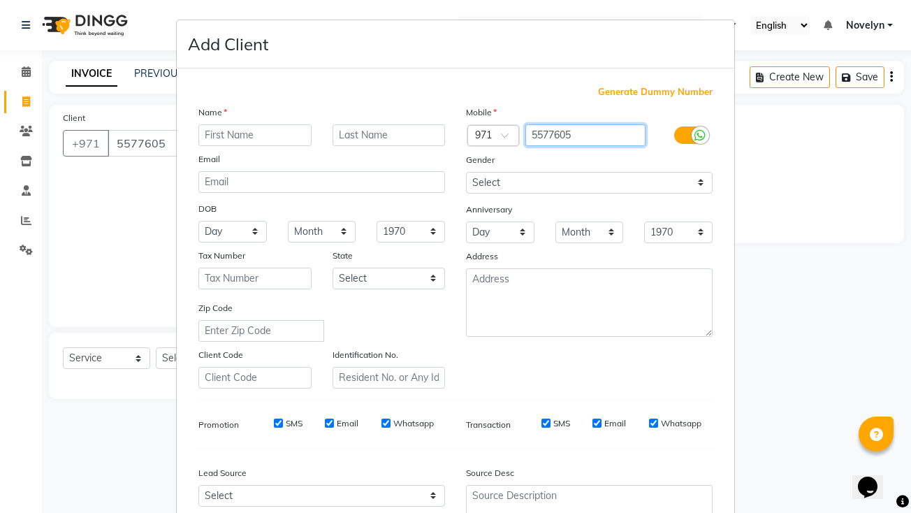
click at [476, 135] on input "5577605" at bounding box center [585, 135] width 121 height 22
type input "557070605"
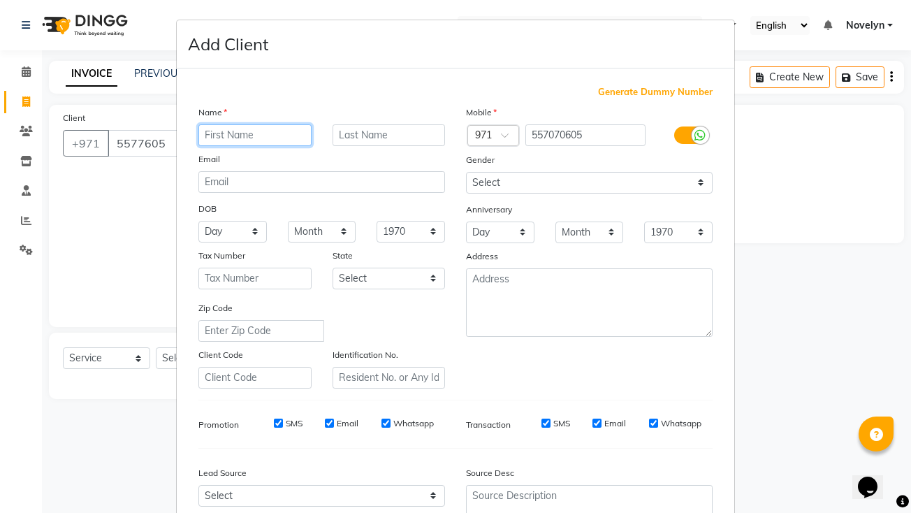
click at [258, 135] on input "text" at bounding box center [254, 135] width 113 height 22
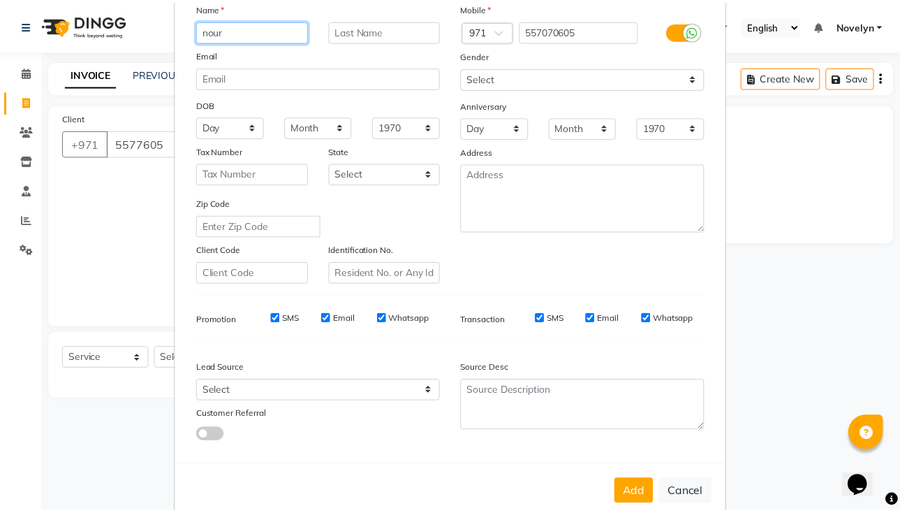
scroll to position [132, 0]
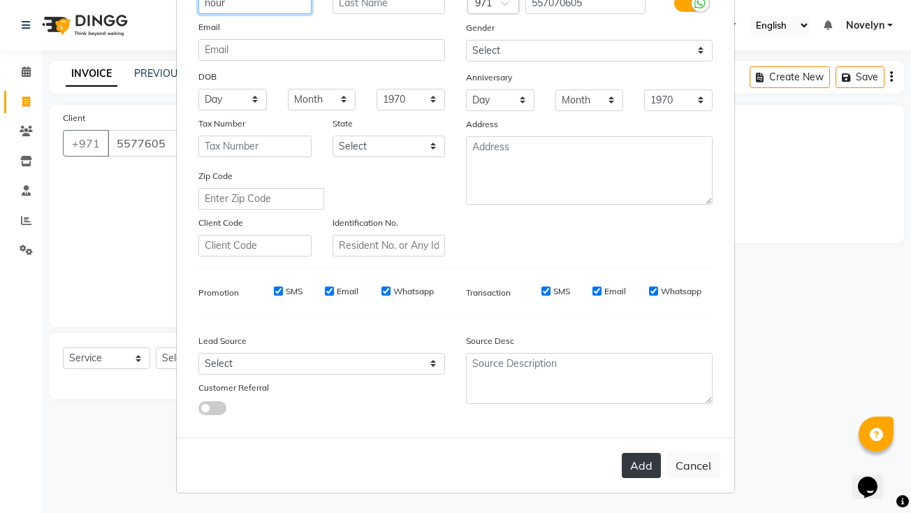
type input "nour"
click at [476, 473] on button "Add" at bounding box center [641, 465] width 39 height 25
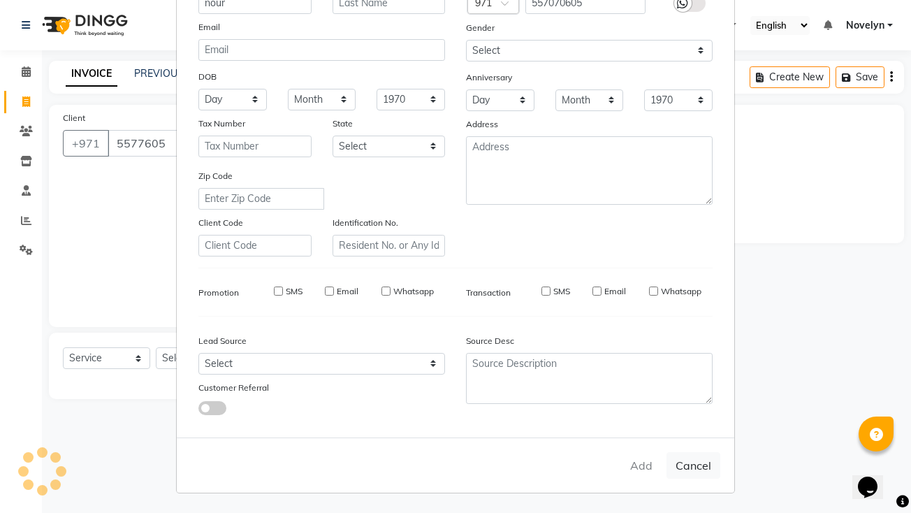
type input "557070605"
select select
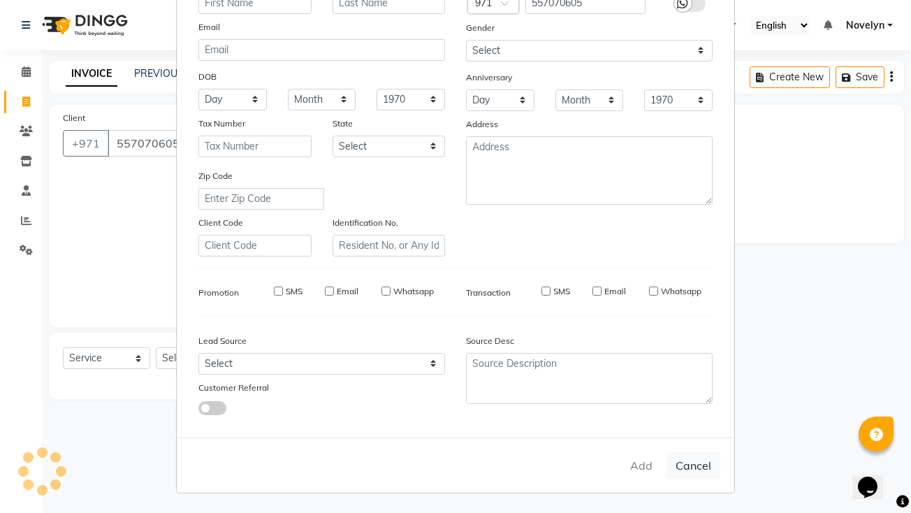
select select
checkbox input "false"
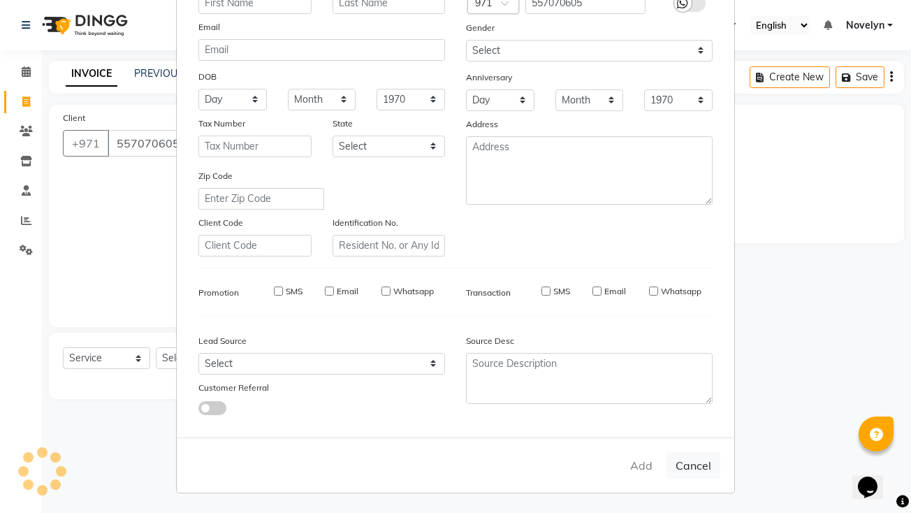
checkbox input "false"
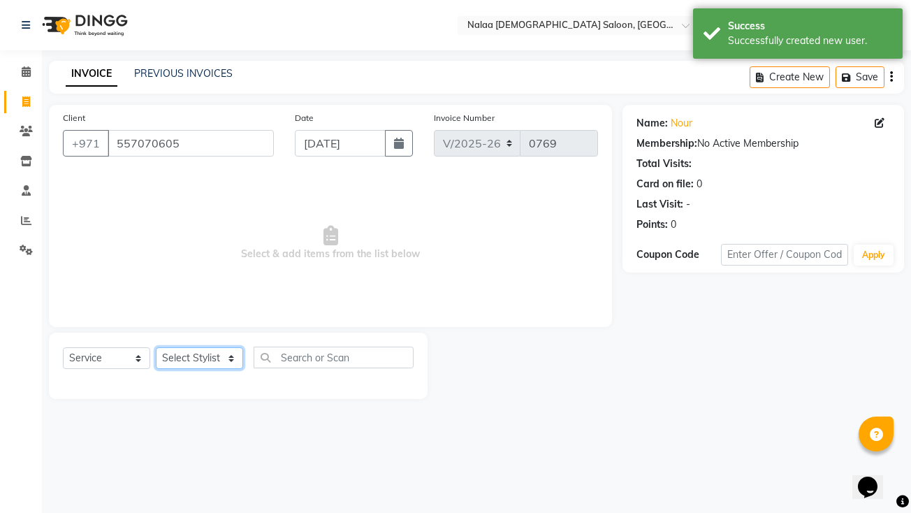
click at [225, 364] on select "Select Stylist Abby Chatty Grace Hina [PERSON_NAME] [PERSON_NAME] Stylist 1" at bounding box center [199, 358] width 87 height 22
select select "90677"
click at [156, 347] on select "Select Stylist Abby Chatty Grace Hina [PERSON_NAME] [PERSON_NAME] Stylist 1" at bounding box center [199, 358] width 87 height 22
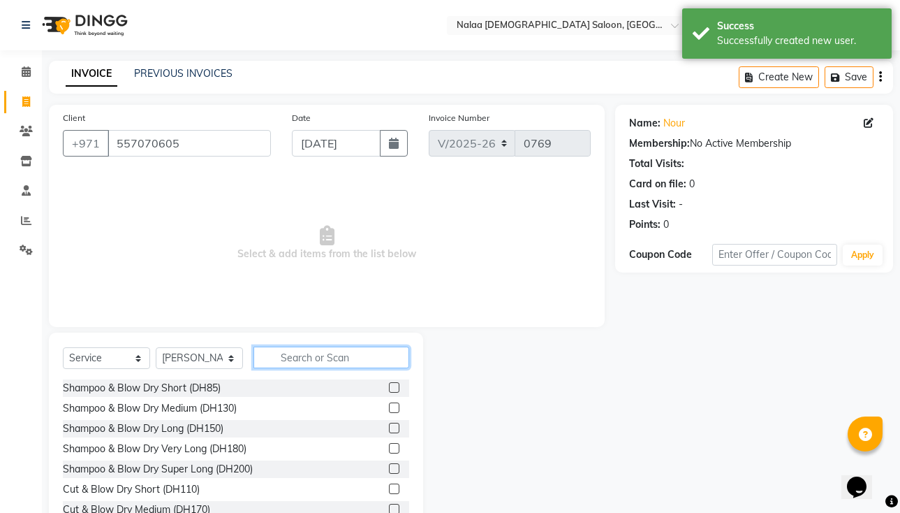
click at [361, 360] on input "text" at bounding box center [332, 357] width 156 height 22
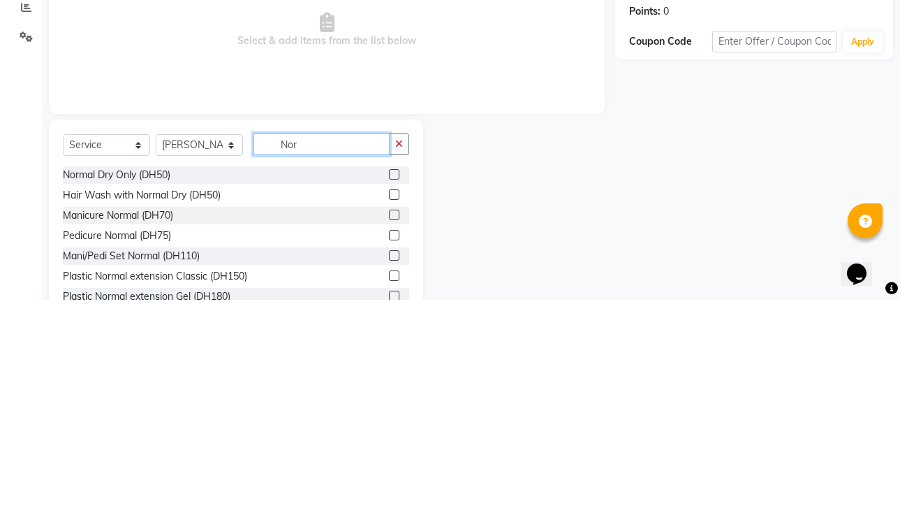
type input "Nor"
click at [389, 387] on label at bounding box center [394, 387] width 10 height 10
click at [389, 387] on input "checkbox" at bounding box center [393, 387] width 9 height 9
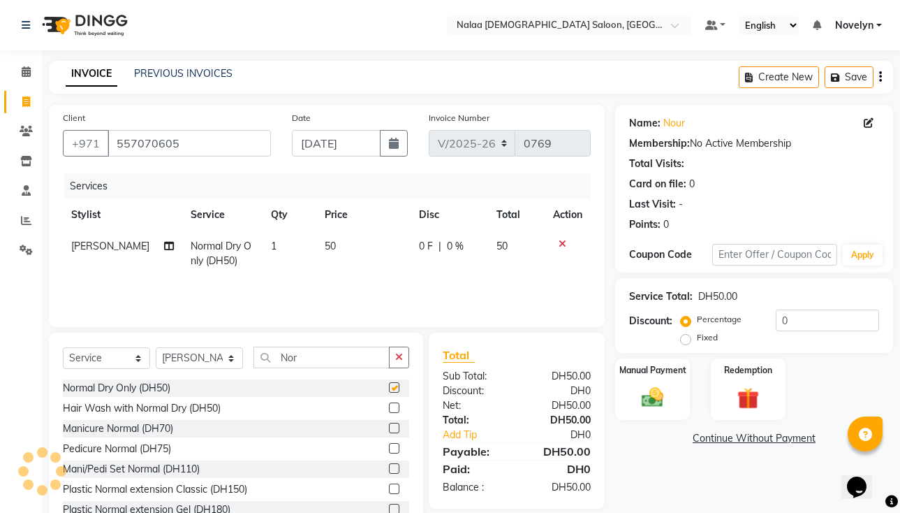
checkbox input "false"
click at [476, 391] on img at bounding box center [652, 397] width 36 height 26
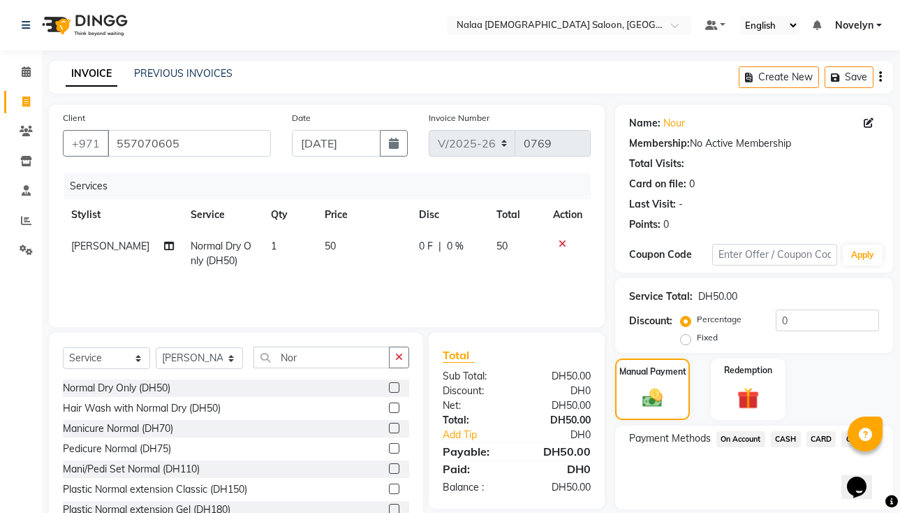
click at [476, 441] on span "CARD" at bounding box center [822, 439] width 30 height 16
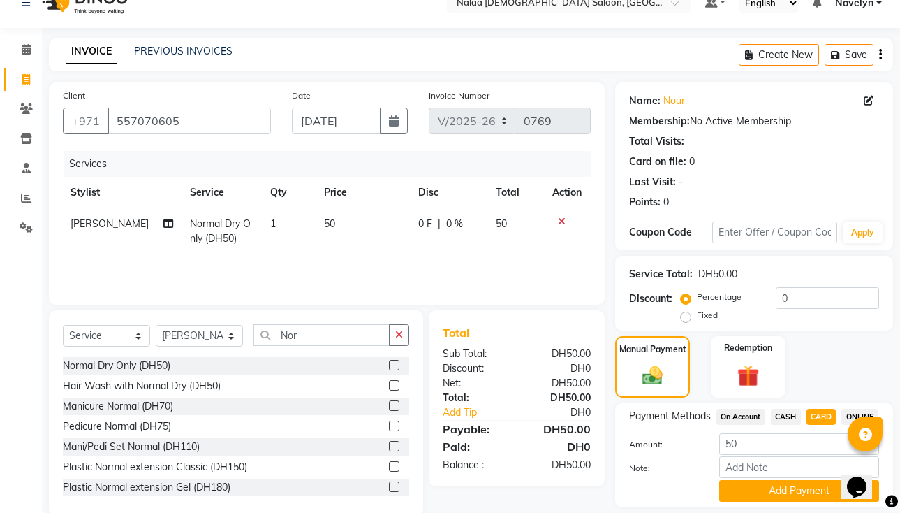
scroll to position [0, 0]
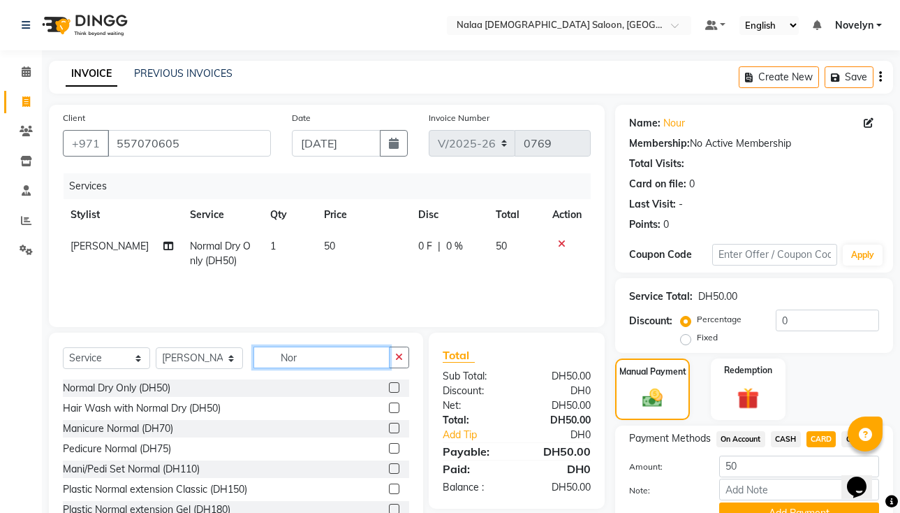
click at [309, 359] on input "Nor" at bounding box center [322, 357] width 136 height 22
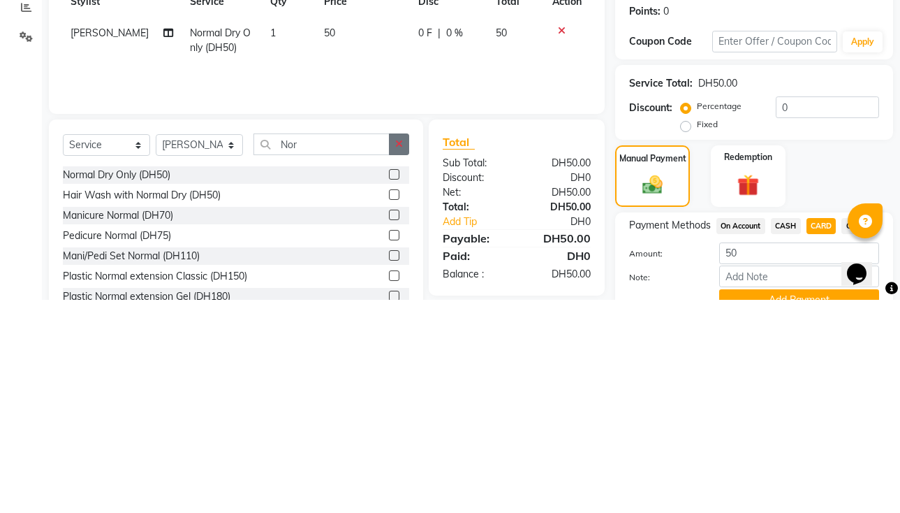
click at [399, 357] on icon "button" at bounding box center [399, 357] width 8 height 10
type input "nor"
click at [389, 388] on label at bounding box center [394, 387] width 10 height 10
click at [389, 388] on input "checkbox" at bounding box center [393, 387] width 9 height 9
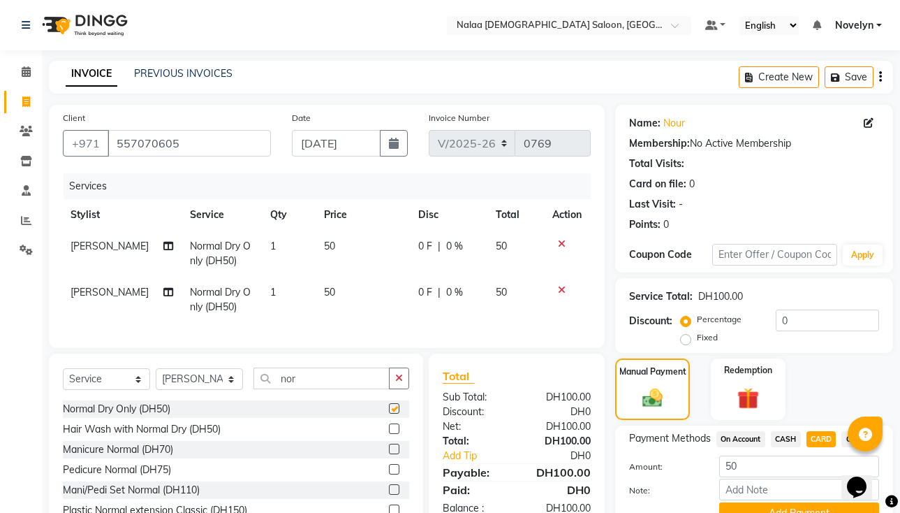
checkbox input "false"
click at [476, 286] on icon at bounding box center [562, 290] width 8 height 10
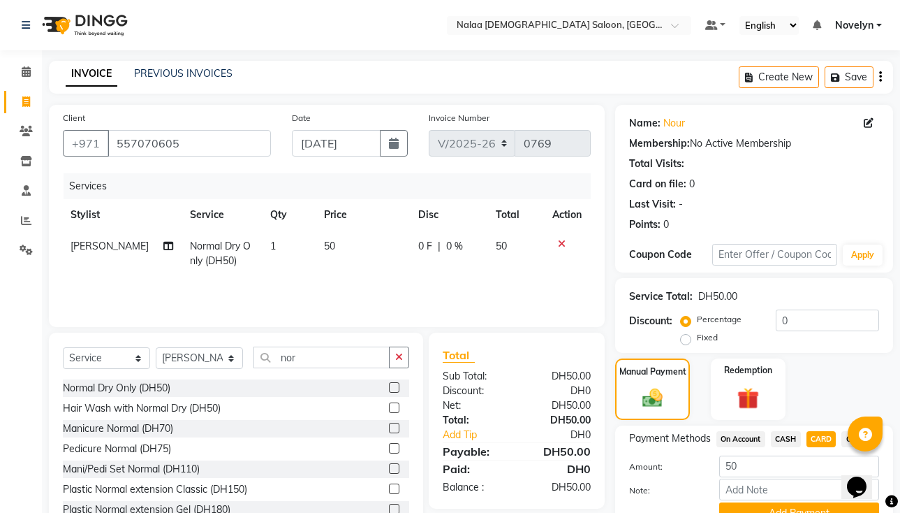
scroll to position [85, 0]
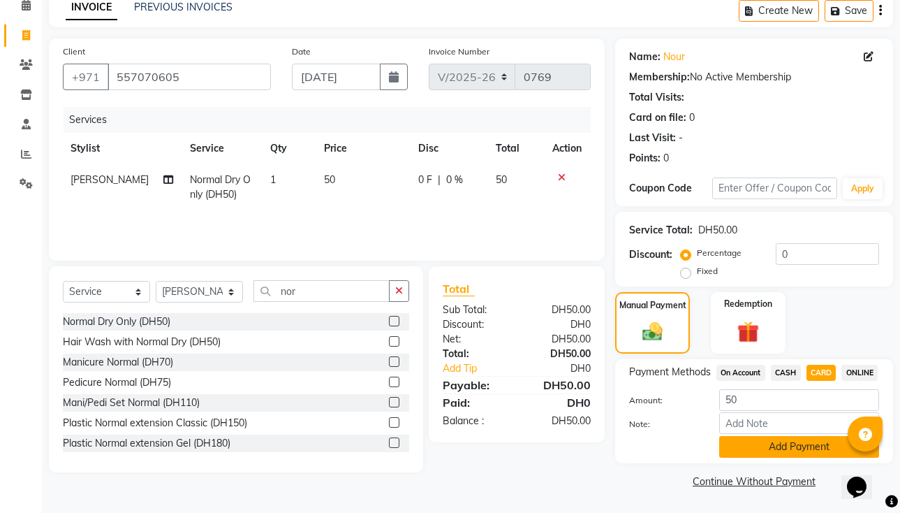
click at [476, 448] on button "Add Payment" at bounding box center [799, 447] width 160 height 22
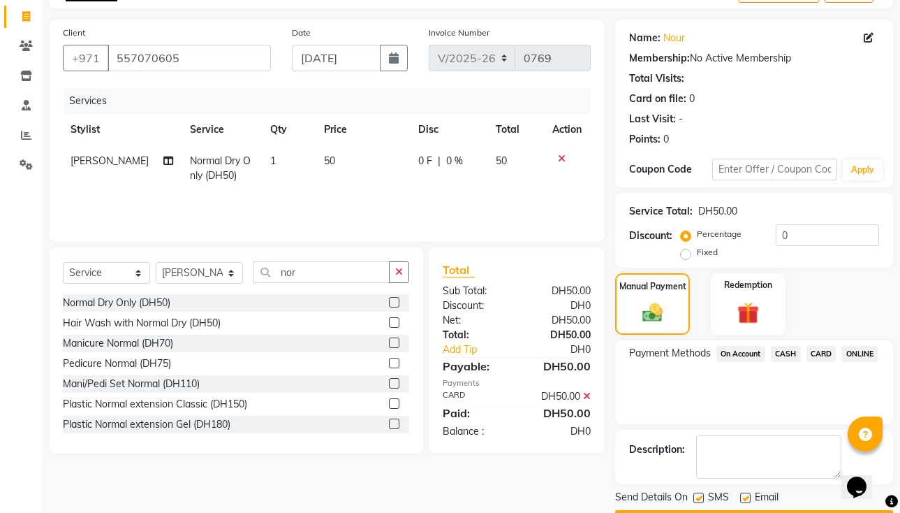
scroll to position [125, 0]
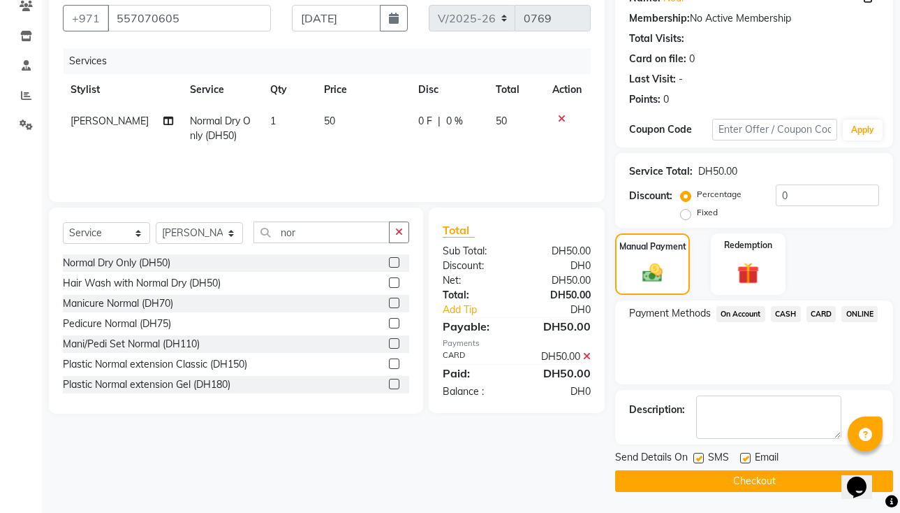
click at [476, 476] on button "Checkout" at bounding box center [754, 481] width 278 height 22
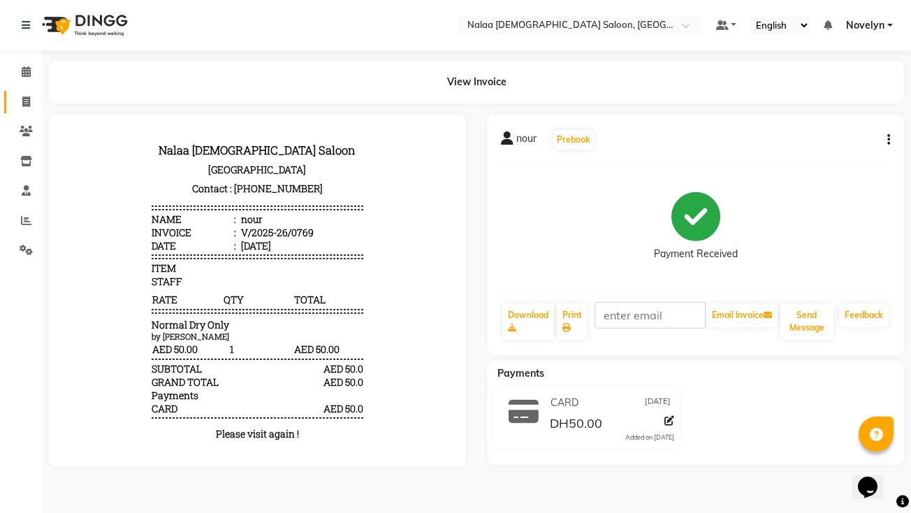
click at [24, 102] on icon at bounding box center [26, 101] width 8 height 10
select select "service"
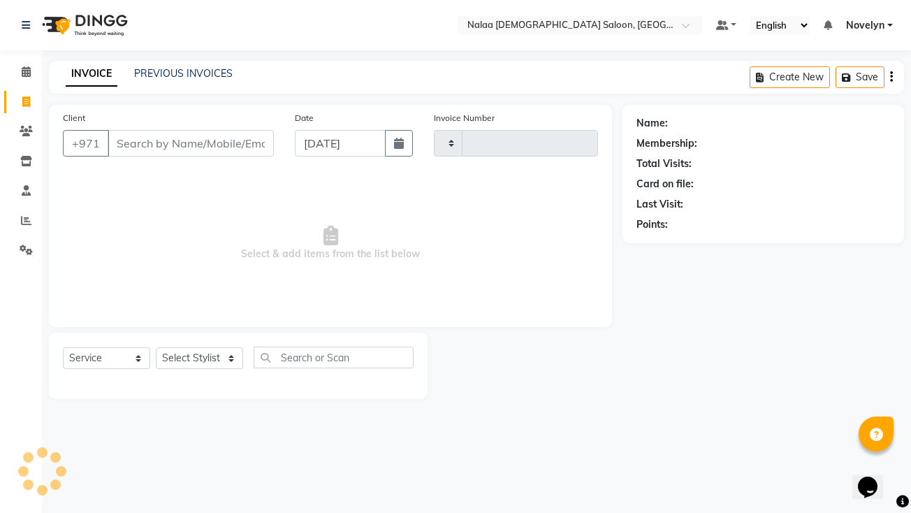
type input "0770"
select select "7528"
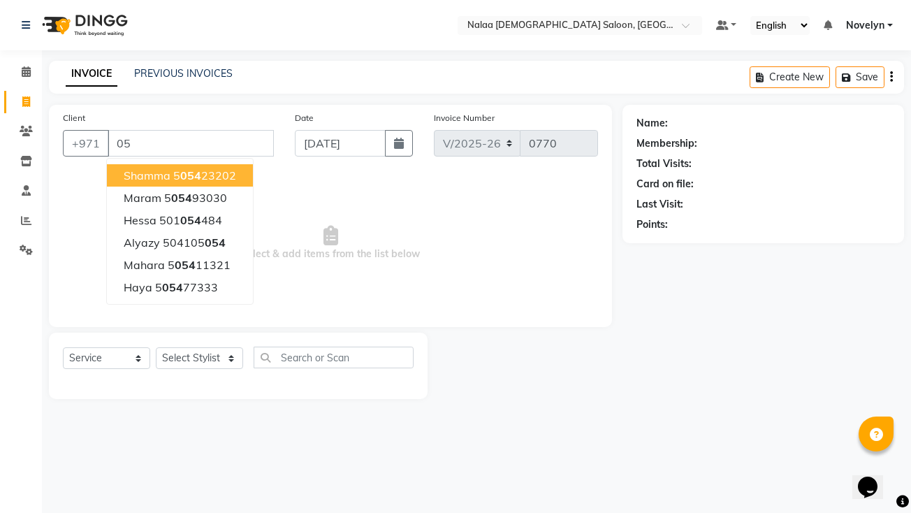
type input "0"
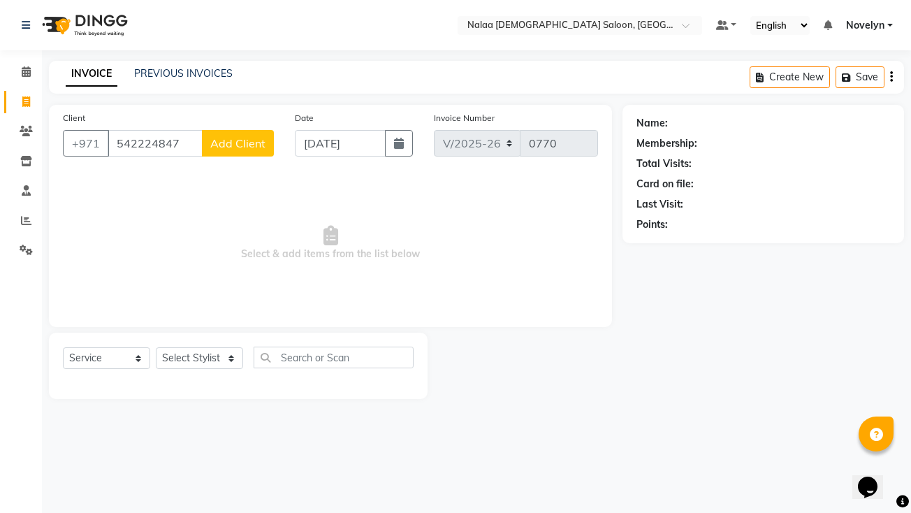
type input "542224847"
click at [249, 131] on button "Add Client" at bounding box center [238, 143] width 72 height 27
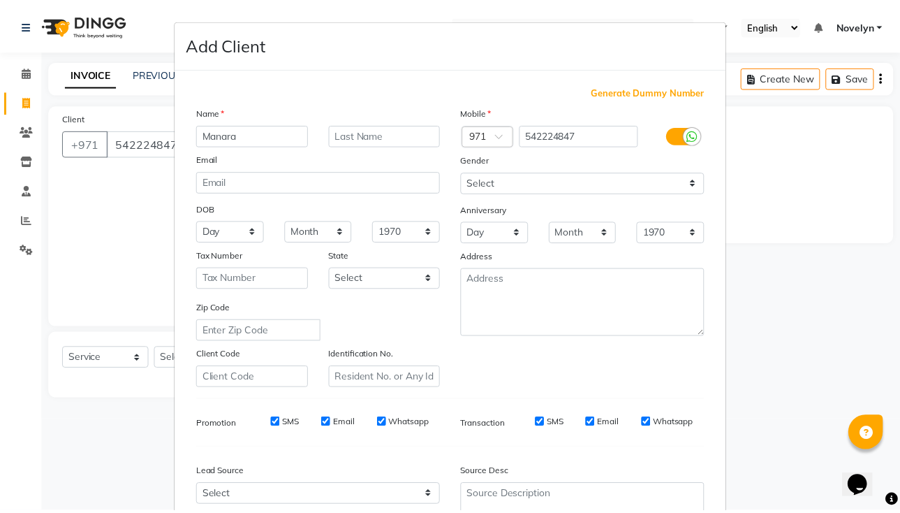
scroll to position [132, 0]
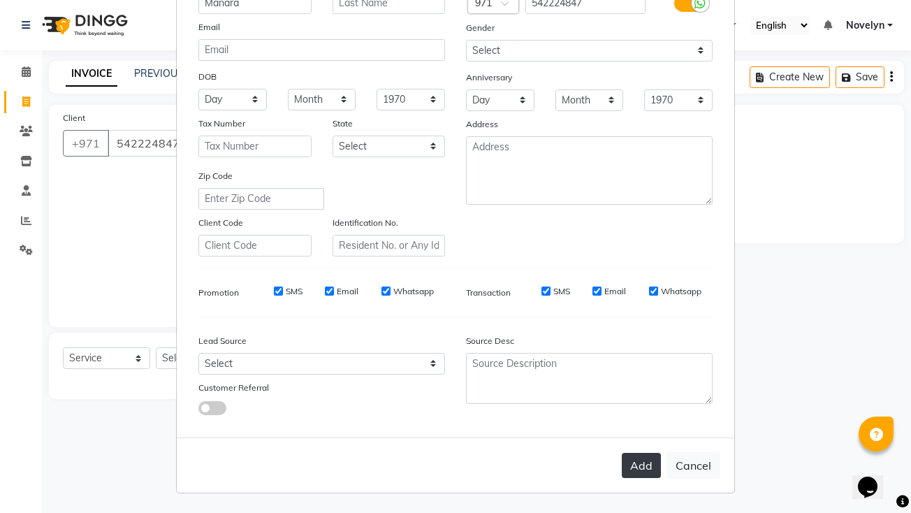
type input "Manara"
click at [476, 469] on button "Add" at bounding box center [641, 465] width 39 height 25
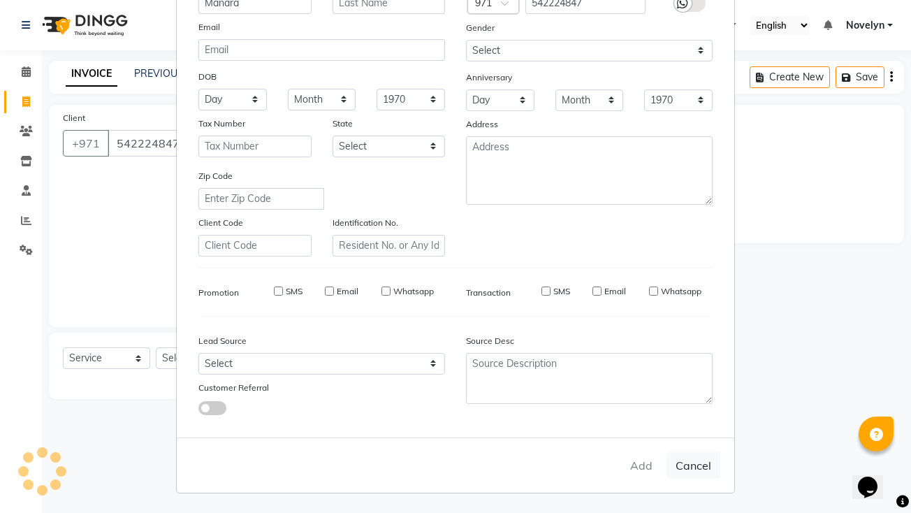
select select
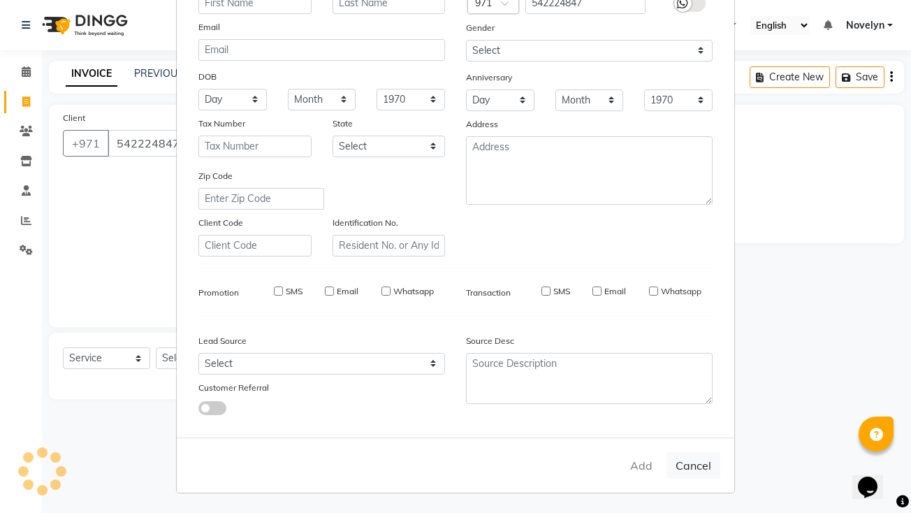
select select
checkbox input "false"
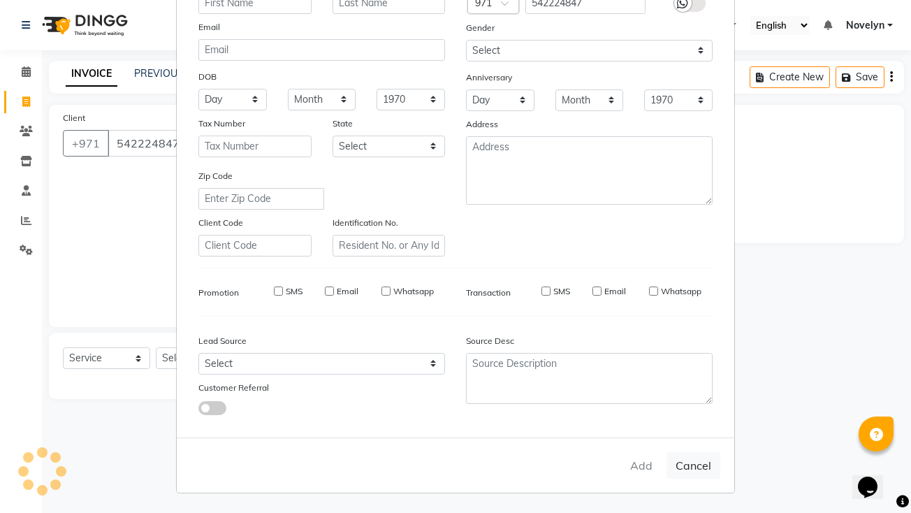
checkbox input "false"
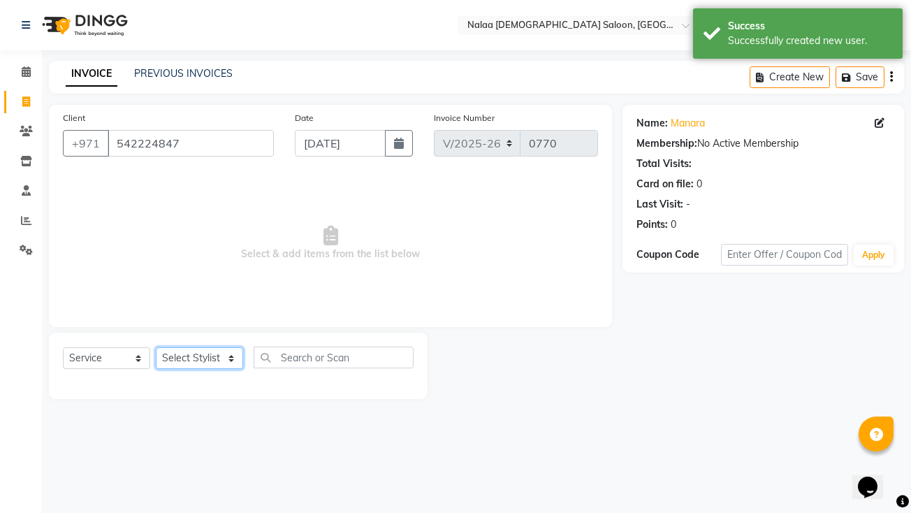
click at [226, 362] on select "Select Stylist Abby Chatty Grace Hina [PERSON_NAME] [PERSON_NAME] Stylist 1" at bounding box center [199, 358] width 87 height 22
select select "90521"
click at [156, 347] on select "Select Stylist Abby Chatty Grace Hina [PERSON_NAME] [PERSON_NAME] Stylist 1" at bounding box center [199, 358] width 87 height 22
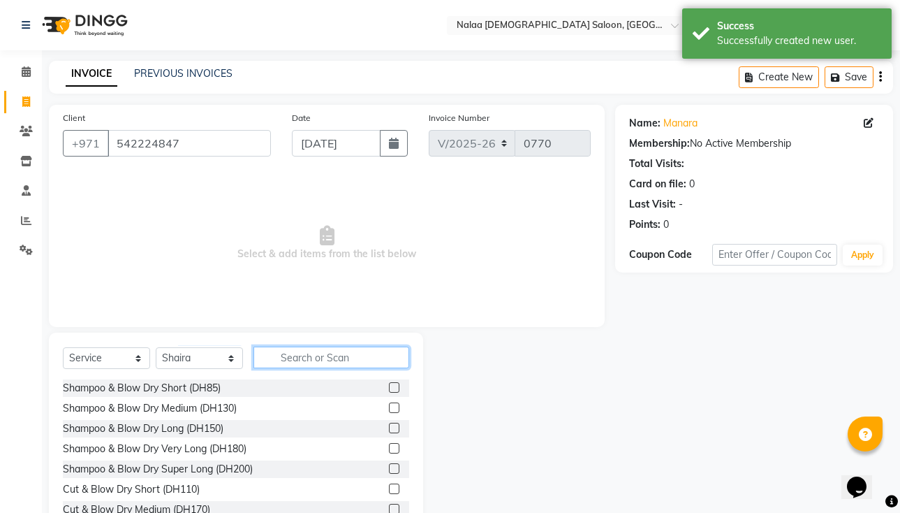
click at [355, 360] on input "text" at bounding box center [332, 357] width 156 height 22
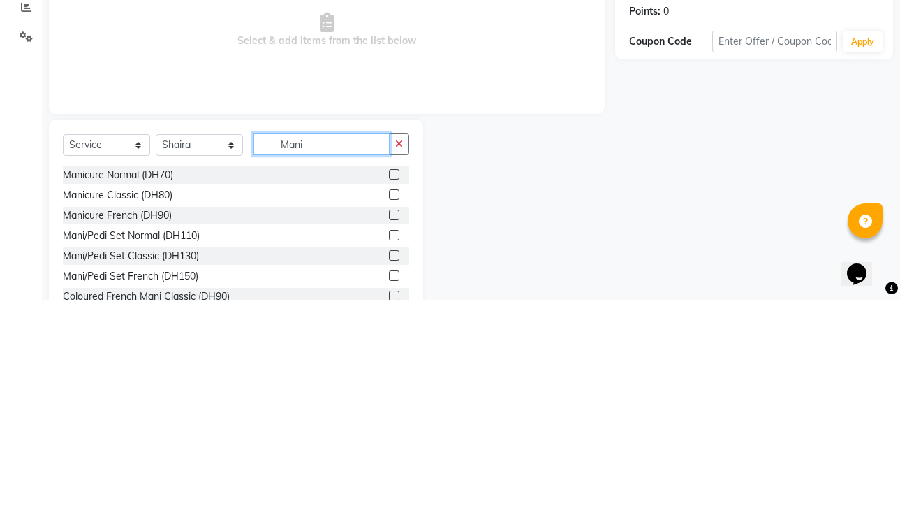
type input "Mani"
click at [389, 390] on label at bounding box center [394, 387] width 10 height 10
click at [389, 390] on input "checkbox" at bounding box center [393, 387] width 9 height 9
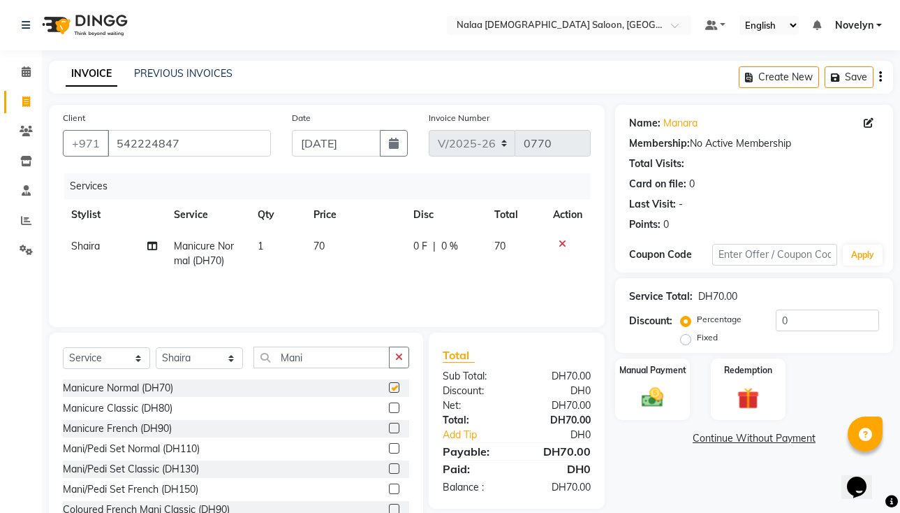
checkbox input "false"
click at [441, 246] on span "0 %" at bounding box center [449, 246] width 17 height 15
select select "90521"
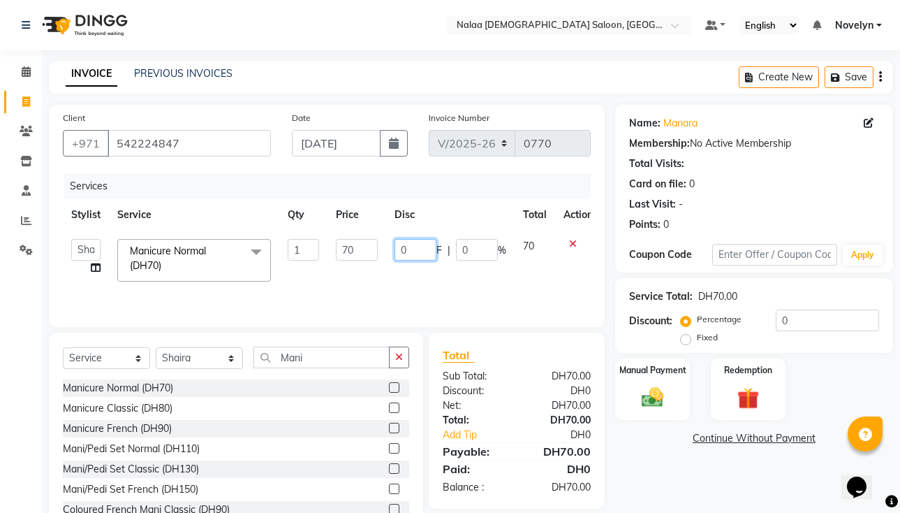
click at [411, 248] on input "0" at bounding box center [416, 250] width 42 height 22
type input "0"
type input "10"
click at [476, 398] on div "Manual Payment" at bounding box center [653, 389] width 78 height 64
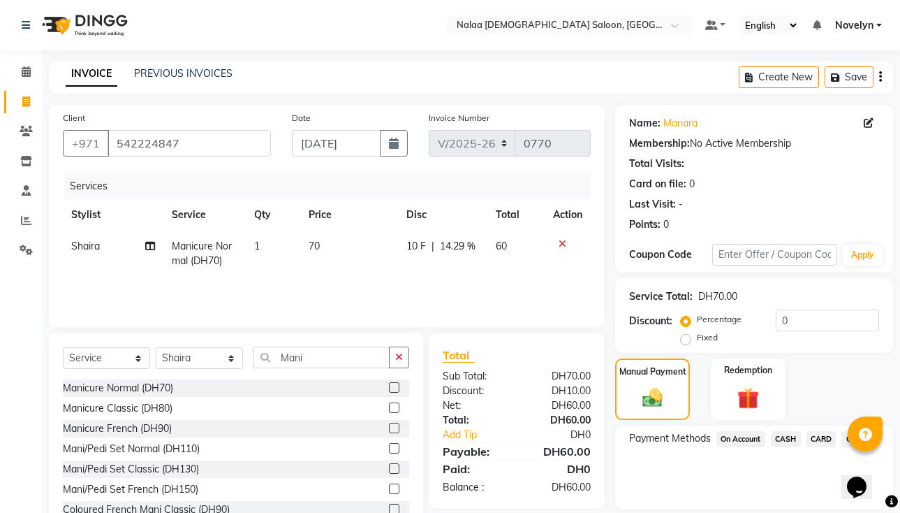
click at [476, 438] on span "CARD" at bounding box center [822, 439] width 30 height 16
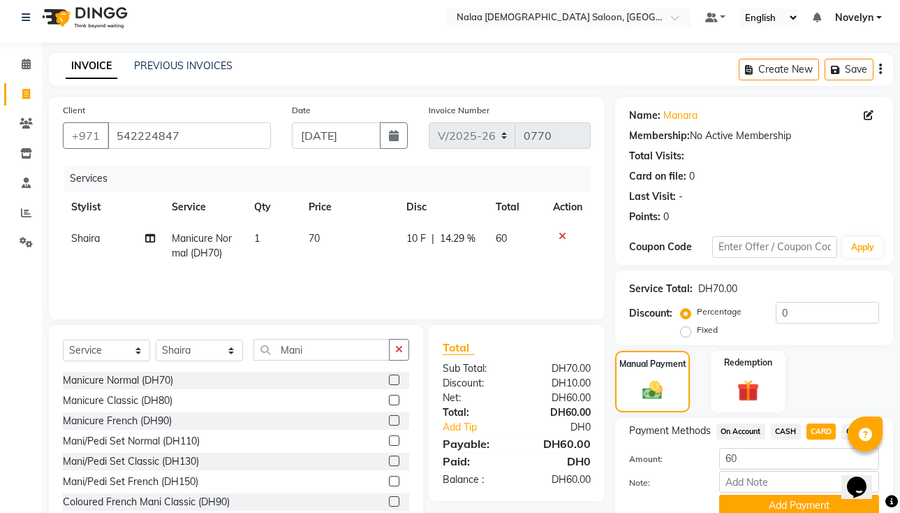
scroll to position [85, 0]
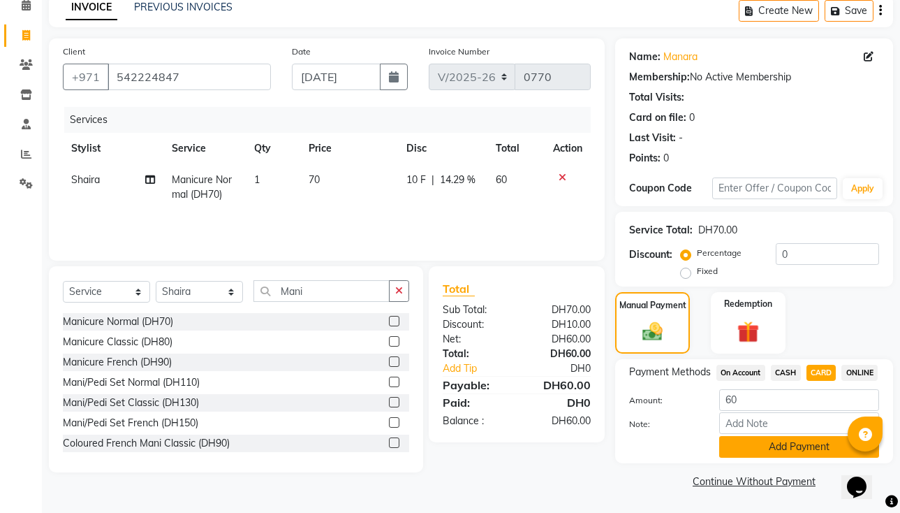
click at [476, 456] on button "Add Payment" at bounding box center [799, 447] width 160 height 22
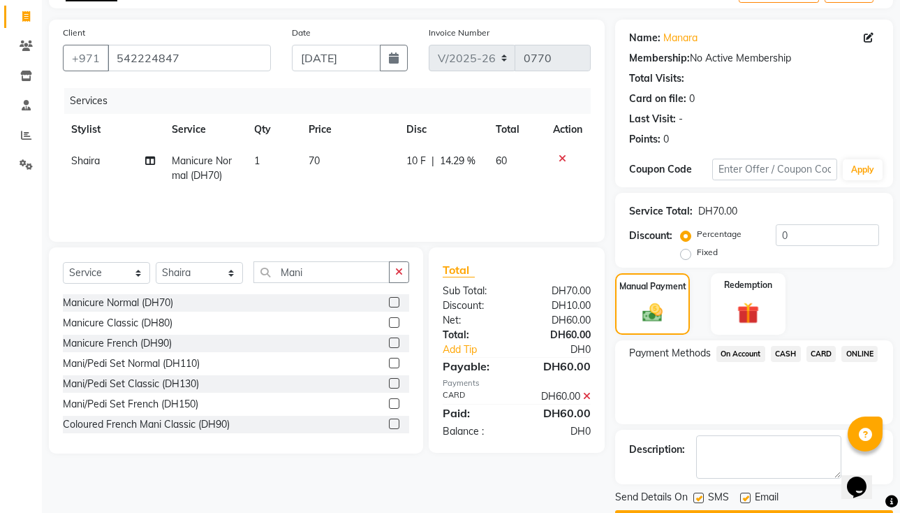
scroll to position [125, 0]
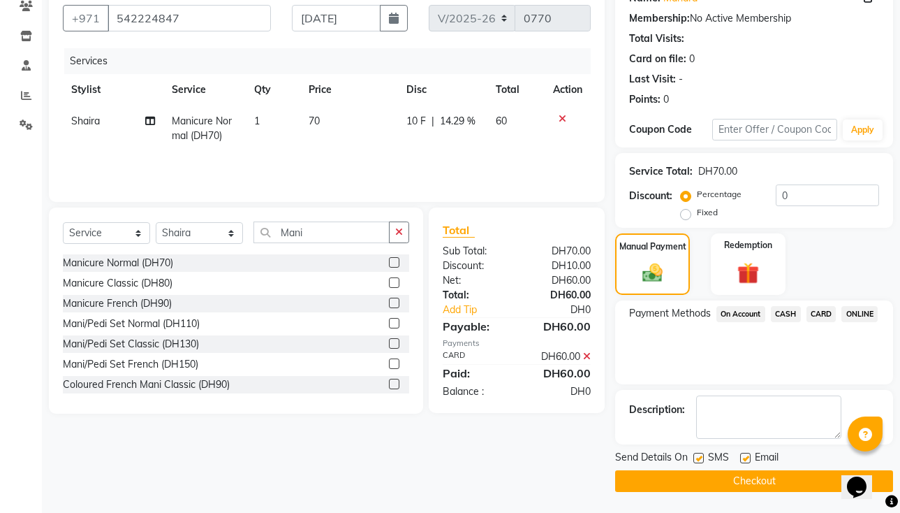
click at [476, 476] on button "Checkout" at bounding box center [754, 481] width 278 height 22
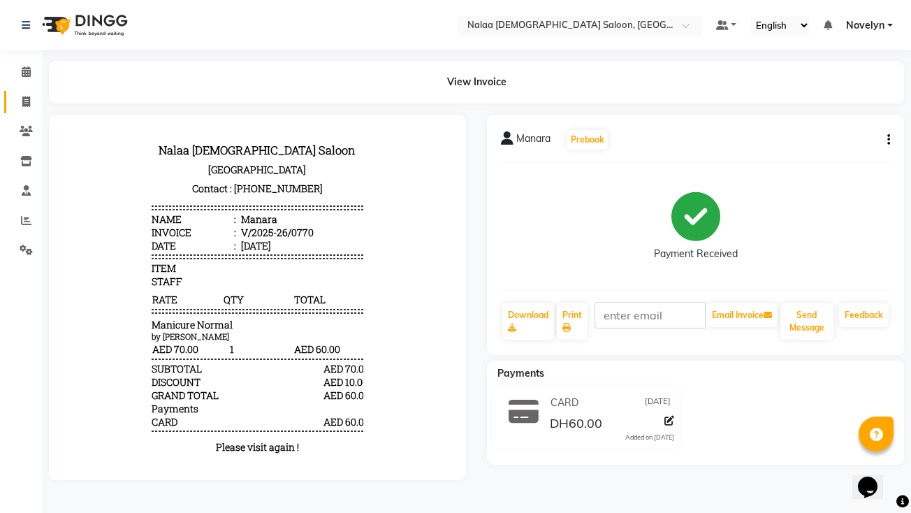
click at [28, 103] on icon at bounding box center [26, 101] width 8 height 10
select select "service"
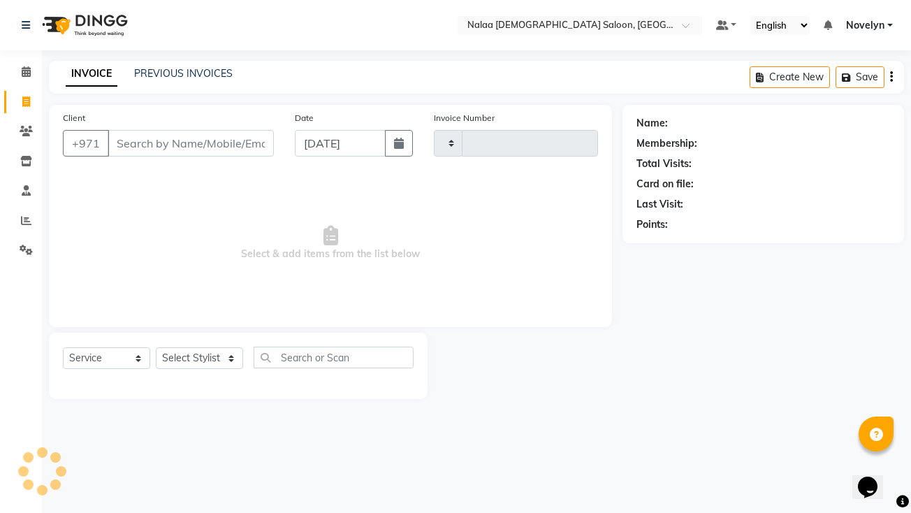
type input "0771"
select select "7528"
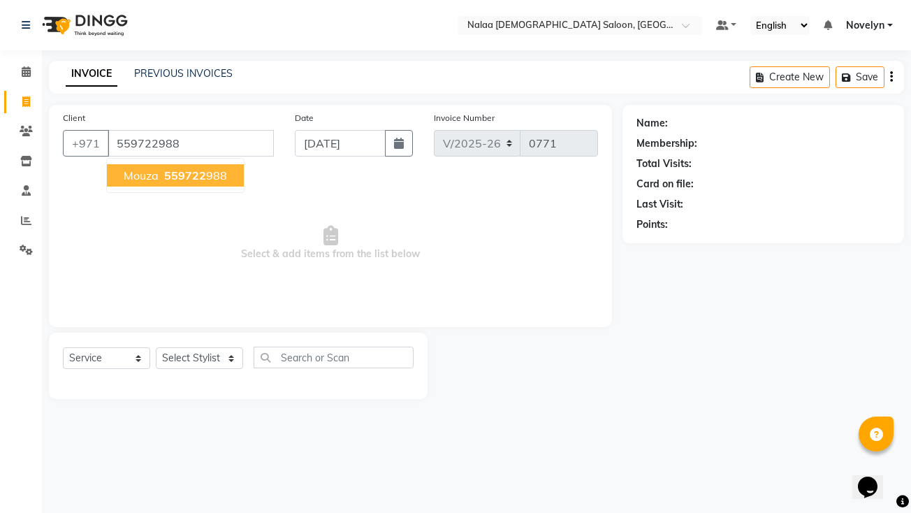
type input "559722988"
click at [210, 182] on ngb-highlight "559722 988" at bounding box center [194, 175] width 66 height 14
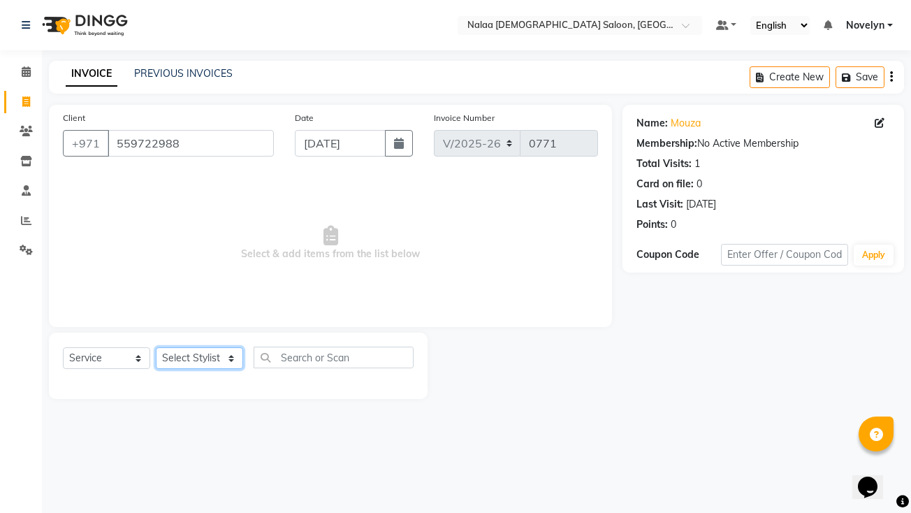
click at [229, 362] on select "Select Stylist Abby Chatty Grace Hina [PERSON_NAME] [PERSON_NAME] Stylist 1" at bounding box center [199, 358] width 87 height 22
select select "90521"
click at [156, 347] on select "Select Stylist Abby Chatty Grace Hina [PERSON_NAME] [PERSON_NAME] Stylist 1" at bounding box center [199, 358] width 87 height 22
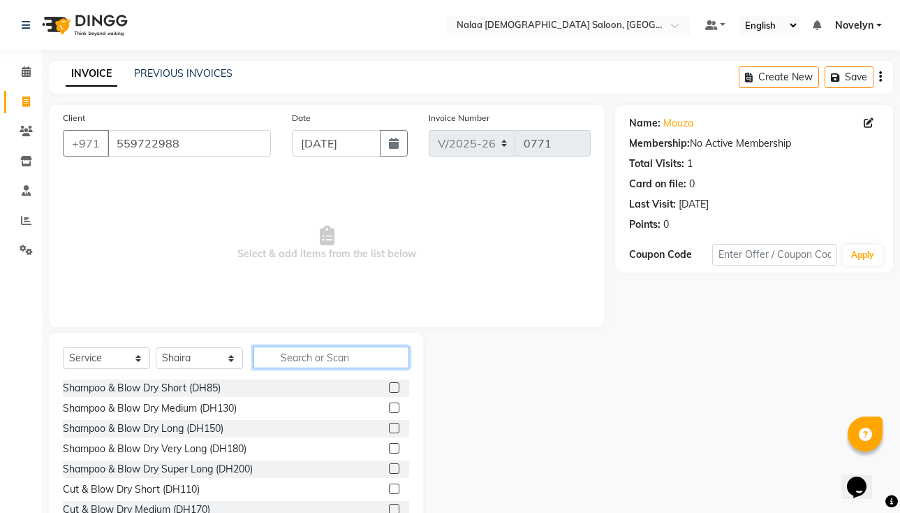
click at [343, 359] on input "text" at bounding box center [332, 357] width 156 height 22
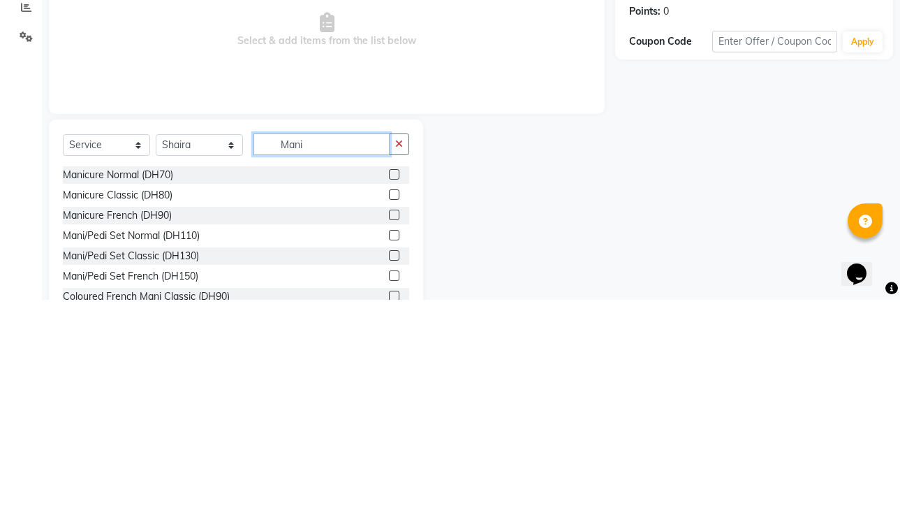
type input "Mani"
click at [389, 387] on label at bounding box center [394, 387] width 10 height 10
click at [389, 387] on input "checkbox" at bounding box center [393, 387] width 9 height 9
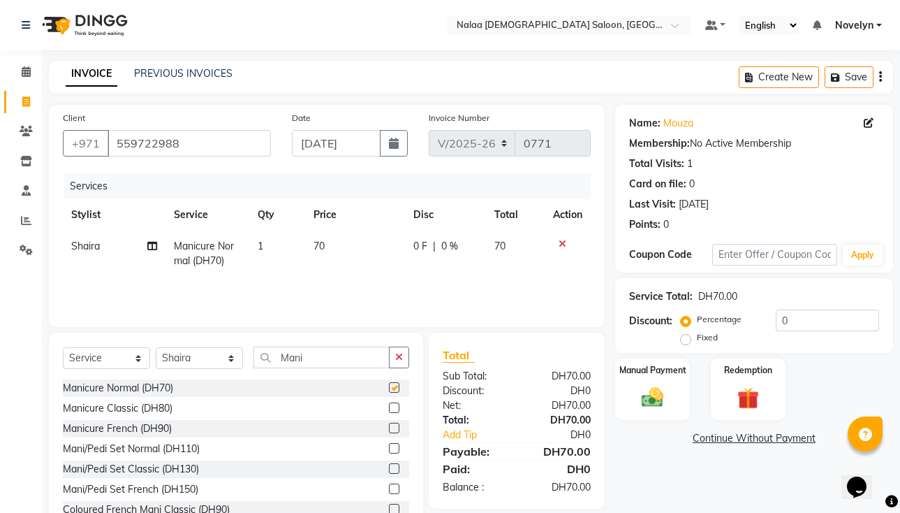
checkbox input "false"
click at [433, 251] on span "|" at bounding box center [434, 246] width 3 height 15
select select "90521"
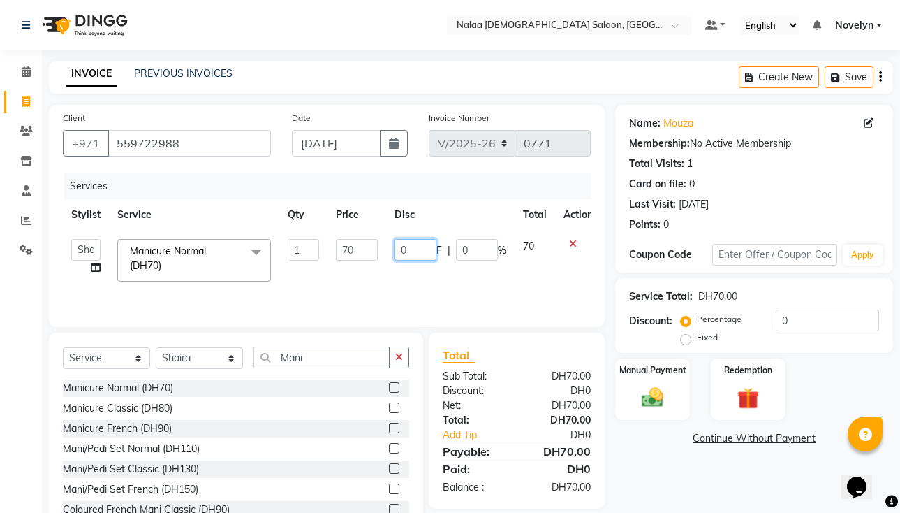
click at [404, 251] on input "0" at bounding box center [416, 250] width 42 height 22
type input "10"
click at [476, 476] on div "Name: Mouza Membership: No Active Membership Total Visits: 1 Card on file: 0 La…" at bounding box center [759, 322] width 288 height 434
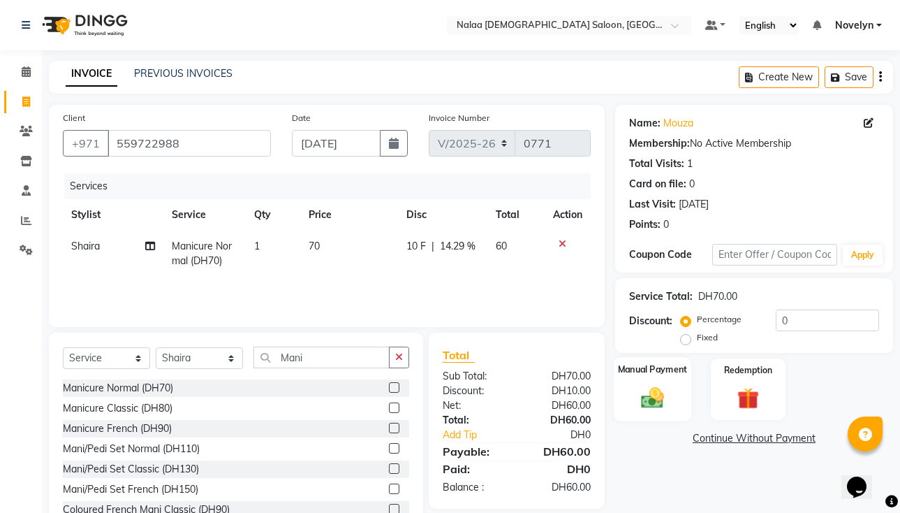
click at [476, 402] on img at bounding box center [652, 397] width 36 height 26
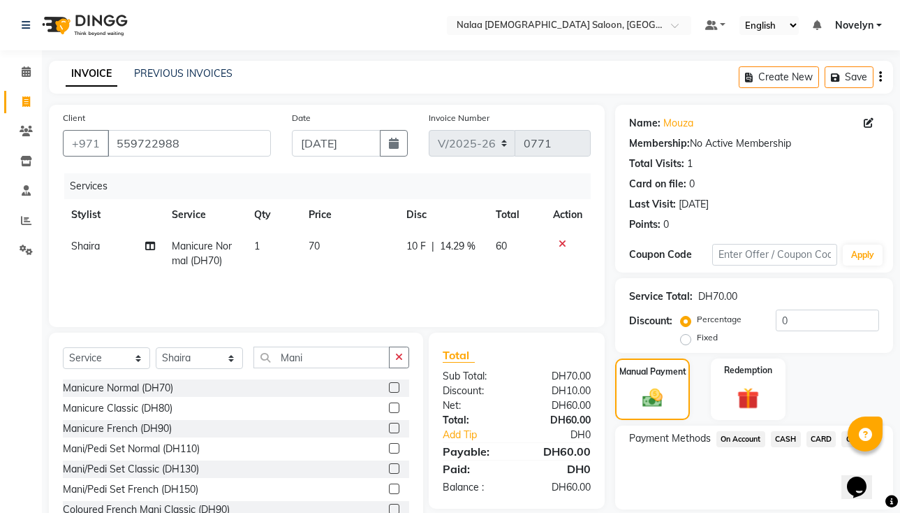
click at [476, 442] on span "CASH" at bounding box center [786, 439] width 30 height 16
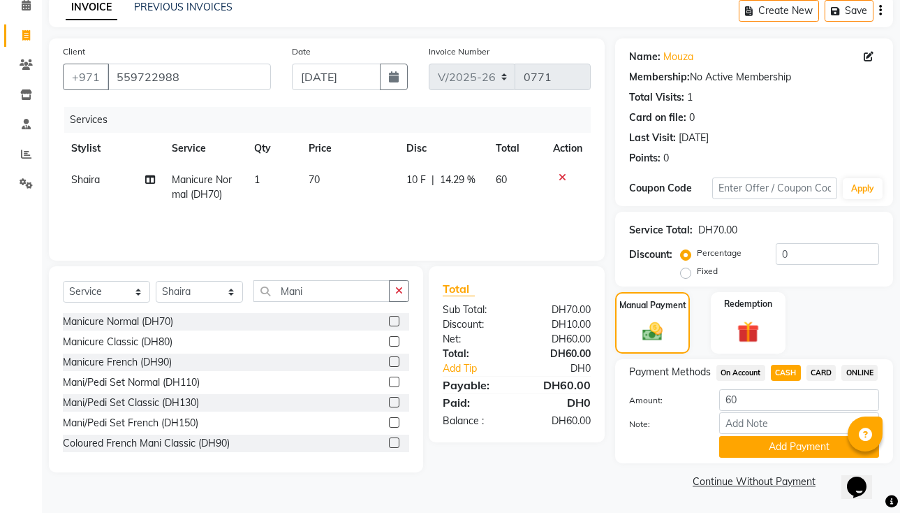
scroll to position [85, 0]
click at [476, 452] on button "Add Payment" at bounding box center [799, 447] width 160 height 22
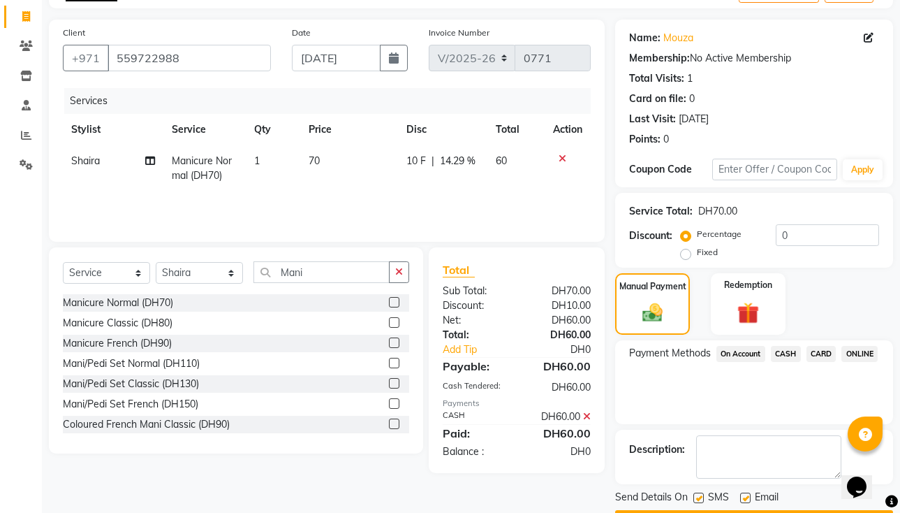
scroll to position [125, 0]
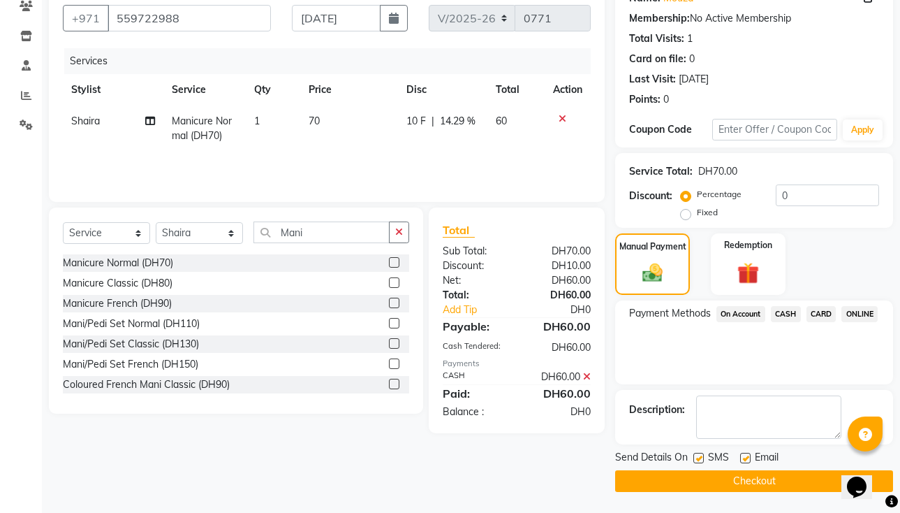
click at [476, 476] on button "Checkout" at bounding box center [754, 481] width 278 height 22
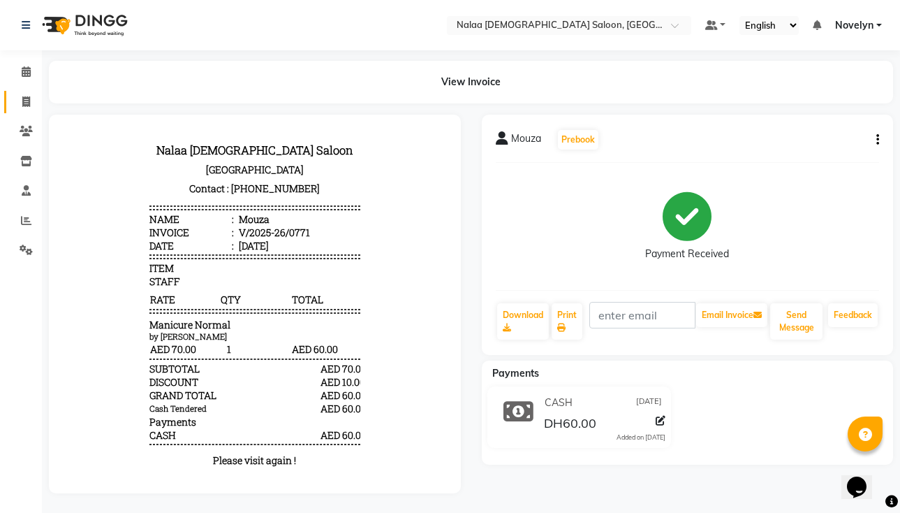
click at [23, 101] on icon at bounding box center [26, 101] width 8 height 10
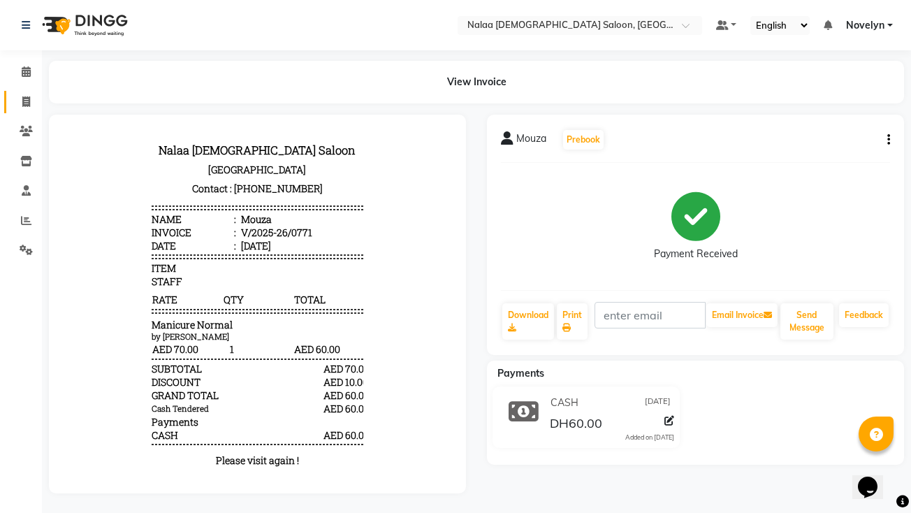
select select "service"
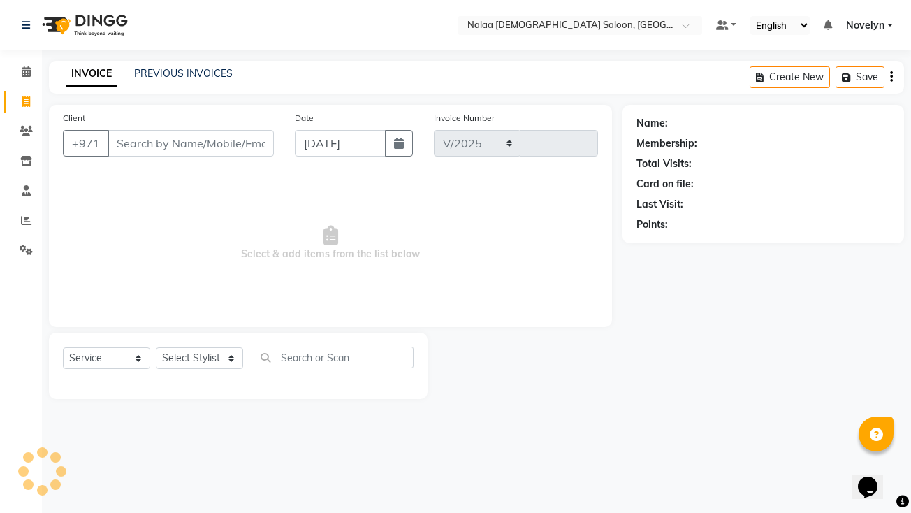
select select "7528"
type input "0772"
click at [191, 67] on link "PREVIOUS INVOICES" at bounding box center [183, 73] width 98 height 13
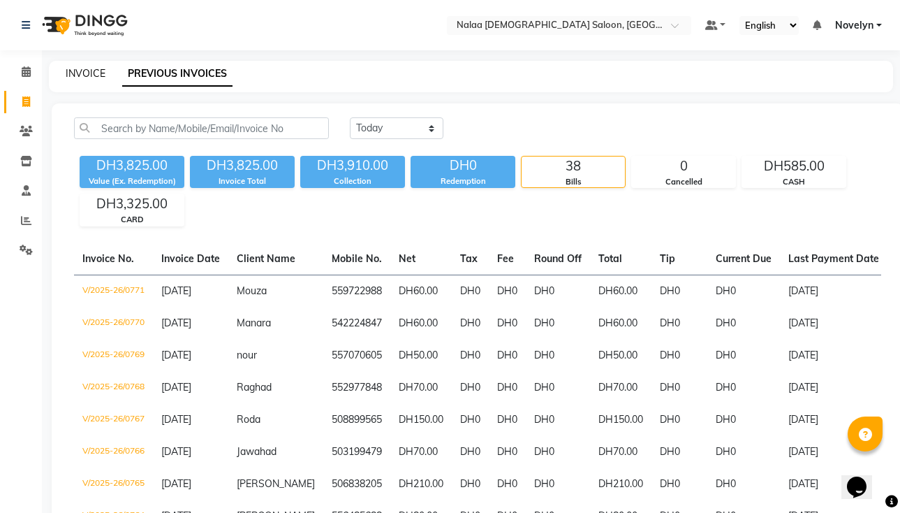
click at [88, 77] on link "INVOICE" at bounding box center [86, 73] width 40 height 13
select select "service"
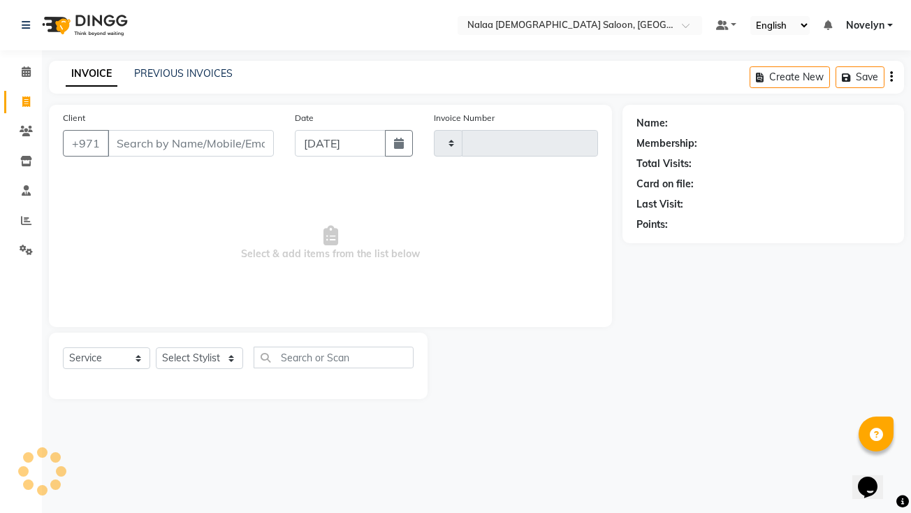
type input "0772"
select select "7528"
type input "0"
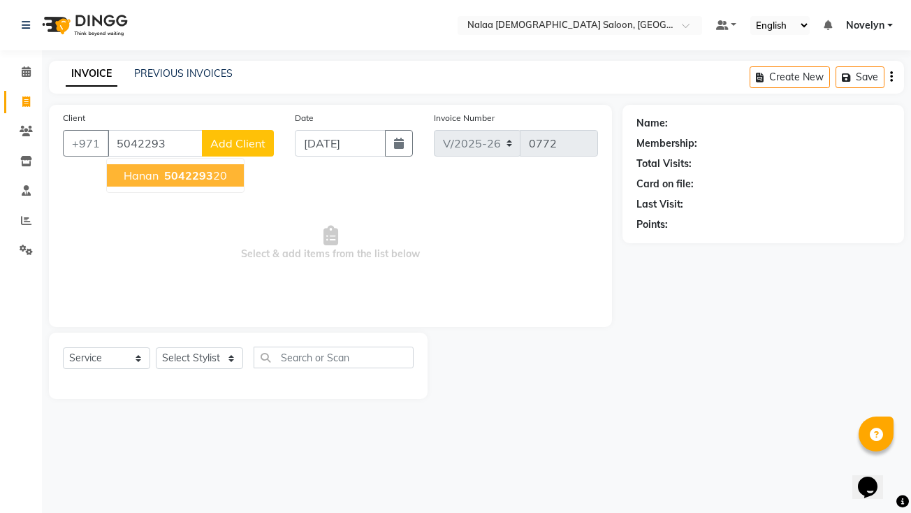
click at [210, 182] on button "Hanan 5042293 20" at bounding box center [175, 175] width 137 height 22
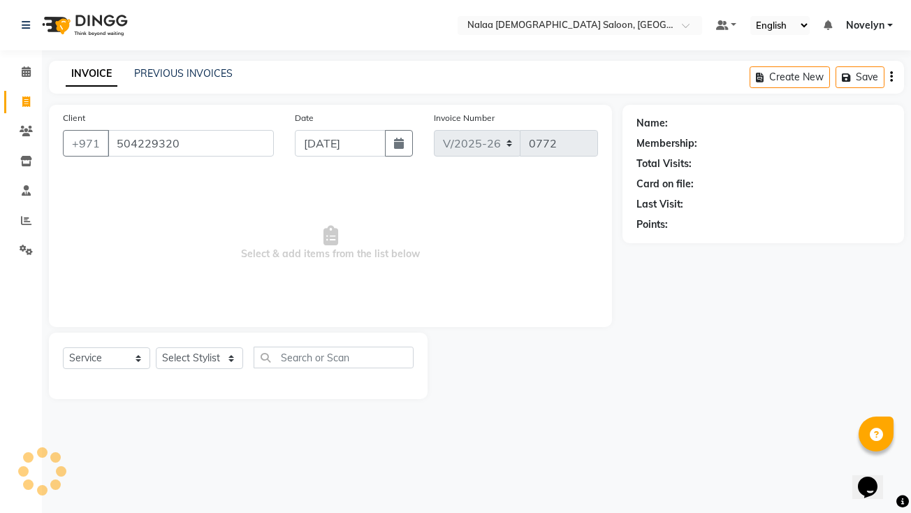
type input "504229320"
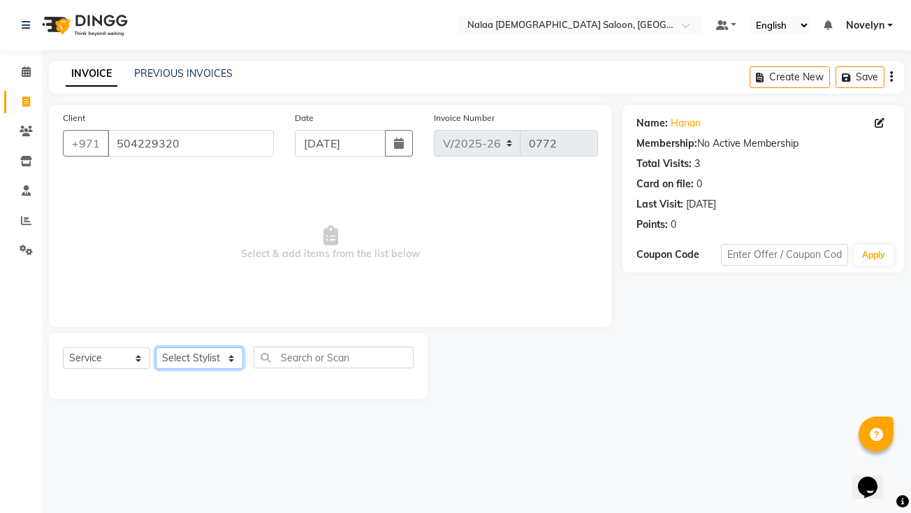
click at [235, 360] on select "Select Stylist Abby Chatty Grace Hina [PERSON_NAME] [PERSON_NAME] Stylist 1" at bounding box center [199, 358] width 87 height 22
select select "90785"
click at [156, 347] on select "Select Stylist Abby Chatty Grace Hina [PERSON_NAME] [PERSON_NAME] Stylist 1" at bounding box center [199, 358] width 87 height 22
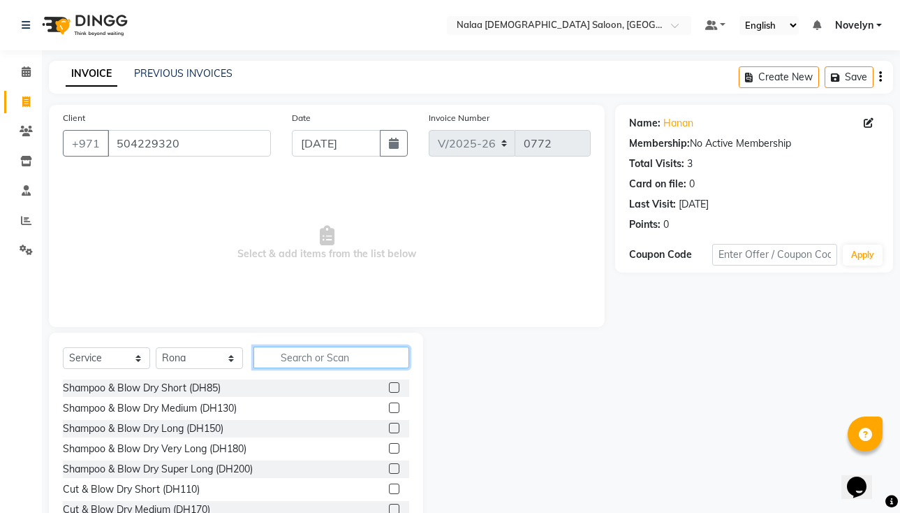
click at [335, 359] on input "text" at bounding box center [332, 357] width 156 height 22
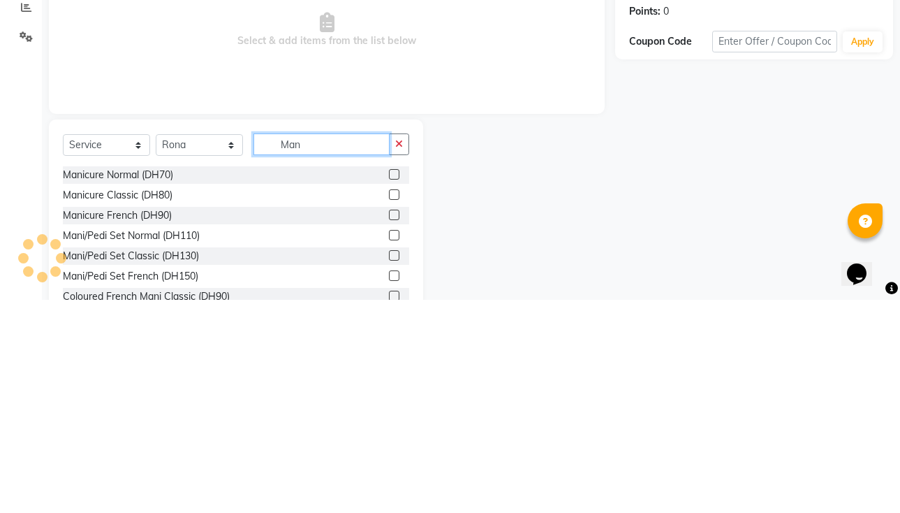
type input "Man"
click at [389, 468] on label at bounding box center [394, 468] width 10 height 10
click at [389, 468] on input "checkbox" at bounding box center [393, 468] width 9 height 9
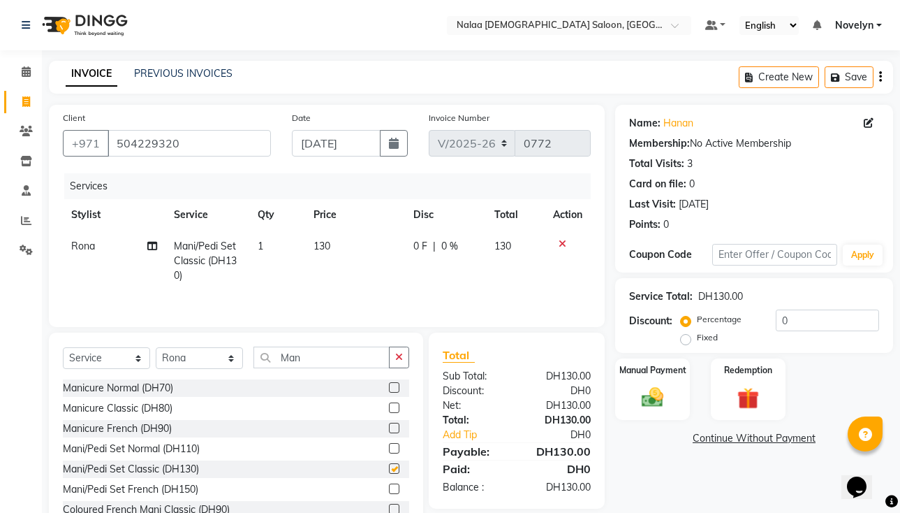
checkbox input "false"
click at [476, 388] on img at bounding box center [652, 397] width 36 height 26
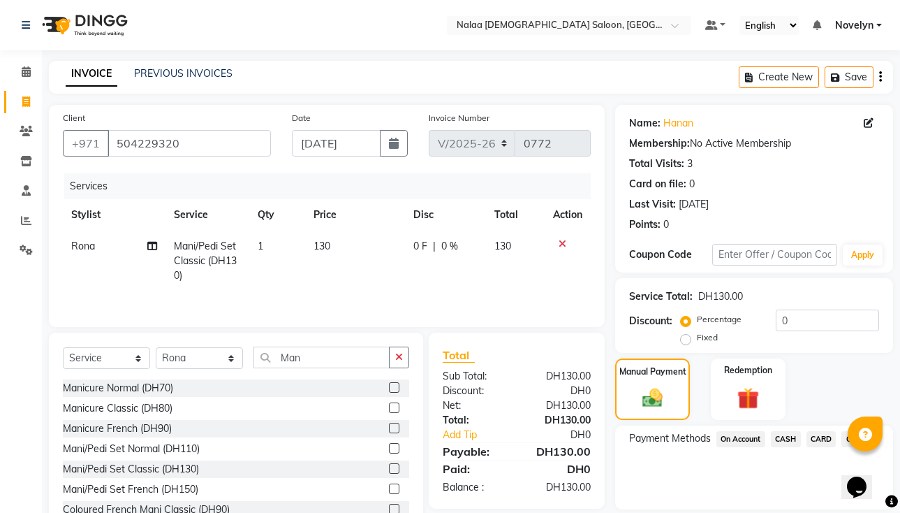
click at [476, 440] on span "CARD" at bounding box center [822, 439] width 30 height 16
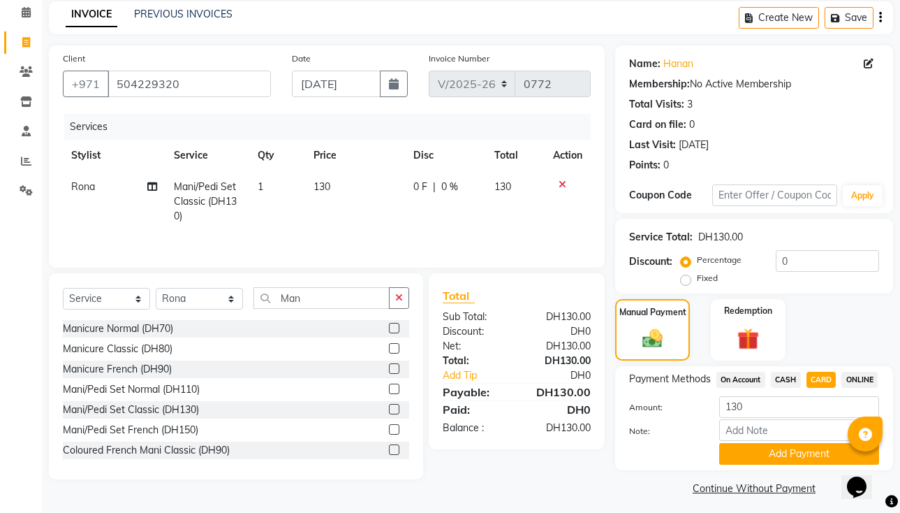
scroll to position [85, 0]
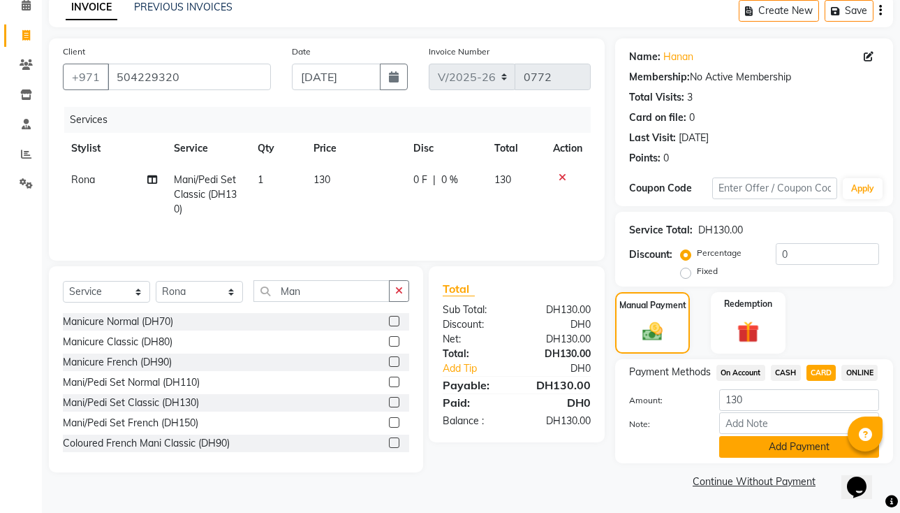
click at [476, 456] on button "Add Payment" at bounding box center [799, 447] width 160 height 22
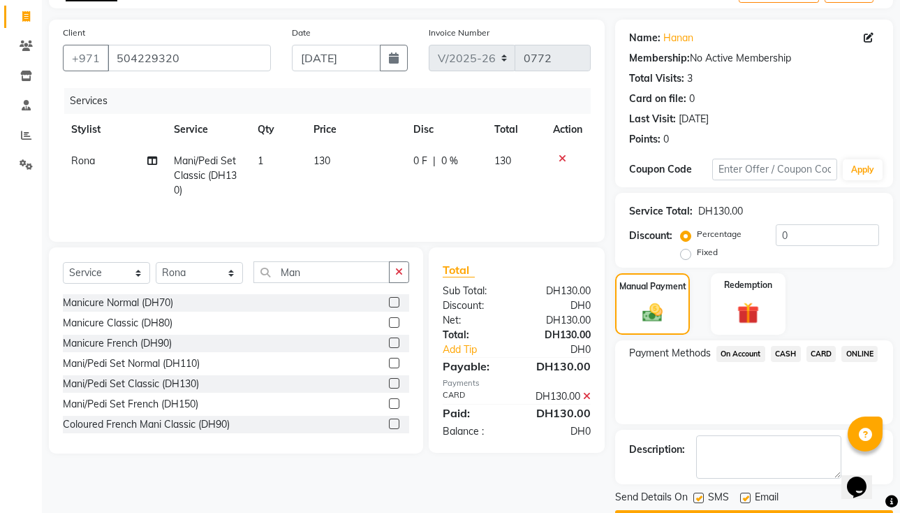
scroll to position [125, 0]
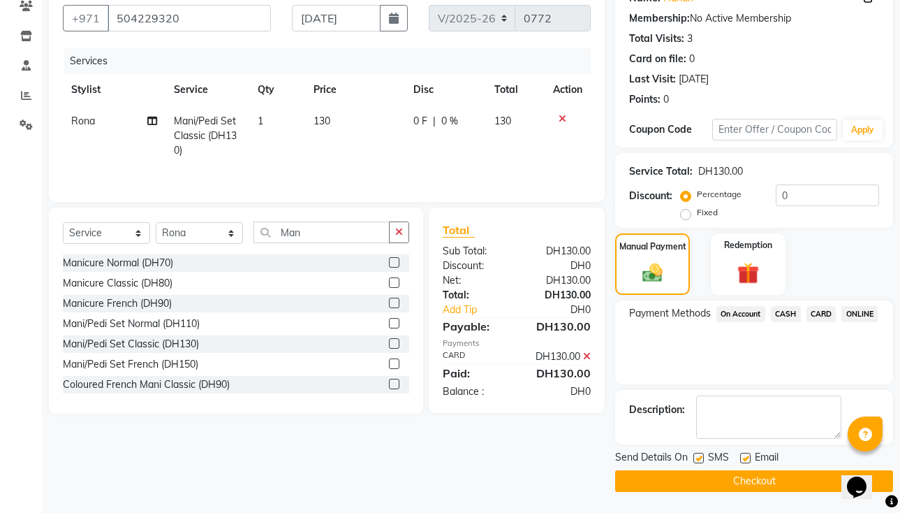
click at [476, 476] on button "Checkout" at bounding box center [754, 481] width 278 height 22
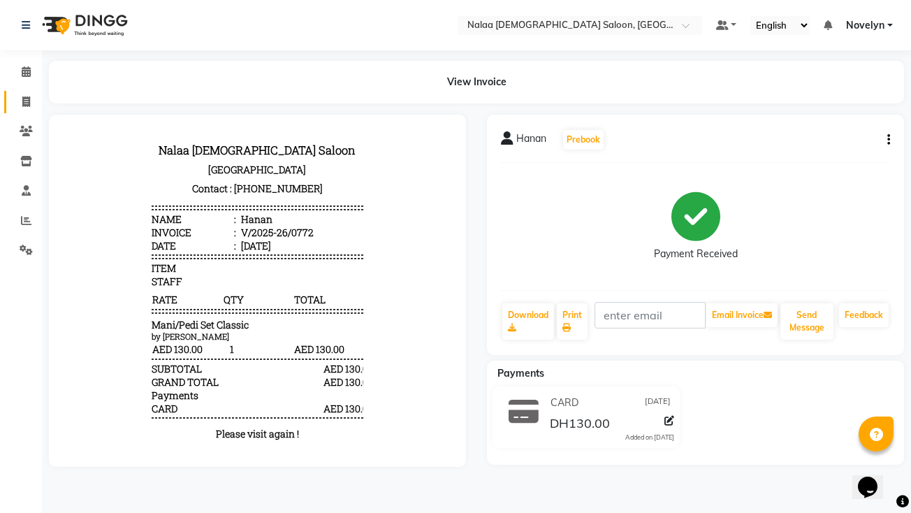
click at [26, 102] on icon at bounding box center [26, 101] width 8 height 10
select select "service"
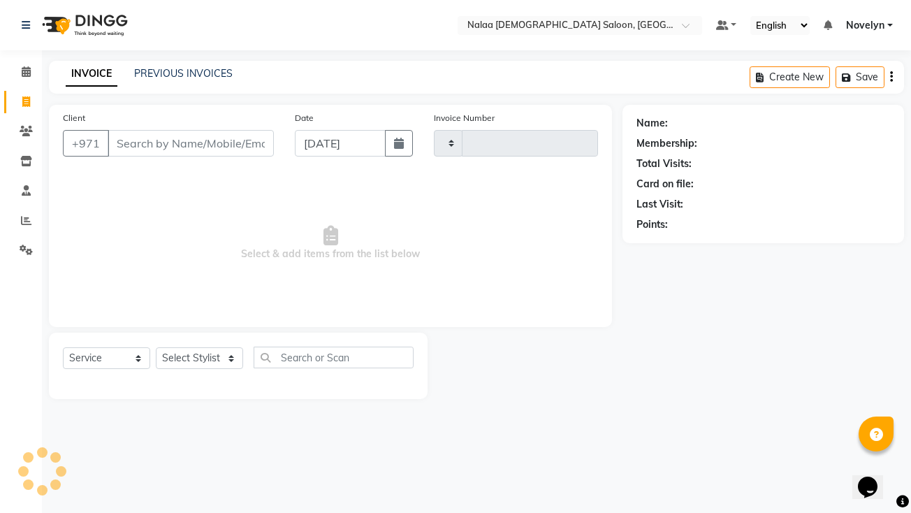
type input "0773"
select select "7528"
type input "8"
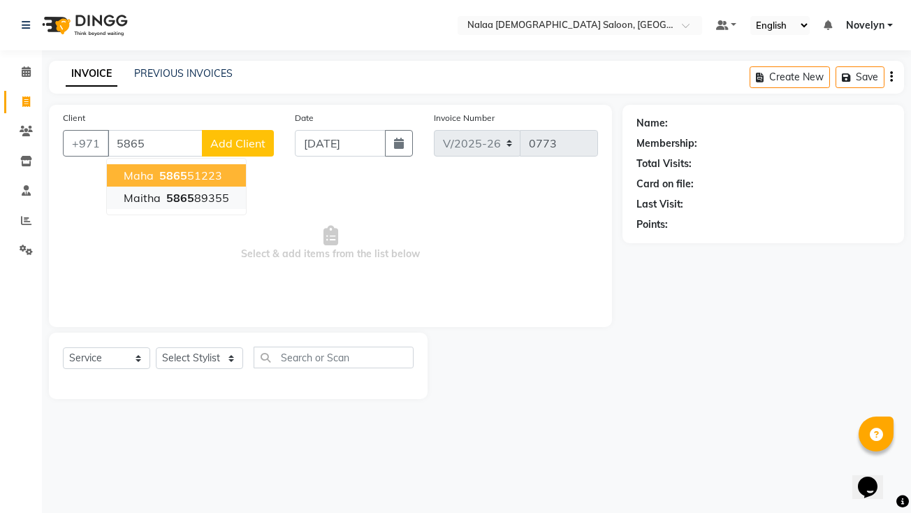
click at [217, 207] on button "Maitha 5865 89355" at bounding box center [176, 197] width 139 height 22
type input "586589355"
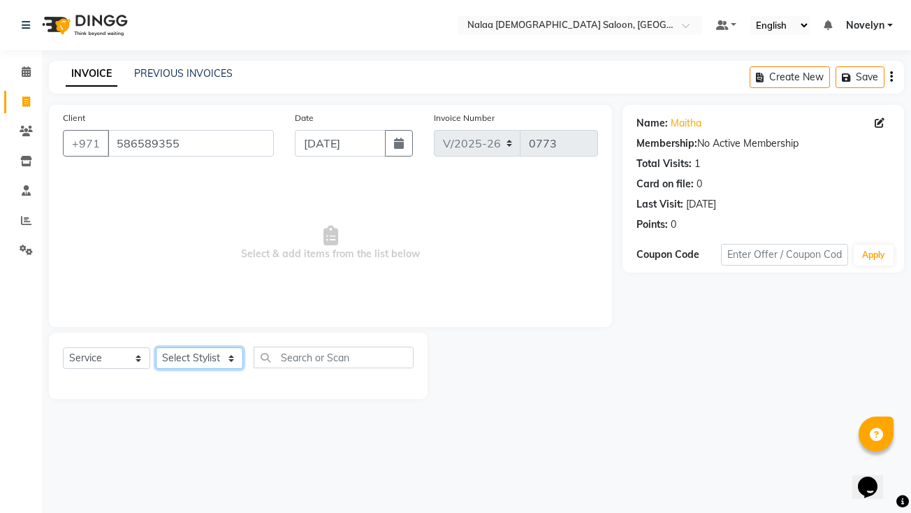
click at [232, 365] on select "Select Stylist Abby Chatty Grace Hina [PERSON_NAME] [PERSON_NAME] Stylist 1" at bounding box center [199, 358] width 87 height 22
select select "90677"
click at [156, 347] on select "Select Stylist Abby Chatty Grace Hina [PERSON_NAME] [PERSON_NAME] Stylist 1" at bounding box center [199, 358] width 87 height 22
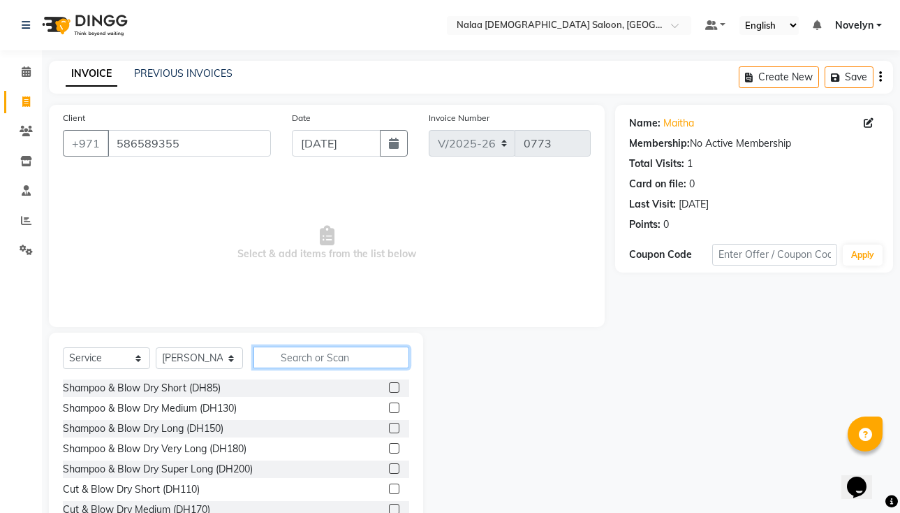
click at [329, 358] on input "text" at bounding box center [332, 357] width 156 height 22
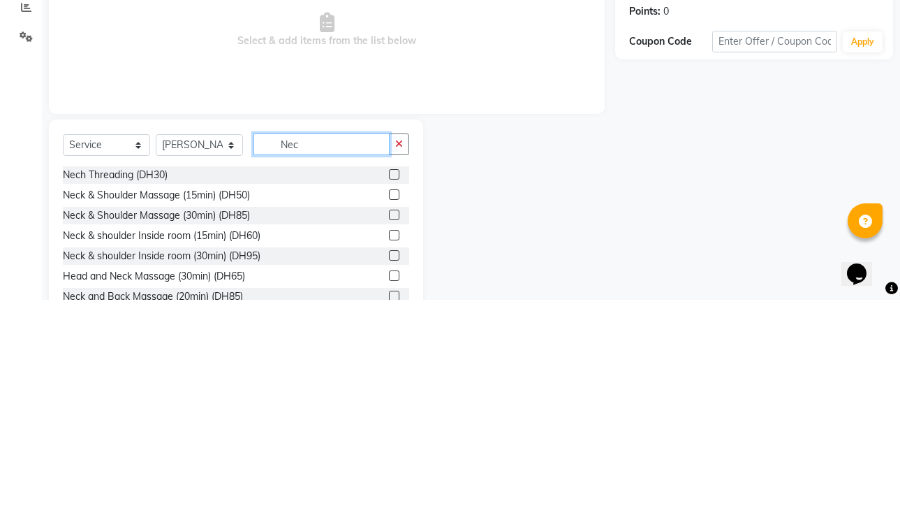
type input "Nec"
click at [389, 448] on label at bounding box center [394, 448] width 10 height 10
click at [389, 448] on input "checkbox" at bounding box center [393, 448] width 9 height 9
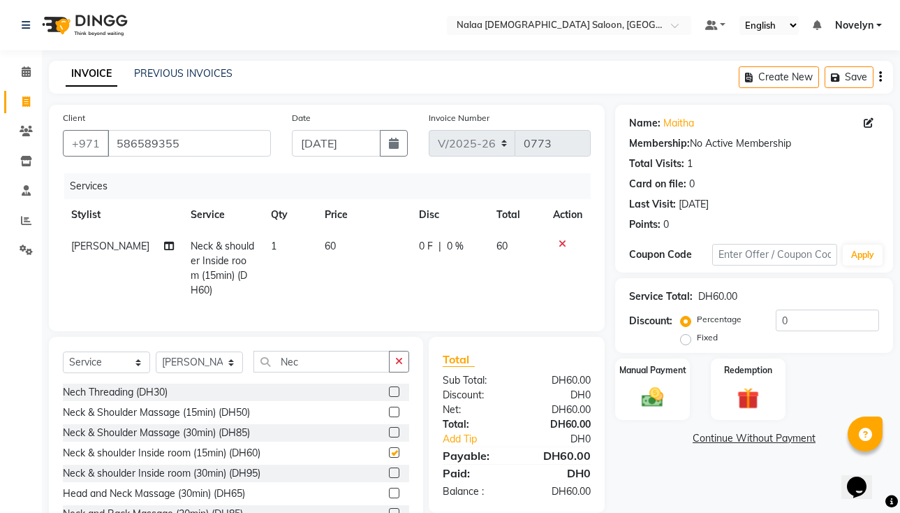
checkbox input "false"
click at [340, 372] on input "Nec" at bounding box center [322, 362] width 136 height 22
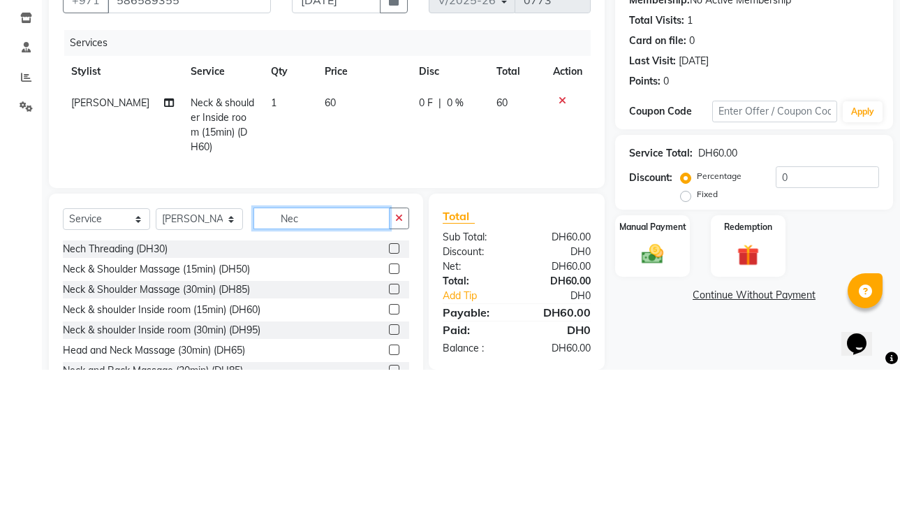
scroll to position [3, 0]
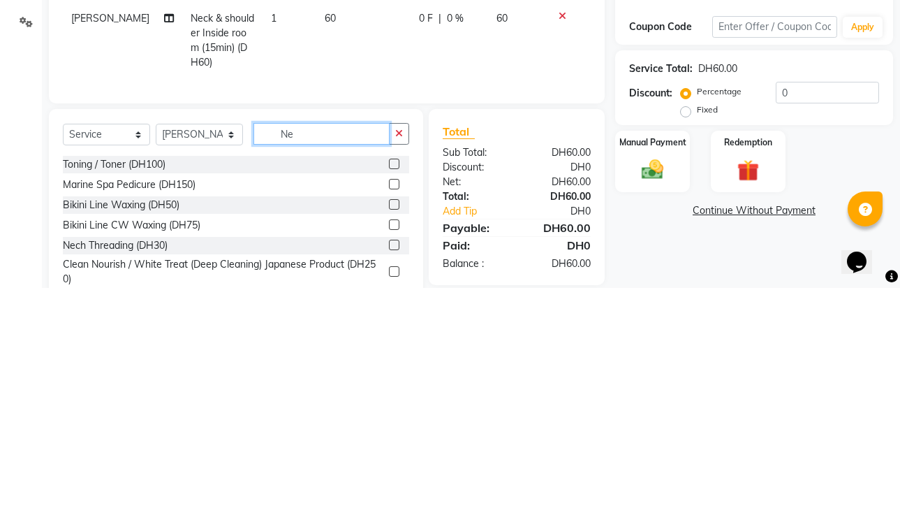
type input "N"
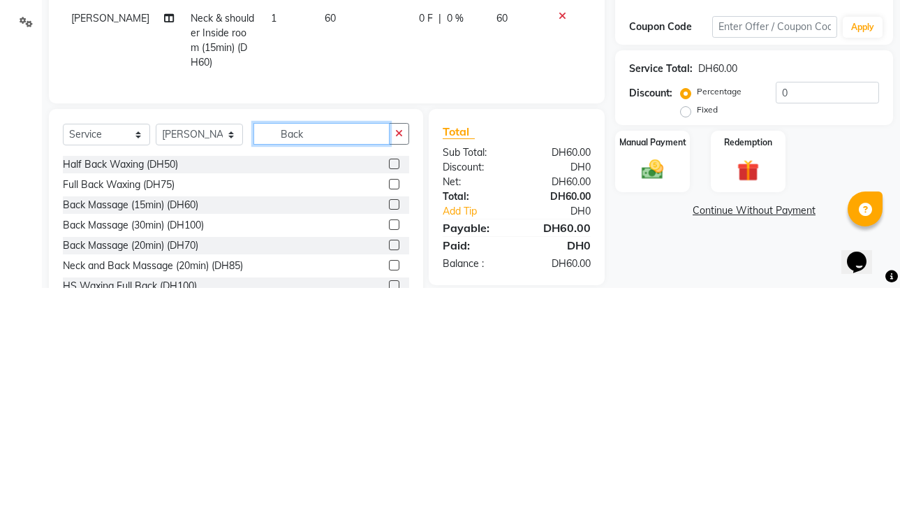
type input "Back"
click at [389, 434] on label at bounding box center [394, 429] width 10 height 10
click at [389, 434] on input "checkbox" at bounding box center [393, 429] width 9 height 9
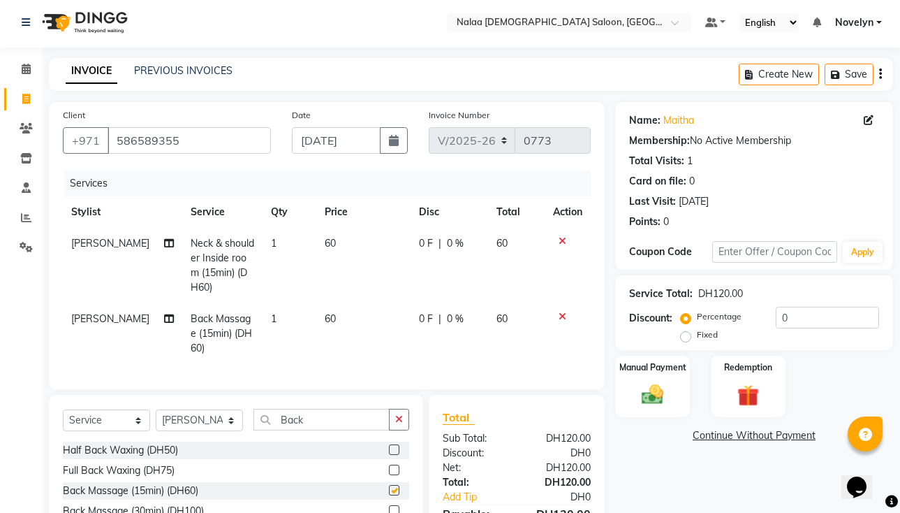
checkbox input "false"
click at [438, 318] on div "0 F | 0 %" at bounding box center [449, 318] width 61 height 15
select select "90677"
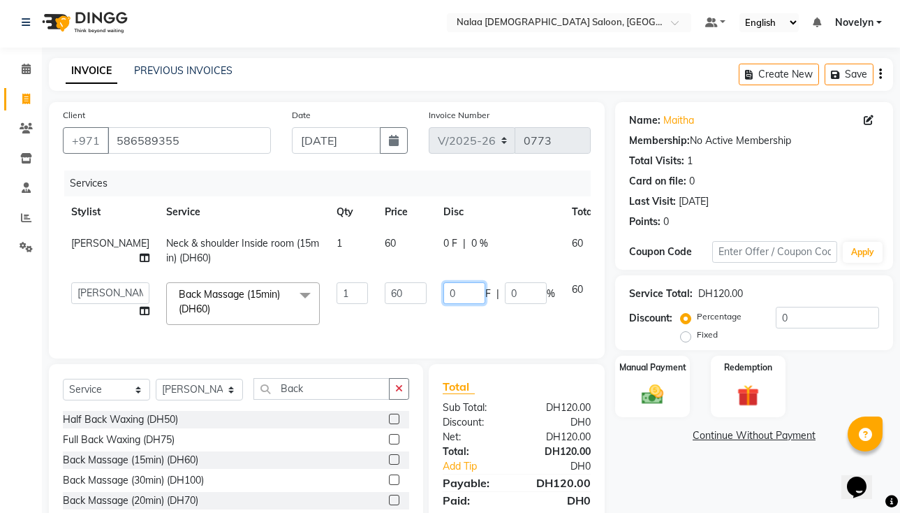
click at [443, 298] on input "0" at bounding box center [464, 293] width 42 height 22
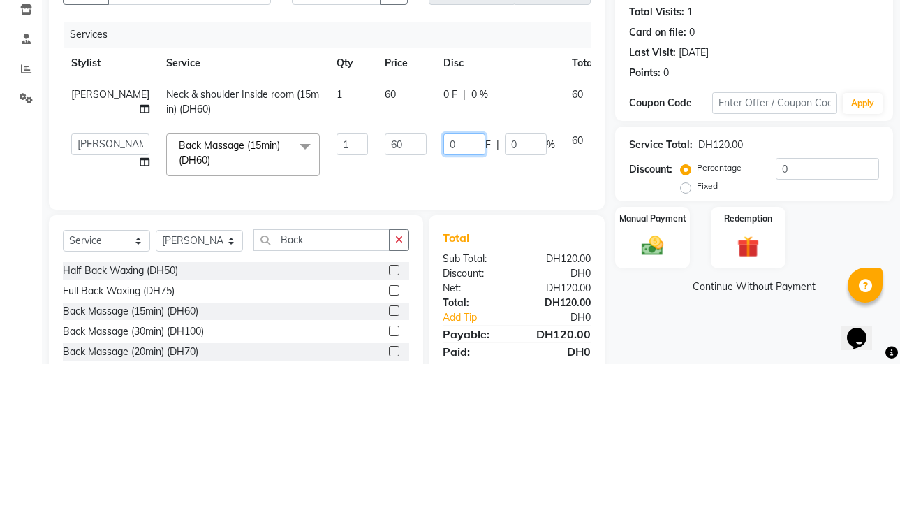
click at [443, 298] on input "0" at bounding box center [464, 293] width 42 height 22
type input "5"
click at [476, 325] on tr "Abby Chatty Grace Hina Mariam Novelyn Rona Shaira Stylist 1 Back Massage (15min…" at bounding box center [356, 303] width 587 height 59
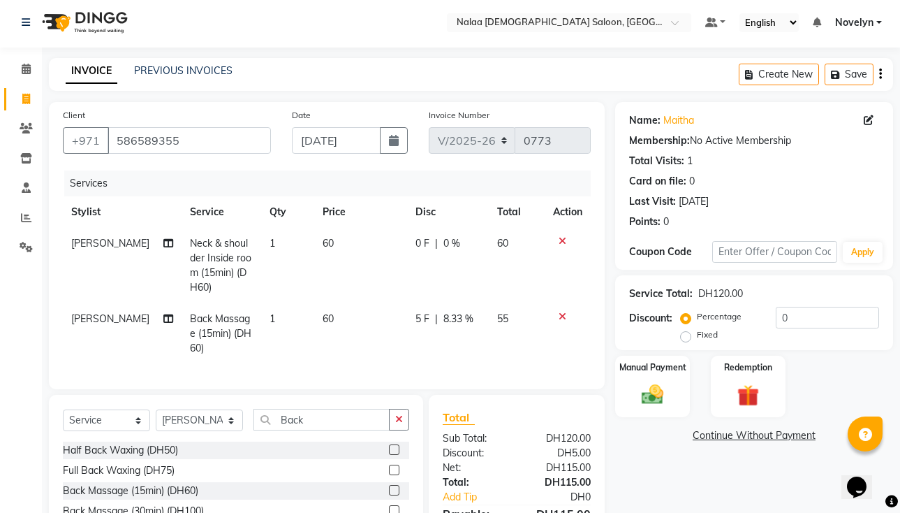
click at [434, 240] on div "0 F | 0 %" at bounding box center [448, 243] width 65 height 15
select select "90677"
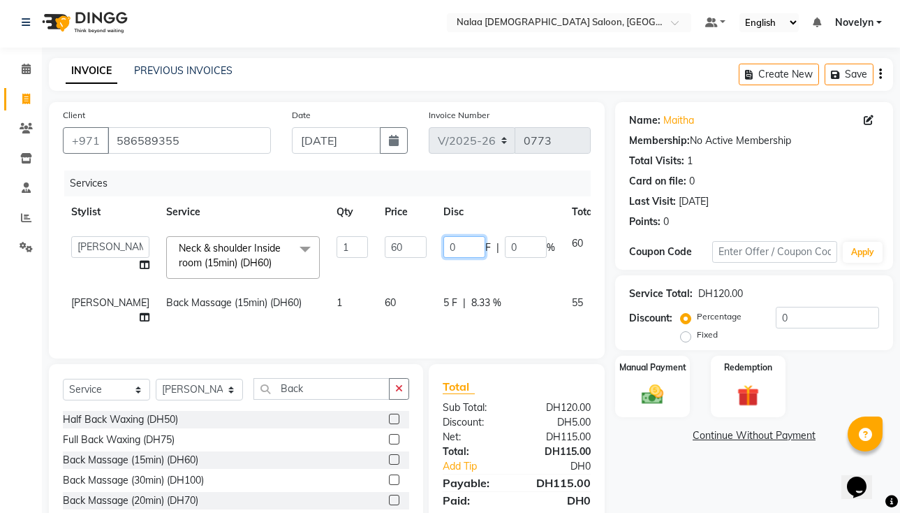
click at [443, 249] on input "0" at bounding box center [464, 247] width 42 height 22
type input "5"
click at [476, 272] on td "60" at bounding box center [584, 257] width 41 height 59
select select "90677"
click at [476, 476] on div "Name: Maitha Membership: No Active Membership Total Visits: 1 Card on file: 0 L…" at bounding box center [759, 336] width 288 height 468
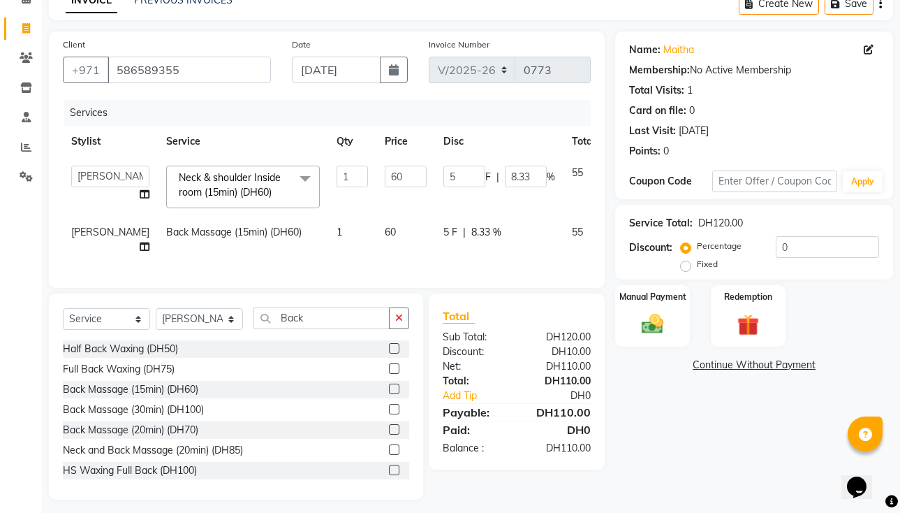
scroll to position [91, 0]
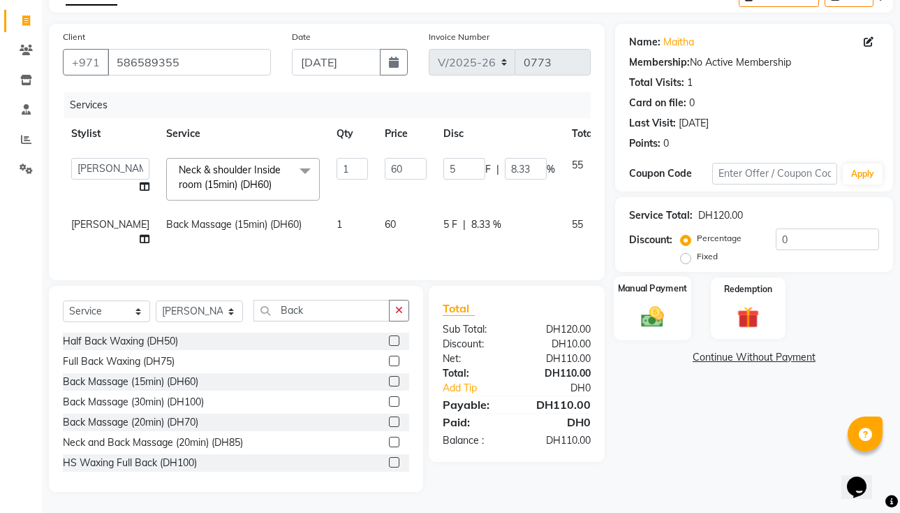
click at [476, 303] on img at bounding box center [652, 316] width 36 height 26
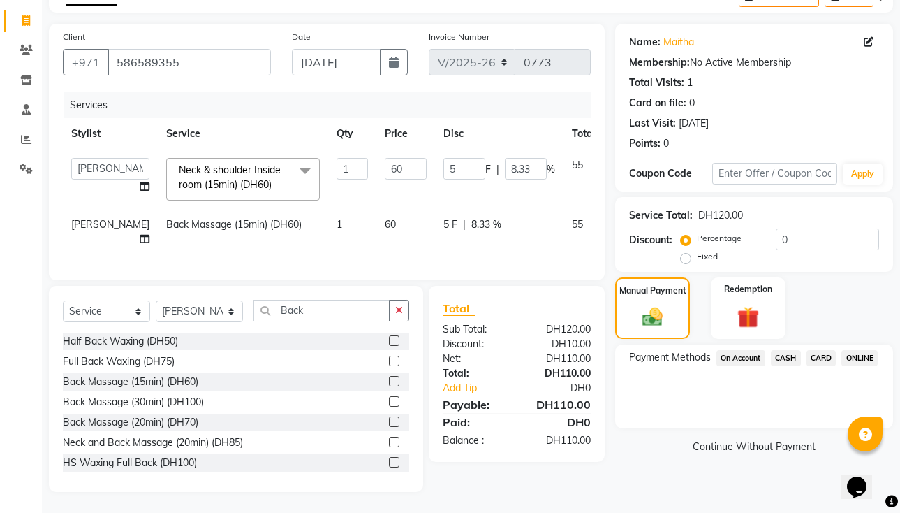
click at [476, 350] on span "CARD" at bounding box center [822, 358] width 30 height 16
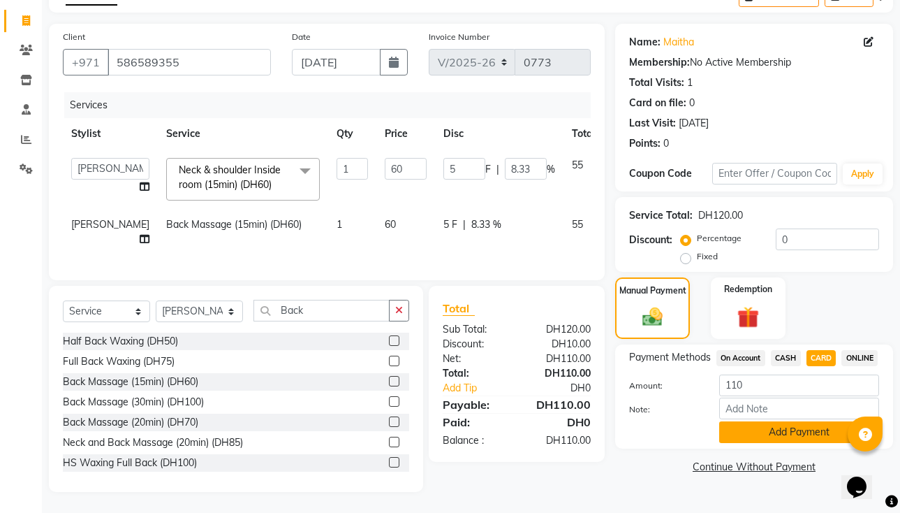
click at [476, 443] on button "Add Payment" at bounding box center [799, 432] width 160 height 22
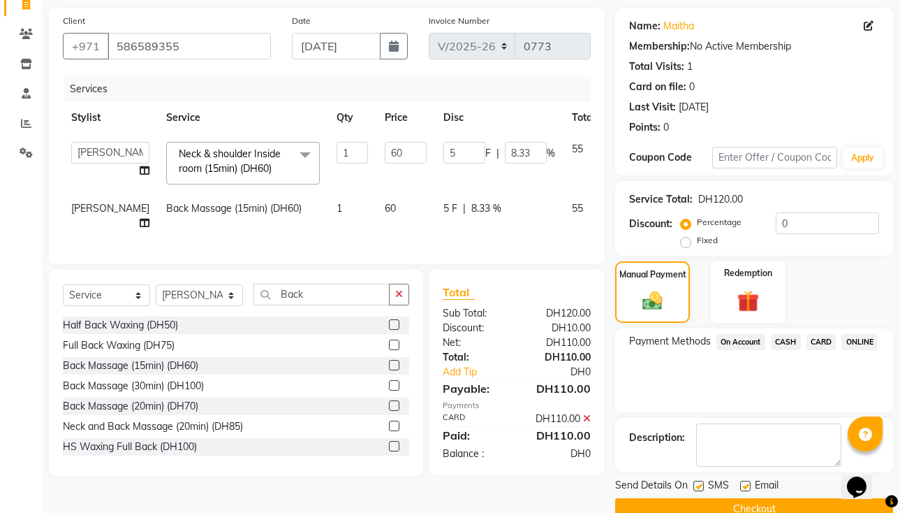
scroll to position [125, 0]
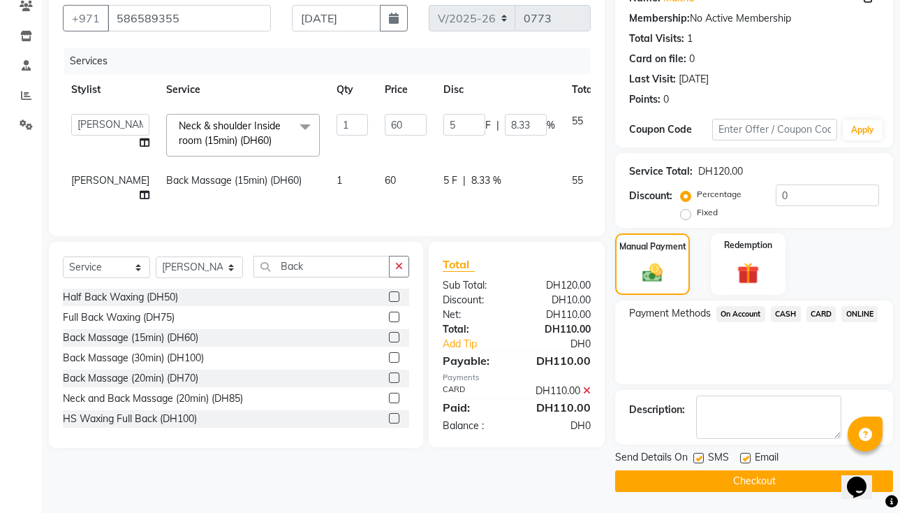
click at [476, 476] on button "Checkout" at bounding box center [754, 481] width 278 height 22
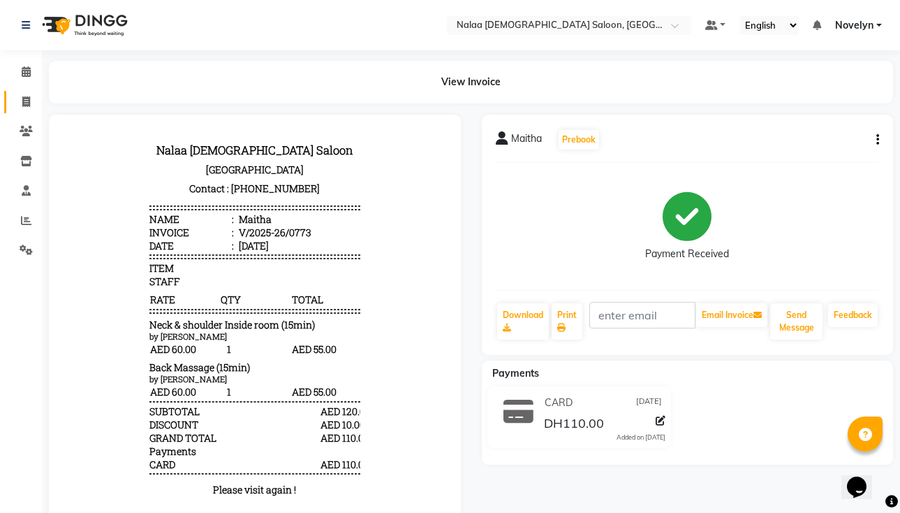
click at [24, 103] on icon at bounding box center [26, 101] width 8 height 10
select select "service"
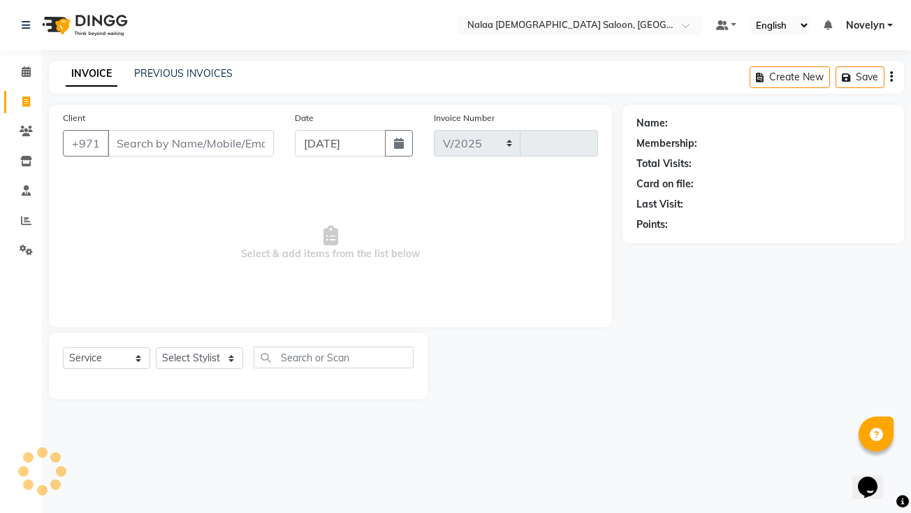
select select "7528"
type input "0774"
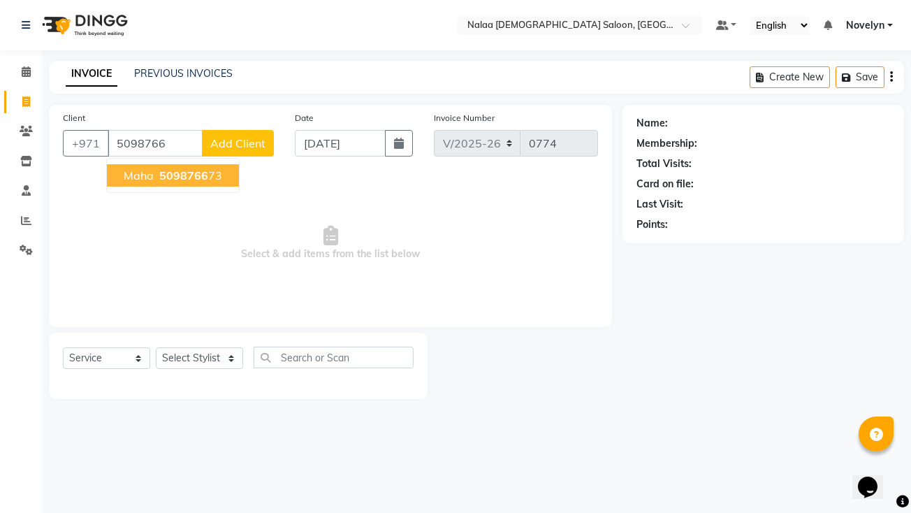
click at [198, 169] on span "5098766" at bounding box center [183, 175] width 49 height 14
type input "509876673"
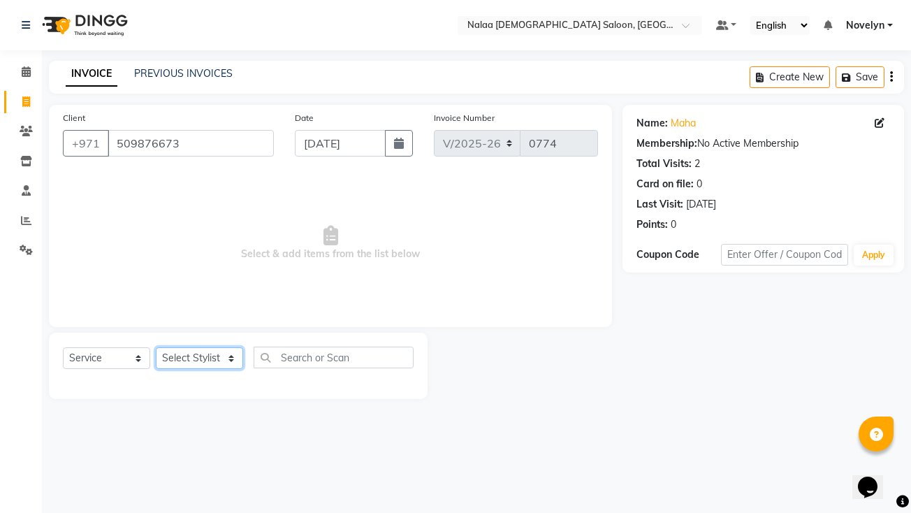
click at [214, 369] on select "Select Stylist Abby Chatty Grace Hina [PERSON_NAME] [PERSON_NAME] Stylist 1" at bounding box center [199, 358] width 87 height 22
select select "90525"
click at [156, 347] on select "Select Stylist Abby Chatty Grace Hina [PERSON_NAME] [PERSON_NAME] Stylist 1" at bounding box center [199, 358] width 87 height 22
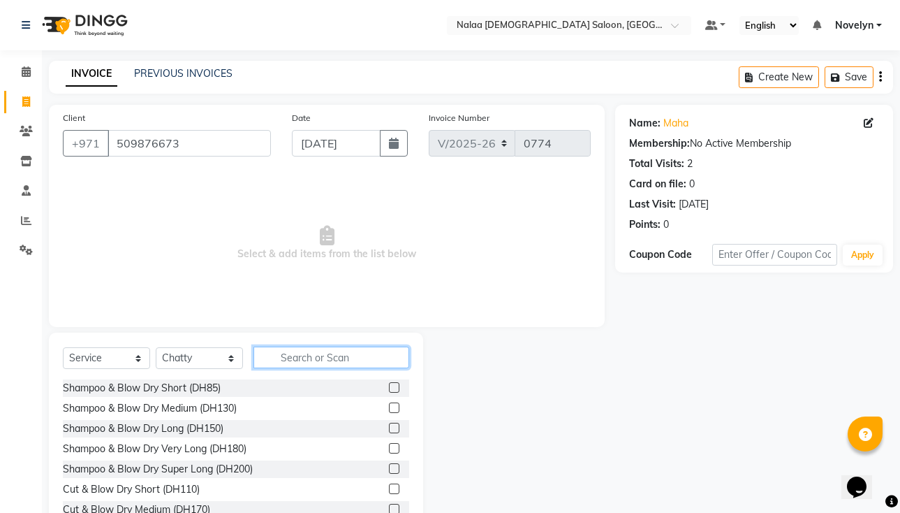
click at [356, 359] on input "text" at bounding box center [332, 357] width 156 height 22
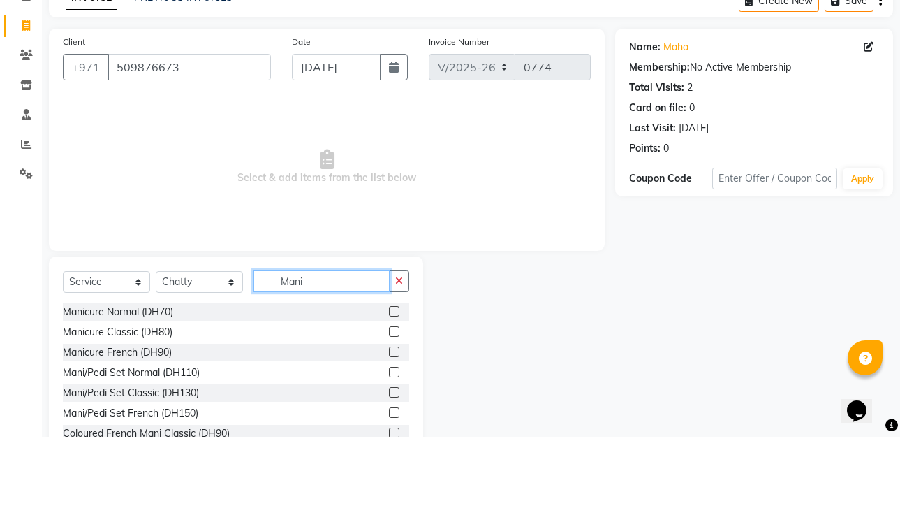
type input "Mani"
click at [476, 347] on div at bounding box center [519, 435] width 192 height 206
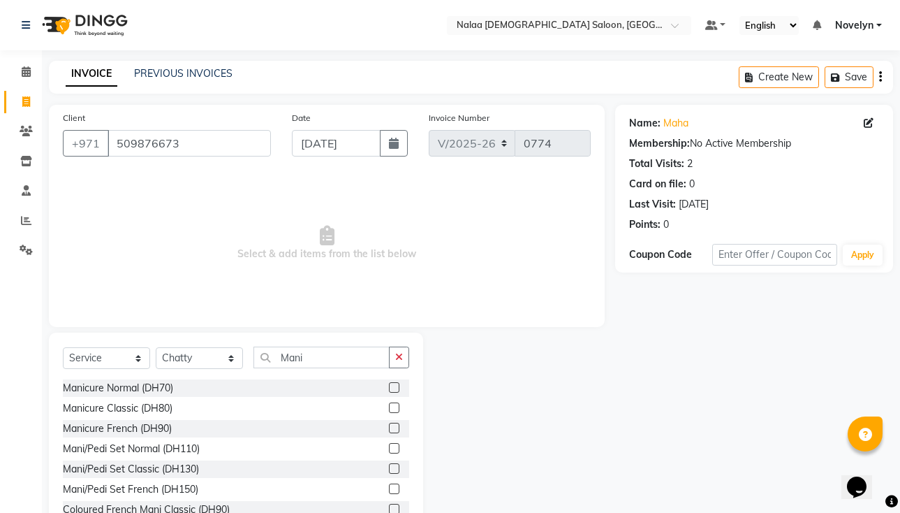
click at [389, 387] on label at bounding box center [394, 387] width 10 height 10
click at [389, 387] on input "checkbox" at bounding box center [393, 387] width 9 height 9
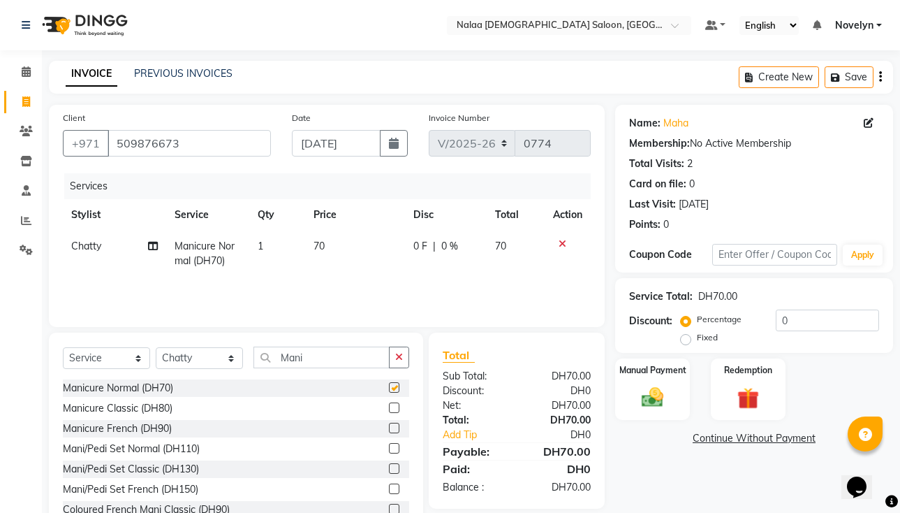
checkbox input "false"
click at [320, 248] on span "70" at bounding box center [319, 246] width 11 height 13
select select "90525"
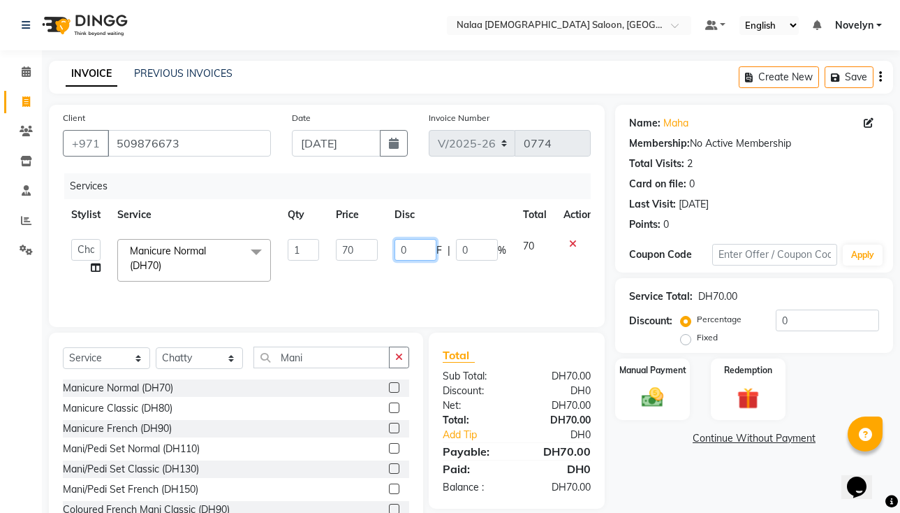
click at [404, 251] on input "0" at bounding box center [416, 250] width 42 height 22
type input "10"
click at [476, 474] on div "Name: Maha Membership: No Active Membership Total Visits: 2 Card on file: 0 Las…" at bounding box center [759, 322] width 288 height 434
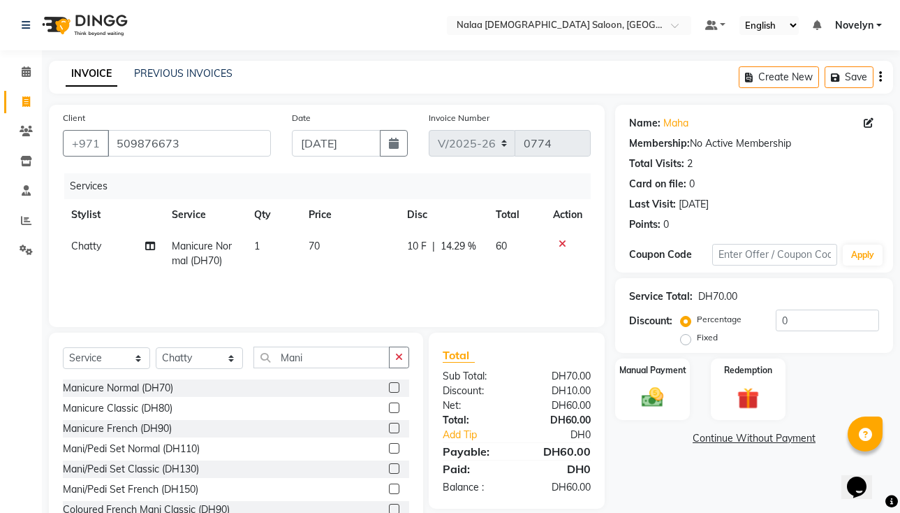
click at [476, 244] on icon at bounding box center [563, 244] width 8 height 10
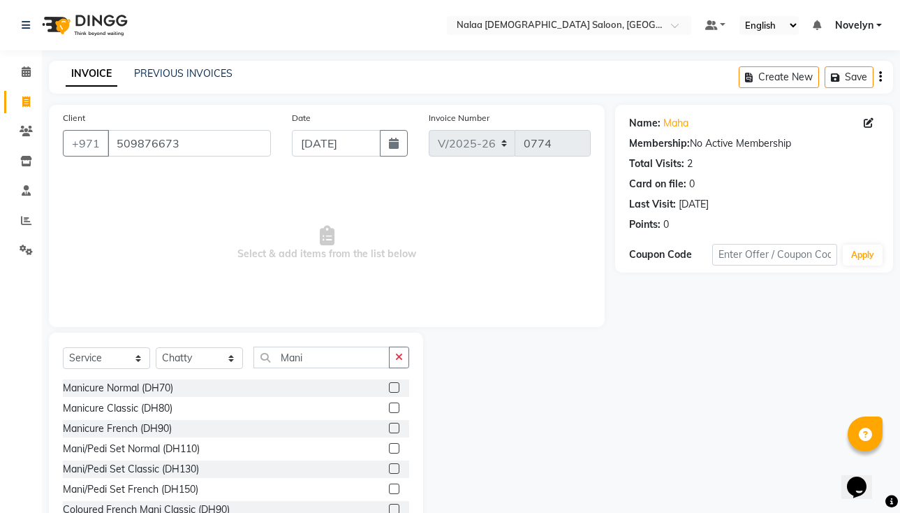
click at [389, 408] on label at bounding box center [394, 407] width 10 height 10
click at [389, 408] on input "checkbox" at bounding box center [393, 408] width 9 height 9
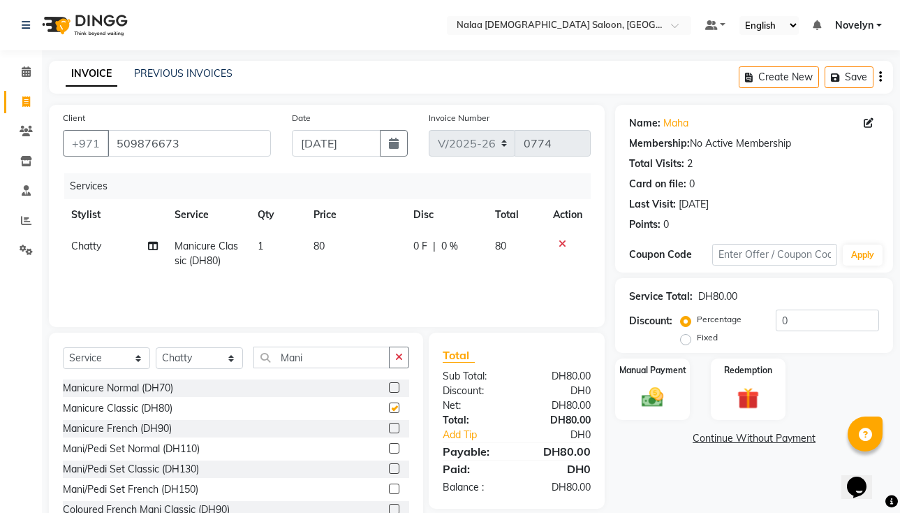
checkbox input "false"
click at [433, 249] on span "|" at bounding box center [434, 246] width 3 height 15
select select "90525"
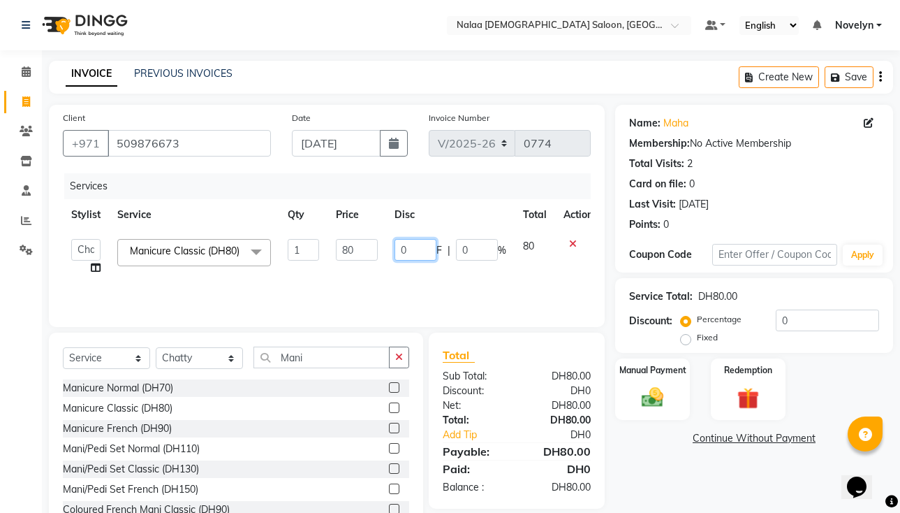
click at [415, 250] on input "0" at bounding box center [416, 250] width 42 height 22
type input "070"
click at [476, 320] on input "0" at bounding box center [827, 320] width 103 height 22
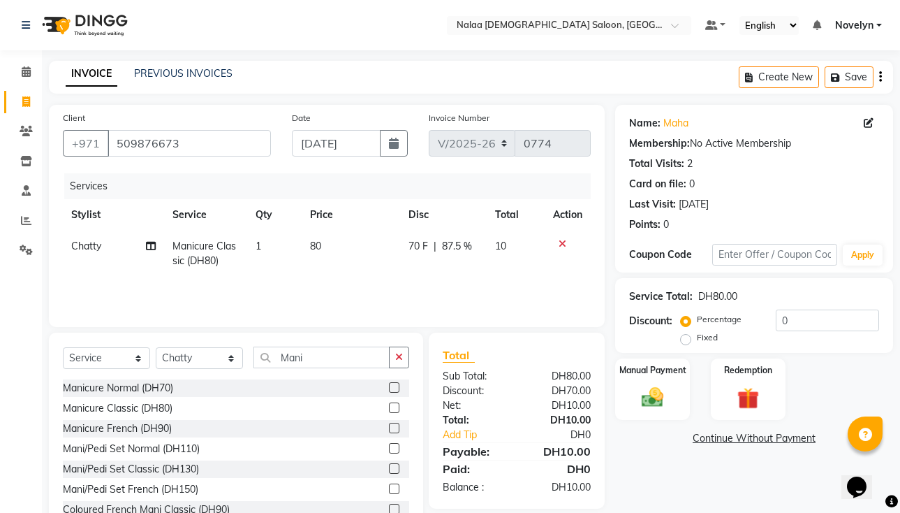
click at [427, 246] on span "70 F" at bounding box center [419, 246] width 20 height 15
select select "90525"
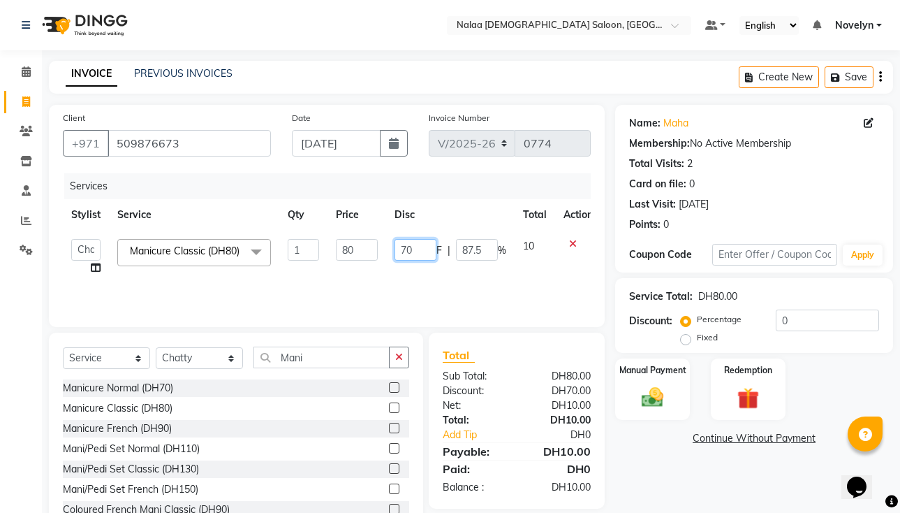
click at [422, 254] on input "70" at bounding box center [416, 250] width 42 height 22
type input "7"
type input "10"
click at [476, 467] on div "Name: Maha Membership: No Active Membership Total Visits: 2 Card on file: 0 Las…" at bounding box center [759, 322] width 288 height 434
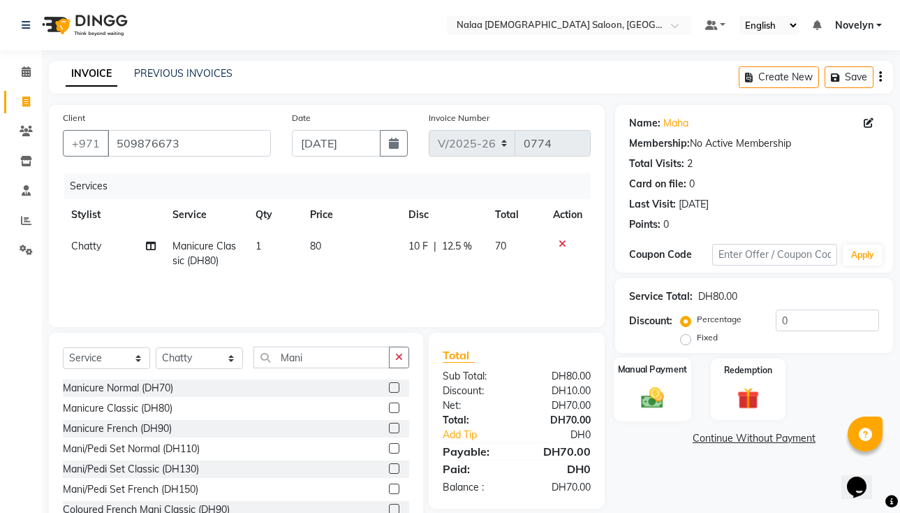
click at [476, 399] on img at bounding box center [652, 397] width 36 height 26
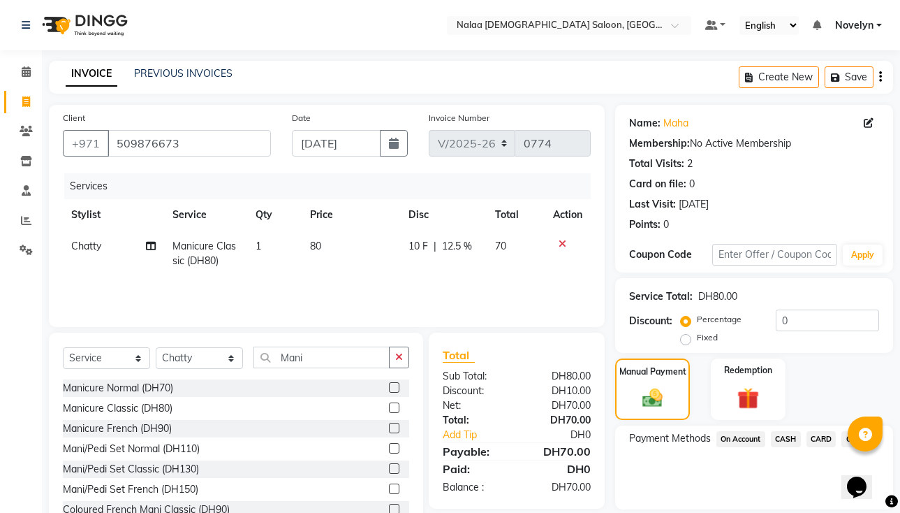
click at [476, 439] on span "CARD" at bounding box center [822, 439] width 30 height 16
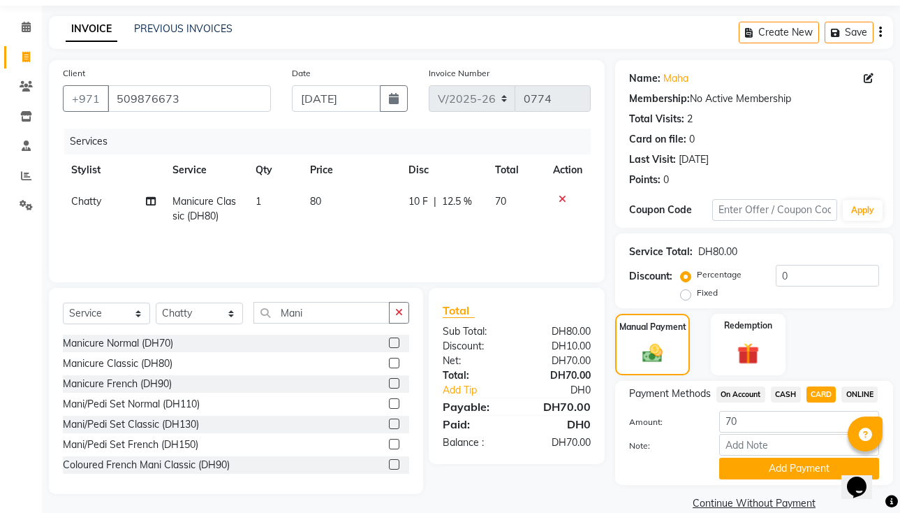
scroll to position [85, 0]
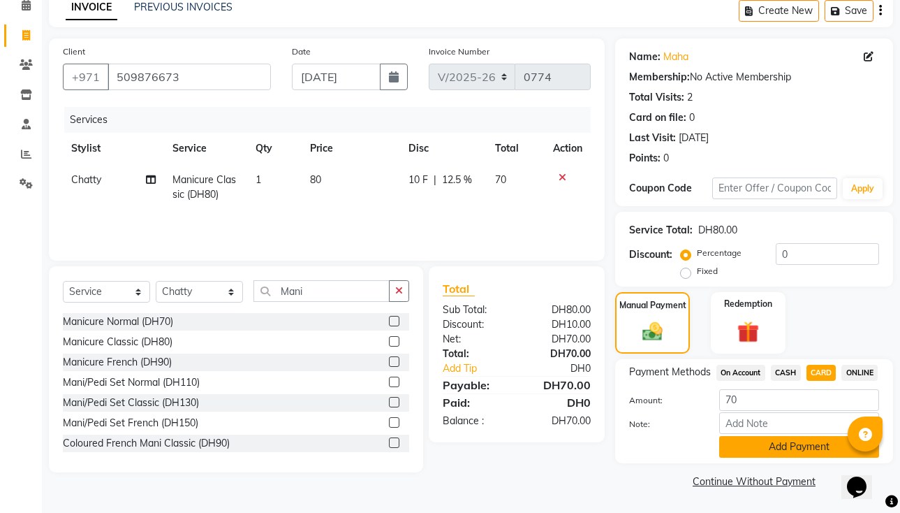
click at [476, 450] on button "Add Payment" at bounding box center [799, 447] width 160 height 22
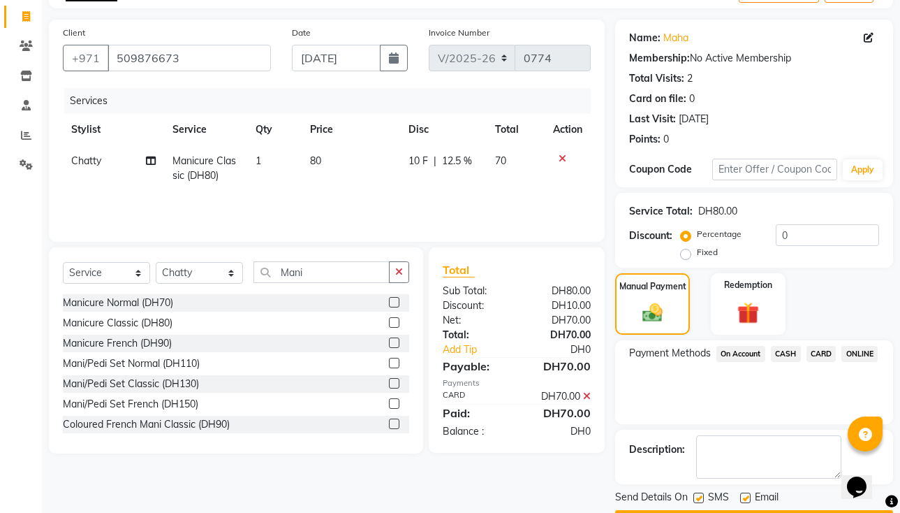
scroll to position [125, 0]
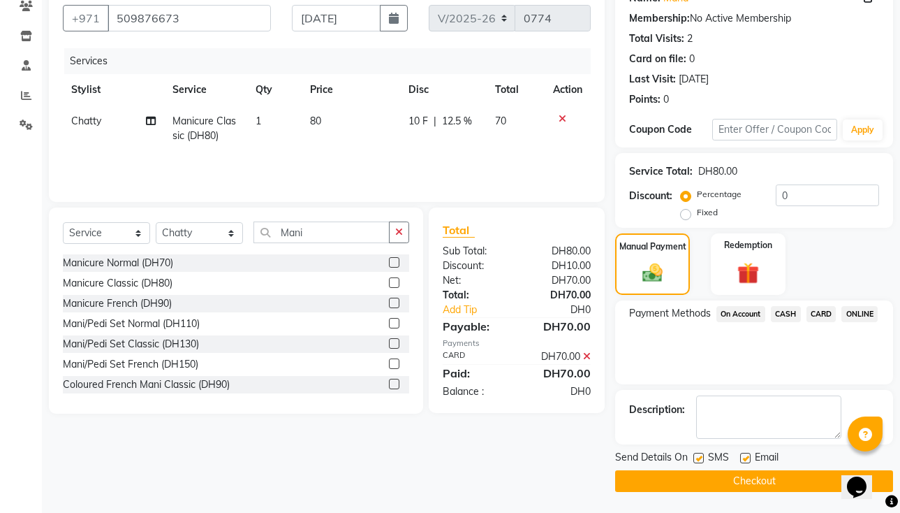
click at [476, 476] on button "Checkout" at bounding box center [754, 481] width 278 height 22
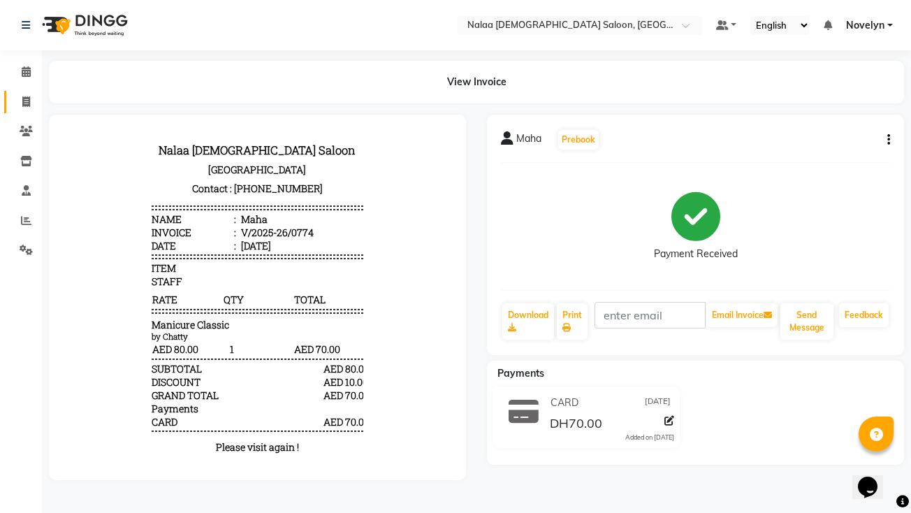
click at [27, 101] on icon at bounding box center [26, 101] width 8 height 10
select select "service"
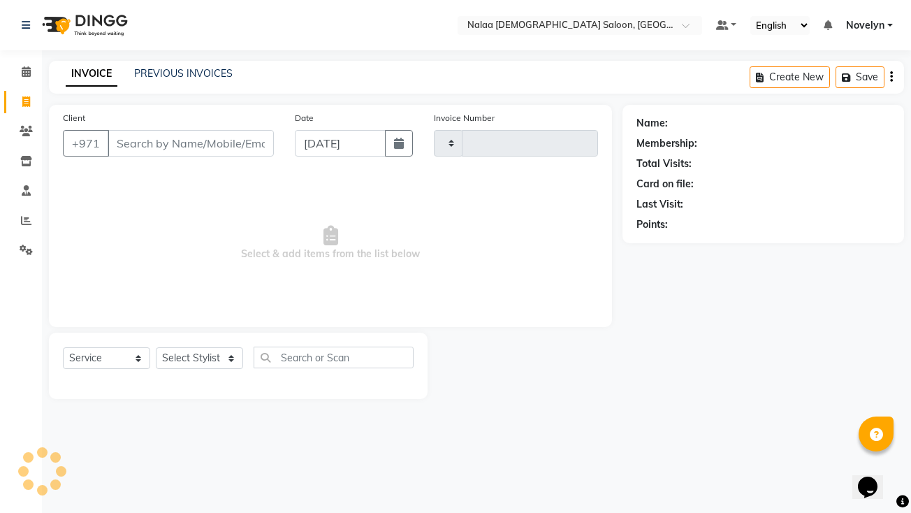
type input "0775"
select select "7528"
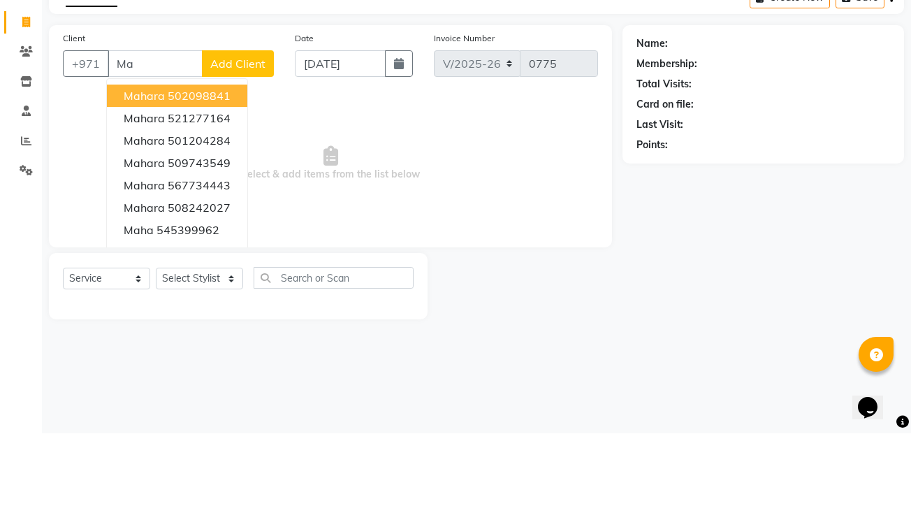
type input "M"
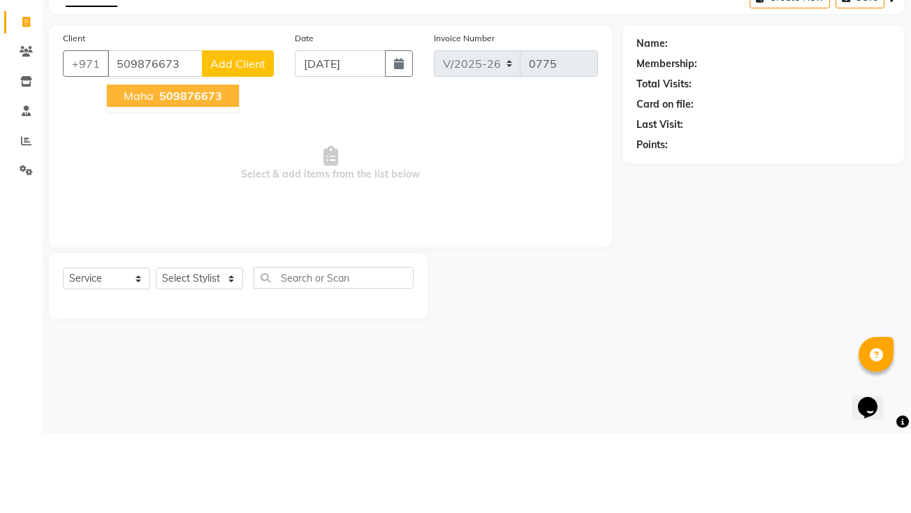
type input "509876673"
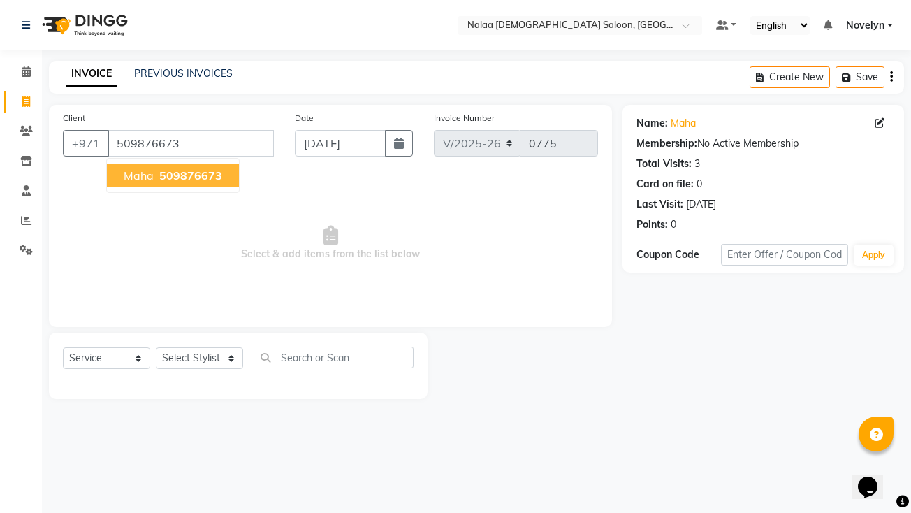
click at [203, 178] on span "509876673" at bounding box center [190, 175] width 63 height 14
click at [225, 366] on select "Select Stylist Abby Chatty Grace Hina [PERSON_NAME] [PERSON_NAME] Stylist 1" at bounding box center [199, 358] width 87 height 22
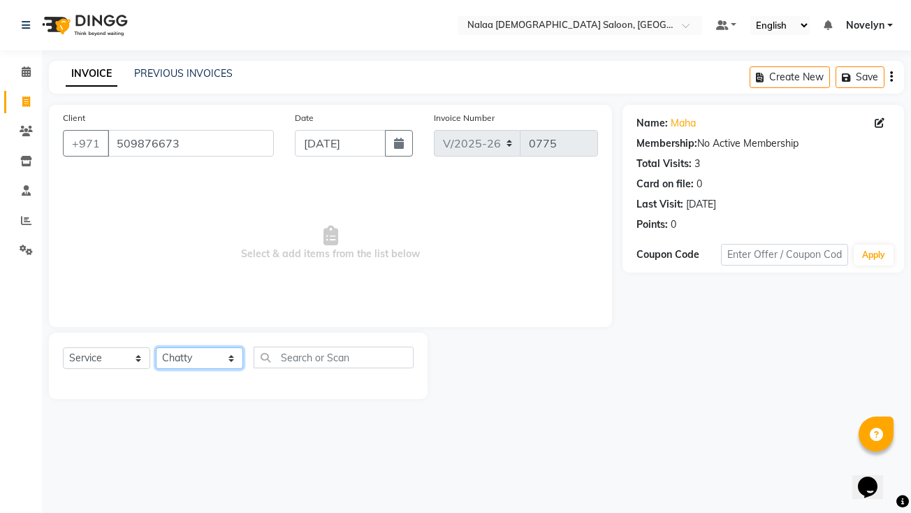
click at [156, 347] on select "Select Stylist Abby Chatty Grace Hina [PERSON_NAME] [PERSON_NAME] Stylist 1" at bounding box center [199, 358] width 87 height 22
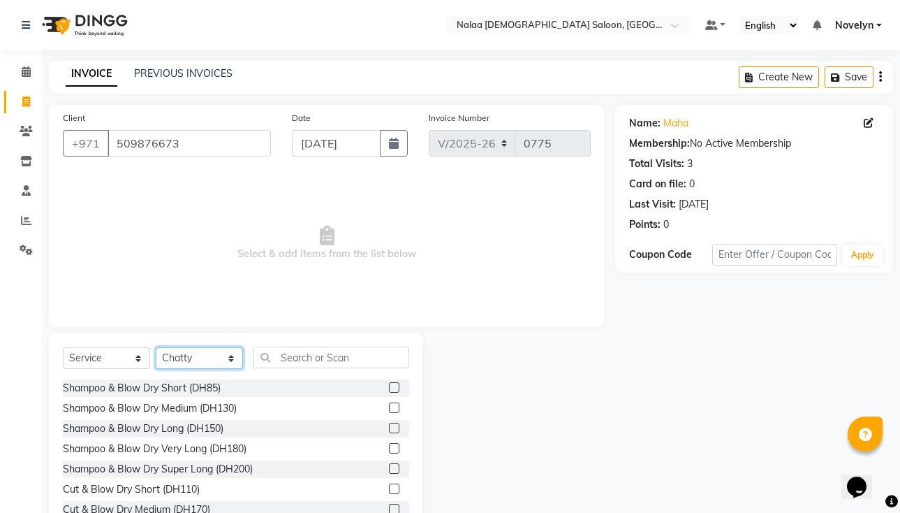
click at [230, 364] on select "Select Stylist Abby Chatty Grace Hina [PERSON_NAME] [PERSON_NAME] Stylist 1" at bounding box center [199, 358] width 87 height 22
select select "90521"
click at [156, 347] on select "Select Stylist Abby Chatty Grace Hina [PERSON_NAME] [PERSON_NAME] Stylist 1" at bounding box center [199, 358] width 87 height 22
click at [337, 358] on input "text" at bounding box center [332, 357] width 156 height 22
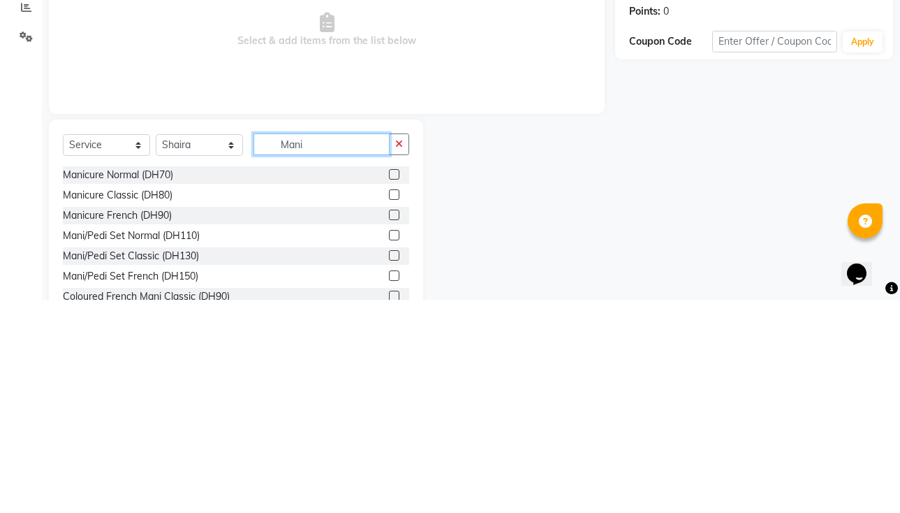
type input "Mani"
click at [389, 387] on label at bounding box center [394, 387] width 10 height 10
click at [389, 387] on input "checkbox" at bounding box center [393, 387] width 9 height 9
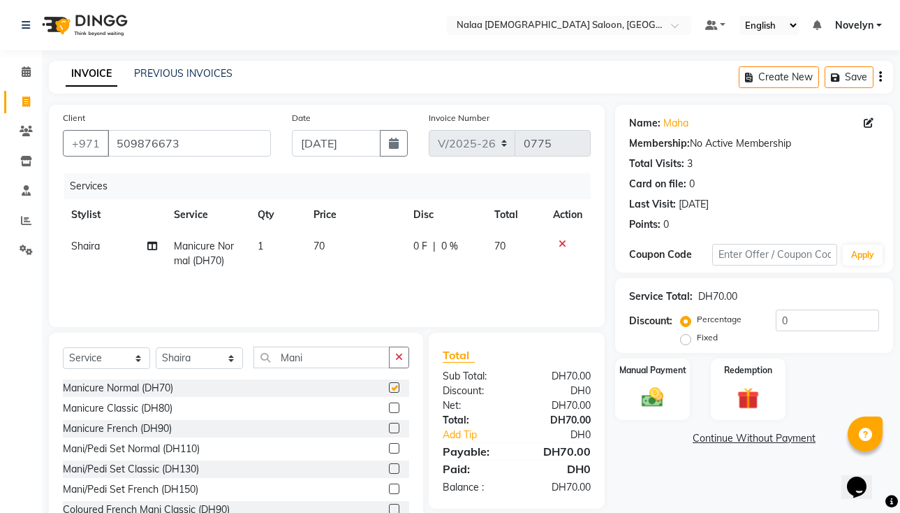
checkbox input "false"
click at [451, 247] on span "0 %" at bounding box center [449, 246] width 17 height 15
select select "90521"
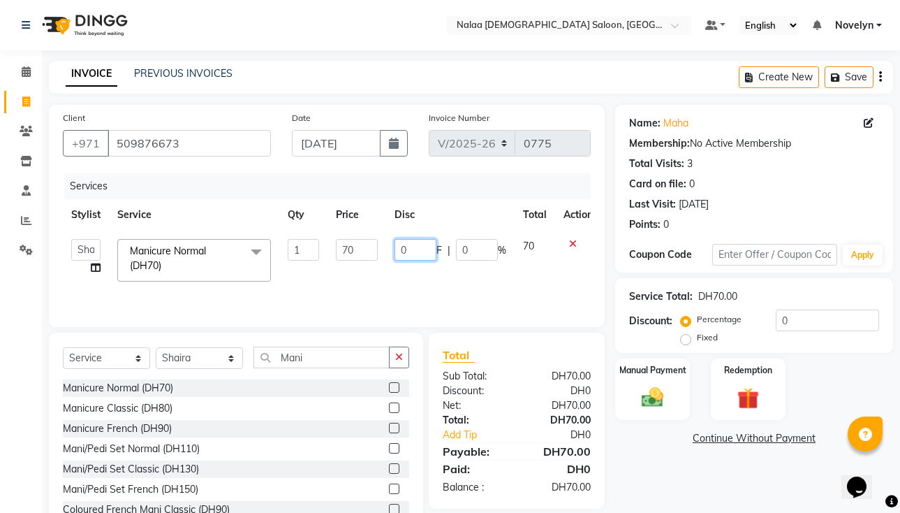
click at [414, 244] on input "0" at bounding box center [416, 250] width 42 height 22
type input "10"
click at [476, 399] on img at bounding box center [748, 398] width 36 height 28
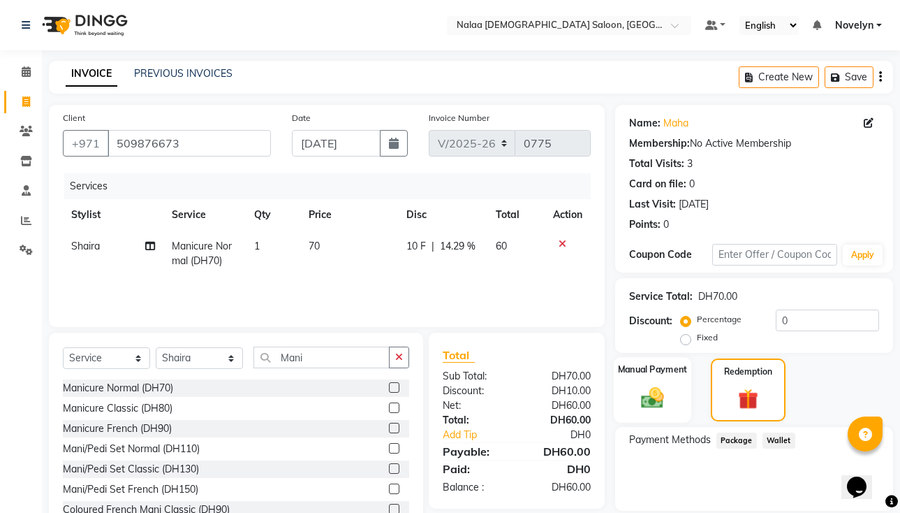
click at [476, 402] on img at bounding box center [652, 397] width 36 height 26
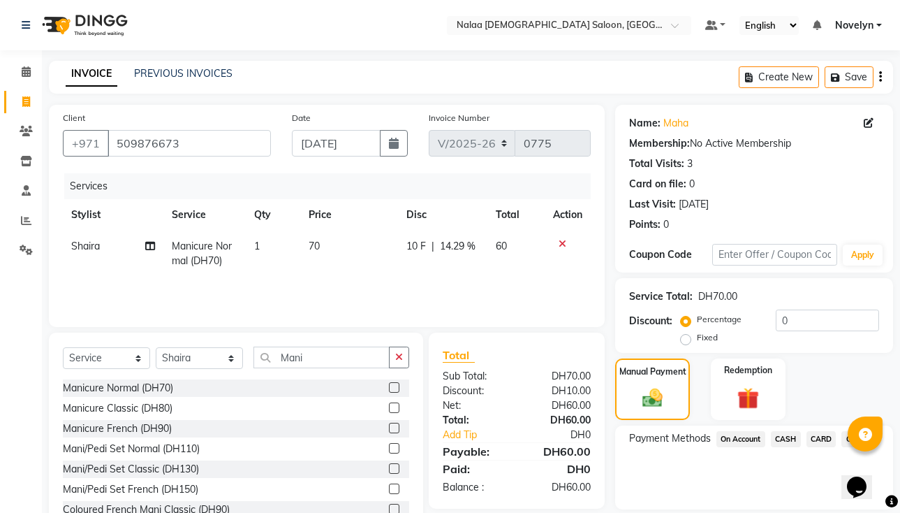
click at [476, 439] on span "CARD" at bounding box center [822, 439] width 30 height 16
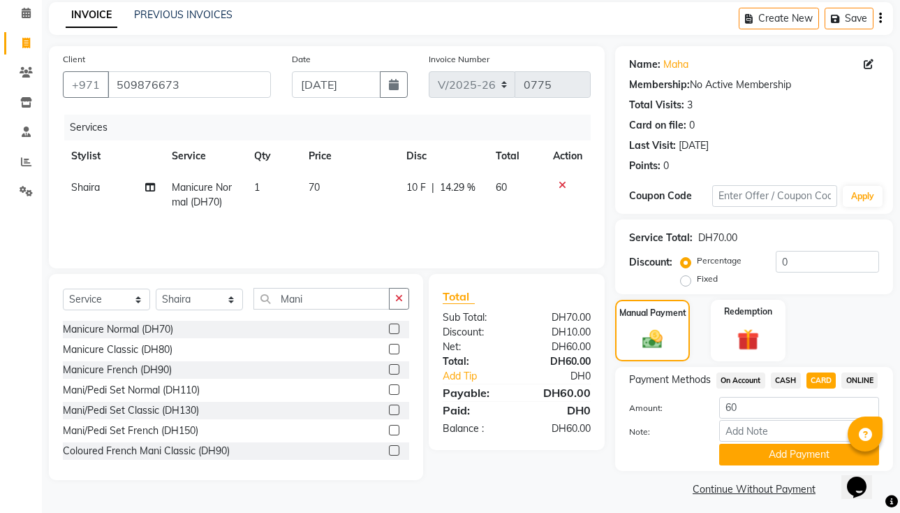
scroll to position [85, 0]
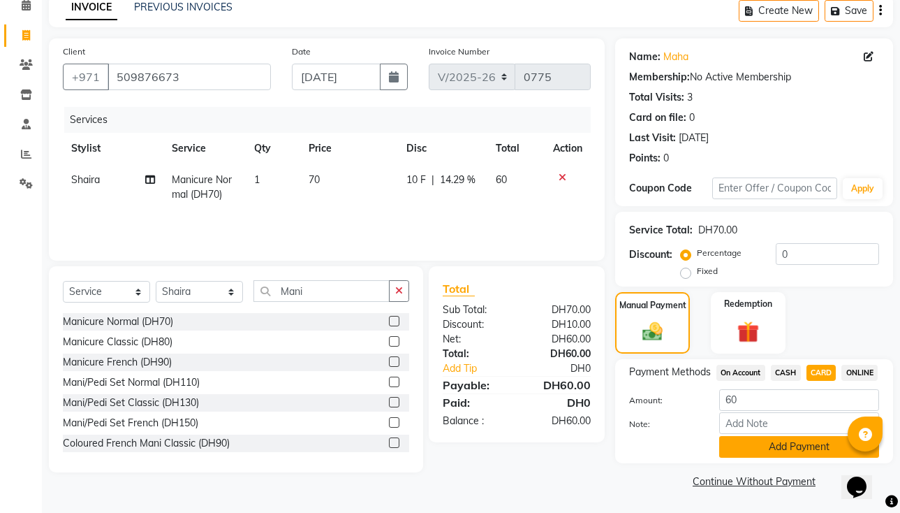
click at [476, 453] on button "Add Payment" at bounding box center [799, 447] width 160 height 22
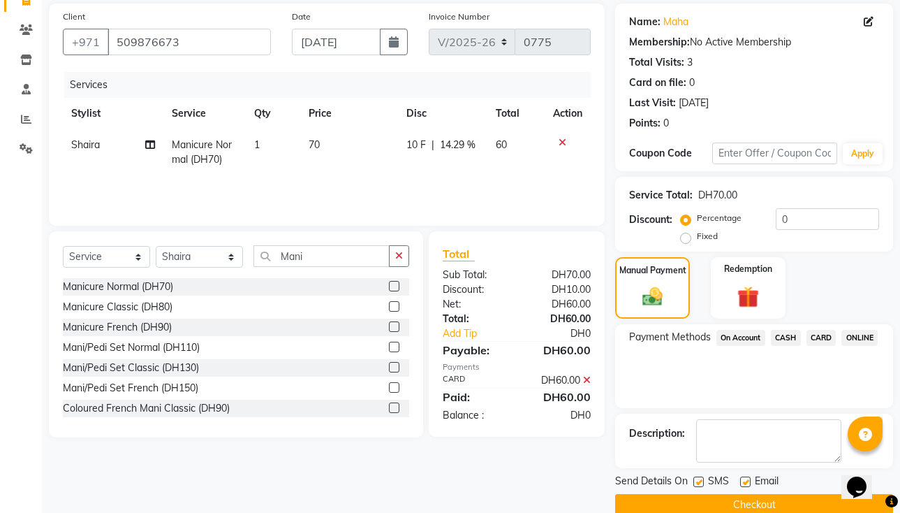
scroll to position [125, 0]
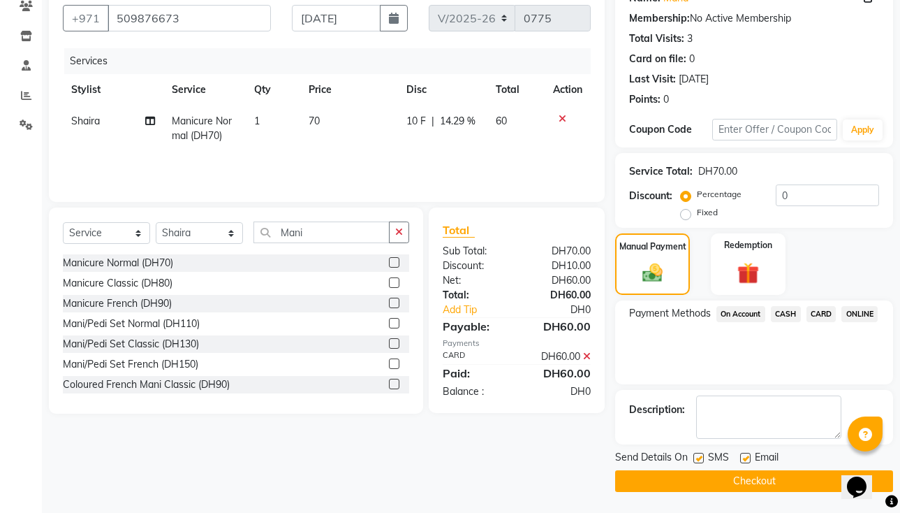
click at [476, 476] on button "Checkout" at bounding box center [754, 481] width 278 height 22
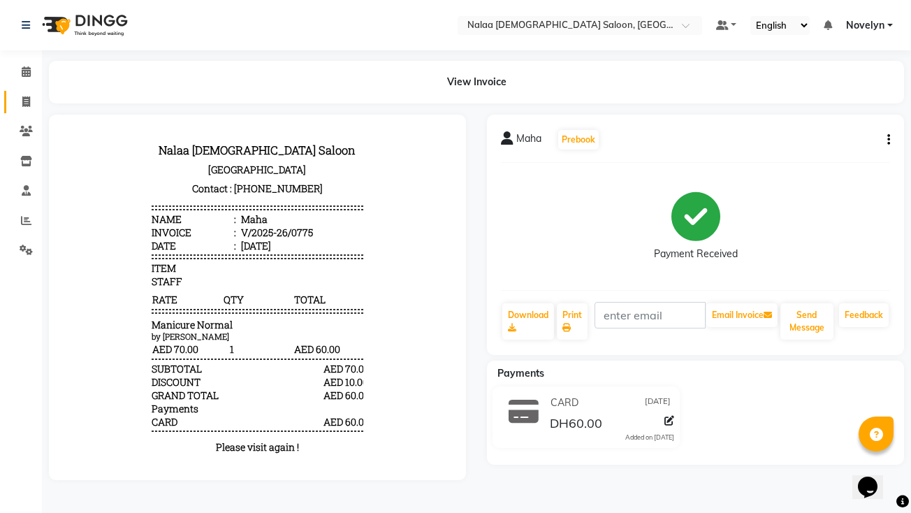
click at [14, 103] on span at bounding box center [26, 102] width 24 height 16
select select "service"
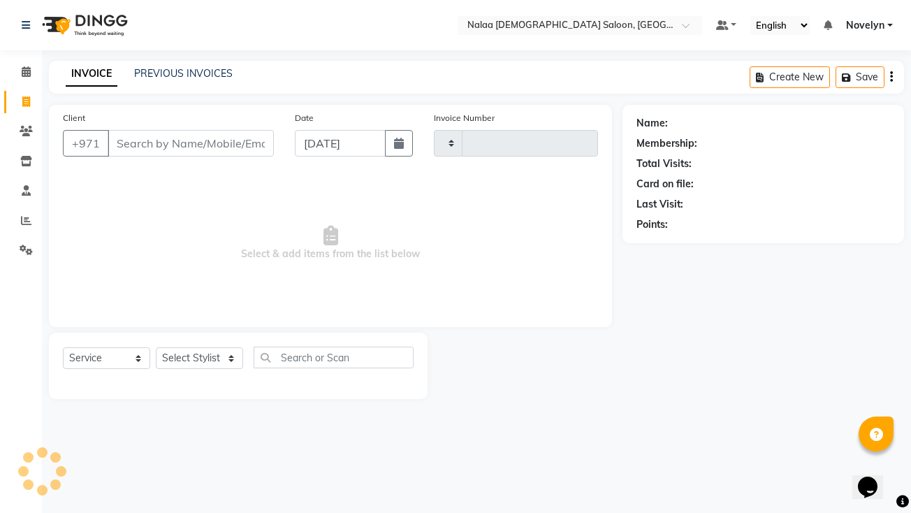
type input "0776"
select select "7528"
click at [213, 76] on link "PREVIOUS INVOICES" at bounding box center [183, 73] width 98 height 13
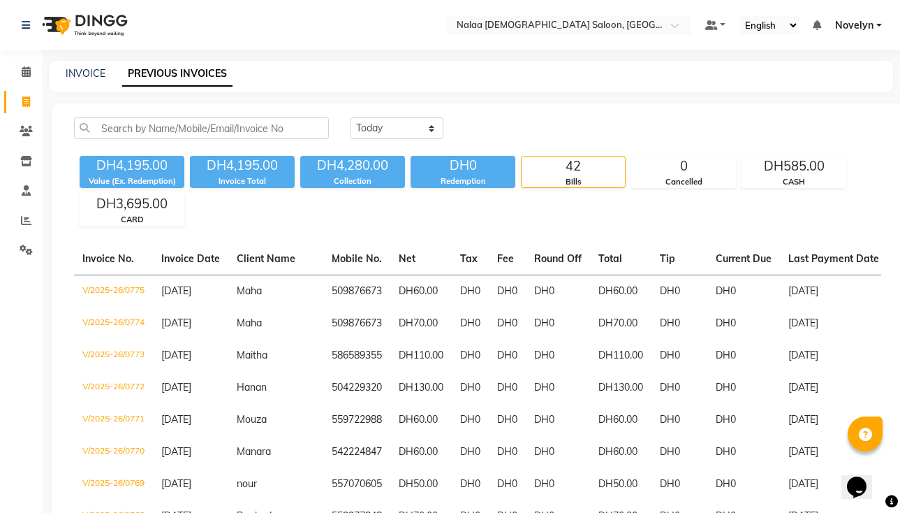
click at [26, 102] on icon at bounding box center [26, 101] width 8 height 10
select select "service"
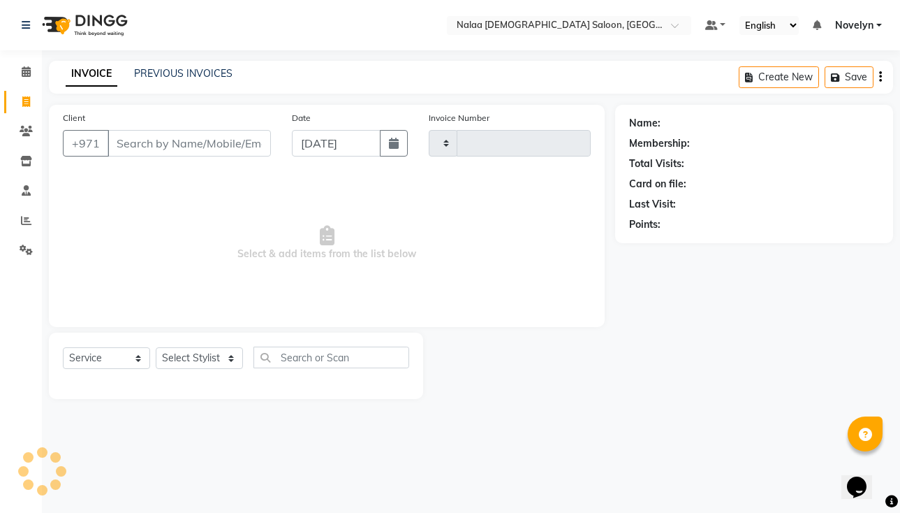
type input "0776"
select select "7528"
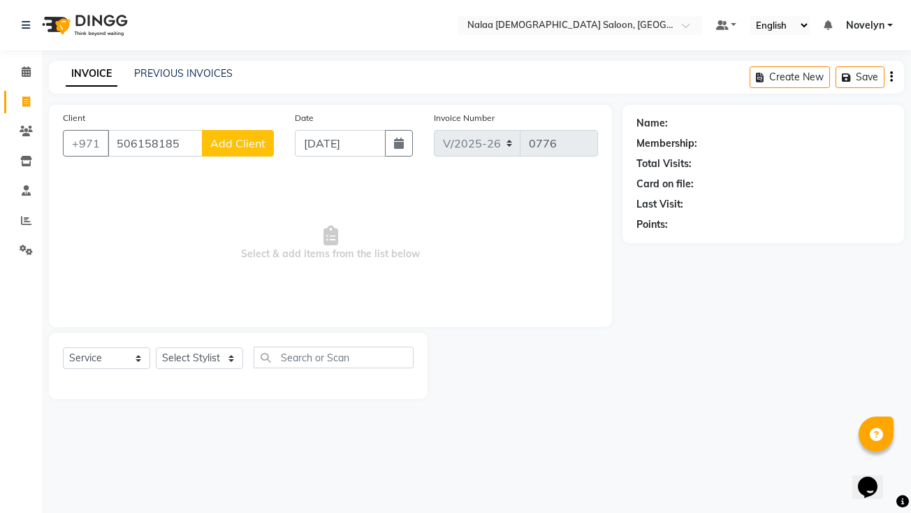
type input "506158185"
click at [247, 149] on span "Add Client" at bounding box center [237, 143] width 55 height 14
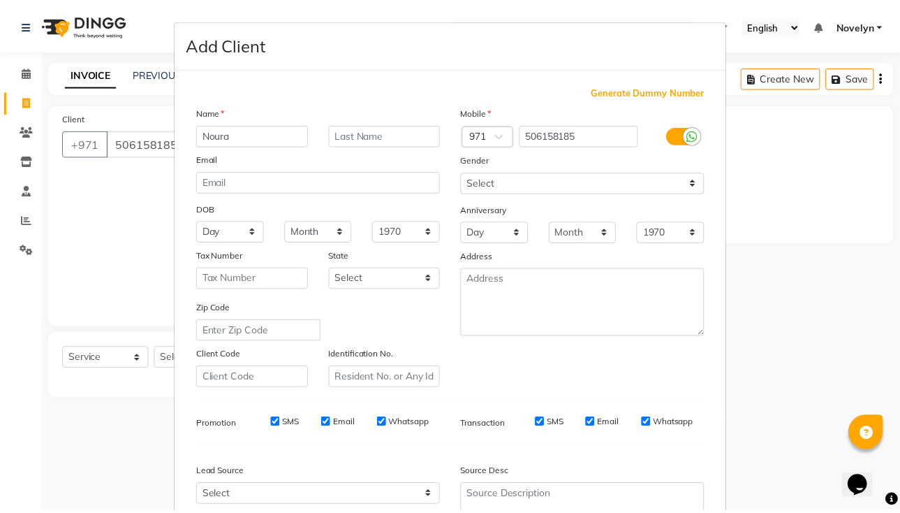
scroll to position [132, 0]
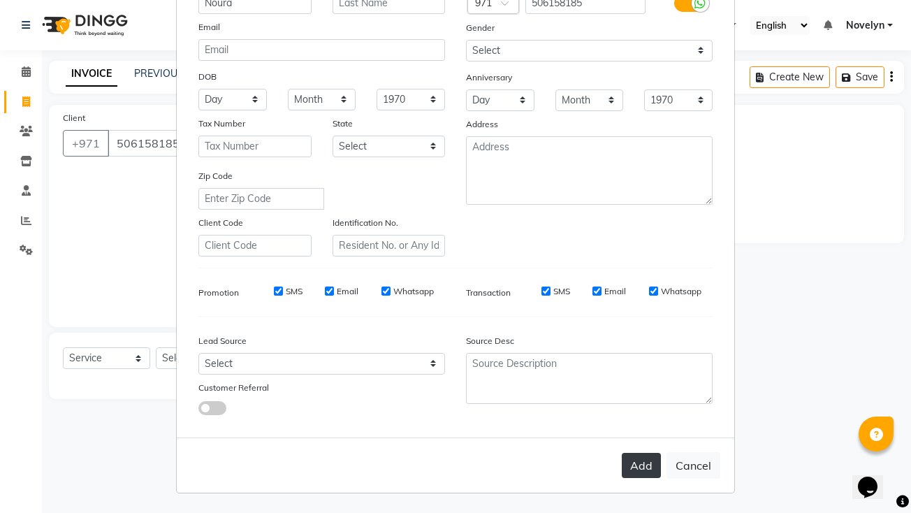
type input "Noura"
click at [476, 476] on button "Add" at bounding box center [641, 465] width 39 height 25
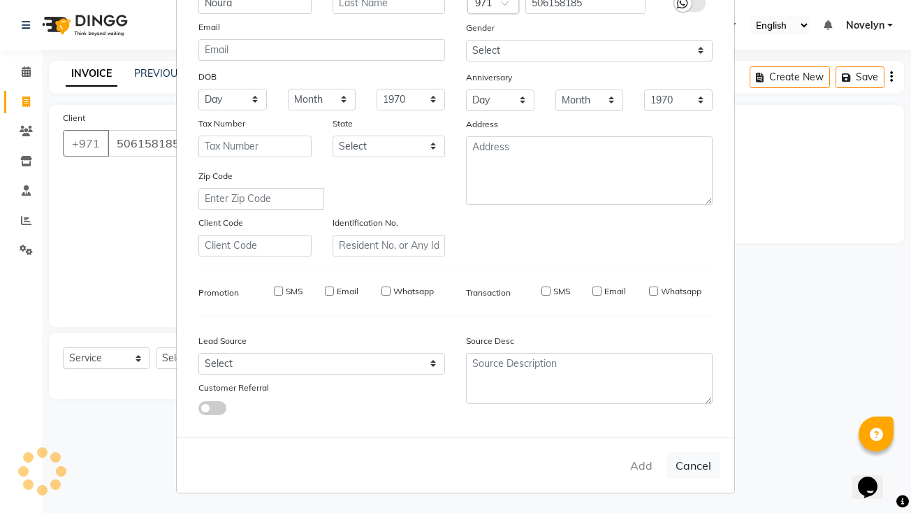
select select
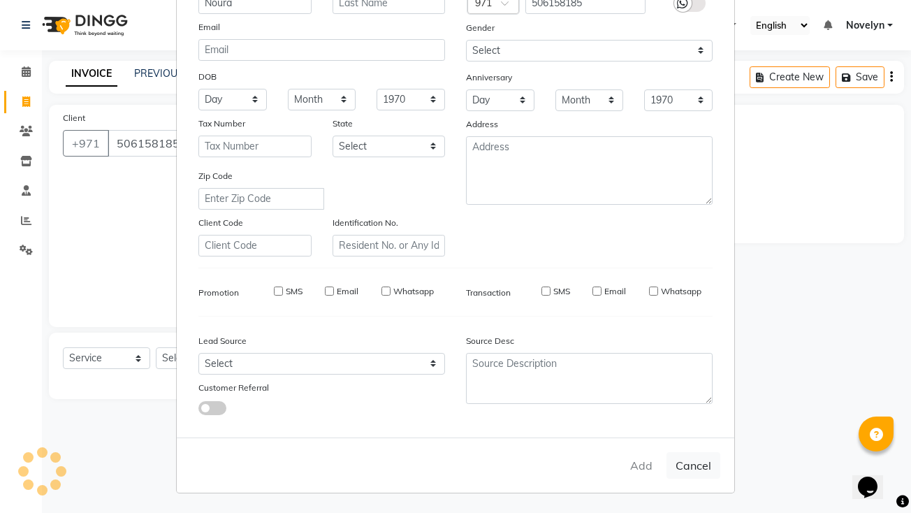
select select
checkbox input "false"
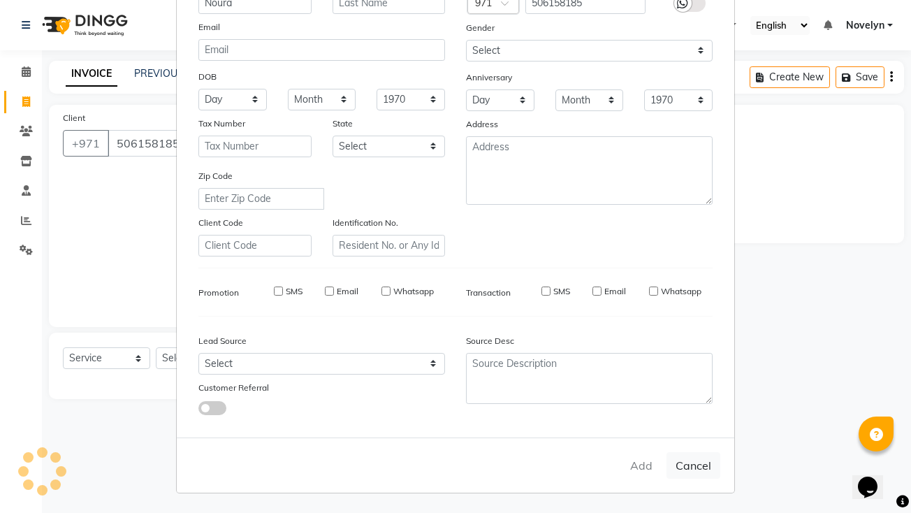
checkbox input "false"
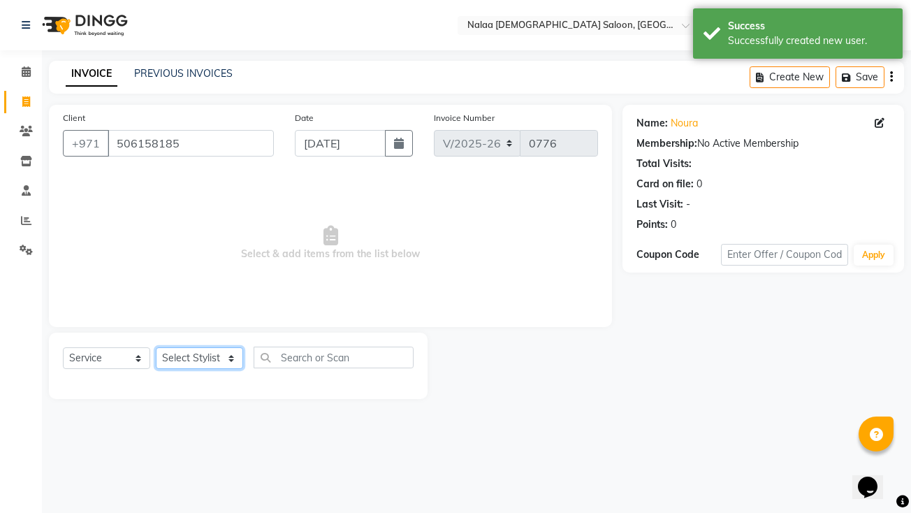
click at [207, 359] on select "Select Stylist Abby Chatty Grace Hina [PERSON_NAME] [PERSON_NAME] Stylist 1" at bounding box center [199, 358] width 87 height 22
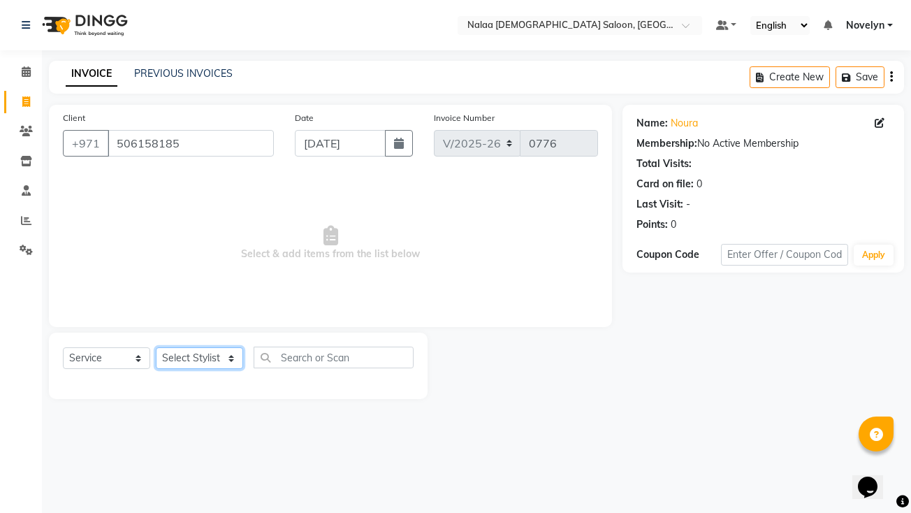
select select "90550"
click at [156, 347] on select "Select Stylist Abby Chatty Grace Hina [PERSON_NAME] [PERSON_NAME] Stylist 1" at bounding box center [199, 358] width 87 height 22
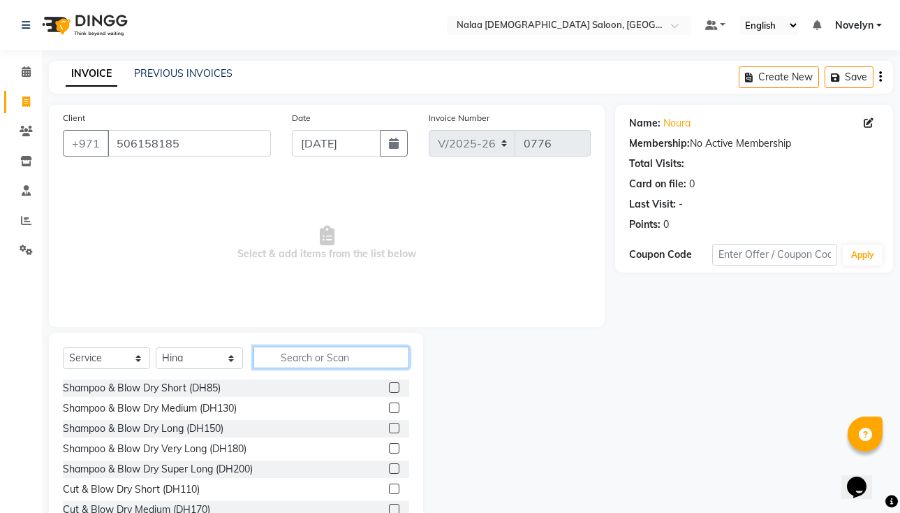
click at [328, 360] on input "text" at bounding box center [332, 357] width 156 height 22
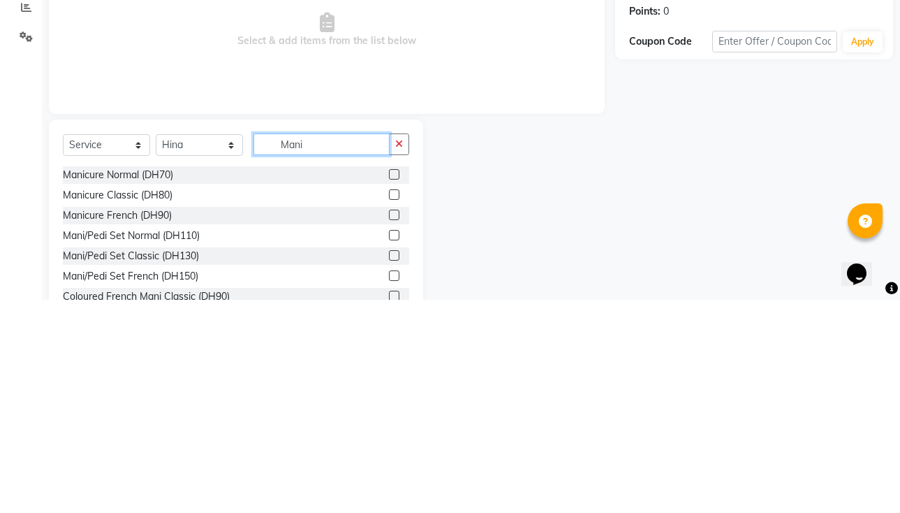
type input "Mani"
click at [389, 387] on label at bounding box center [394, 387] width 10 height 10
click at [389, 387] on input "checkbox" at bounding box center [393, 387] width 9 height 9
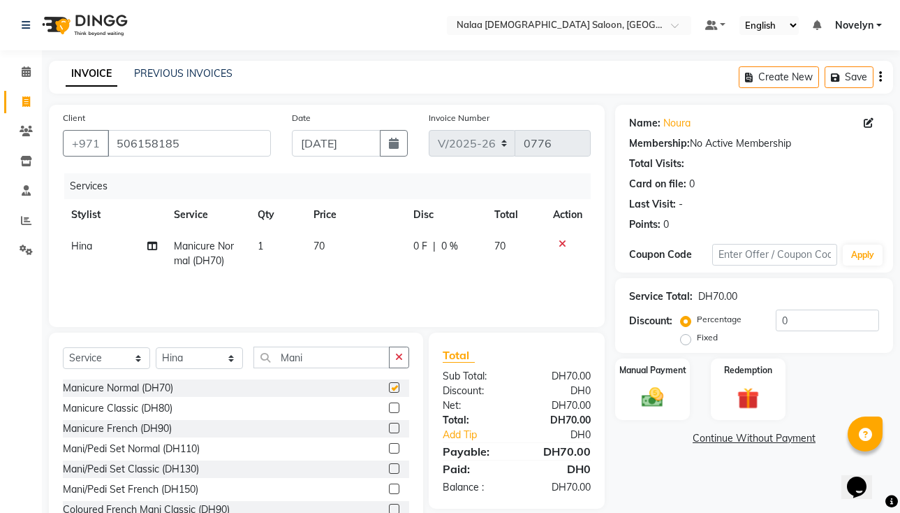
checkbox input "false"
click at [399, 356] on icon "button" at bounding box center [399, 357] width 8 height 10
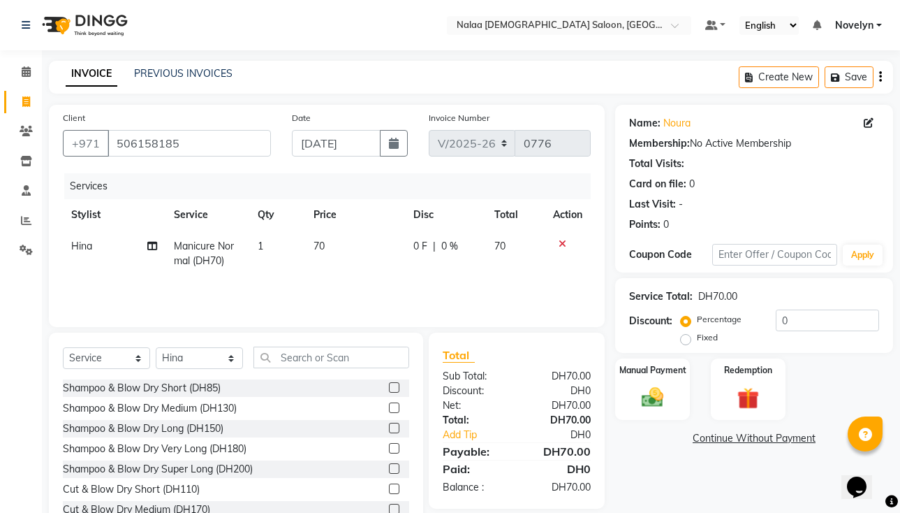
click at [476, 244] on icon at bounding box center [563, 244] width 8 height 10
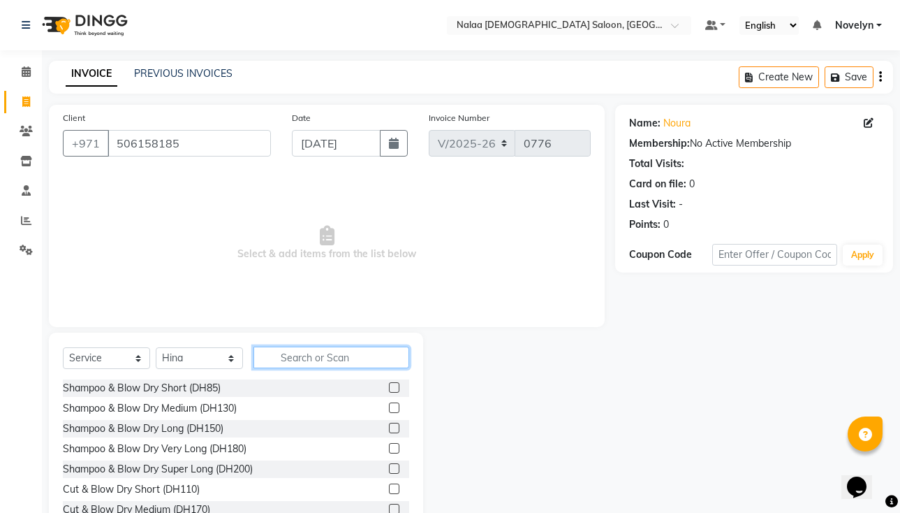
click at [356, 360] on input "text" at bounding box center [332, 357] width 156 height 22
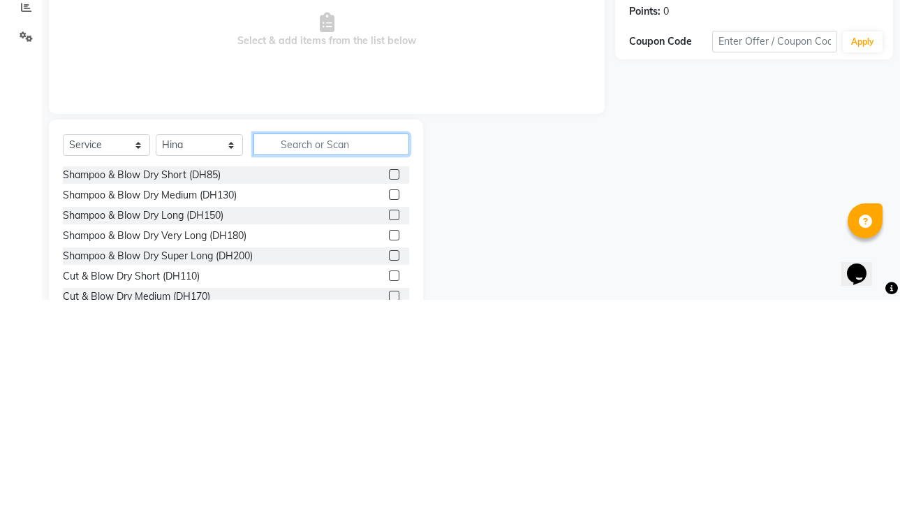
type input "A"
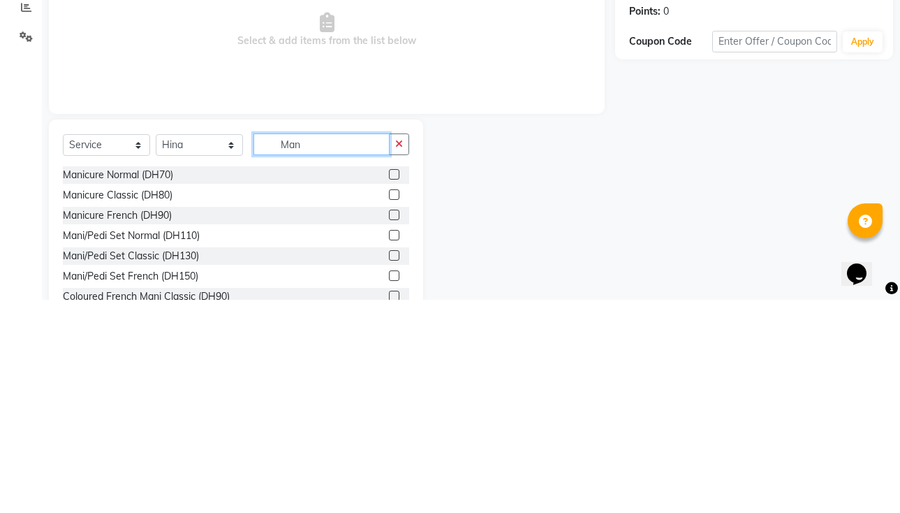
type input "Man"
click at [389, 407] on label at bounding box center [394, 407] width 10 height 10
click at [389, 407] on input "checkbox" at bounding box center [393, 408] width 9 height 9
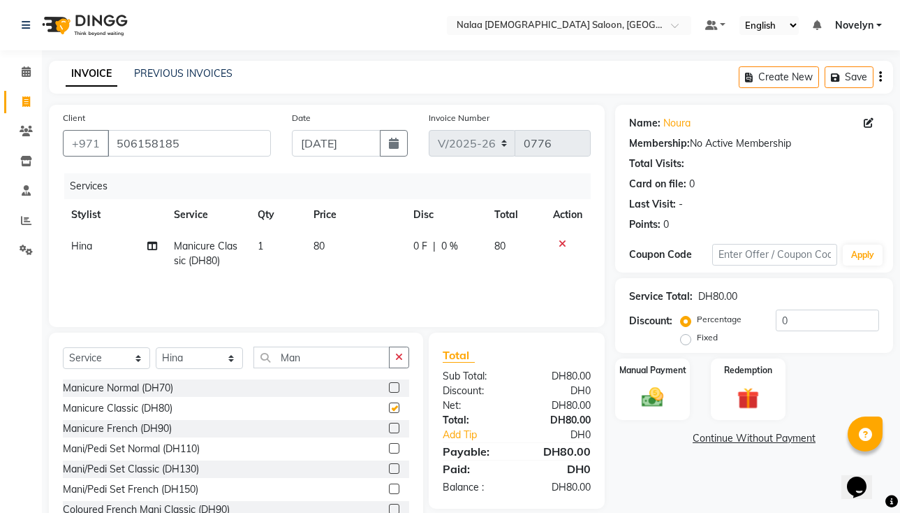
checkbox input "false"
click at [425, 243] on span "0 F" at bounding box center [420, 246] width 14 height 15
select select "90550"
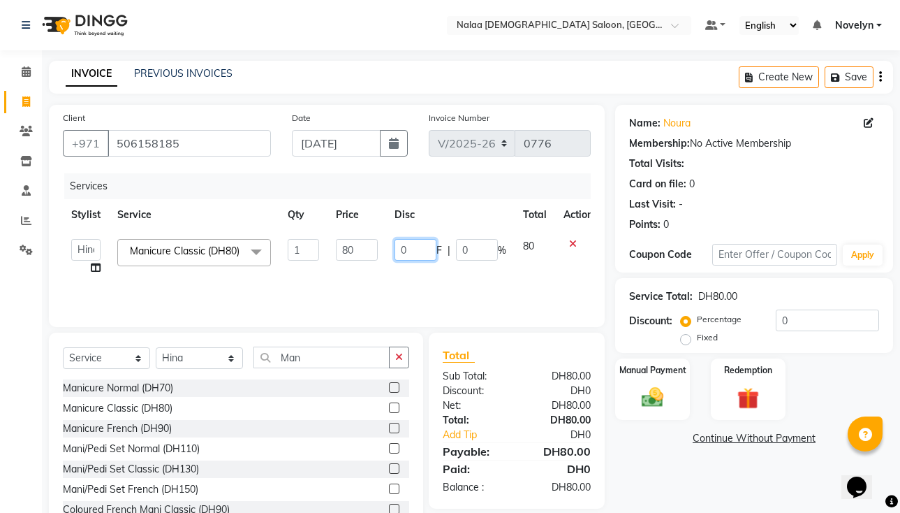
click at [410, 254] on input "0" at bounding box center [416, 250] width 42 height 22
type input "10"
click at [476, 476] on div "Name: Noura Membership: No Active Membership Total Visits: Card on file: 0 Last…" at bounding box center [759, 322] width 288 height 434
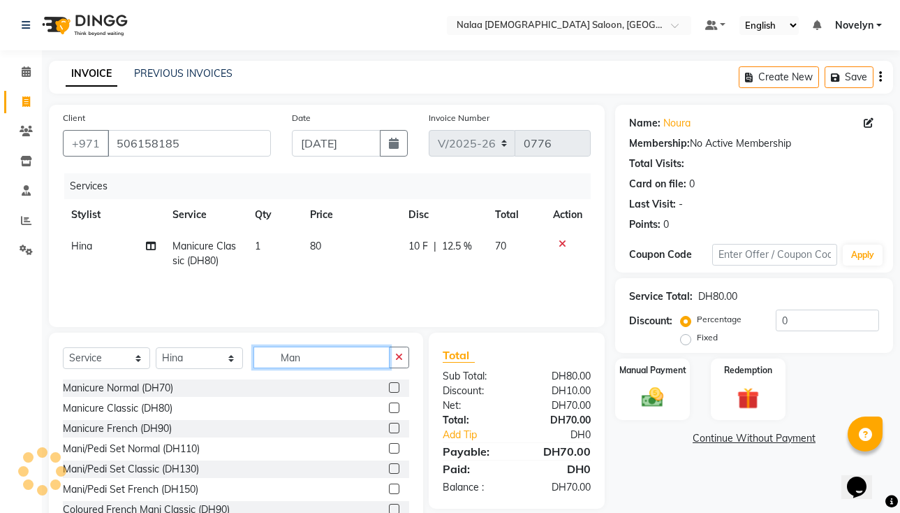
click at [316, 361] on input "Man" at bounding box center [322, 357] width 136 height 22
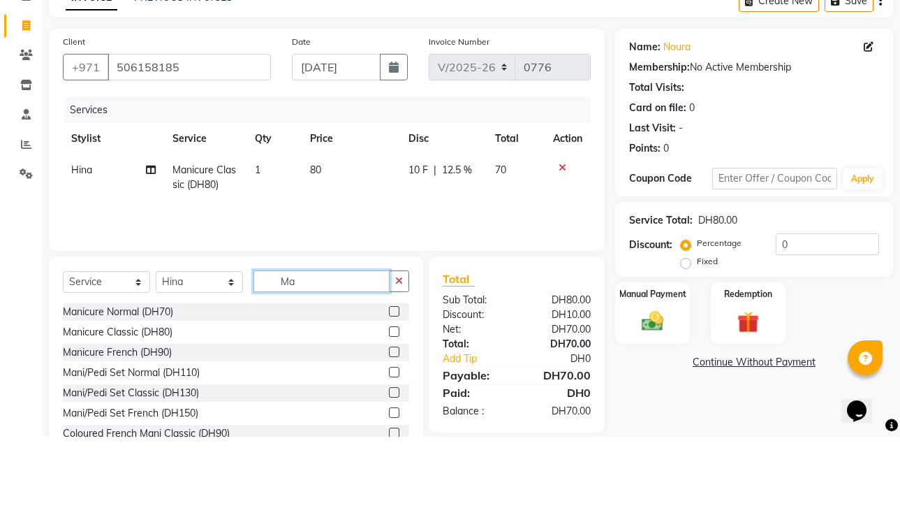
type input "M"
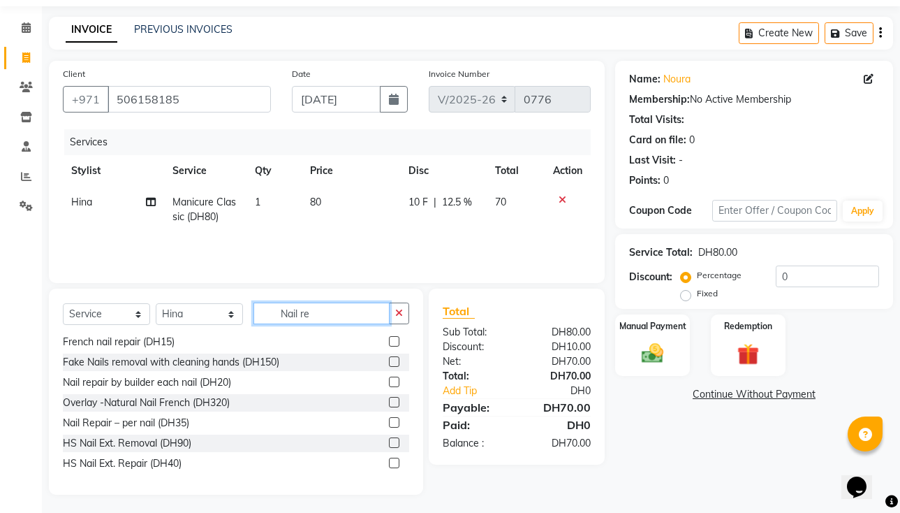
scroll to position [45, 0]
type input "Nail re"
click at [389, 421] on label at bounding box center [394, 421] width 10 height 10
click at [389, 421] on input "checkbox" at bounding box center [393, 422] width 9 height 9
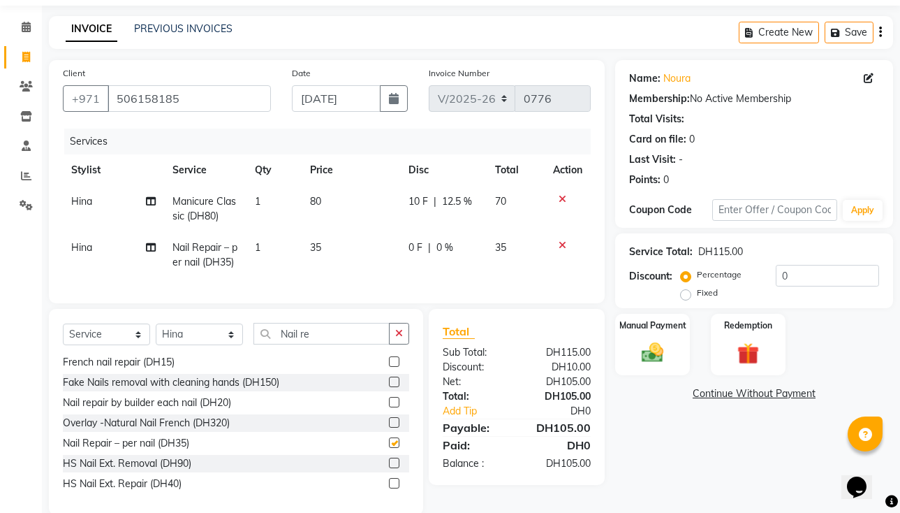
checkbox input "false"
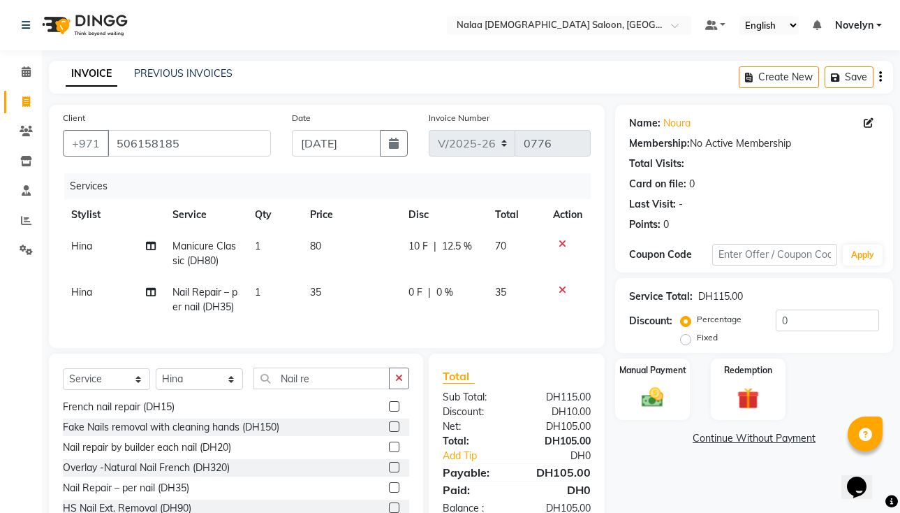
click at [446, 302] on td "0 F | 0 %" at bounding box center [443, 300] width 87 height 46
select select "90550"
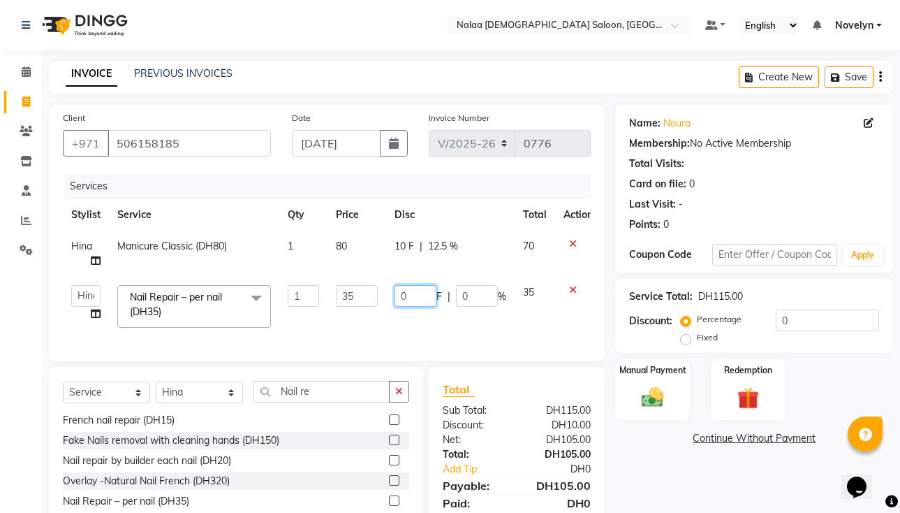
click at [410, 298] on input "0" at bounding box center [416, 296] width 42 height 22
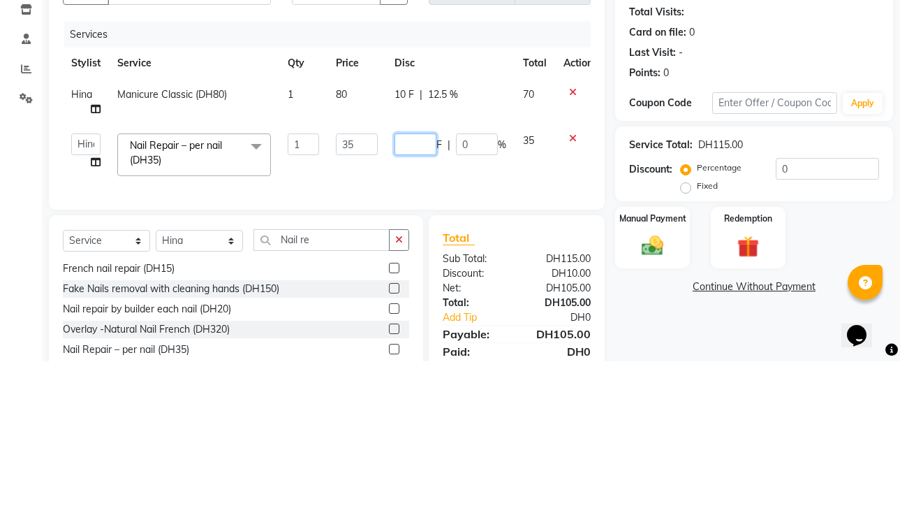
type input "5"
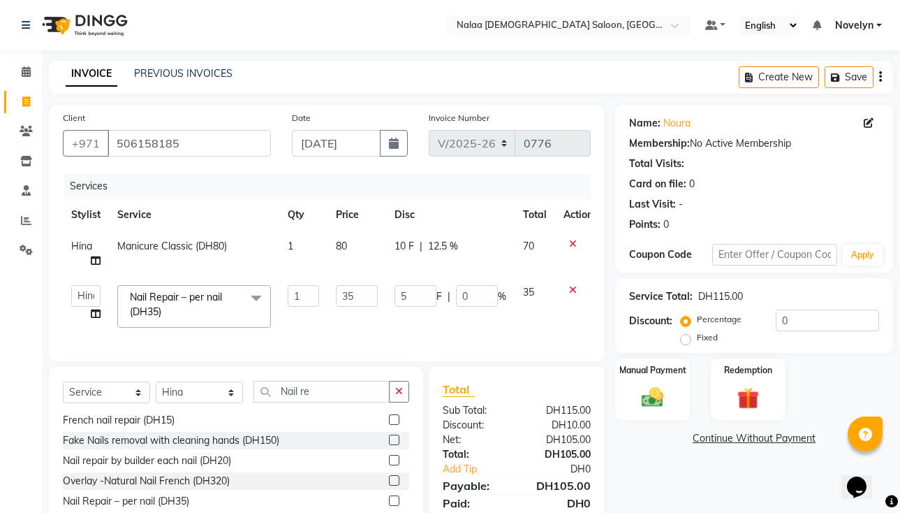
click at [476, 476] on div "Name: Noura Membership: No Active Membership Total Visits: Card on file: 0 Last…" at bounding box center [759, 339] width 288 height 468
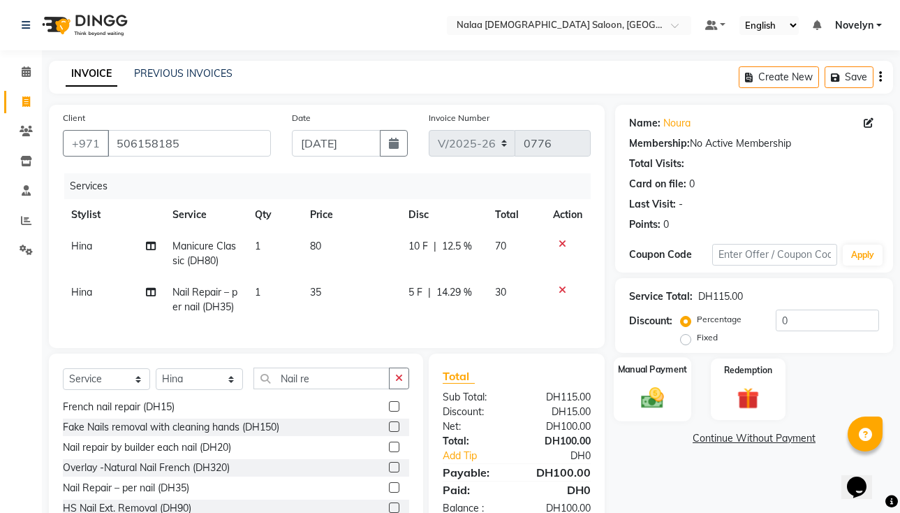
click at [476, 380] on div "Manual Payment" at bounding box center [653, 389] width 78 height 64
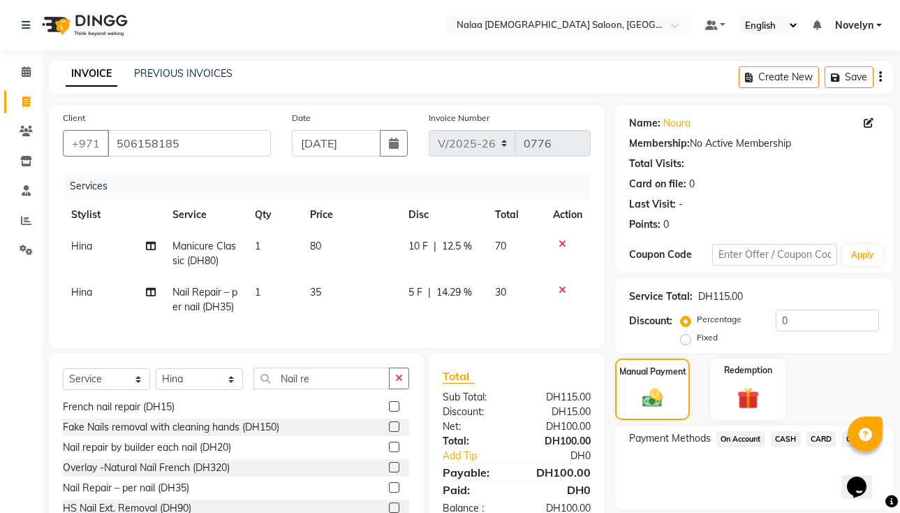
click at [476, 441] on span "CARD" at bounding box center [822, 439] width 30 height 16
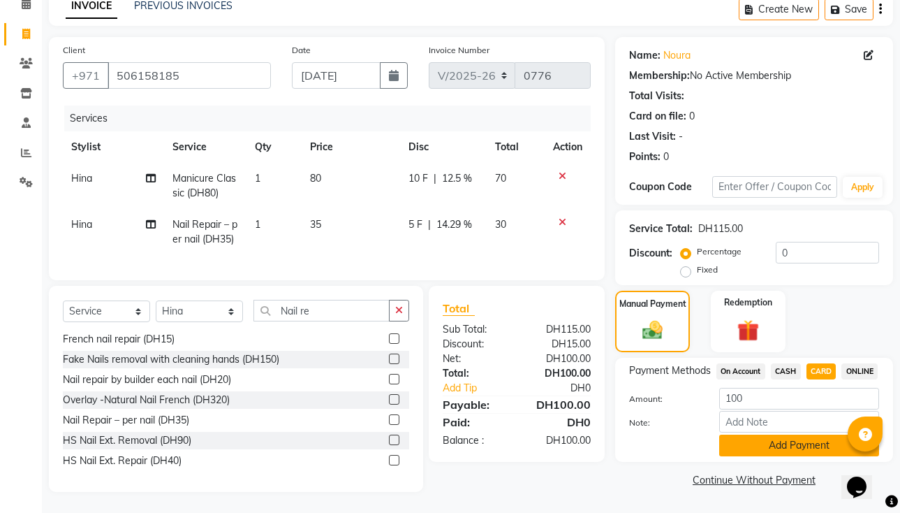
click at [476, 440] on button "Add Payment" at bounding box center [799, 445] width 160 height 22
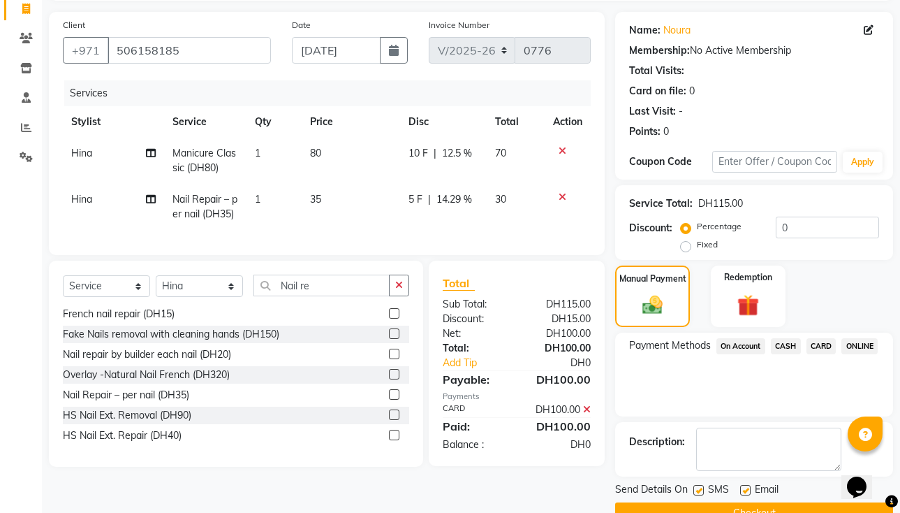
scroll to position [125, 0]
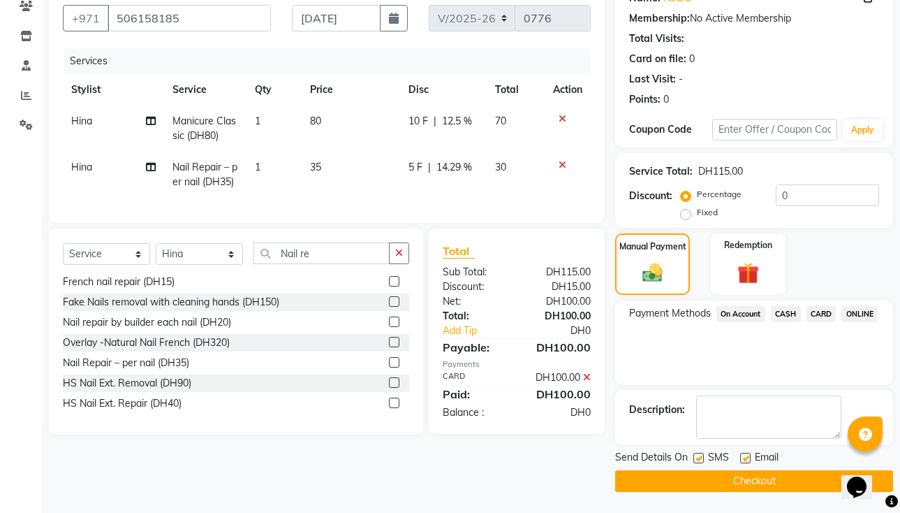
click at [476, 476] on button "Checkout" at bounding box center [754, 481] width 278 height 22
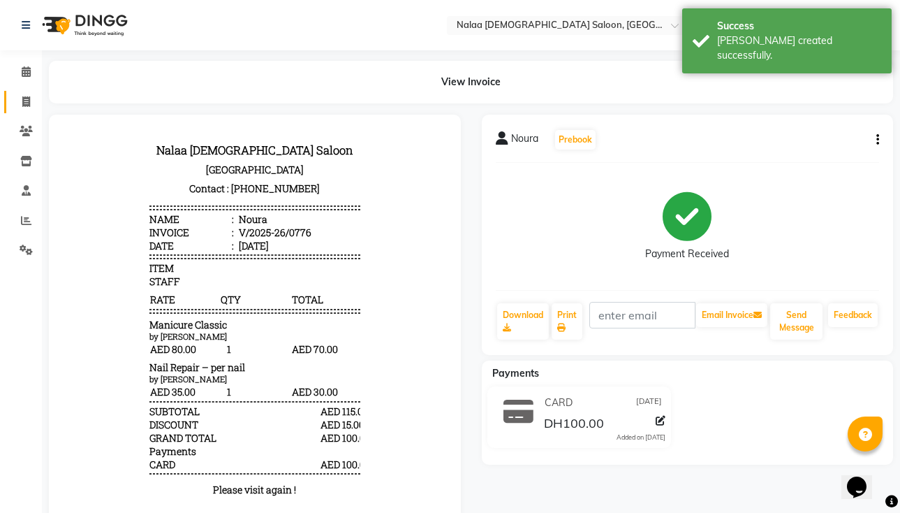
click at [27, 105] on icon at bounding box center [26, 101] width 8 height 10
select select "service"
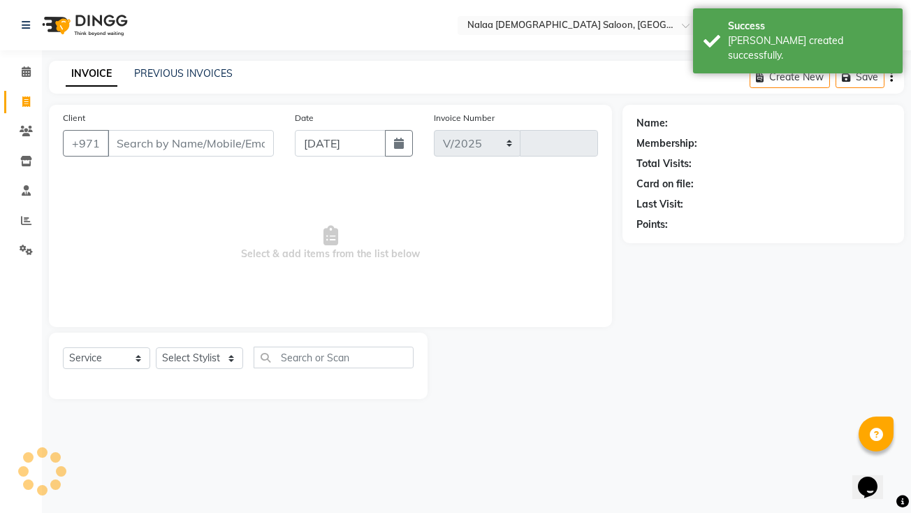
select select "7528"
type input "0777"
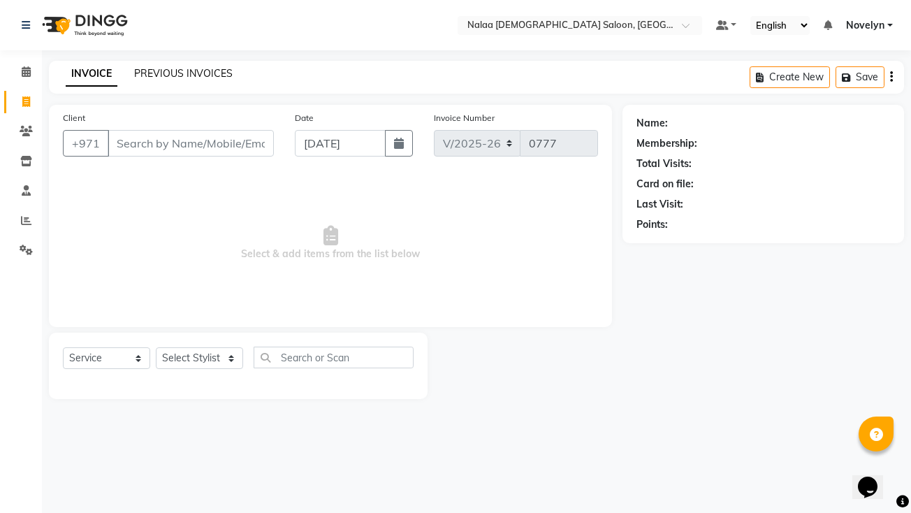
click at [210, 78] on link "PREVIOUS INVOICES" at bounding box center [183, 73] width 98 height 13
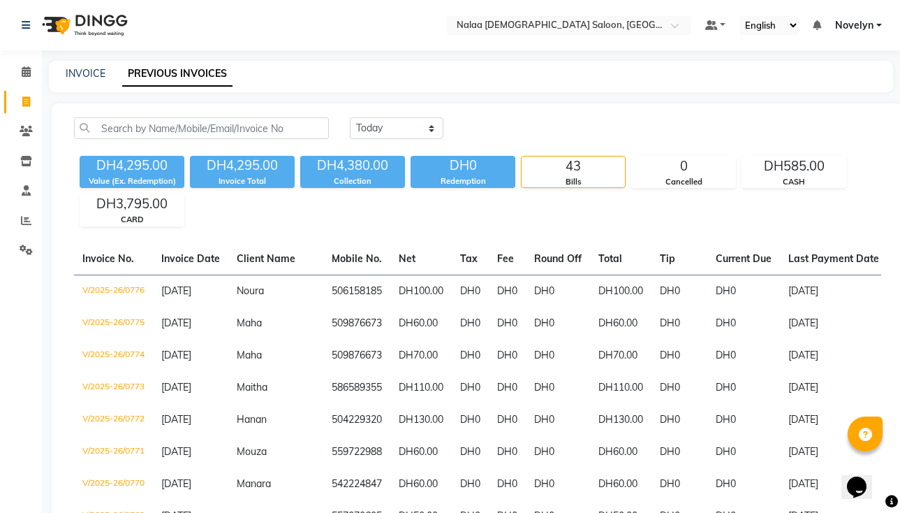
click at [27, 105] on icon at bounding box center [26, 101] width 8 height 10
select select "service"
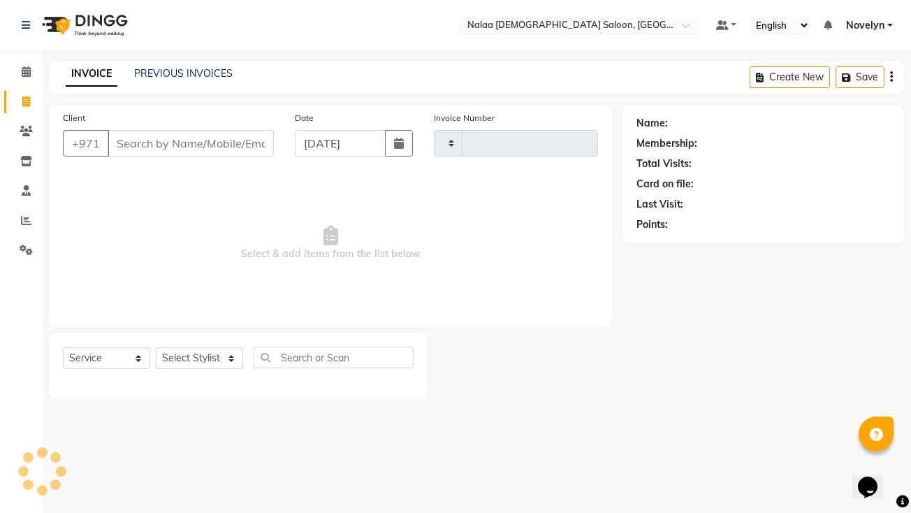
type input "0777"
select select "7528"
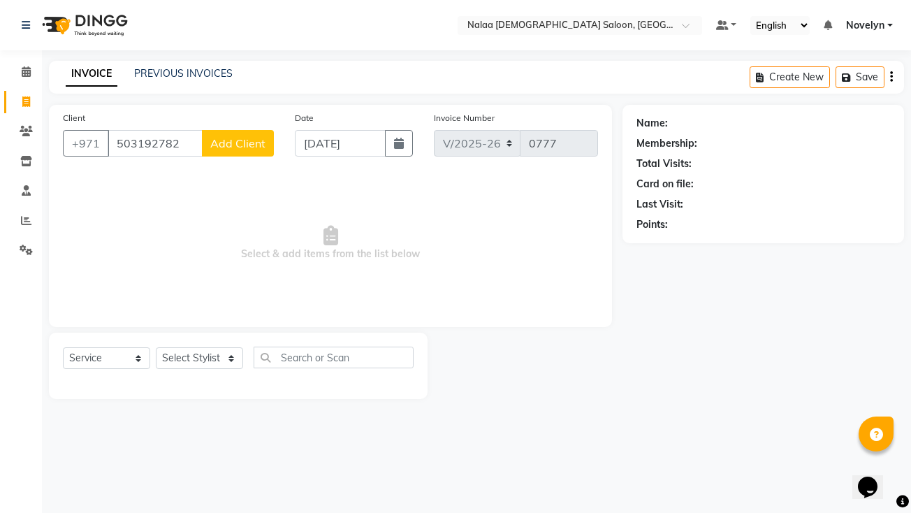
type input "503192782"
click at [240, 146] on span "Add Client" at bounding box center [237, 143] width 55 height 14
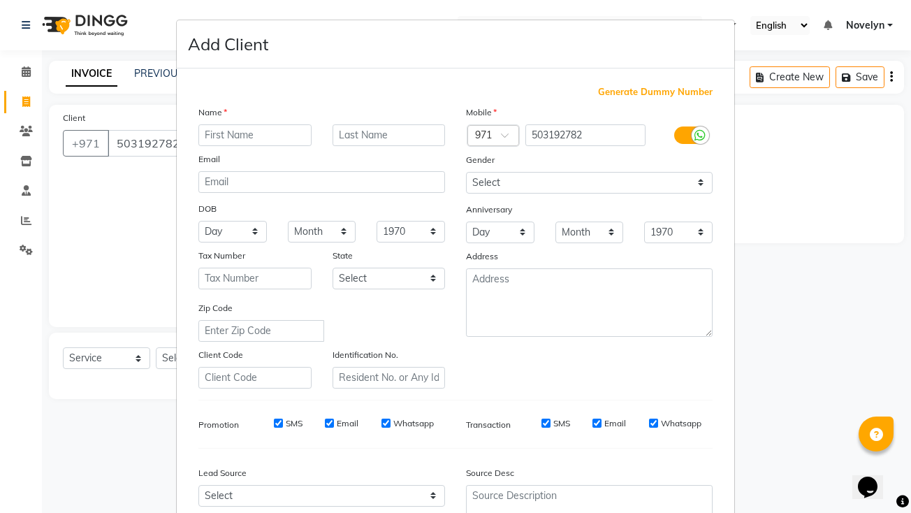
type input "H"
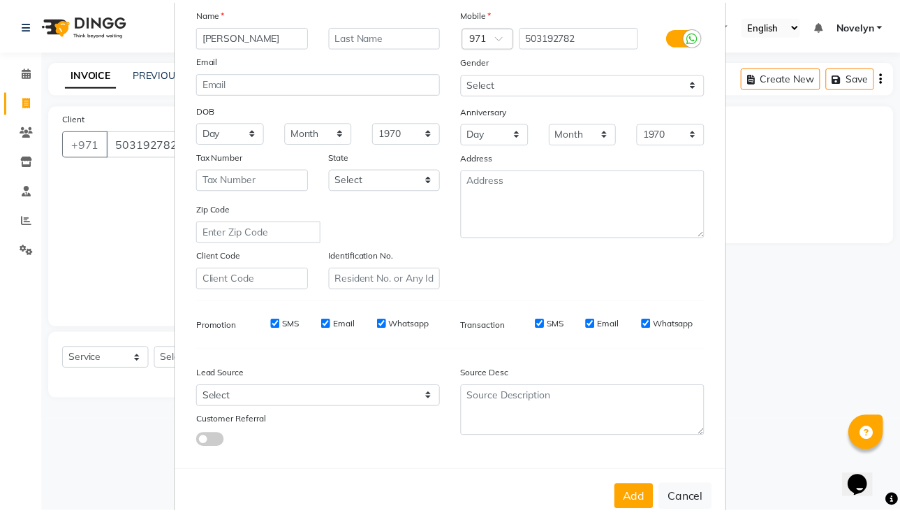
scroll to position [132, 0]
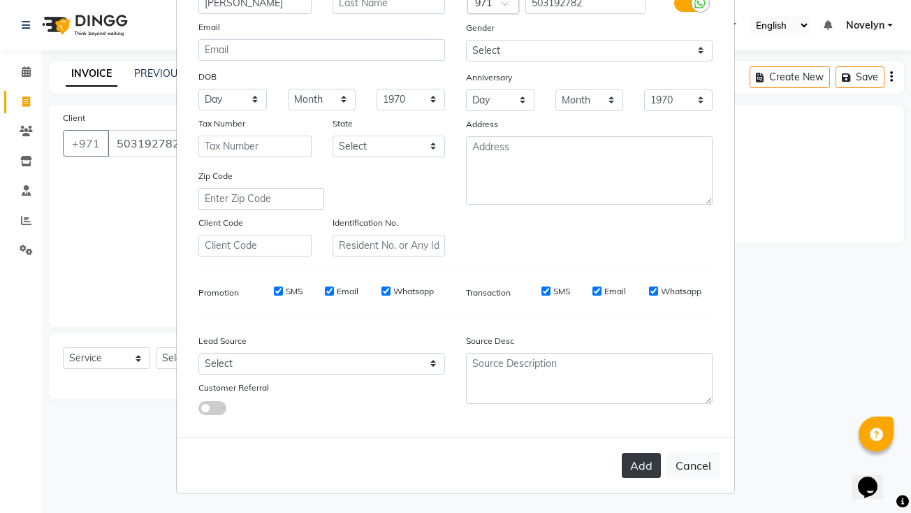
type input "[PERSON_NAME]"
click at [476, 474] on button "Add" at bounding box center [641, 465] width 39 height 25
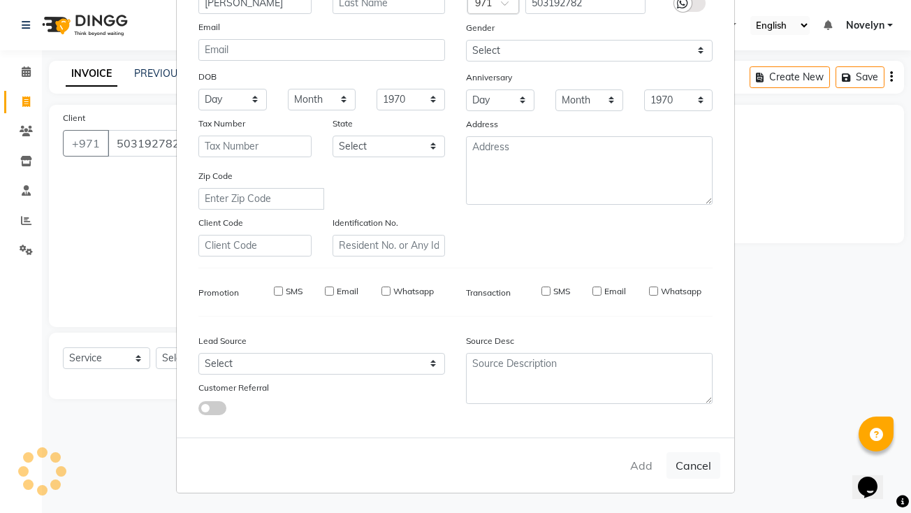
select select
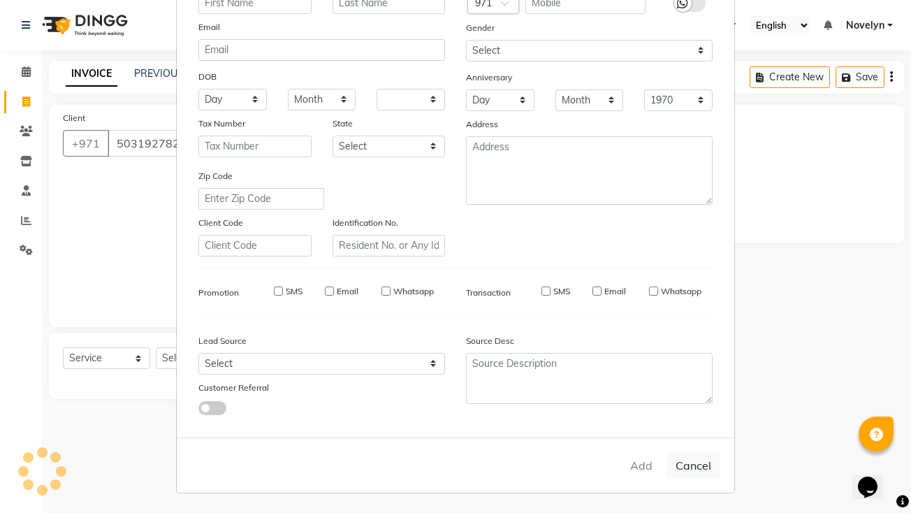
select select
checkbox input "false"
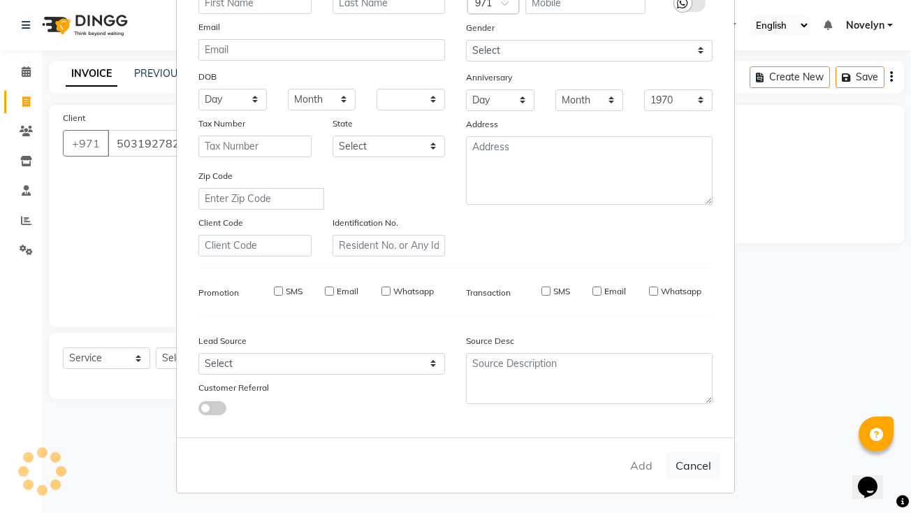
checkbox input "false"
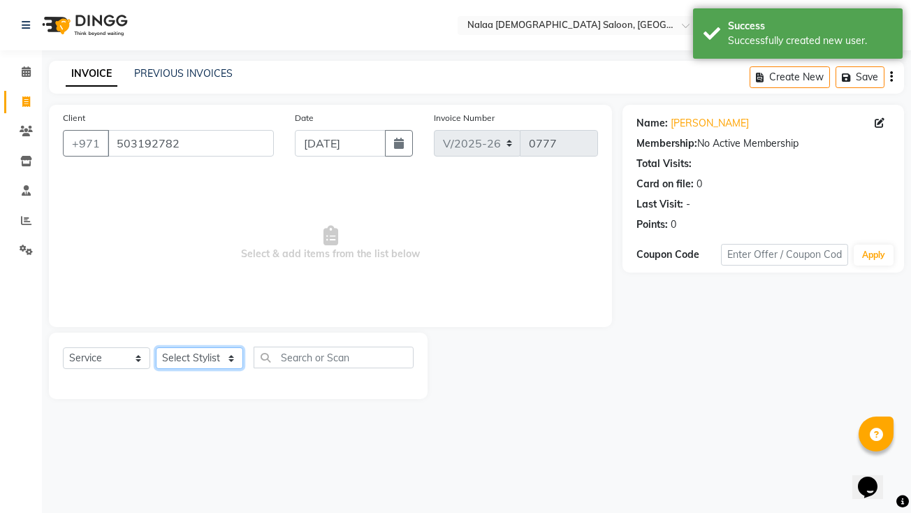
click at [228, 358] on select "Select Stylist Abby Chatty Grace Hina [PERSON_NAME] [PERSON_NAME] Stylist 1" at bounding box center [199, 358] width 87 height 22
select select "90550"
click at [156, 347] on select "Select Stylist Abby Chatty Grace Hina [PERSON_NAME] [PERSON_NAME] Stylist 1" at bounding box center [199, 358] width 87 height 22
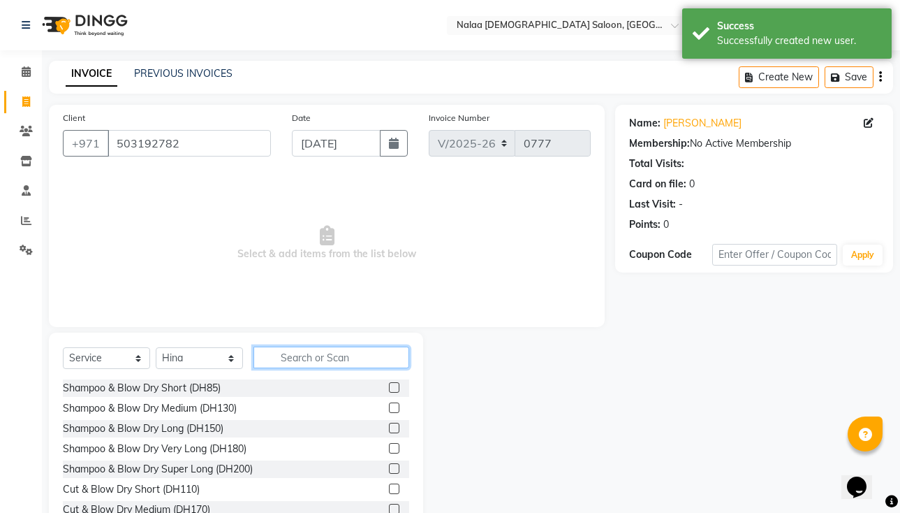
click at [364, 361] on input "text" at bounding box center [332, 357] width 156 height 22
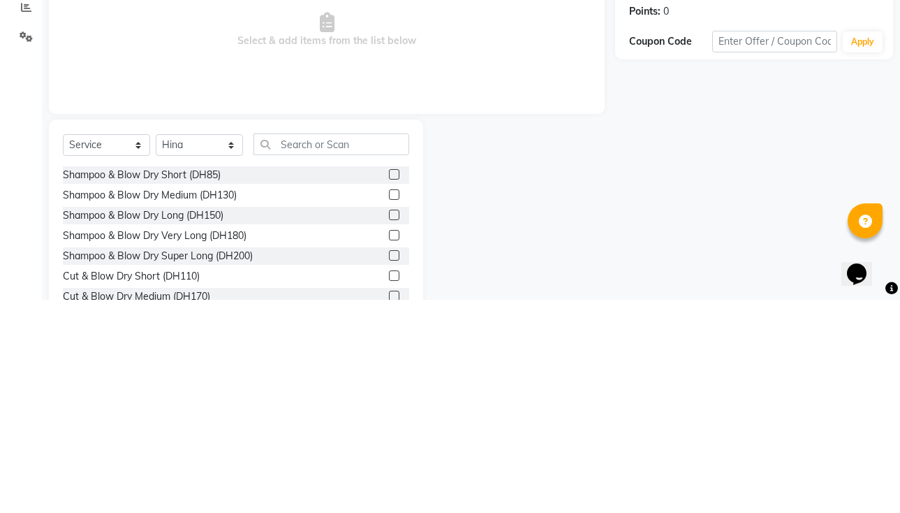
click at [389, 407] on label at bounding box center [394, 407] width 10 height 10
click at [389, 407] on input "checkbox" at bounding box center [393, 408] width 9 height 9
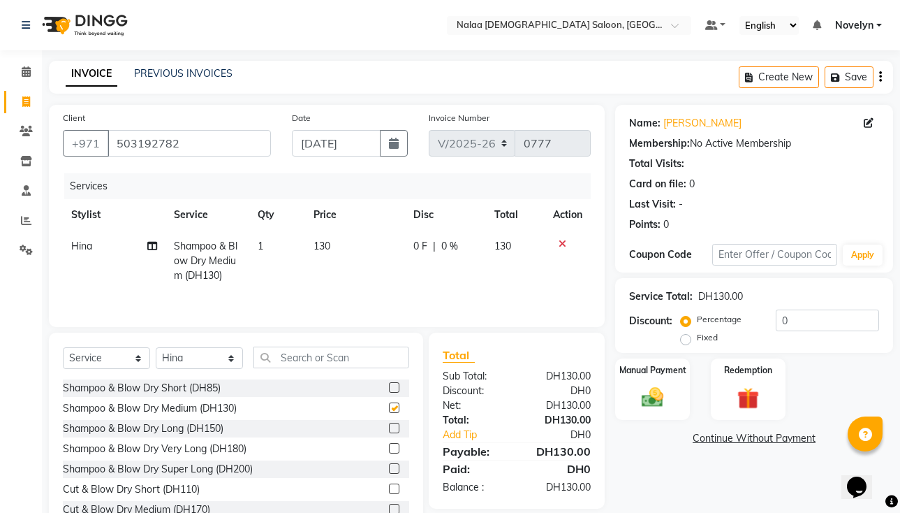
checkbox input "false"
click at [436, 250] on div "0 F | 0 %" at bounding box center [445, 246] width 64 height 15
select select "90550"
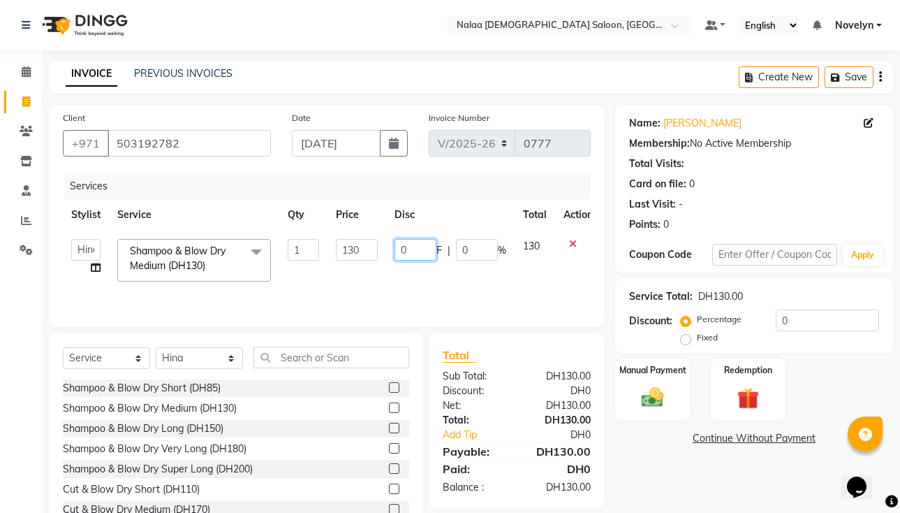
click at [414, 253] on input "0" at bounding box center [416, 250] width 42 height 22
type input "5"
click at [405, 249] on input "5" at bounding box center [416, 250] width 42 height 22
click at [413, 245] on input "5" at bounding box center [416, 250] width 42 height 22
click at [405, 255] on input "5" at bounding box center [416, 250] width 42 height 22
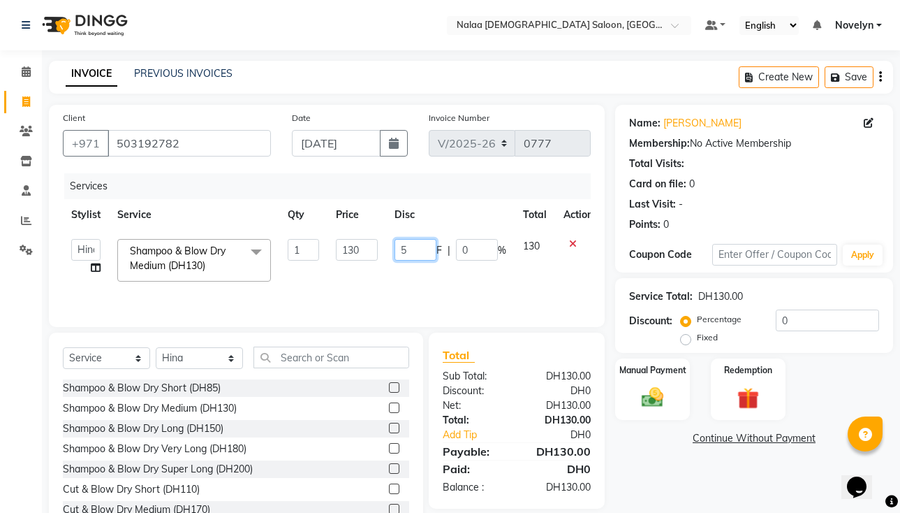
click at [425, 249] on input "5" at bounding box center [416, 250] width 42 height 22
click at [476, 432] on link "Add Tip" at bounding box center [481, 434] width 98 height 15
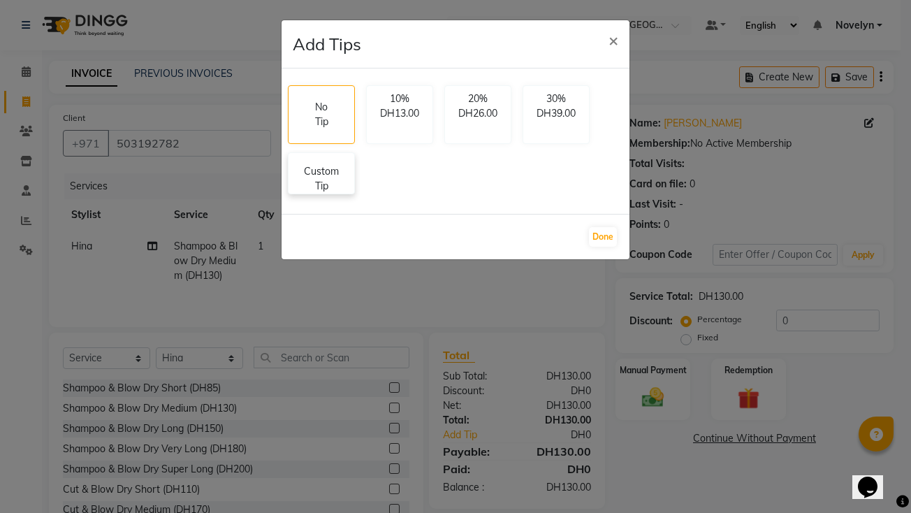
click at [314, 181] on p "Custom Tip" at bounding box center [321, 178] width 49 height 29
select select "90550"
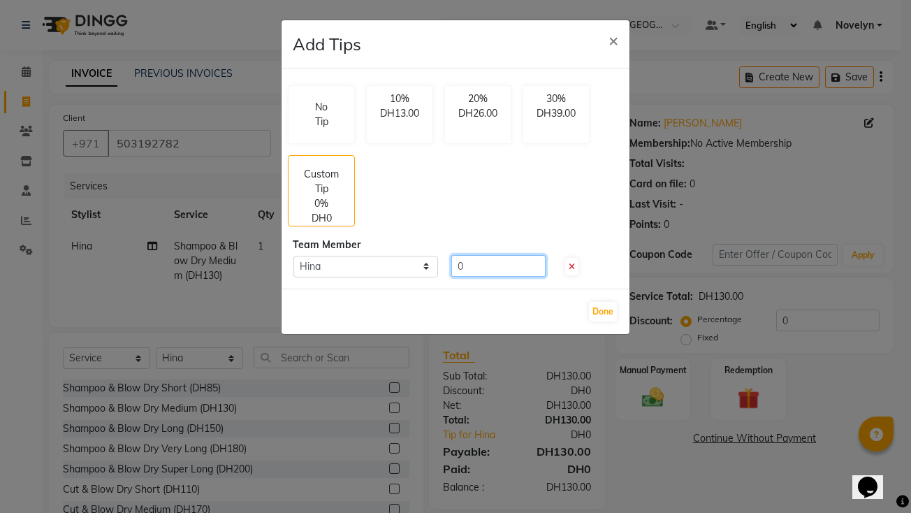
click at [476, 267] on input "0" at bounding box center [498, 266] width 94 height 22
click at [476, 270] on icon at bounding box center [571, 267] width 6 height 8
type input "0"
click at [476, 38] on span "×" at bounding box center [613, 39] width 10 height 21
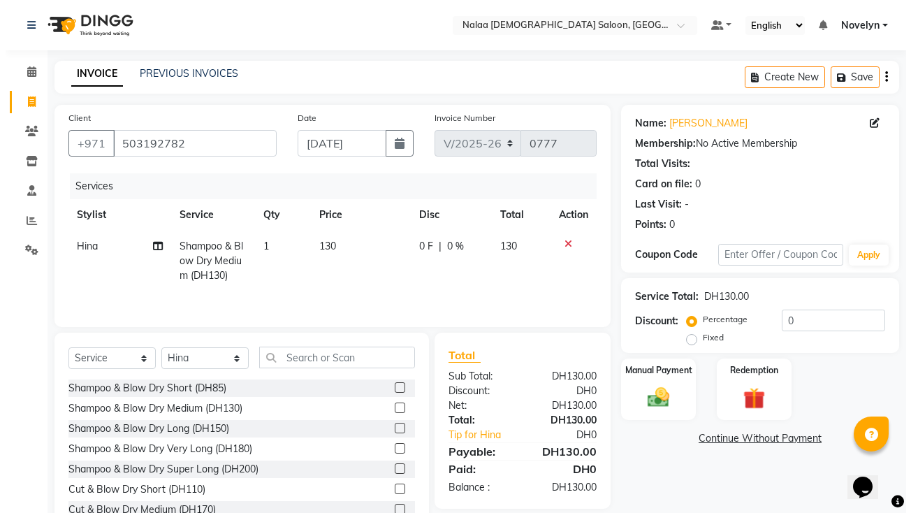
scroll to position [47, 0]
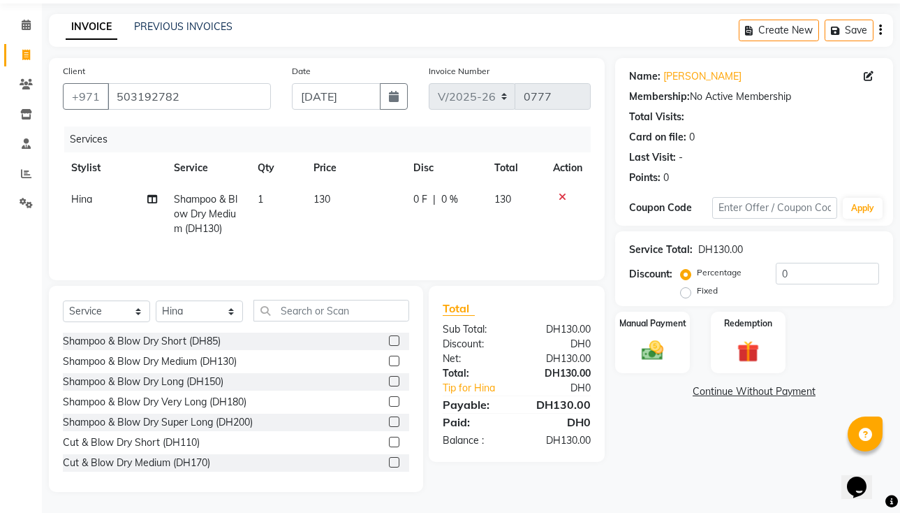
click at [389, 360] on label at bounding box center [394, 360] width 10 height 10
click at [389, 360] on input "checkbox" at bounding box center [393, 361] width 9 height 9
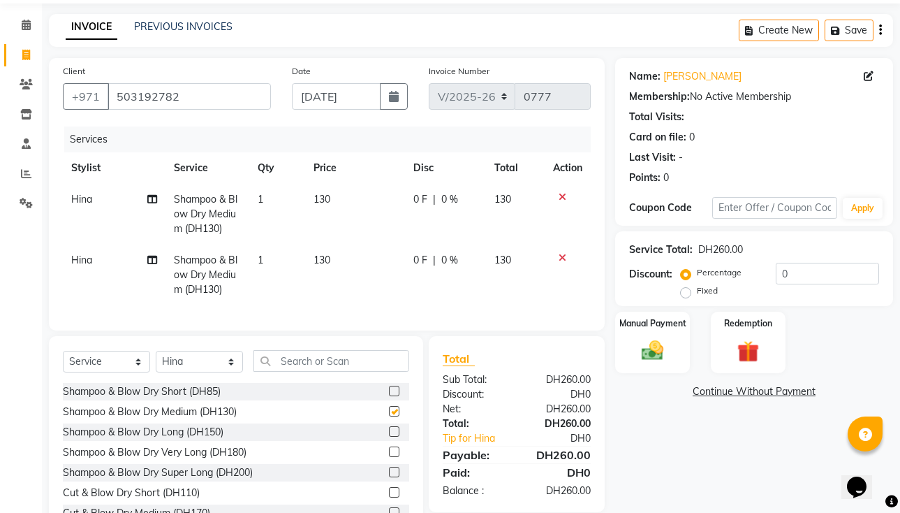
checkbox input "false"
click at [476, 446] on link "Tip for Hina" at bounding box center [481, 438] width 98 height 15
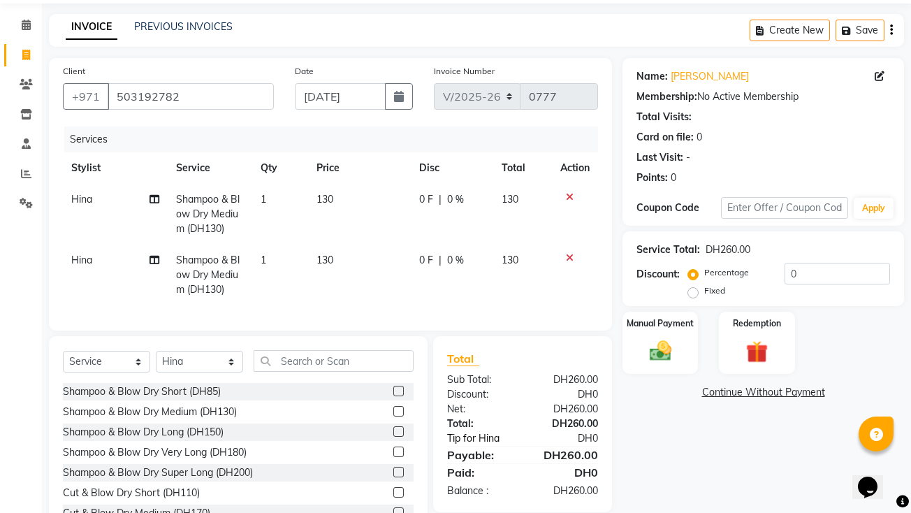
select select "90550"
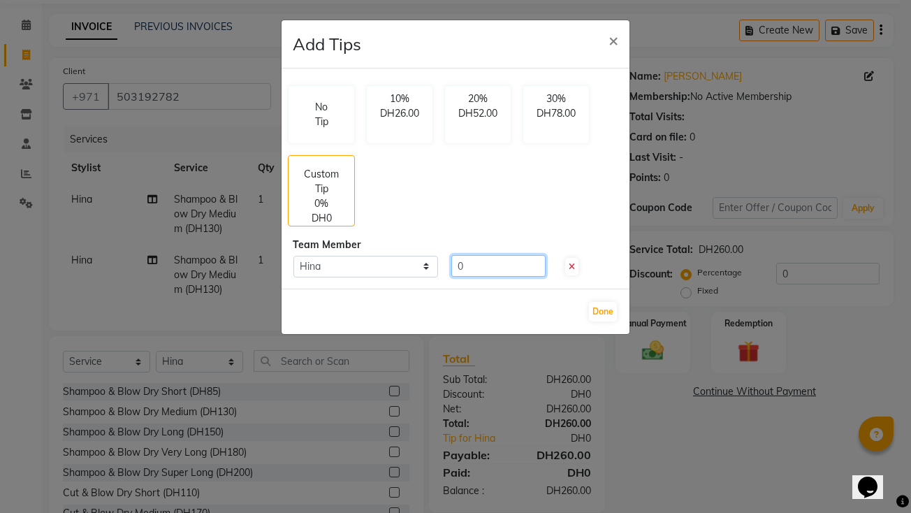
click at [476, 269] on input "0" at bounding box center [498, 266] width 94 height 22
click at [476, 267] on icon at bounding box center [571, 267] width 6 height 8
type input "0"
click at [476, 267] on input "0" at bounding box center [498, 266] width 94 height 22
click at [476, 268] on icon at bounding box center [571, 267] width 6 height 8
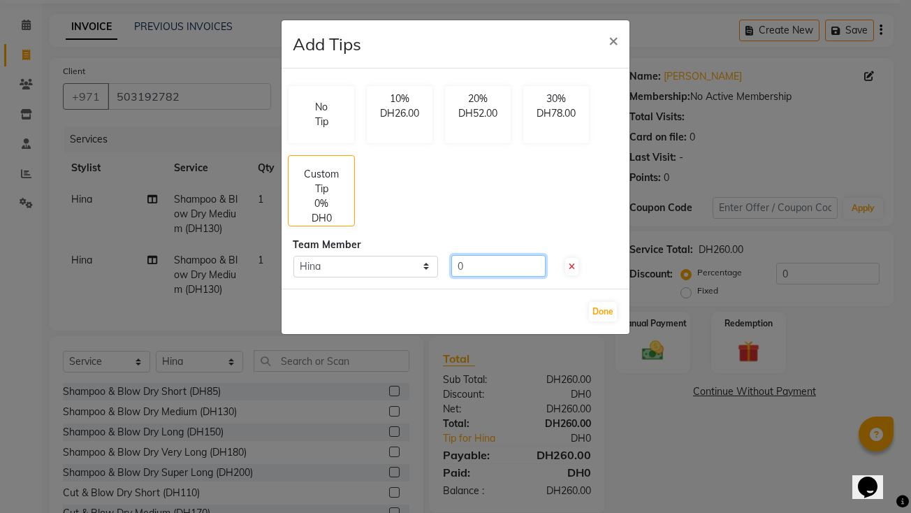
click at [476, 270] on input "0" at bounding box center [498, 266] width 94 height 22
type input "0"
type input "5"
click at [476, 251] on ngb-modal-window "Add Tips × No Tip 10% DH26.00 20% DH52.00 30% DH78.00 Custom Tip 1.92% DH5.00 T…" at bounding box center [455, 256] width 911 height 513
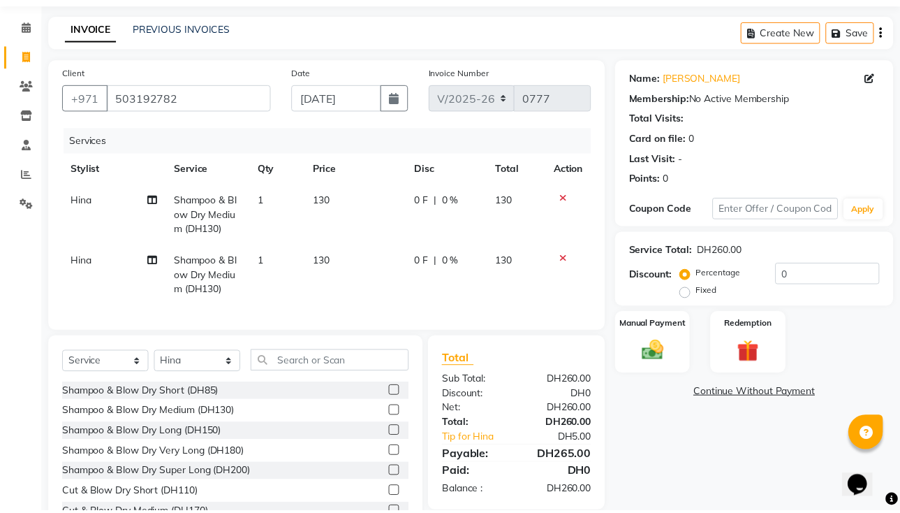
scroll to position [108, 0]
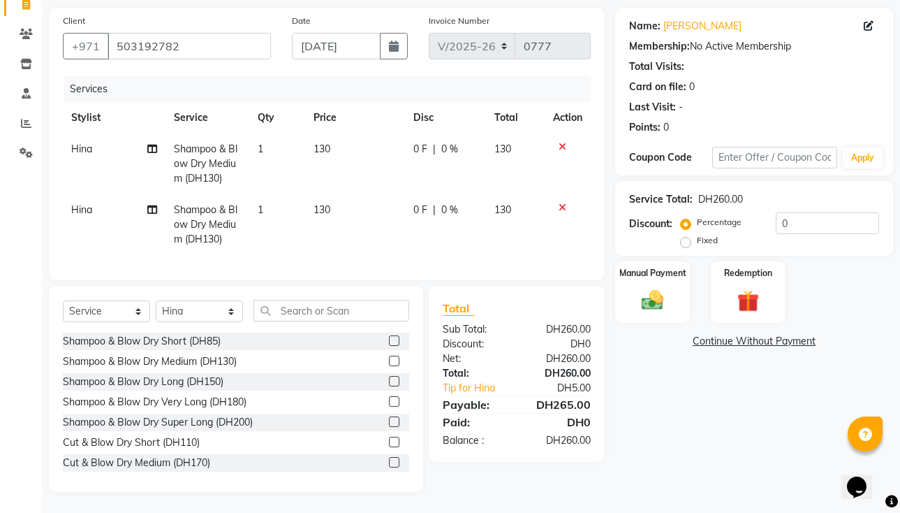
click at [476, 142] on icon at bounding box center [563, 147] width 8 height 10
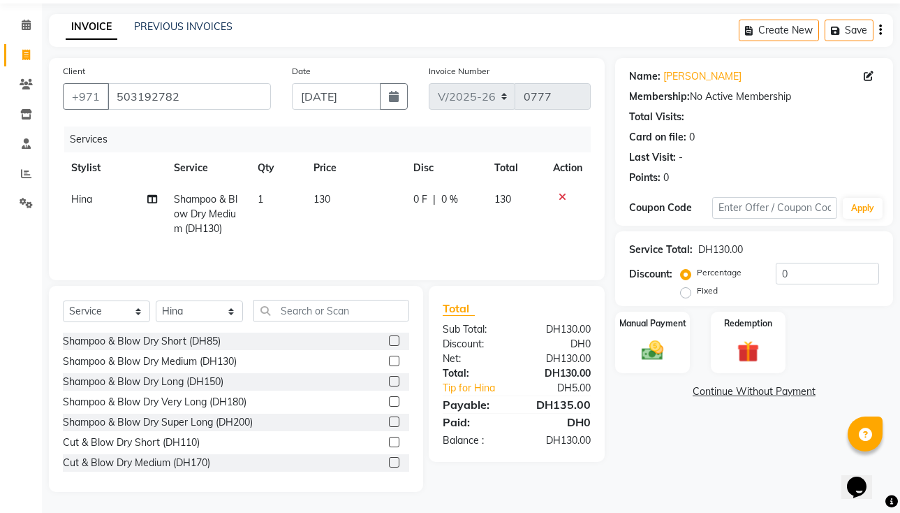
scroll to position [47, 0]
click at [476, 339] on img at bounding box center [652, 350] width 36 height 26
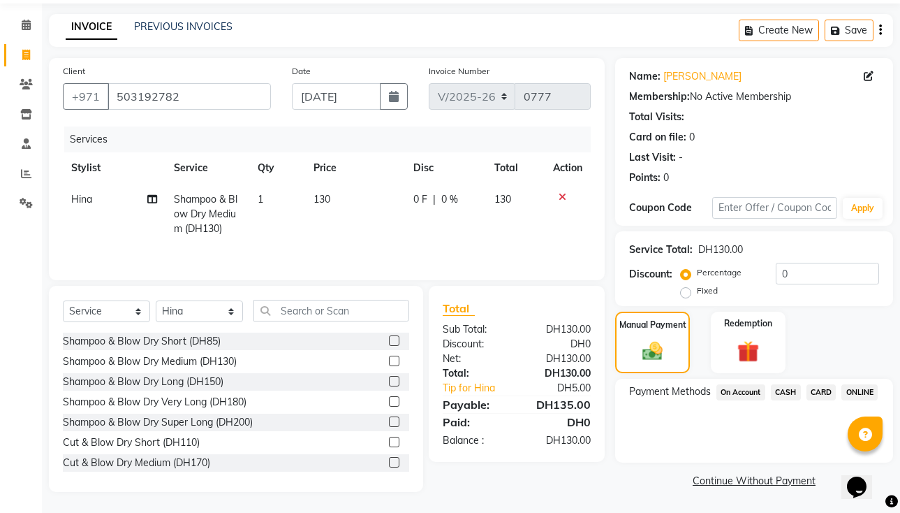
click at [476, 396] on span "CARD" at bounding box center [822, 392] width 30 height 16
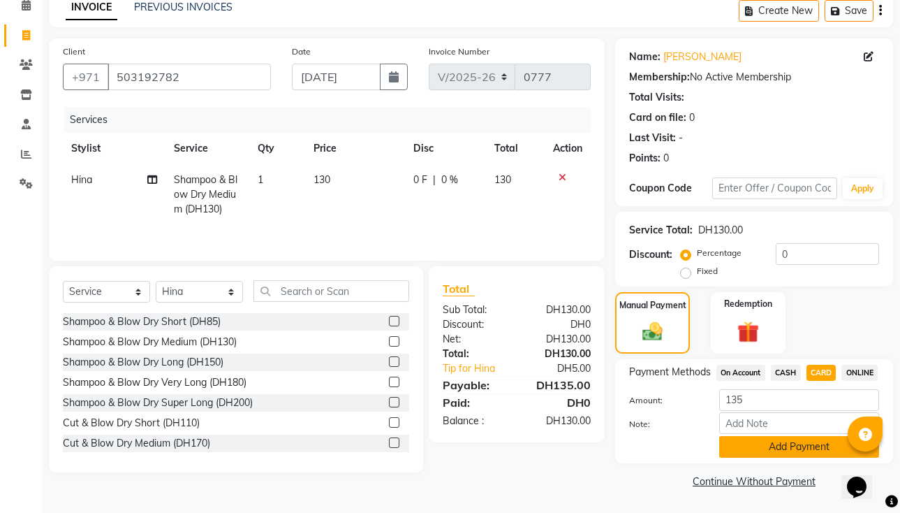
click at [476, 457] on button "Add Payment" at bounding box center [799, 447] width 160 height 22
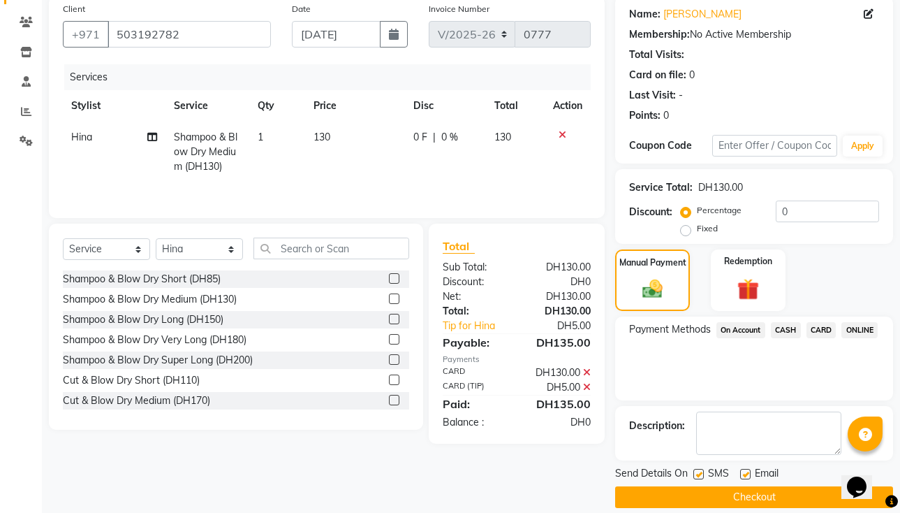
scroll to position [125, 0]
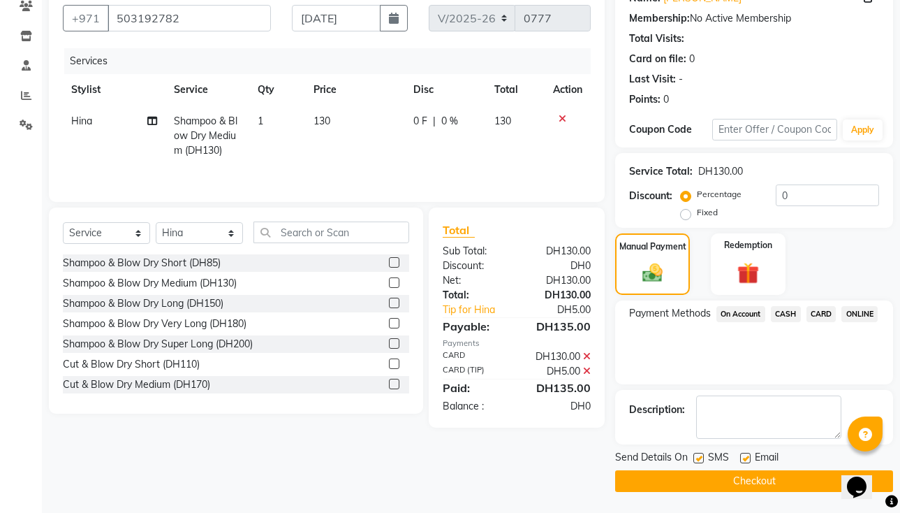
click at [476, 476] on button "Checkout" at bounding box center [754, 481] width 278 height 22
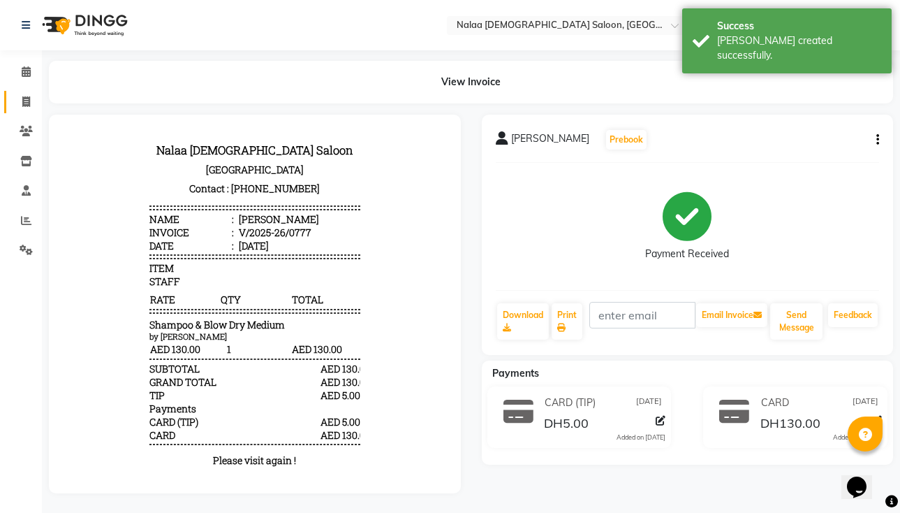
click at [27, 106] on icon at bounding box center [26, 101] width 8 height 10
select select "service"
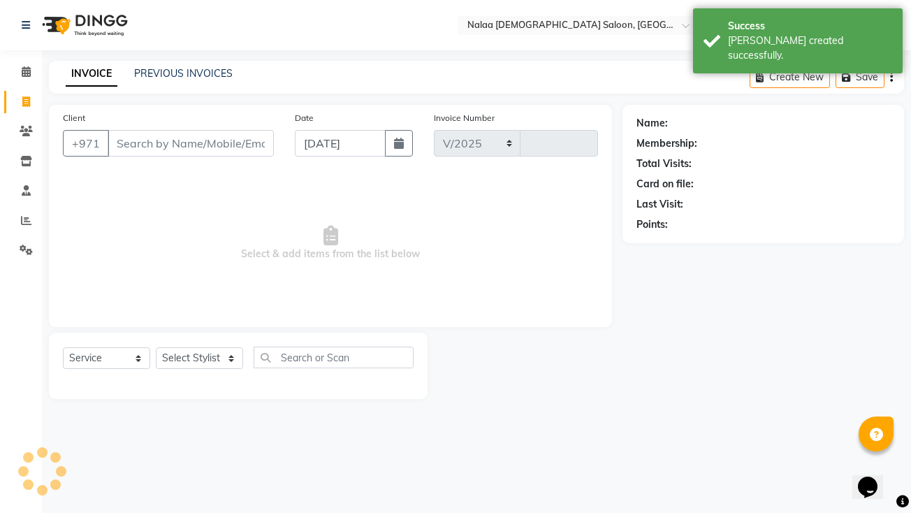
select select "7528"
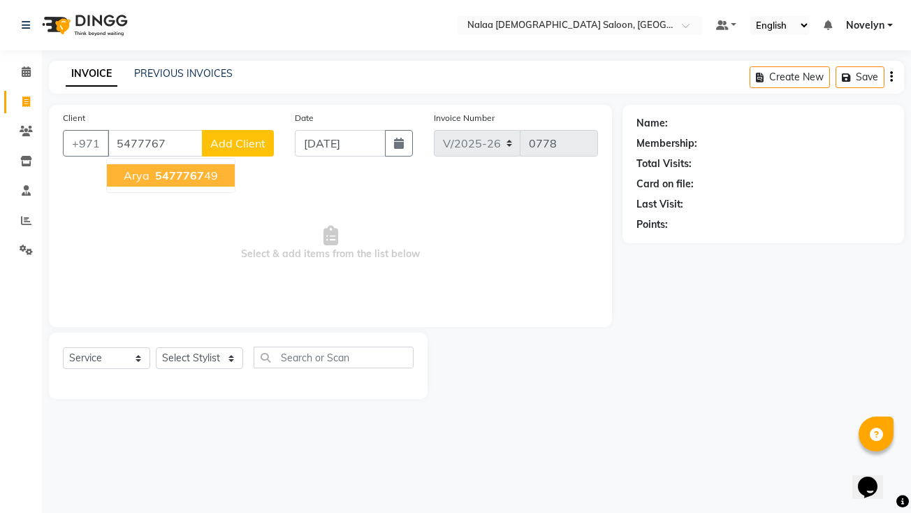
click at [214, 181] on ngb-highlight "5477767 49" at bounding box center [185, 175] width 66 height 14
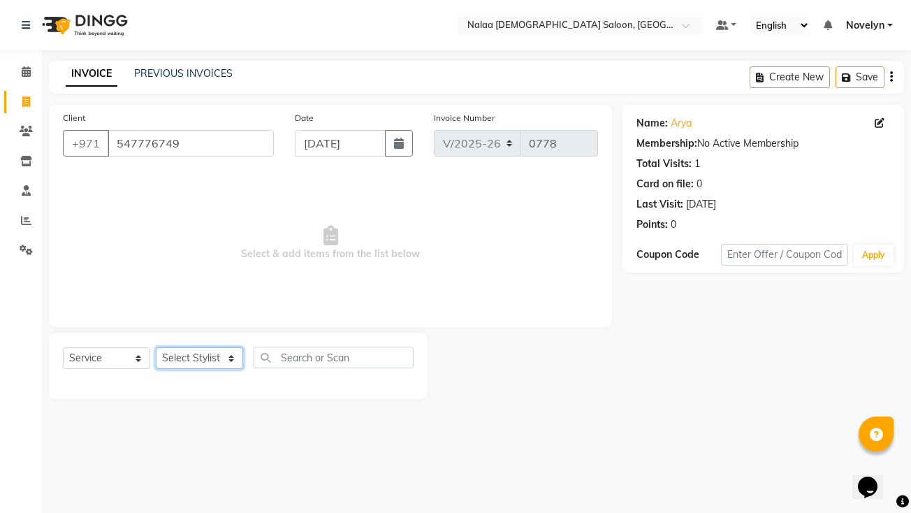
click at [227, 367] on select "Select Stylist Abby Chatty Grace Hina [PERSON_NAME] [PERSON_NAME] Stylist 1" at bounding box center [199, 358] width 87 height 22
click at [156, 347] on select "Select Stylist Abby Chatty Grace Hina [PERSON_NAME] [PERSON_NAME] Stylist 1" at bounding box center [199, 358] width 87 height 22
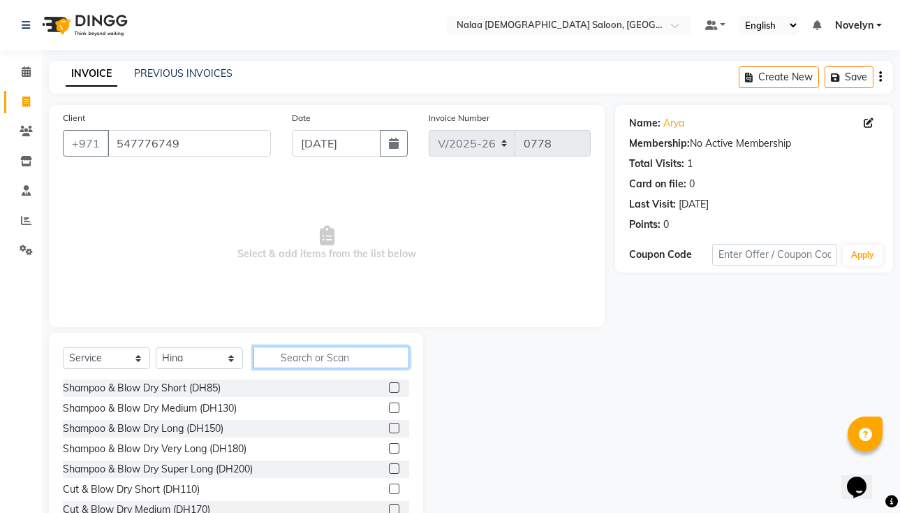
click at [379, 359] on input "text" at bounding box center [332, 357] width 156 height 22
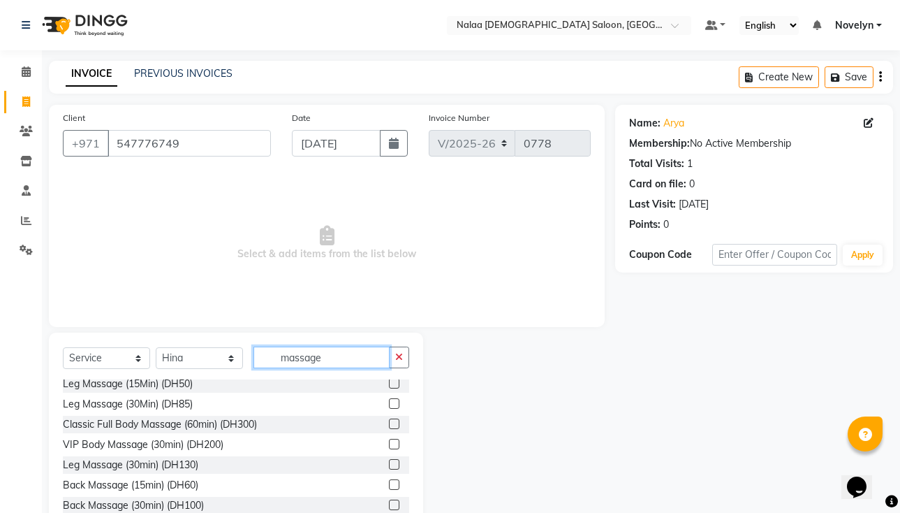
scroll to position [167, 0]
click at [389, 448] on label at bounding box center [394, 443] width 10 height 10
click at [389, 448] on input "checkbox" at bounding box center [393, 443] width 9 height 9
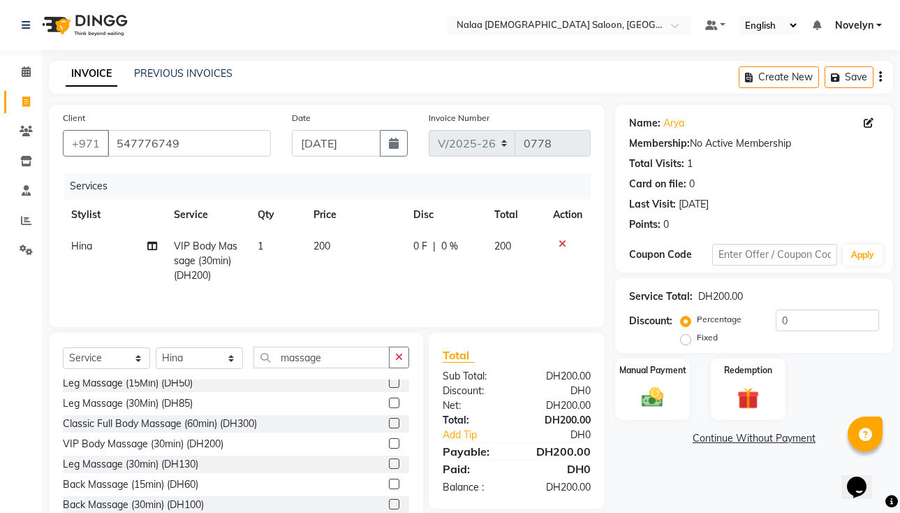
click at [429, 253] on div "0 F | 0 %" at bounding box center [445, 246] width 64 height 15
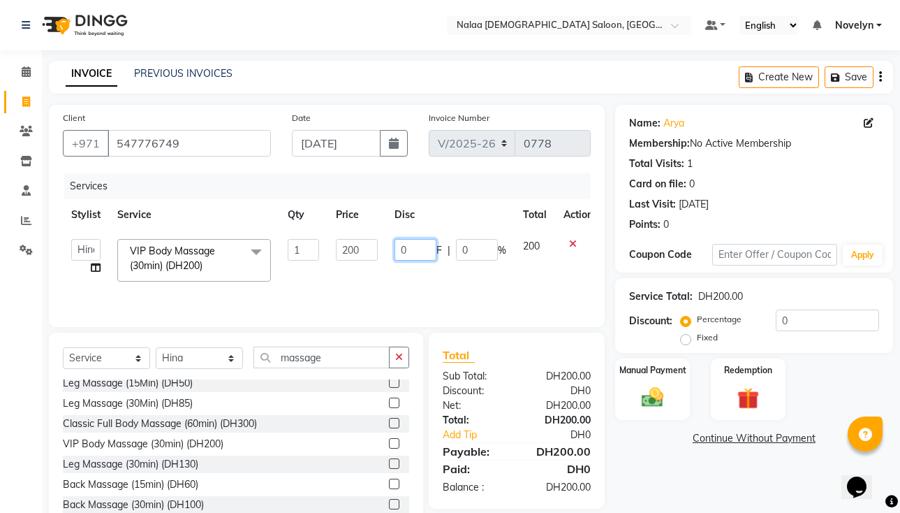
click at [422, 254] on input "0" at bounding box center [416, 250] width 42 height 22
click at [476, 401] on img at bounding box center [748, 398] width 36 height 28
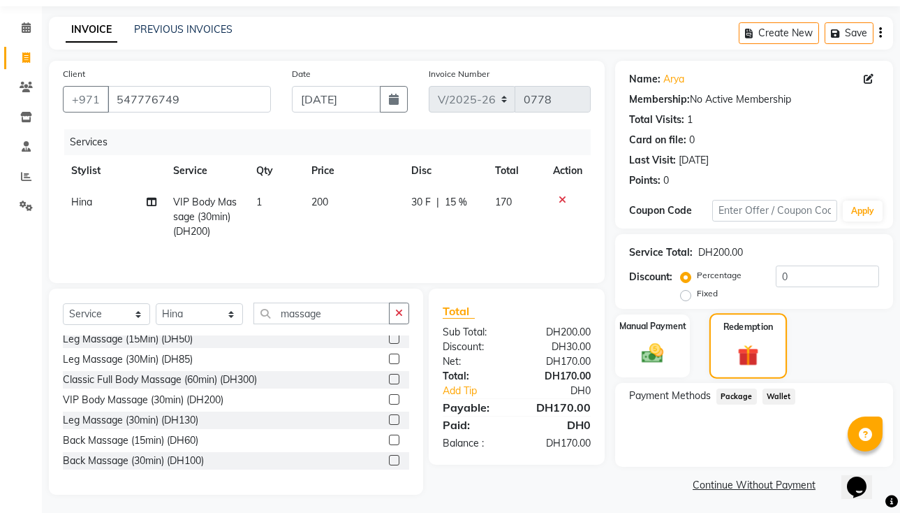
scroll to position [47, 0]
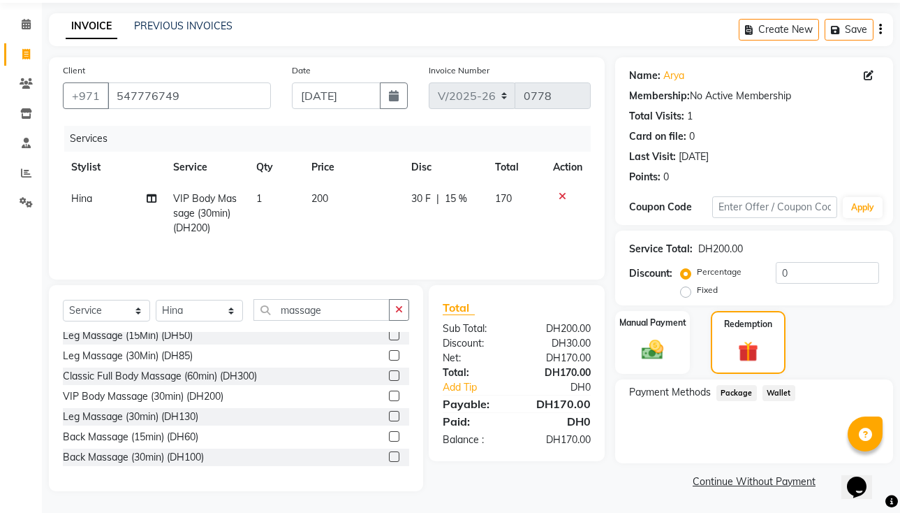
click at [476, 395] on span "Wallet" at bounding box center [779, 393] width 33 height 16
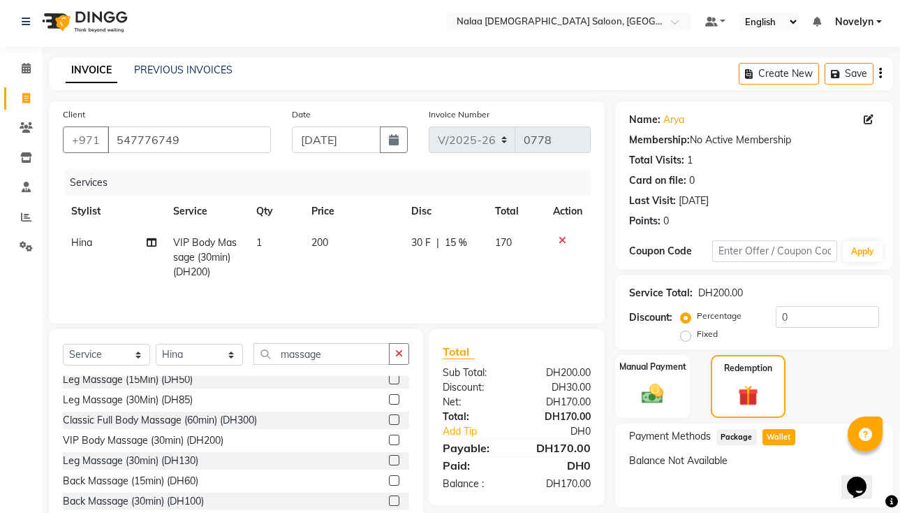
scroll to position [0, 0]
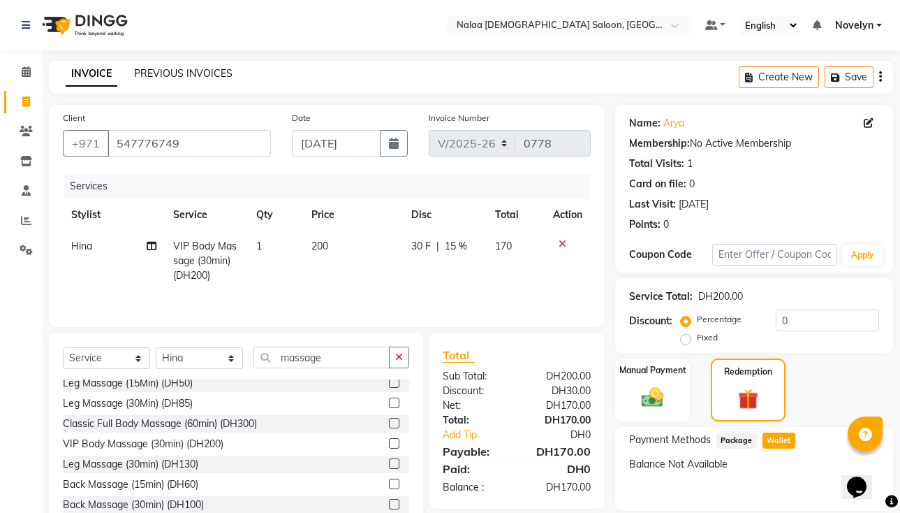
click at [214, 75] on link "PREVIOUS INVOICES" at bounding box center [183, 73] width 98 height 13
click at [476, 443] on span "Wallet" at bounding box center [779, 440] width 33 height 16
click at [476, 471] on div "Payment Methods Package Wallet Balance Not Available" at bounding box center [754, 469] width 278 height 84
click at [26, 24] on icon at bounding box center [26, 25] width 8 height 10
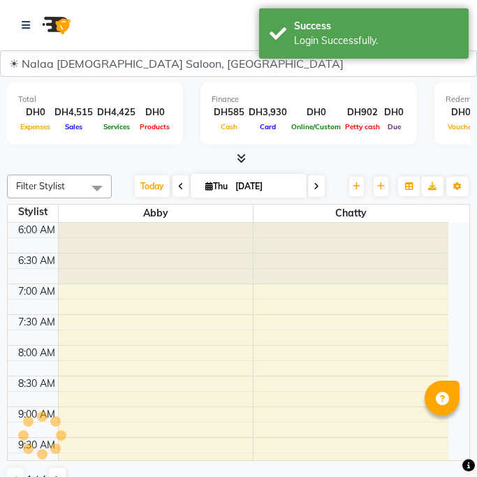
select select "en"
select select "3328"
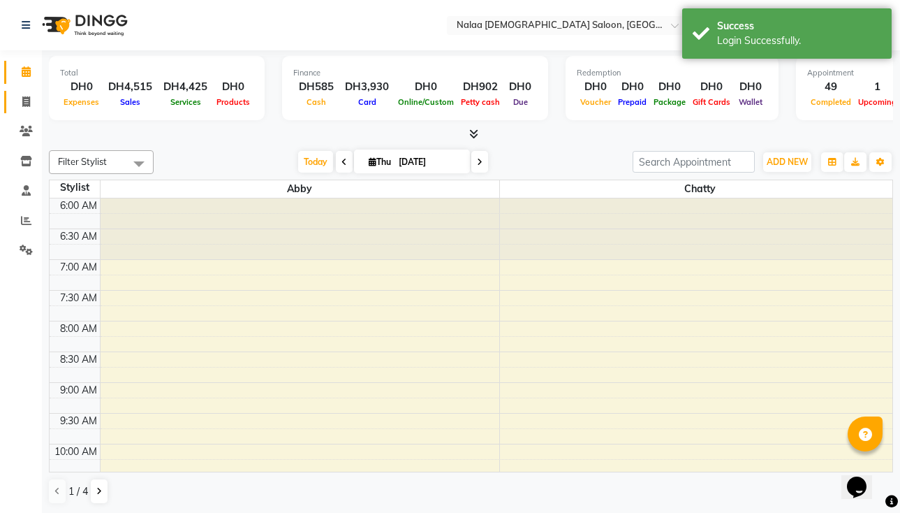
click at [17, 100] on span at bounding box center [26, 102] width 24 height 16
select select "service"
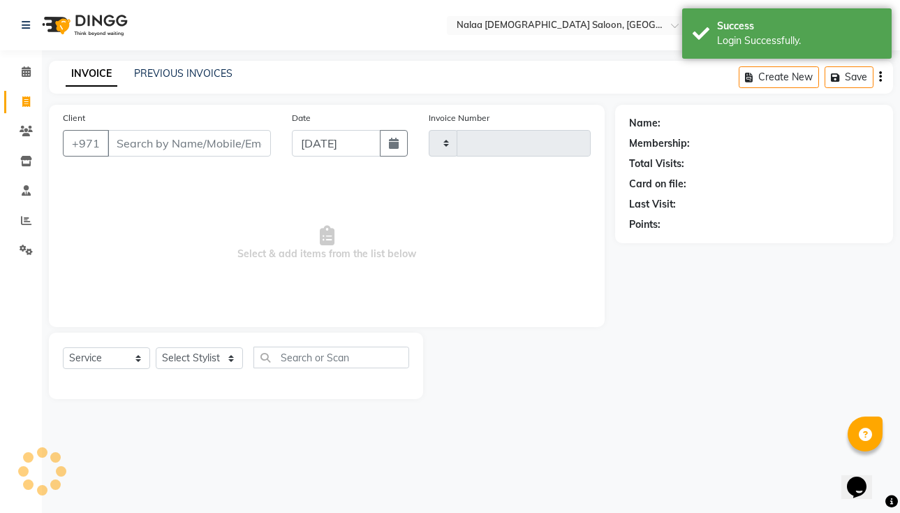
type input "0778"
select select "7528"
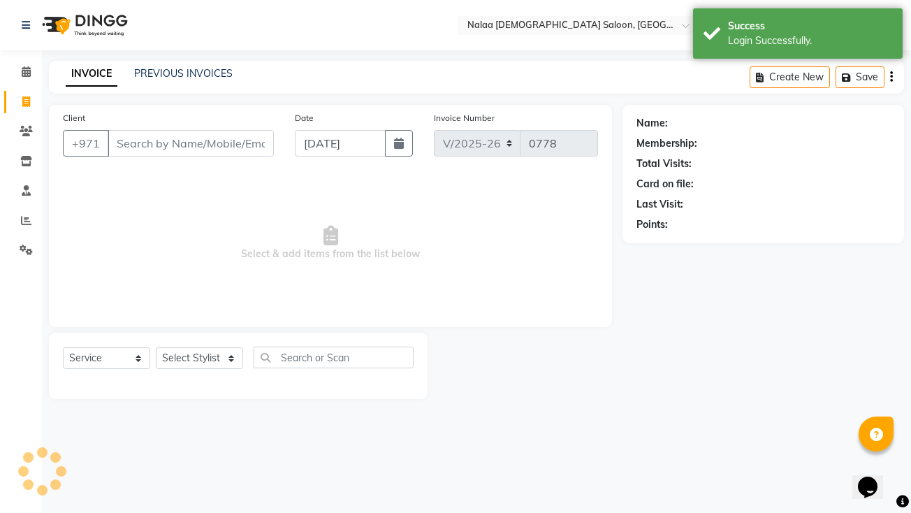
click at [476, 243] on span "Select & add items from the list below" at bounding box center [330, 243] width 535 height 140
click at [218, 73] on link "PREVIOUS INVOICES" at bounding box center [183, 73] width 98 height 13
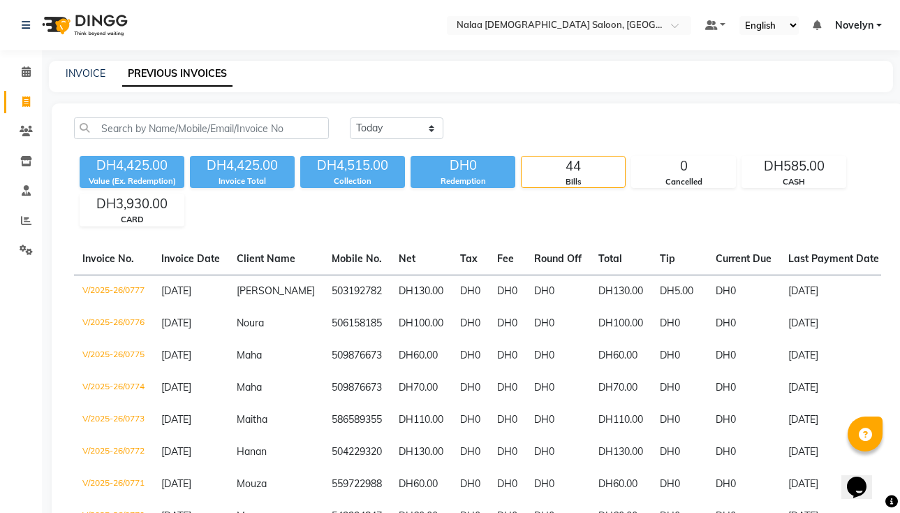
click at [29, 100] on icon at bounding box center [26, 101] width 8 height 10
select select "service"
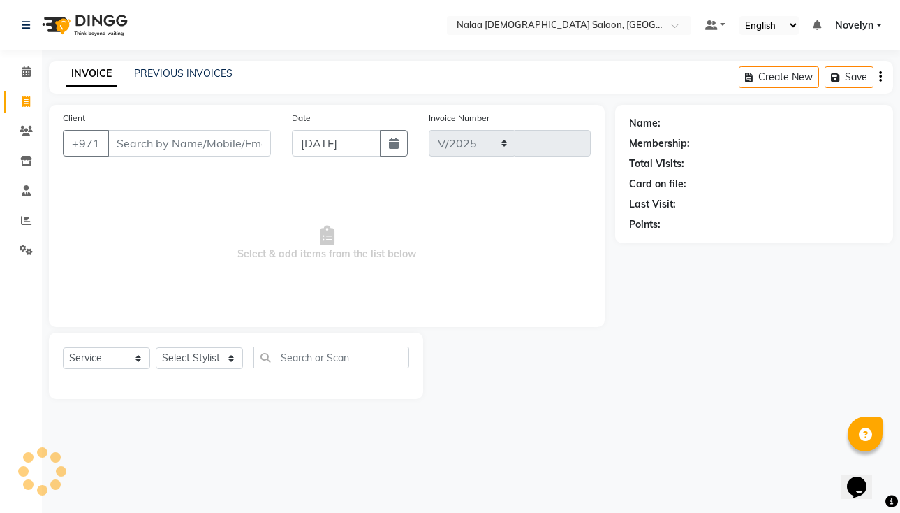
select select "7528"
type input "0778"
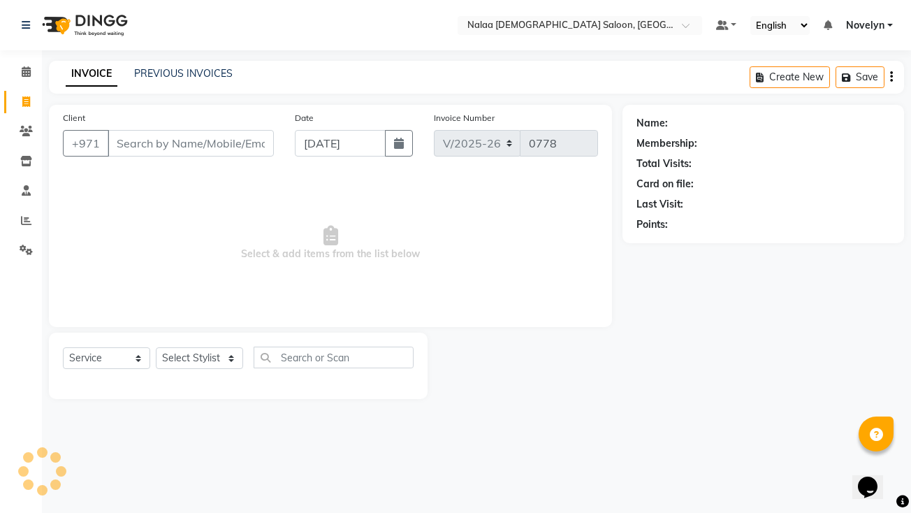
click at [96, 71] on link "INVOICE" at bounding box center [92, 73] width 52 height 25
click at [179, 146] on input "Client" at bounding box center [191, 143] width 166 height 27
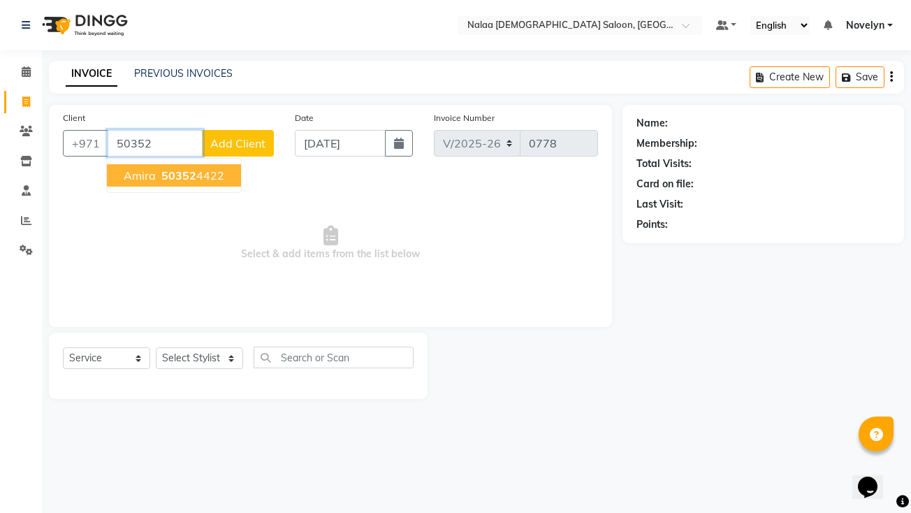
click at [212, 181] on ngb-highlight "50352 4422" at bounding box center [192, 175] width 66 height 14
type input "503524422"
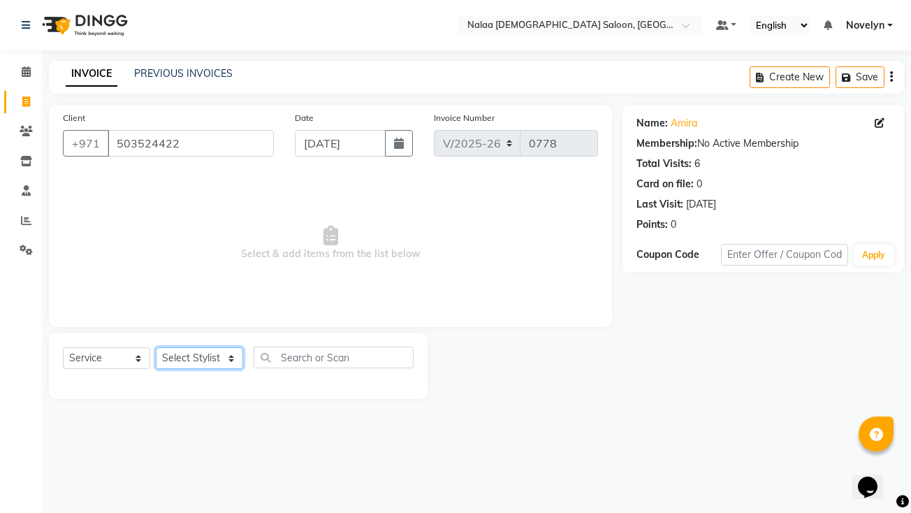
click at [225, 362] on select "Select Stylist Abby Chatty Grace Hina [PERSON_NAME] [PERSON_NAME] Stylist 1" at bounding box center [199, 358] width 87 height 22
select select "90523"
click at [156, 347] on select "Select Stylist Abby Chatty Grace Hina [PERSON_NAME] [PERSON_NAME] Stylist 1" at bounding box center [199, 358] width 87 height 22
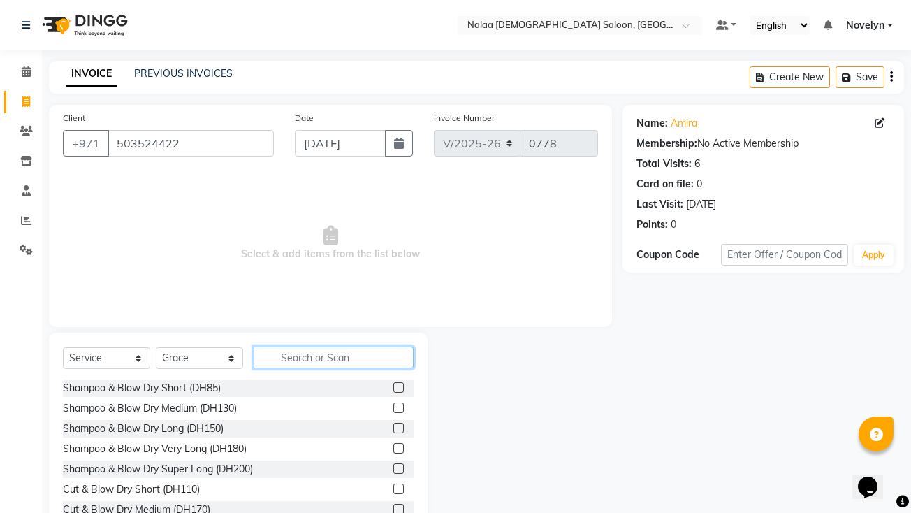
click at [328, 359] on input "text" at bounding box center [334, 357] width 160 height 22
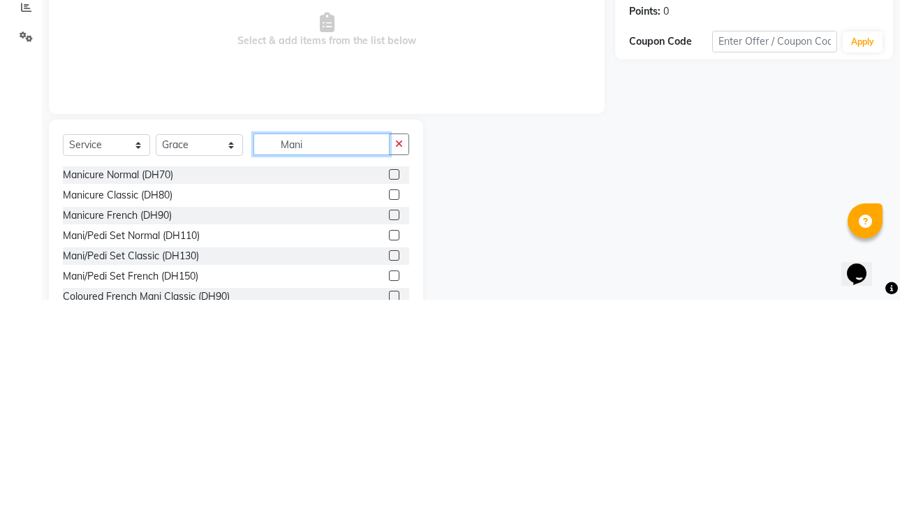
type input "Mani"
click at [389, 389] on label at bounding box center [394, 387] width 10 height 10
click at [389, 389] on input "checkbox" at bounding box center [393, 387] width 9 height 9
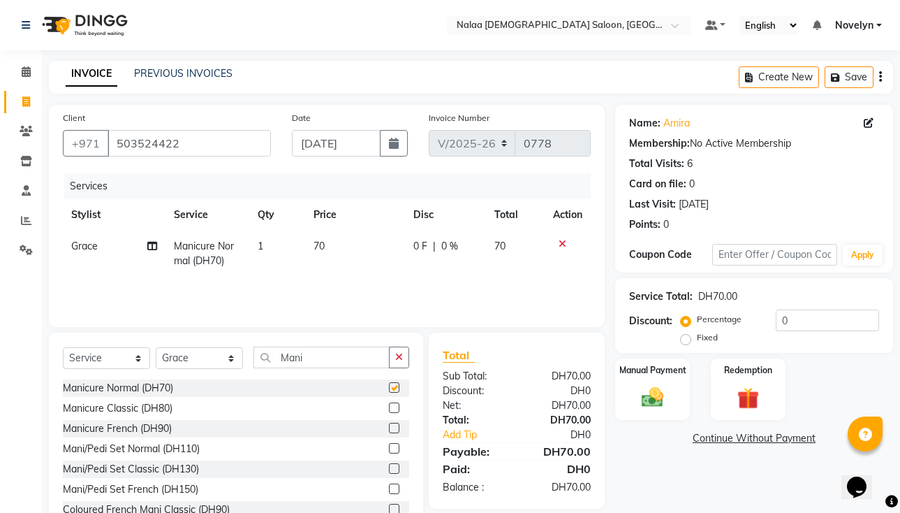
checkbox input "false"
click at [399, 356] on icon "button" at bounding box center [399, 357] width 8 height 10
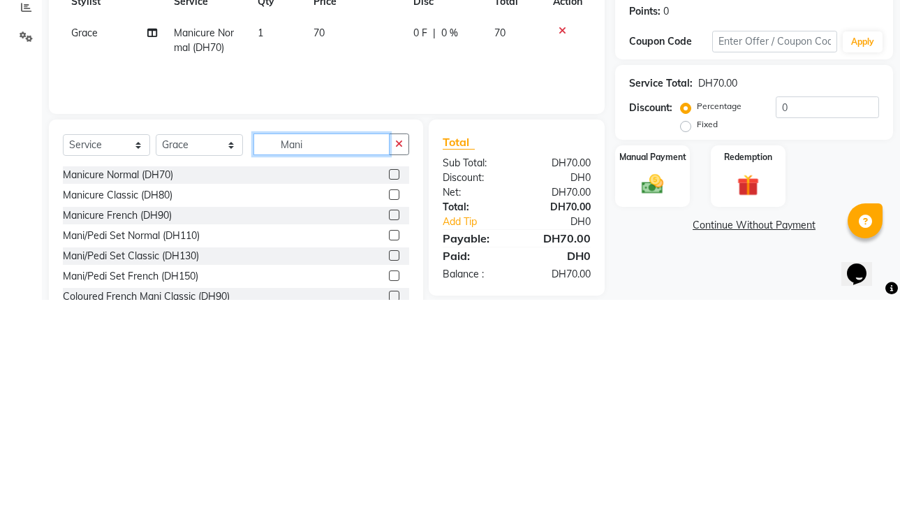
type input "Mani"
click at [389, 410] on label at bounding box center [394, 407] width 10 height 10
click at [389, 410] on input "checkbox" at bounding box center [393, 408] width 9 height 9
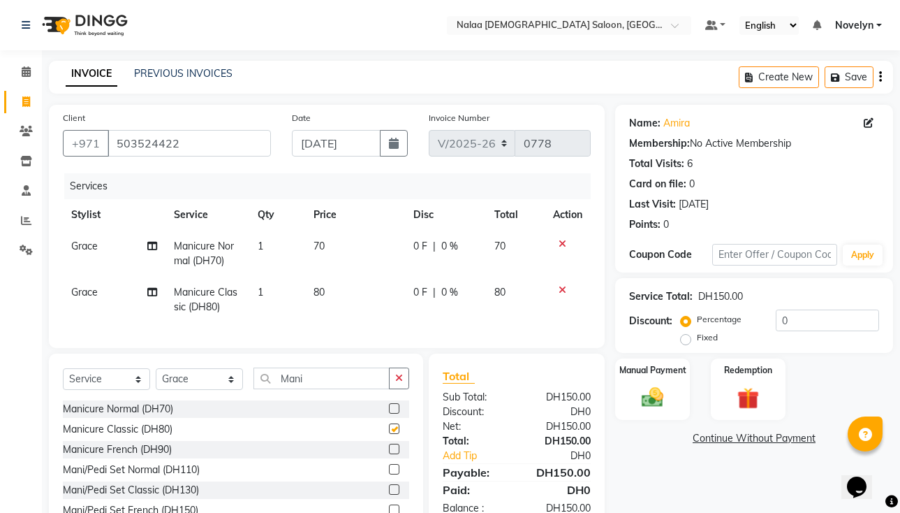
checkbox input "false"
click at [476, 243] on icon at bounding box center [563, 244] width 8 height 10
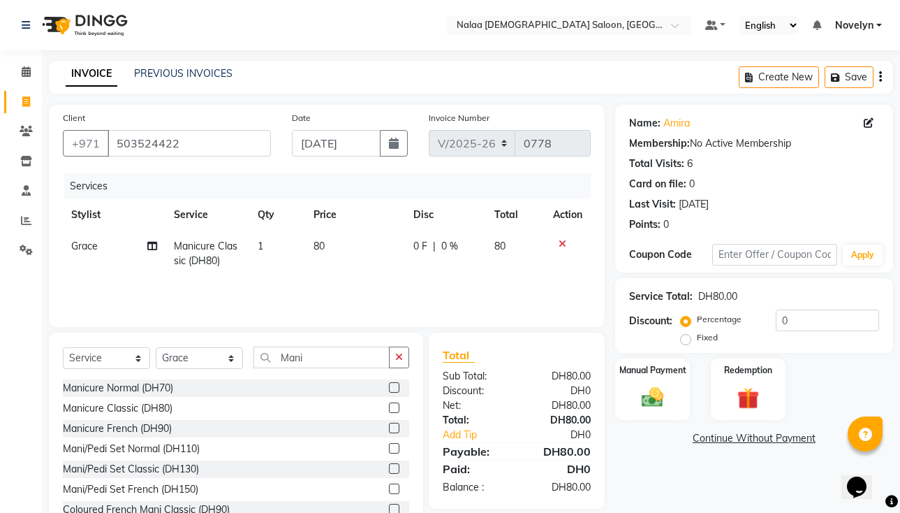
click at [427, 247] on span "0 F" at bounding box center [420, 246] width 14 height 15
select select "90523"
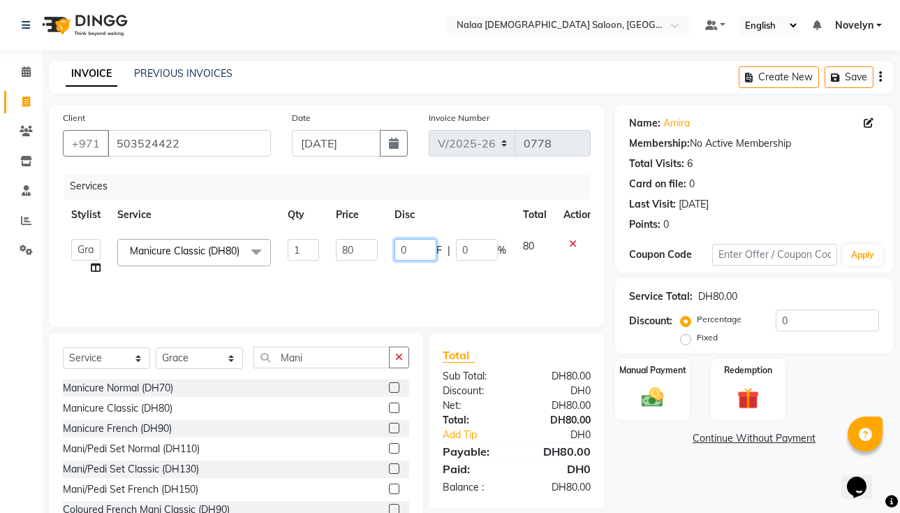
click at [406, 256] on input "0" at bounding box center [416, 250] width 42 height 22
type input "70"
click at [476, 394] on img at bounding box center [652, 397] width 36 height 26
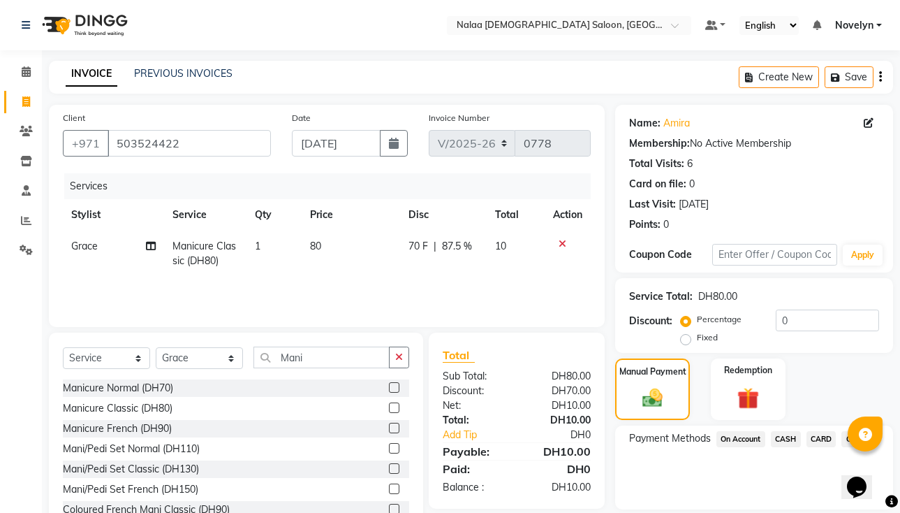
click at [476, 439] on span "CARD" at bounding box center [822, 439] width 30 height 16
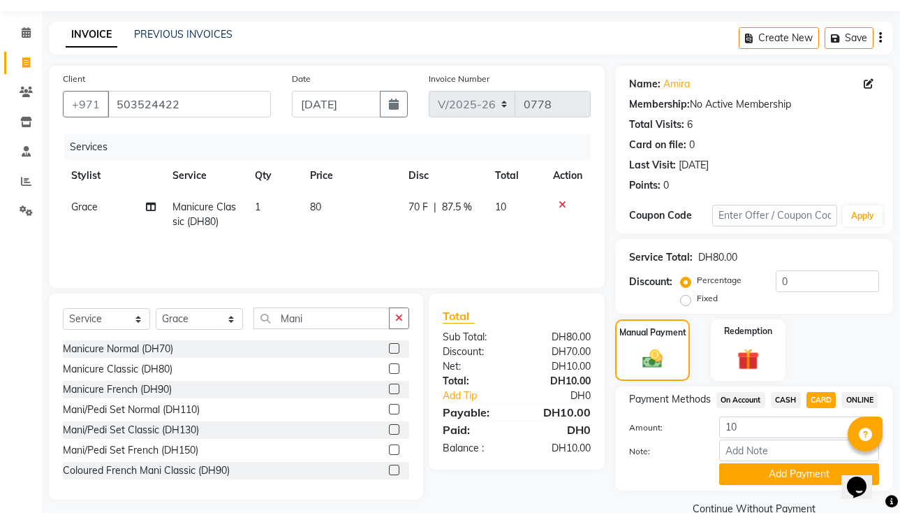
scroll to position [14, 0]
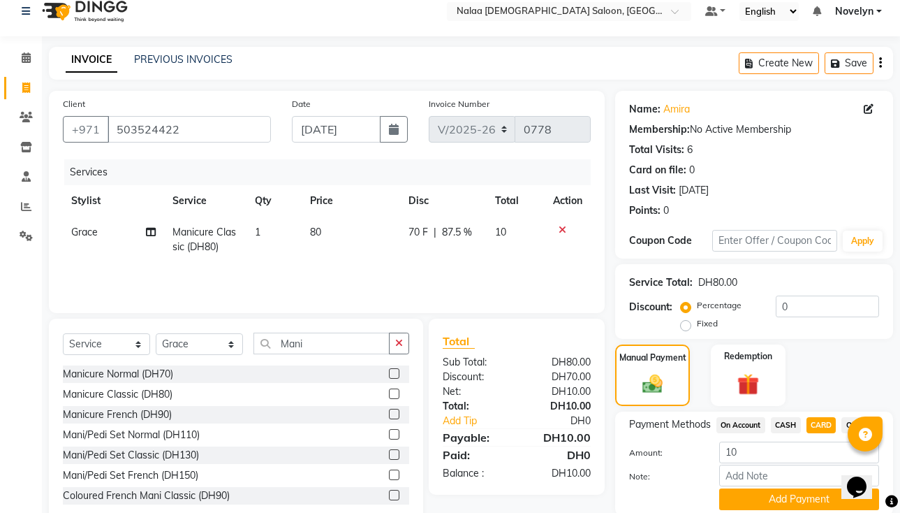
click at [427, 236] on span "70 F" at bounding box center [419, 232] width 20 height 15
select select "90523"
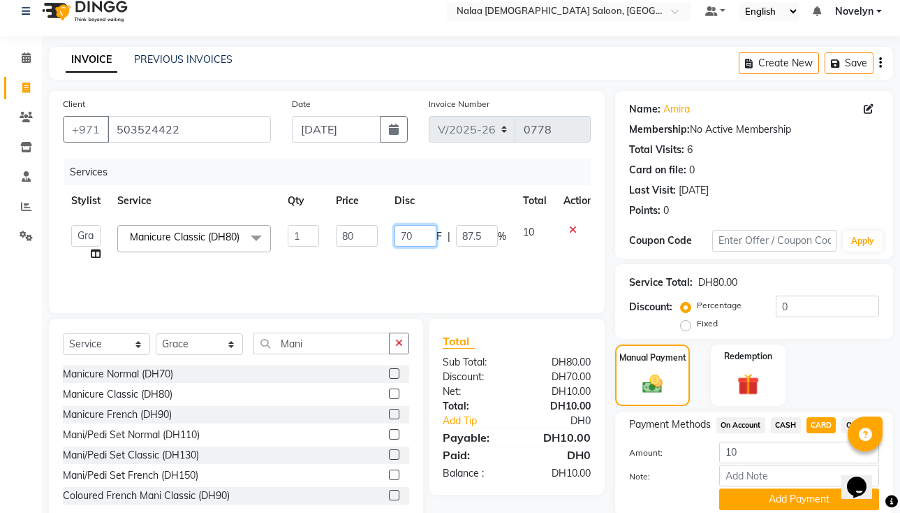
click at [416, 237] on input "70" at bounding box center [416, 236] width 42 height 22
type input "7"
type input "10"
click at [476, 379] on div "Manual Payment Redemption" at bounding box center [754, 374] width 299 height 61
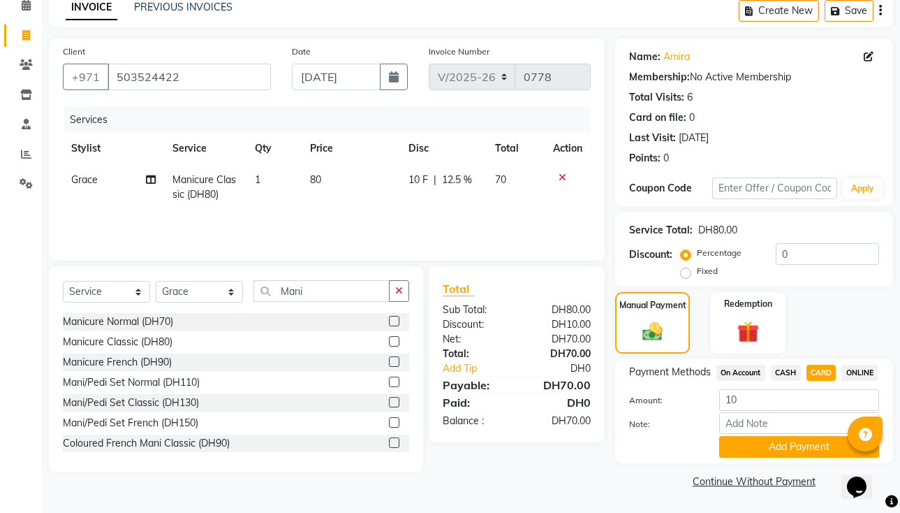
scroll to position [85, 0]
click at [476, 453] on button "Add Payment" at bounding box center [799, 447] width 160 height 22
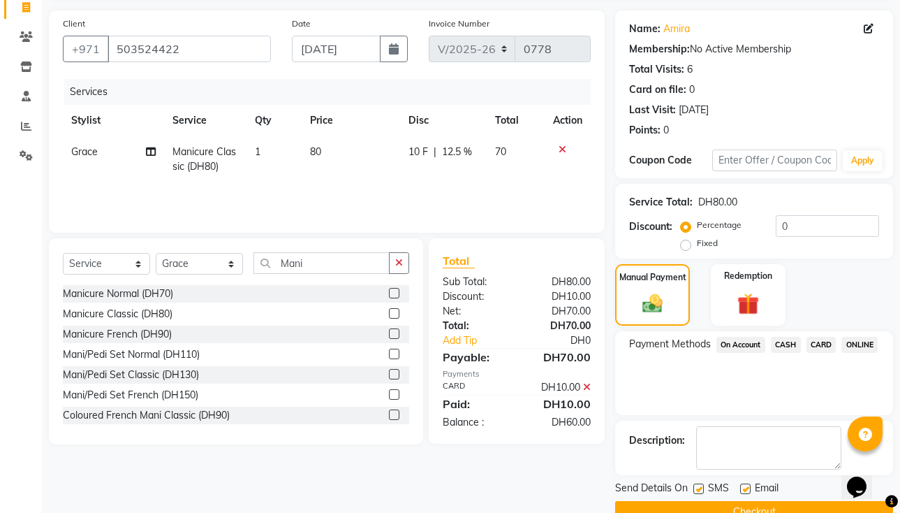
scroll to position [125, 0]
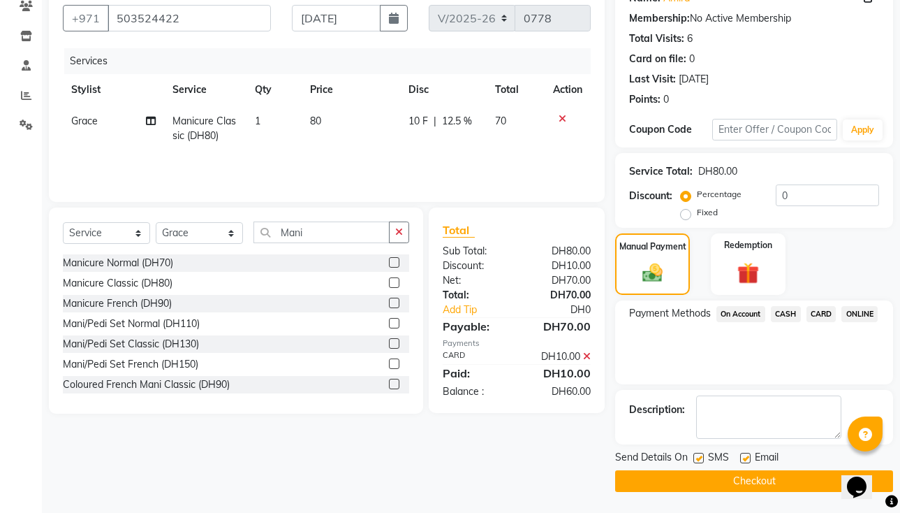
click at [476, 476] on button "Checkout" at bounding box center [754, 481] width 278 height 22
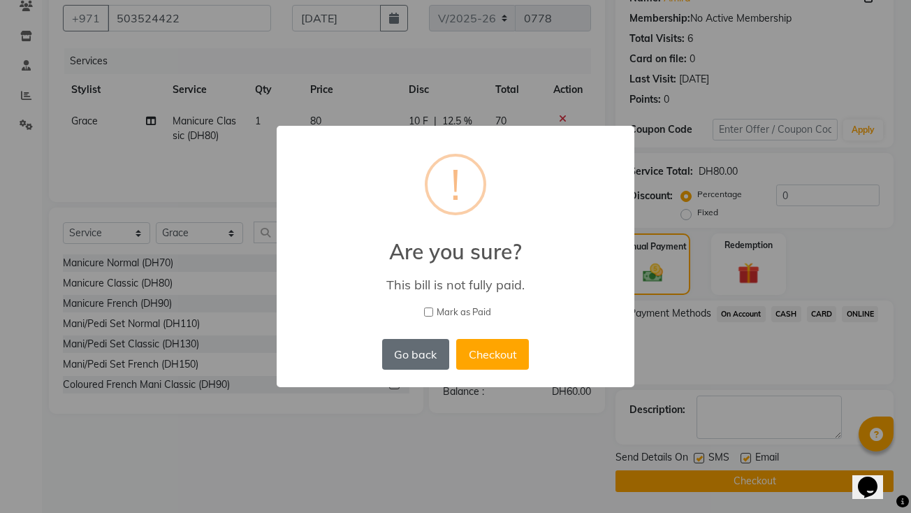
click at [422, 362] on button "Go back" at bounding box center [415, 354] width 67 height 31
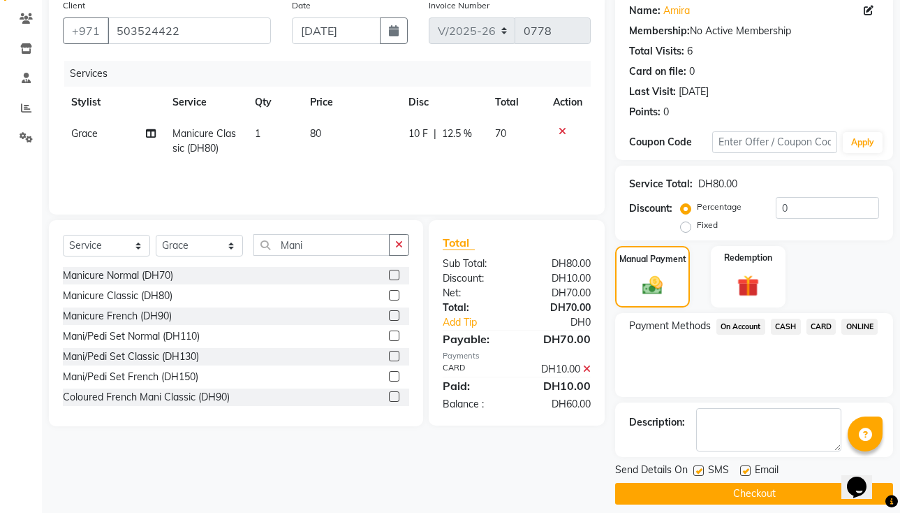
scroll to position [112, 0]
click at [476, 323] on span "CARD" at bounding box center [822, 327] width 30 height 16
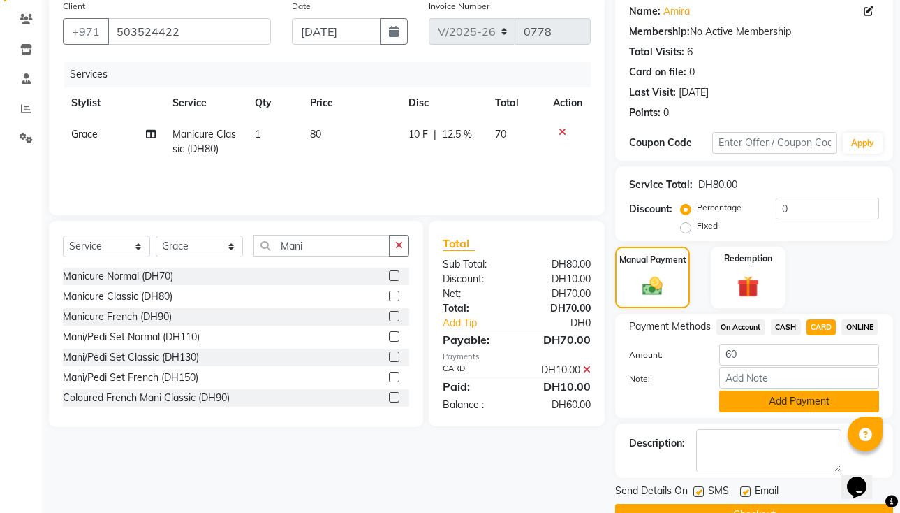
click at [476, 412] on button "Add Payment" at bounding box center [799, 401] width 160 height 22
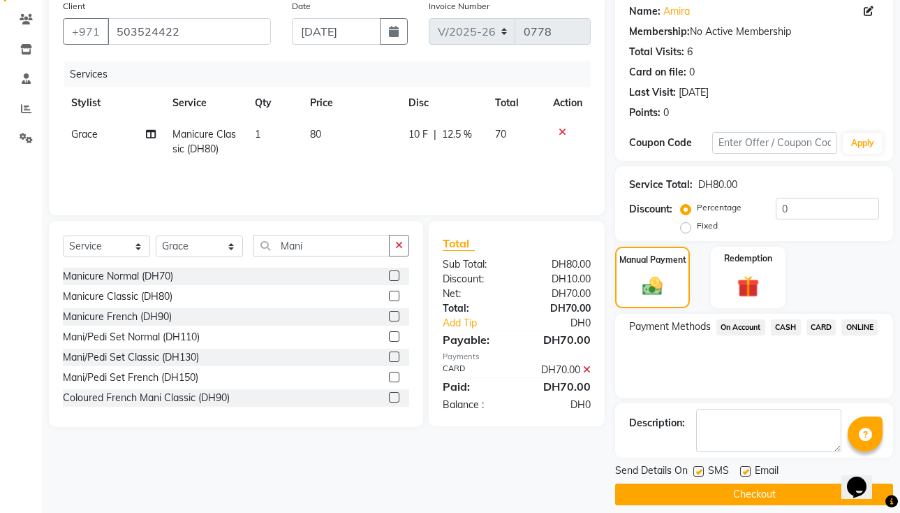
click at [476, 476] on button "Checkout" at bounding box center [754, 494] width 278 height 22
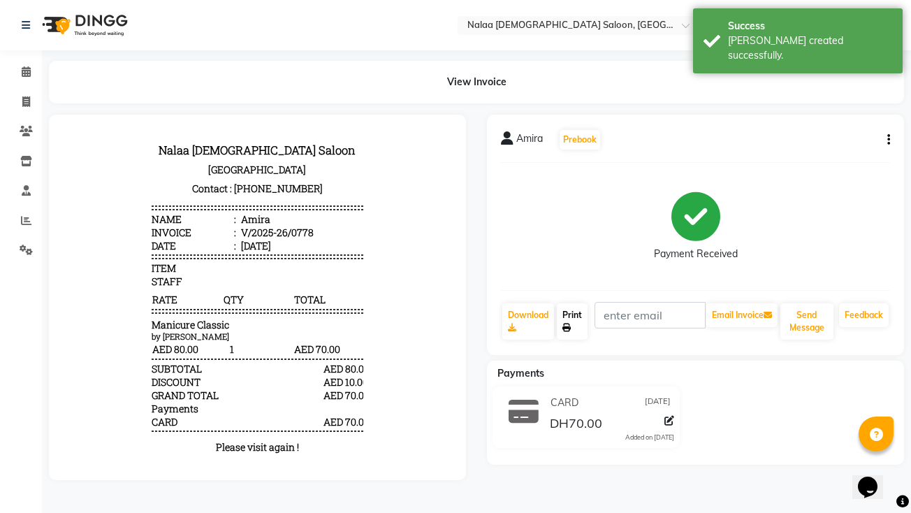
click at [476, 317] on link "Print" at bounding box center [572, 321] width 31 height 36
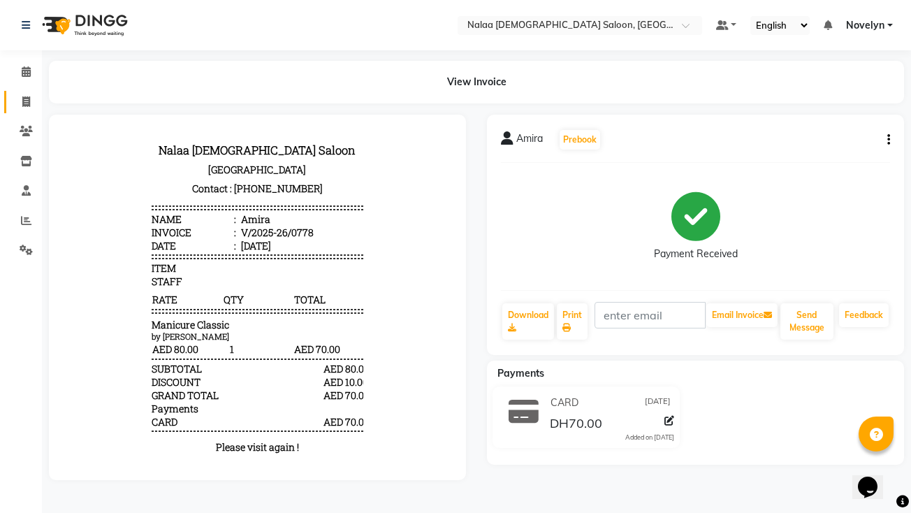
click at [25, 106] on icon at bounding box center [26, 101] width 8 height 10
select select "service"
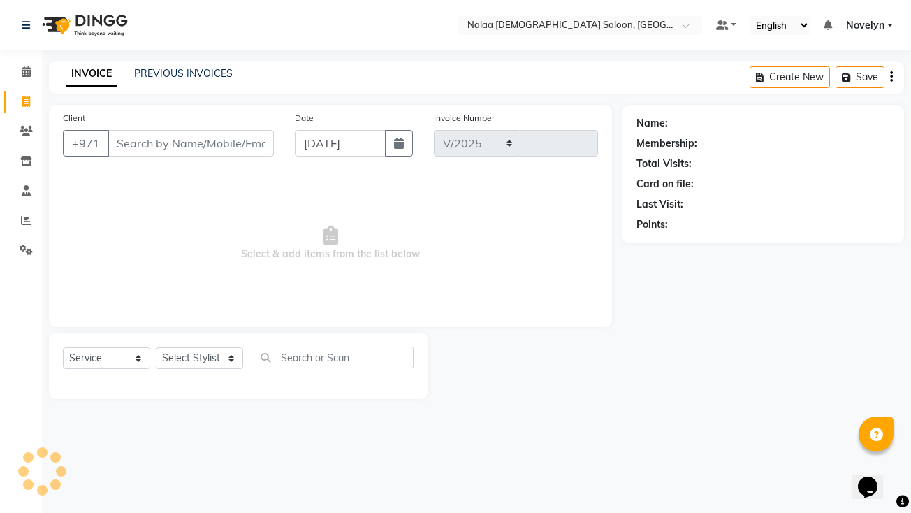
select select "7528"
type input "0779"
click at [207, 73] on link "PREVIOUS INVOICES" at bounding box center [183, 73] width 98 height 13
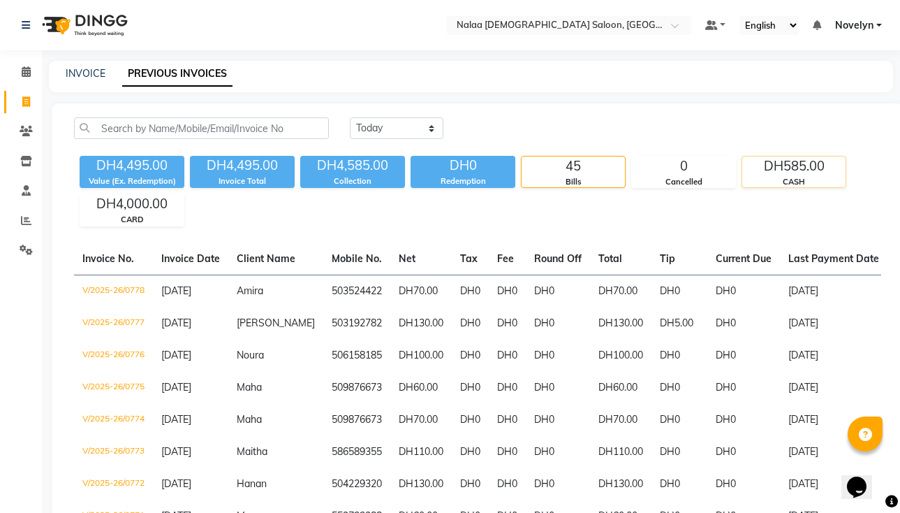
click at [476, 157] on div "DH585.00" at bounding box center [793, 166] width 103 height 20
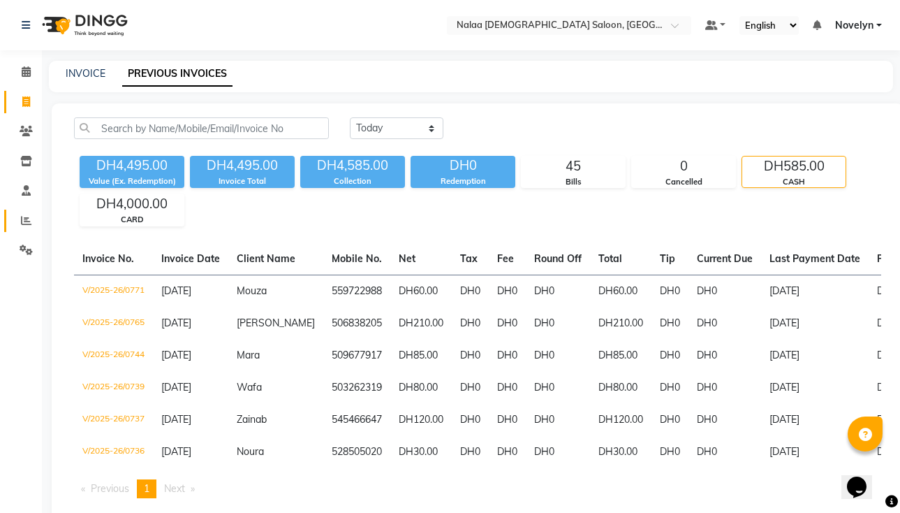
click at [26, 221] on icon at bounding box center [26, 220] width 10 height 10
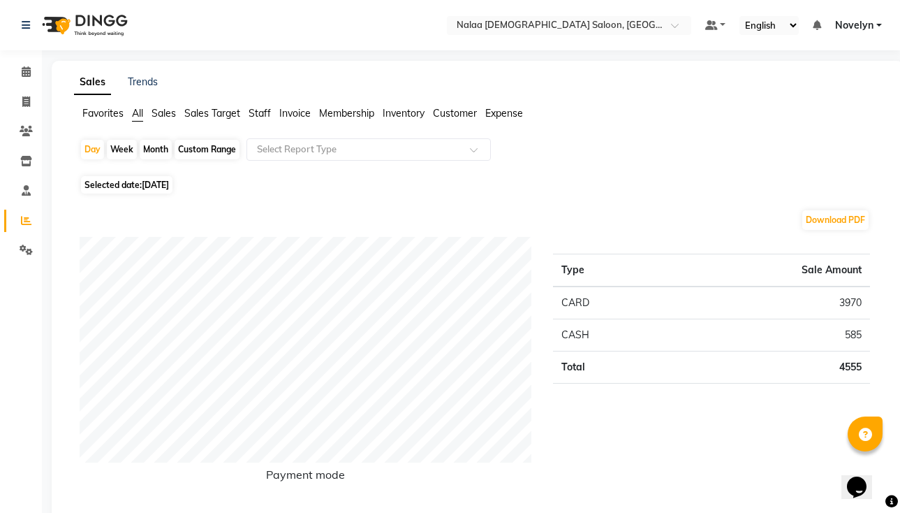
click at [260, 109] on span "Staff" at bounding box center [260, 113] width 22 height 13
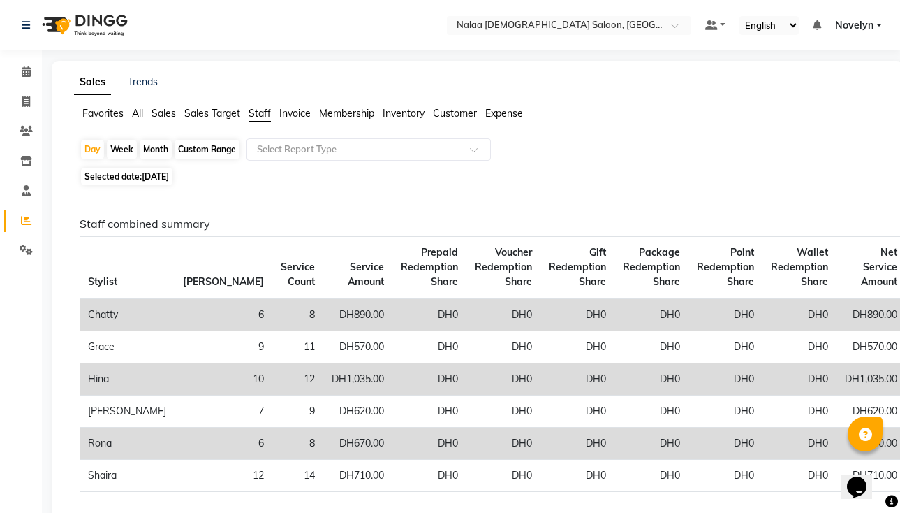
click at [268, 112] on span "Staff" at bounding box center [260, 113] width 22 height 13
click at [399, 152] on input "text" at bounding box center [354, 149] width 201 height 14
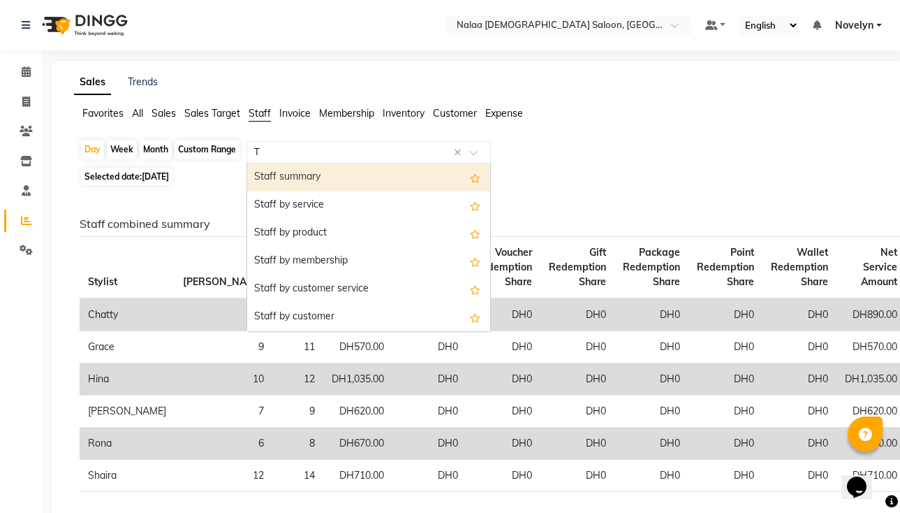
type input "Ti"
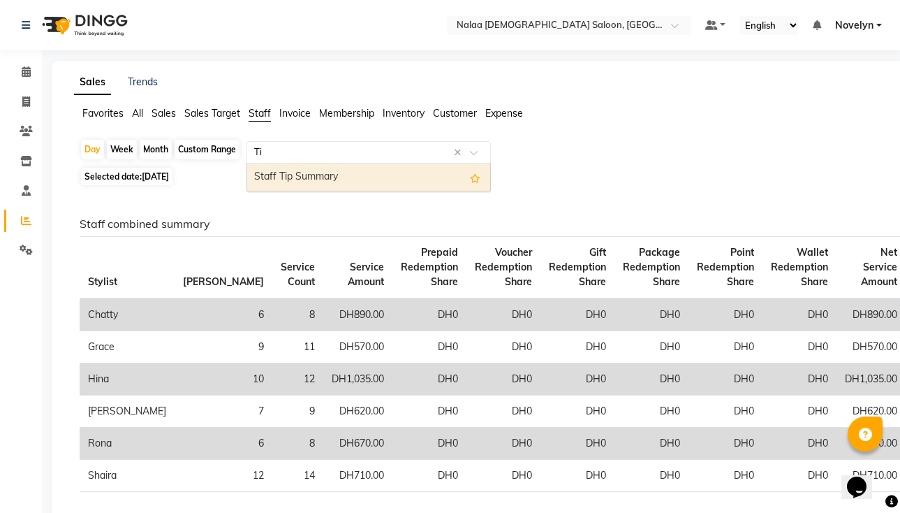
click at [445, 189] on div "Staff Tip Summary" at bounding box center [368, 177] width 243 height 28
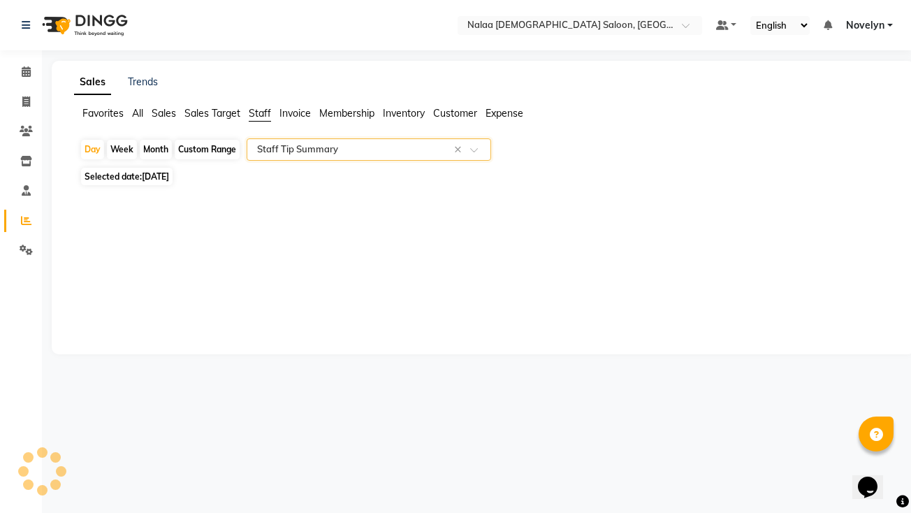
select select "full_report"
select select "pdf"
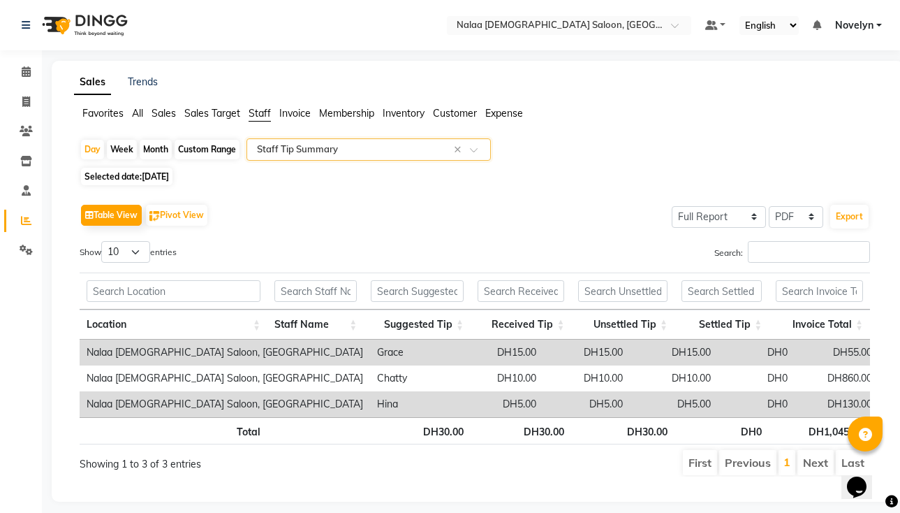
click at [476, 217] on div "Table View Pivot View Select Full Report Filtered Report Select CSV PDF Export" at bounding box center [475, 214] width 791 height 29
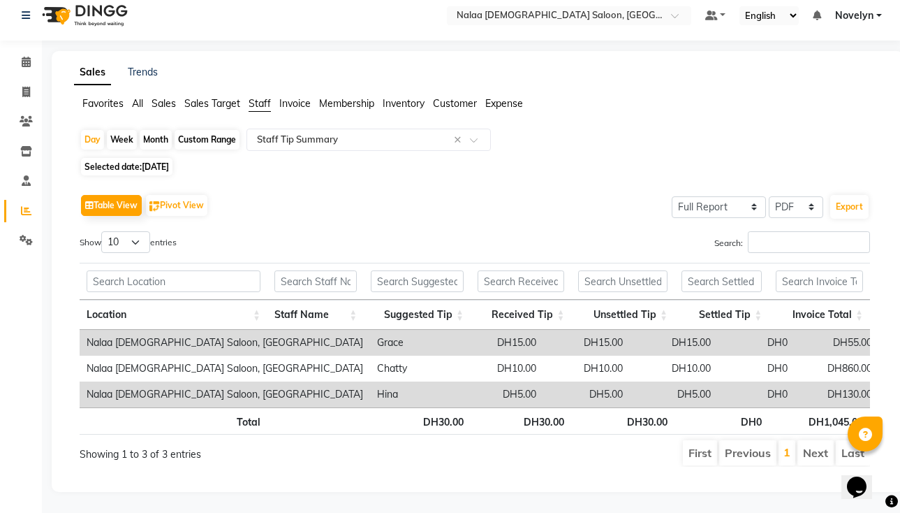
scroll to position [0, 10]
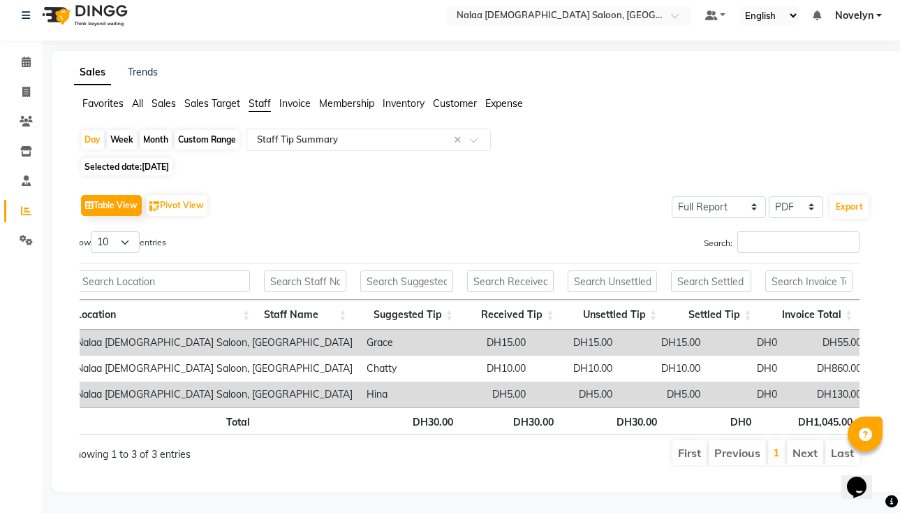
click at [476, 450] on li "Next" at bounding box center [805, 452] width 36 height 25
click at [476, 448] on li "Next" at bounding box center [805, 452] width 36 height 25
click at [476, 440] on li "Next" at bounding box center [805, 452] width 36 height 25
click at [476, 453] on li "Next" at bounding box center [805, 452] width 36 height 25
click at [476, 446] on li "Next" at bounding box center [805, 452] width 36 height 25
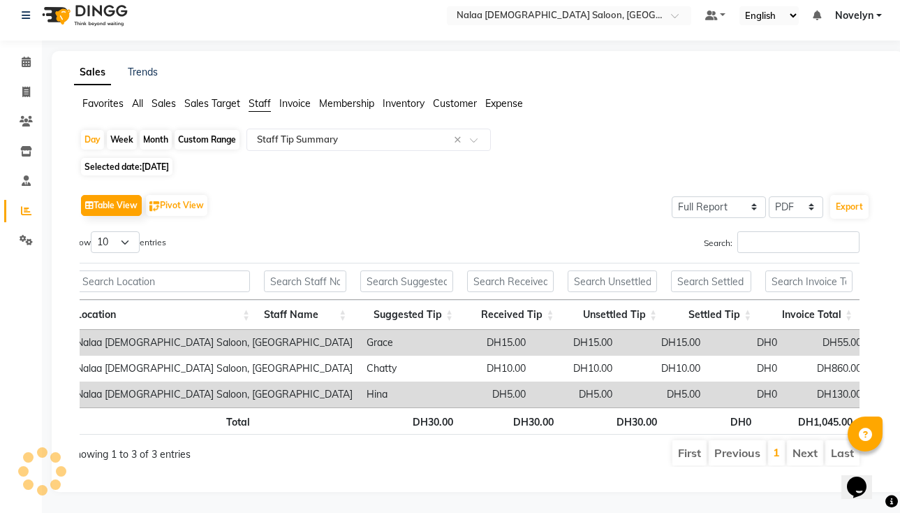
click at [149, 163] on span "Selected date: [DATE]" at bounding box center [126, 166] width 91 height 17
select select "9"
select select "2025"
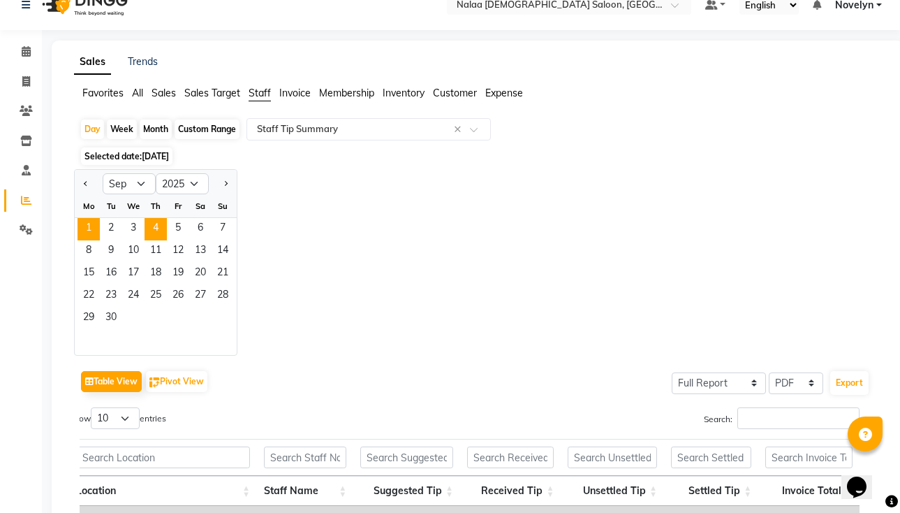
click at [87, 223] on span "1" at bounding box center [89, 229] width 22 height 22
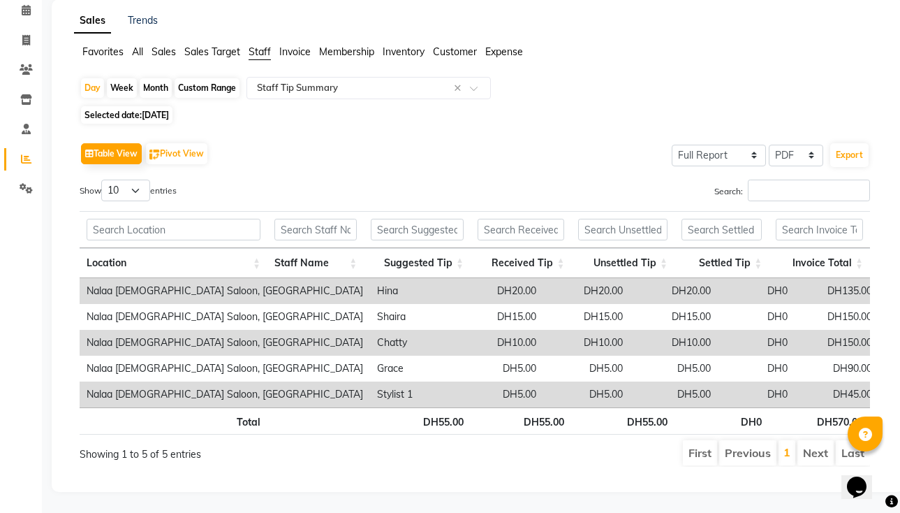
scroll to position [72, 0]
click at [165, 110] on span "Selected date: 01-09-2025" at bounding box center [126, 114] width 91 height 17
select select "9"
select select "2025"
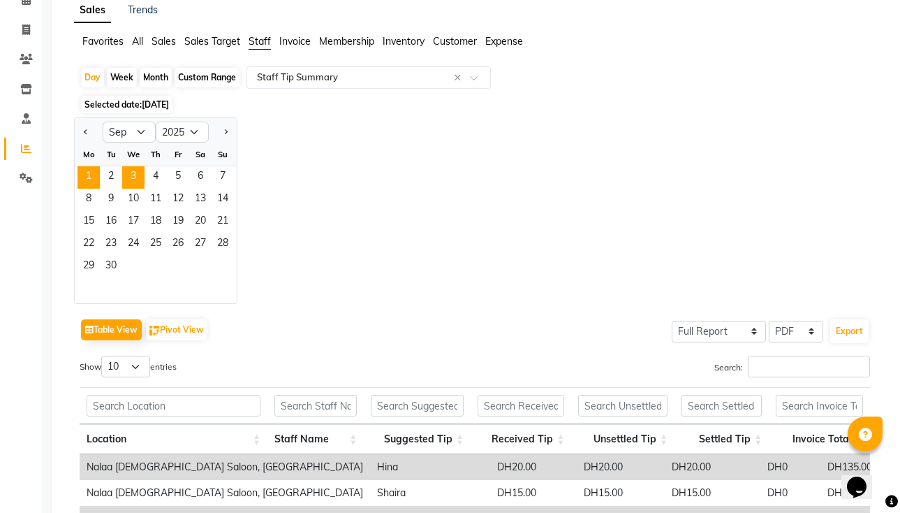
click at [133, 175] on span "3" at bounding box center [133, 177] width 22 height 22
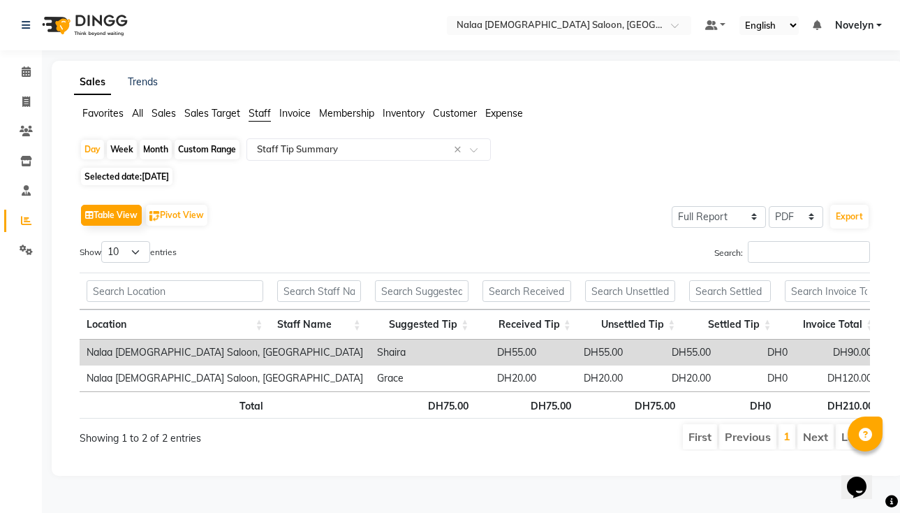
scroll to position [0, 0]
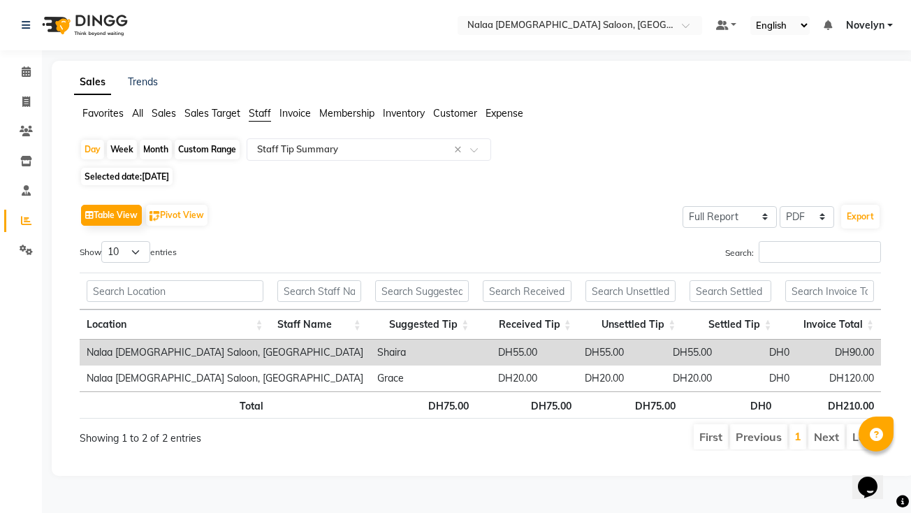
click at [169, 177] on span "[DATE]" at bounding box center [155, 176] width 27 height 10
select select "9"
select select "2025"
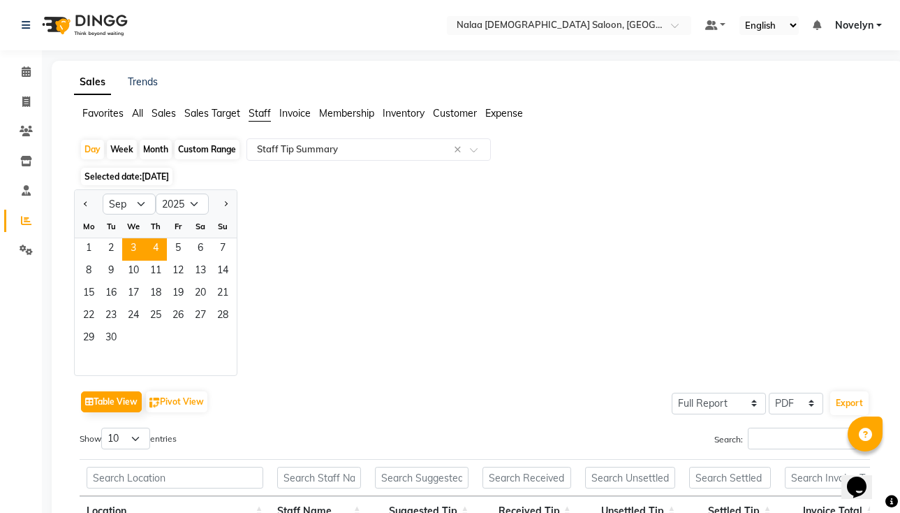
click at [156, 247] on span "4" at bounding box center [156, 249] width 22 height 22
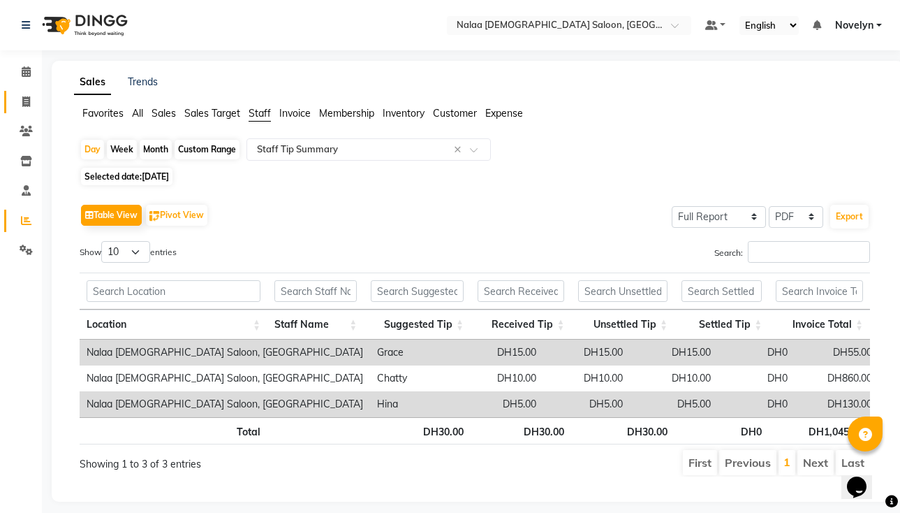
click at [29, 105] on icon at bounding box center [26, 101] width 8 height 10
select select "service"
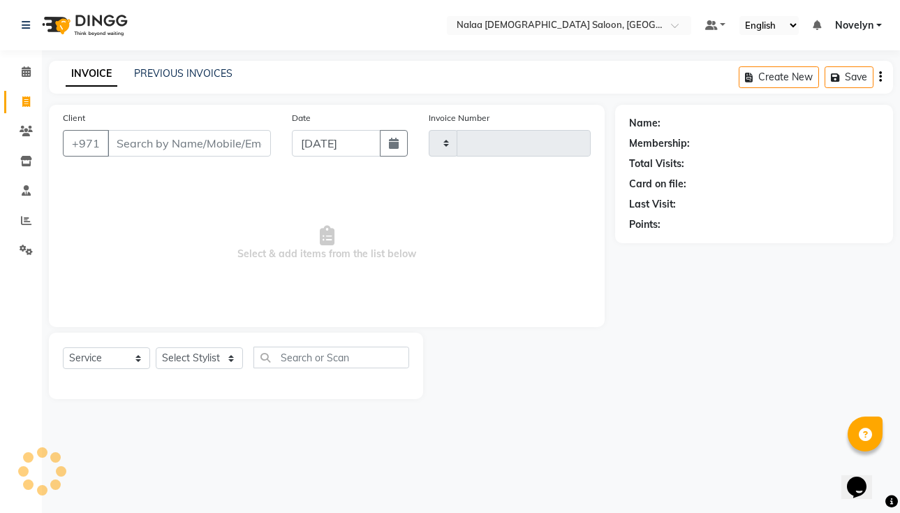
type input "0779"
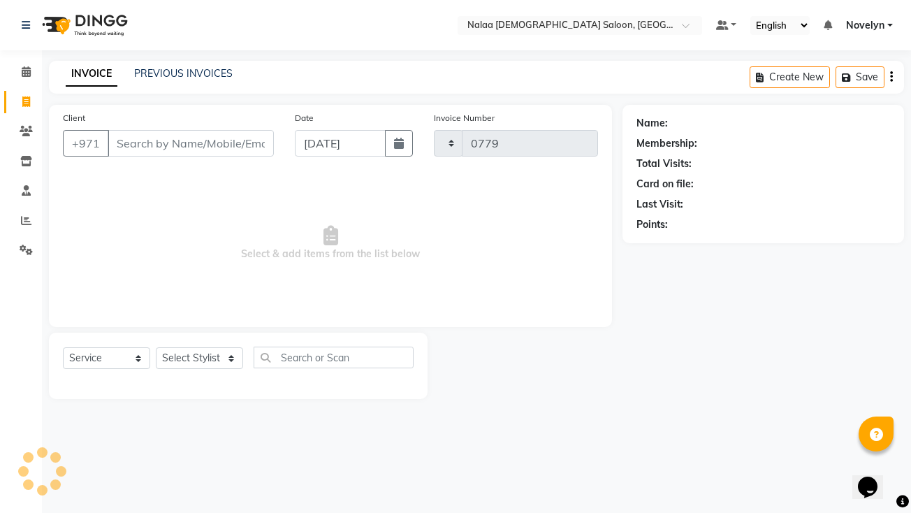
select select "7528"
click at [476, 226] on span "Select & add items from the list below" at bounding box center [330, 243] width 535 height 140
click at [205, 77] on link "PREVIOUS INVOICES" at bounding box center [183, 73] width 98 height 13
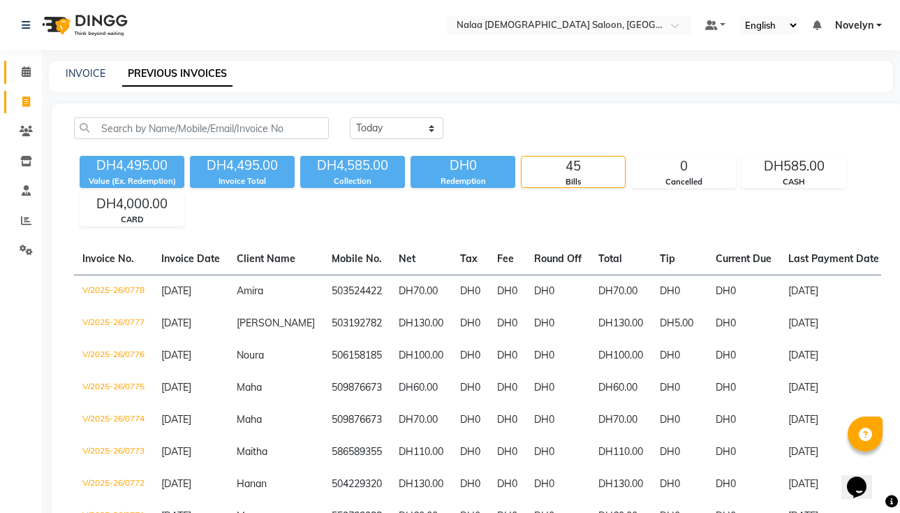
click at [17, 79] on span at bounding box center [26, 72] width 24 height 16
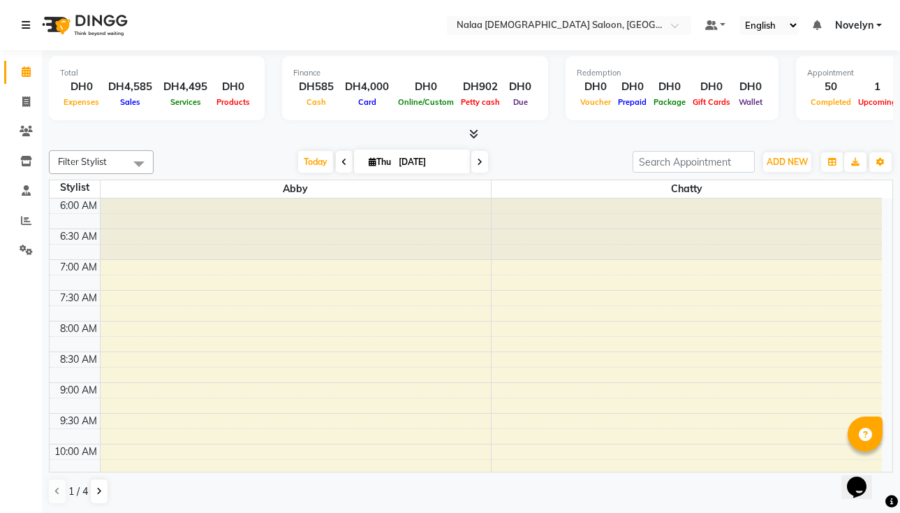
click at [34, 20] on link at bounding box center [29, 25] width 14 height 39
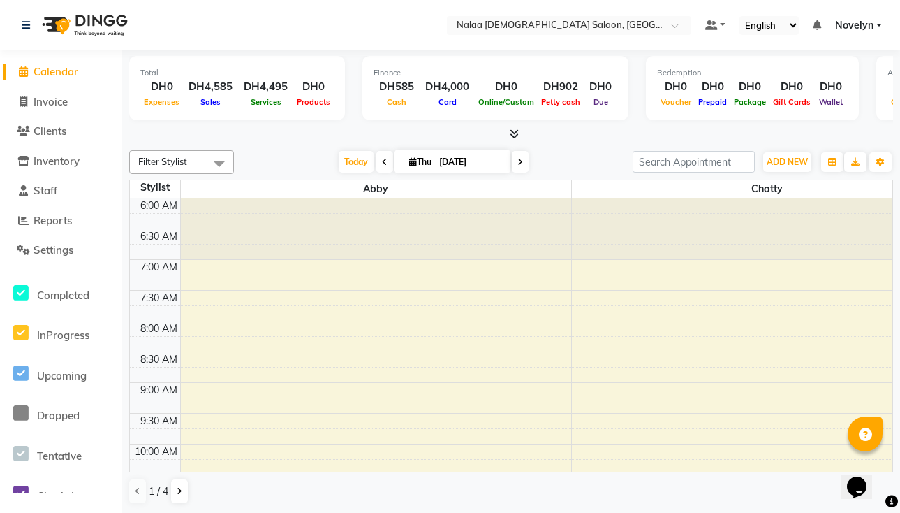
click at [376, 321] on td at bounding box center [571, 328] width 782 height 15
